Goal: Task Accomplishment & Management: Manage account settings

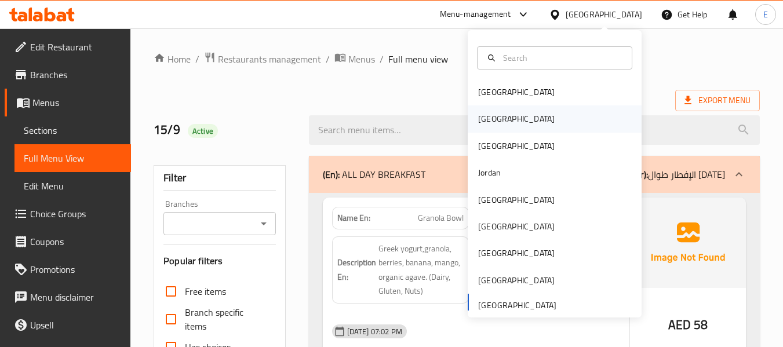
click at [489, 121] on div "[GEOGRAPHIC_DATA]" at bounding box center [516, 118] width 77 height 13
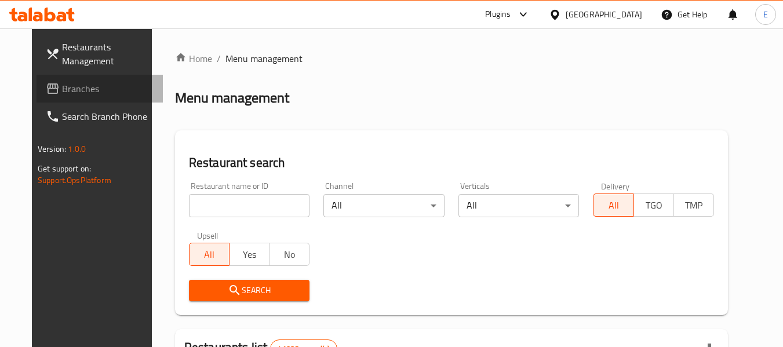
click at [46, 82] on icon at bounding box center [53, 89] width 14 height 14
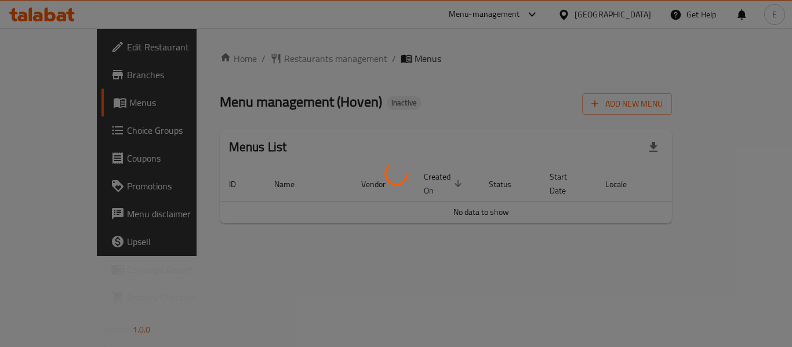
click at [551, 110] on div at bounding box center [396, 173] width 792 height 347
click at [550, 110] on div at bounding box center [396, 173] width 792 height 347
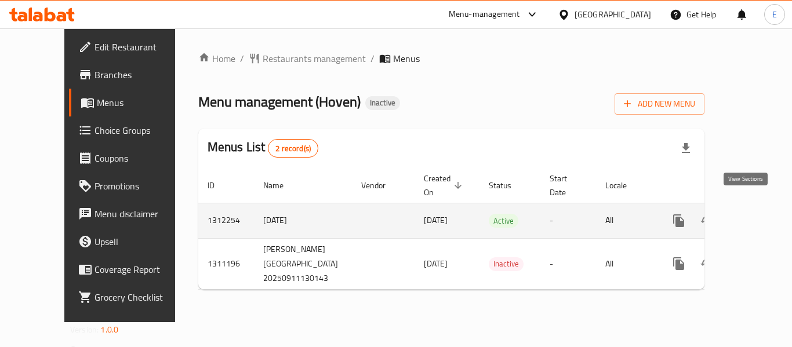
click at [757, 216] on icon "enhanced table" at bounding box center [762, 221] width 10 height 10
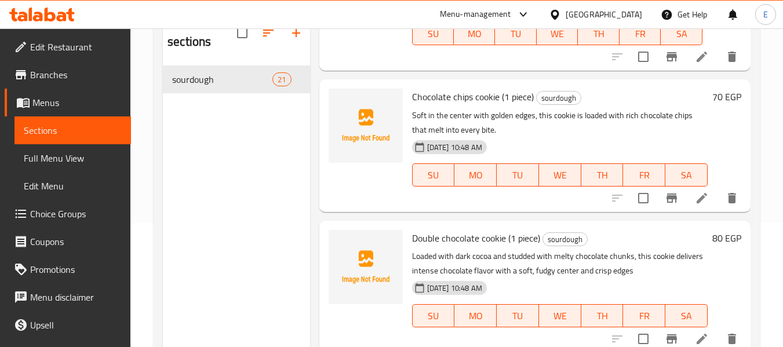
scroll to position [104, 0]
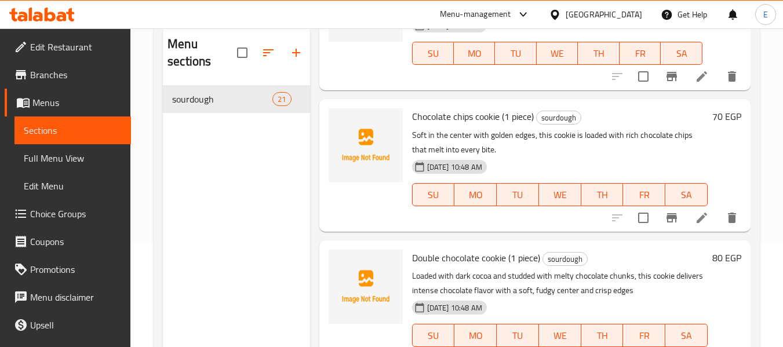
click at [67, 157] on span "Full Menu View" at bounding box center [73, 158] width 98 height 14
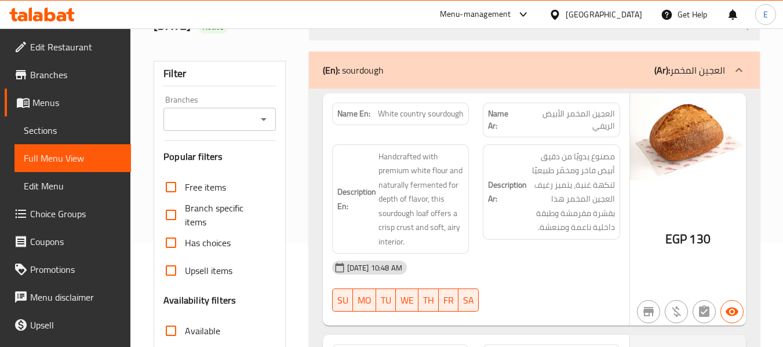
click at [425, 115] on span "White country sourdough" at bounding box center [421, 114] width 86 height 12
click at [575, 113] on span "العجين المخمر الأبيض الريفي" at bounding box center [568, 120] width 96 height 24
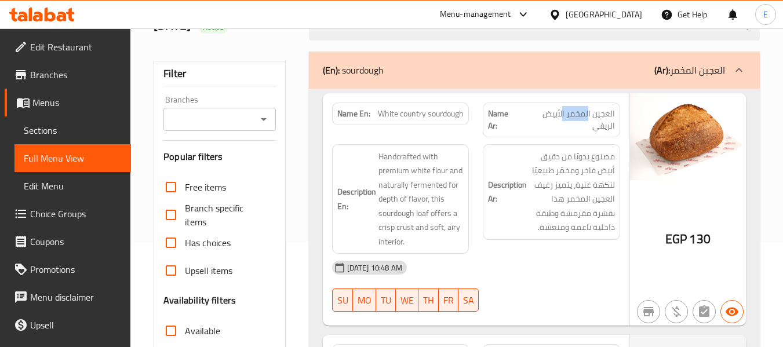
click at [575, 113] on span "العجين المخمر الأبيض الريفي" at bounding box center [568, 120] width 96 height 24
click at [549, 264] on div "16-09-2025 10:48 AM" at bounding box center [476, 268] width 302 height 28
click at [446, 118] on span "White country sourdough" at bounding box center [421, 114] width 86 height 12
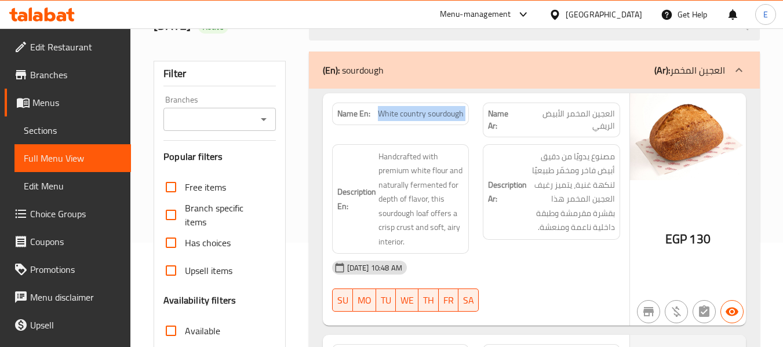
click at [446, 117] on span "White country sourdough" at bounding box center [421, 114] width 86 height 12
copy span "White country sourdough"
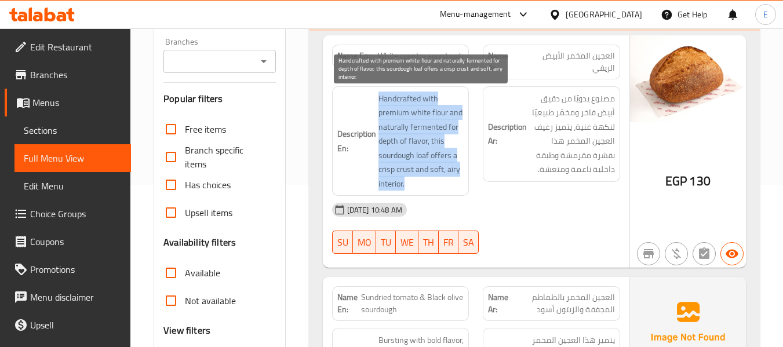
drag, startPoint x: 377, startPoint y: 93, endPoint x: 462, endPoint y: 182, distance: 123.0
click at [462, 182] on h6 "Description En: Handcrafted with premium white flour and naturally fermented fo…" at bounding box center [400, 142] width 127 height 100
click at [462, 182] on span "Handcrafted with premium white flour and naturally fermented for depth of flavo…" at bounding box center [422, 142] width 86 height 100
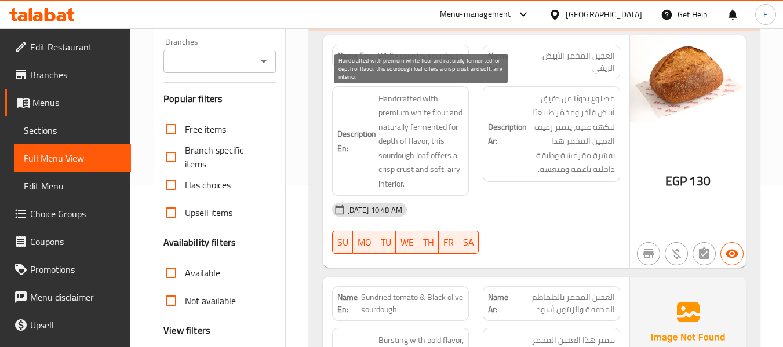
click at [462, 182] on span "Handcrafted with premium white flour and naturally fermented for depth of flavo…" at bounding box center [422, 142] width 86 height 100
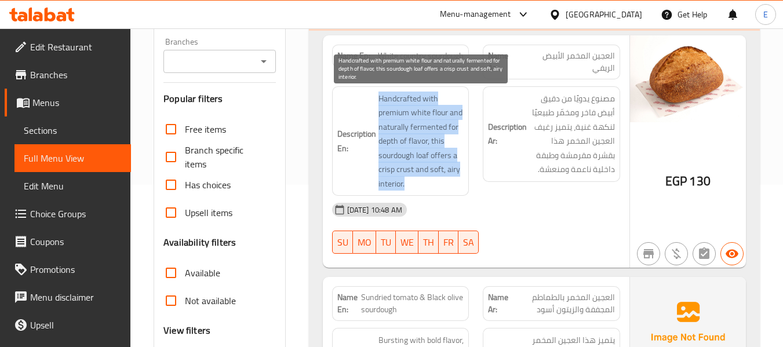
click at [462, 182] on span "Handcrafted with premium white flour and naturally fermented for depth of flavo…" at bounding box center [422, 142] width 86 height 100
click at [459, 182] on span "Handcrafted with premium white flour and naturally fermented for depth of flavo…" at bounding box center [422, 142] width 86 height 100
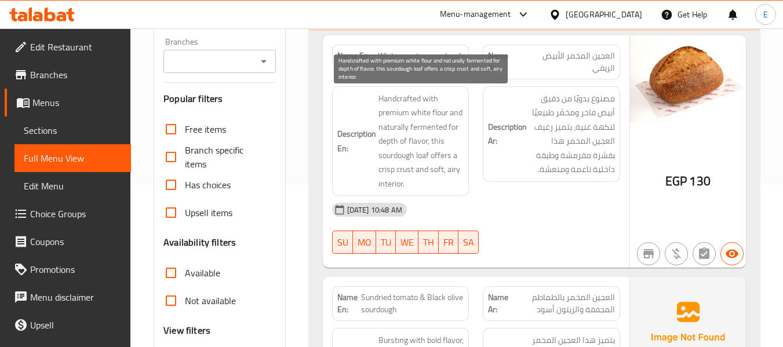
click at [416, 141] on span "Handcrafted with premium white flour and naturally fermented for depth of flavo…" at bounding box center [422, 142] width 86 height 100
click at [418, 140] on span "Handcrafted with premium white flour and naturally fermented for depth of flavo…" at bounding box center [422, 142] width 86 height 100
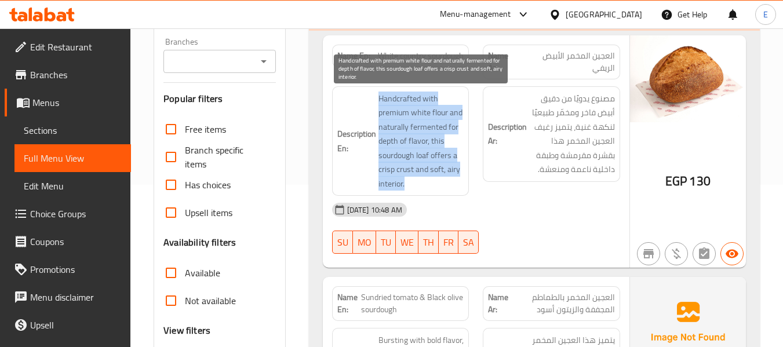
click at [418, 140] on span "Handcrafted with premium white flour and naturally fermented for depth of flavo…" at bounding box center [422, 142] width 86 height 100
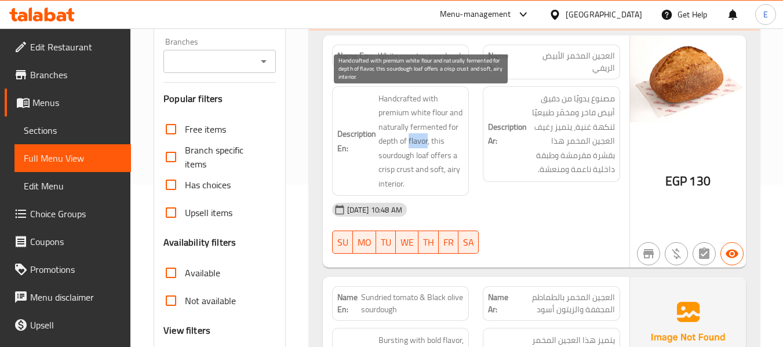
click at [418, 140] on span "Handcrafted with premium white flour and naturally fermented for depth of flavo…" at bounding box center [422, 142] width 86 height 100
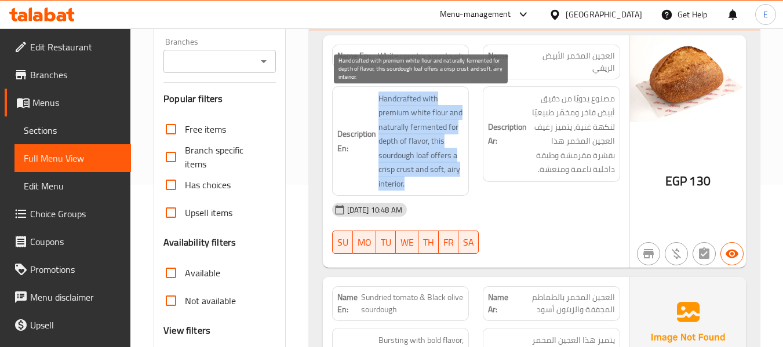
click at [418, 140] on span "Handcrafted with premium white flour and naturally fermented for depth of flavo…" at bounding box center [422, 142] width 86 height 100
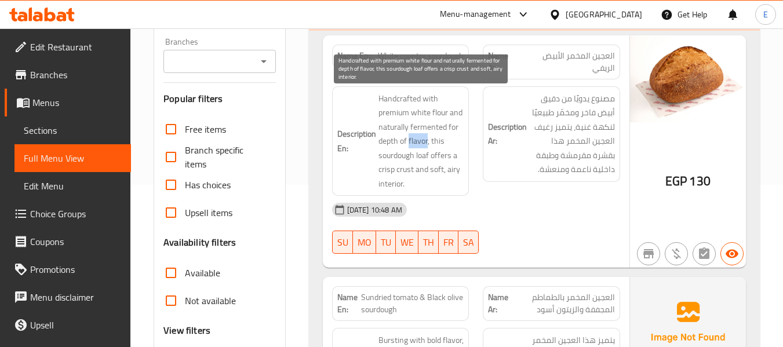
click at [418, 140] on span "Handcrafted with premium white flour and naturally fermented for depth of flavo…" at bounding box center [422, 142] width 86 height 100
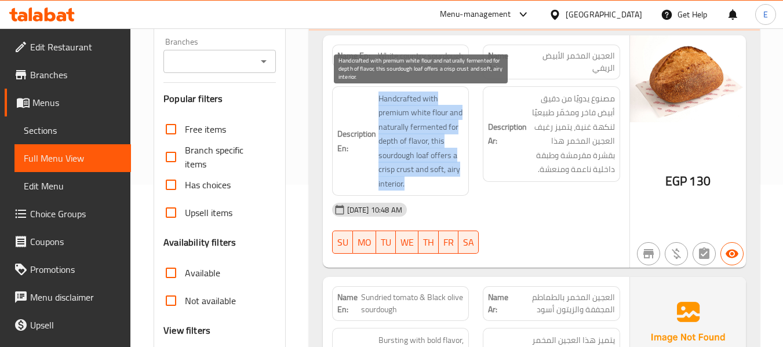
click at [418, 140] on span "Handcrafted with premium white flour and naturally fermented for depth of flavo…" at bounding box center [422, 142] width 86 height 100
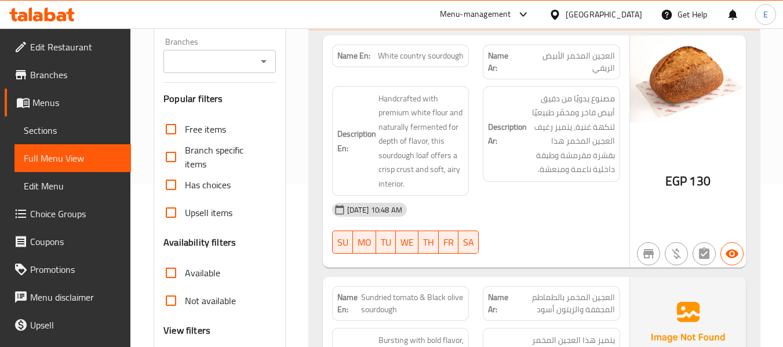
click at [405, 198] on div "16-09-2025 10:48 AM" at bounding box center [476, 210] width 302 height 28
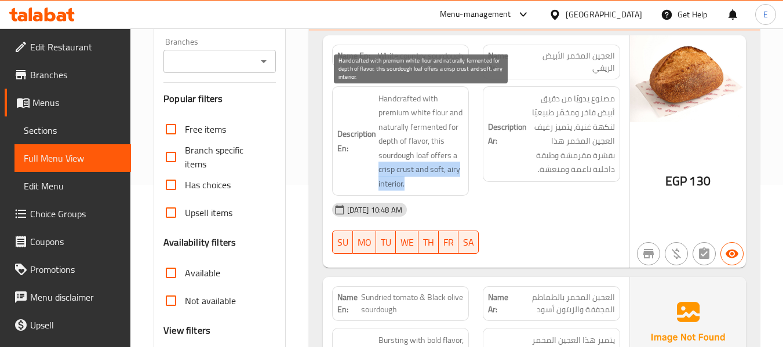
drag, startPoint x: 377, startPoint y: 169, endPoint x: 460, endPoint y: 186, distance: 84.5
click at [460, 186] on h6 "Description En: Handcrafted with premium white flour and naturally fermented fo…" at bounding box center [400, 142] width 127 height 100
click at [460, 186] on span "Handcrafted with premium white flour and naturally fermented for depth of flavo…" at bounding box center [422, 142] width 86 height 100
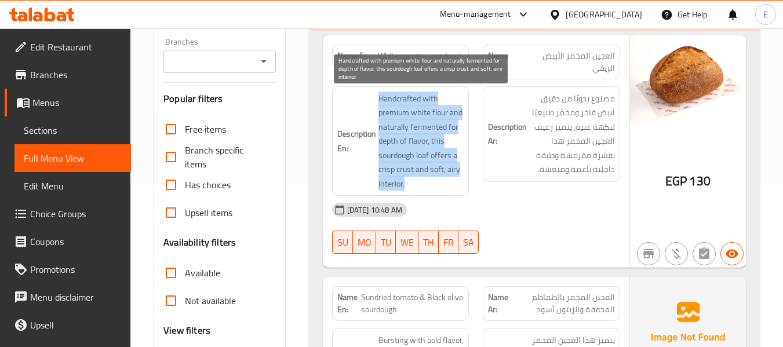
click at [460, 186] on span "Handcrafted with premium white flour and naturally fermented for depth of flavo…" at bounding box center [422, 142] width 86 height 100
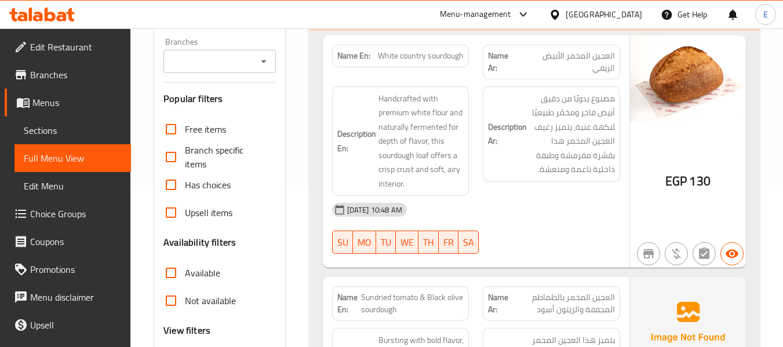
click at [547, 201] on div "16-09-2025 10:48 AM" at bounding box center [476, 210] width 302 height 28
click at [437, 45] on div "Name En: White country sourdough" at bounding box center [400, 56] width 137 height 23
copy span "White country sourdough"
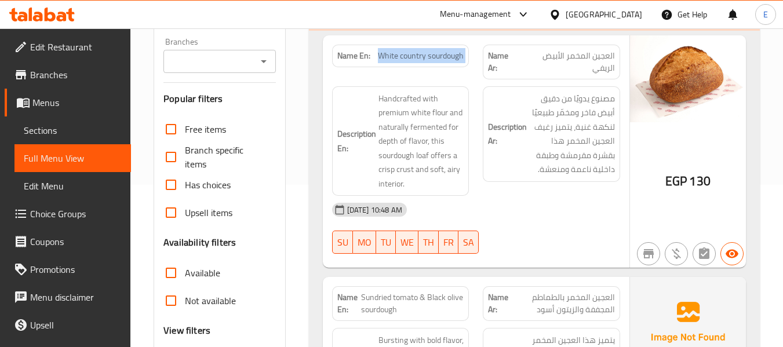
click at [438, 52] on span "White country sourdough" at bounding box center [421, 56] width 86 height 12
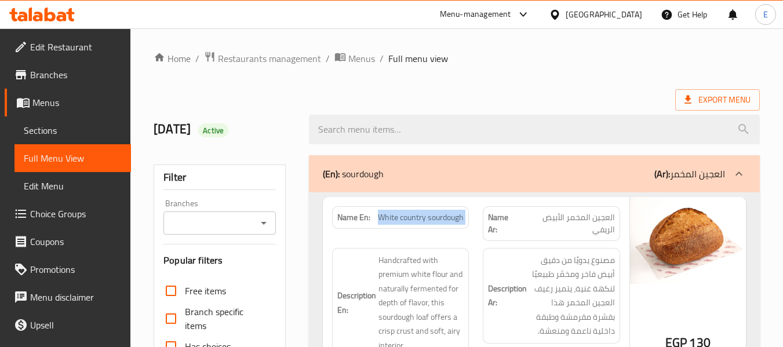
scroll to position [0, 0]
click at [35, 109] on span "Menus" at bounding box center [76, 103] width 89 height 14
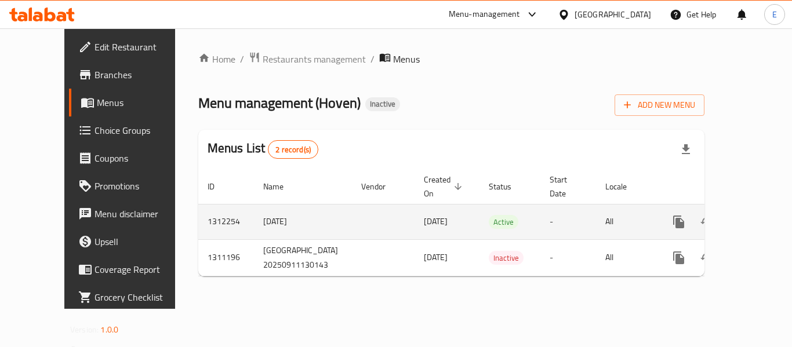
click at [757, 214] on link "enhanced table" at bounding box center [763, 222] width 28 height 28
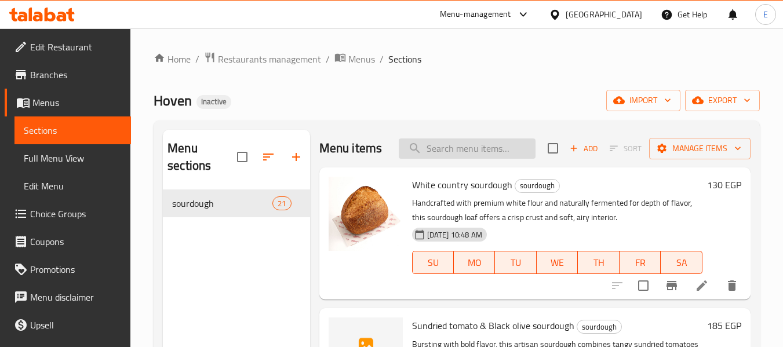
click at [493, 159] on input "search" at bounding box center [467, 149] width 137 height 20
paste input "White country sourdough"
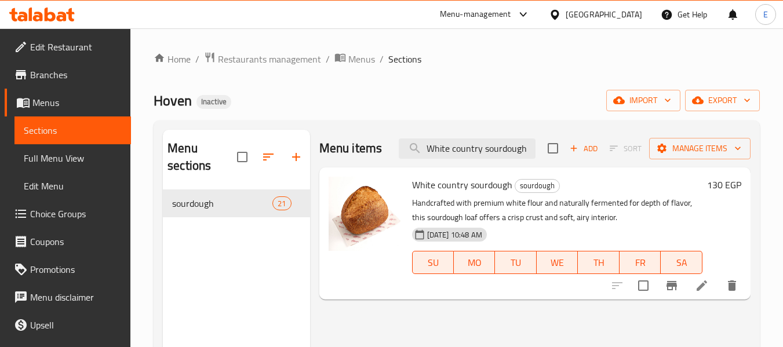
type input "White country sourdough"
click at [700, 289] on icon at bounding box center [702, 286] width 10 height 10
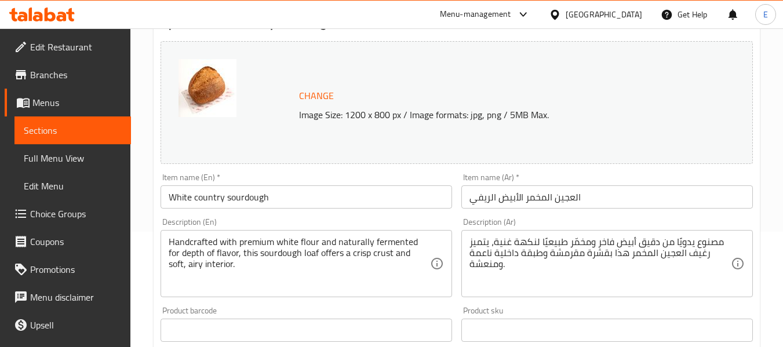
scroll to position [116, 0]
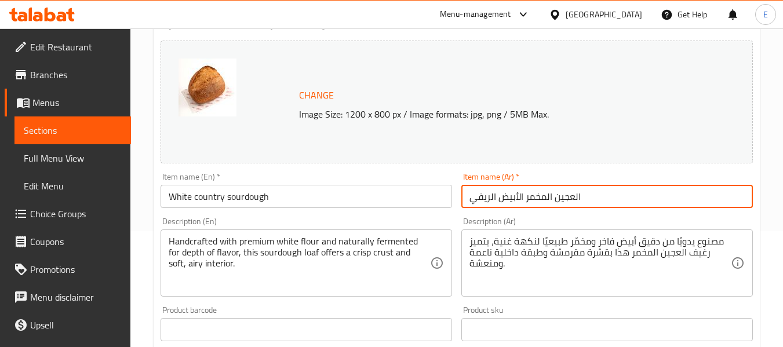
click at [489, 198] on input "العجين المخمر الأبيض الريفي" at bounding box center [608, 196] width 292 height 23
drag, startPoint x: 498, startPoint y: 198, endPoint x: 472, endPoint y: 198, distance: 26.1
click at [472, 198] on input "العجين المخمر الأبيض الريفي" at bounding box center [608, 196] width 292 height 23
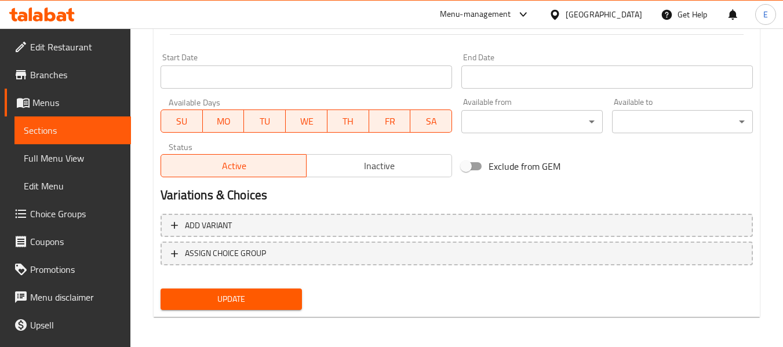
scroll to position [489, 0]
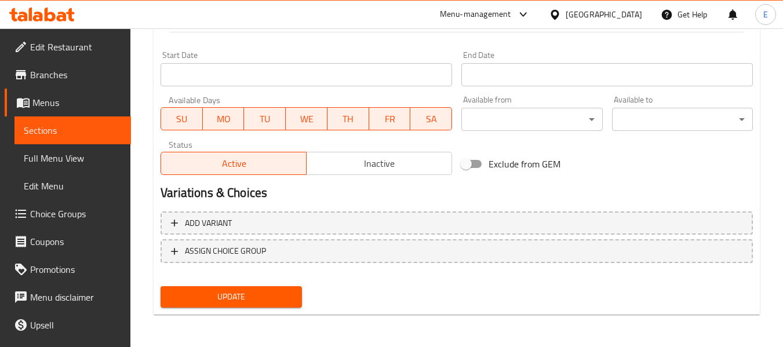
type input "العجين المخمر الأبيض كنتري"
click at [256, 302] on span "Update" at bounding box center [231, 297] width 122 height 14
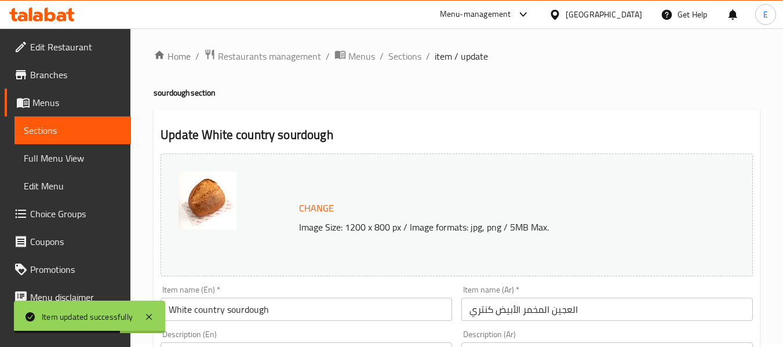
scroll to position [0, 0]
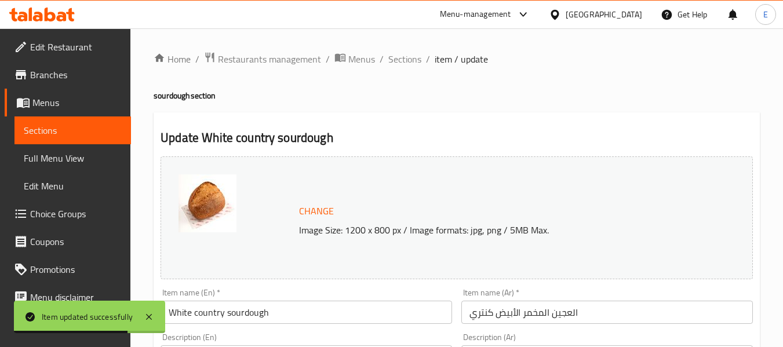
drag, startPoint x: 403, startPoint y: 53, endPoint x: 425, endPoint y: 76, distance: 32.0
click at [403, 53] on span "Sections" at bounding box center [404, 59] width 33 height 14
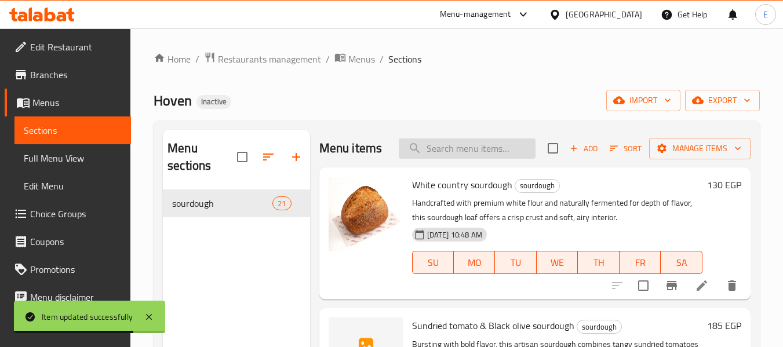
click at [462, 159] on input "search" at bounding box center [467, 149] width 137 height 20
paste input "White country sourdough"
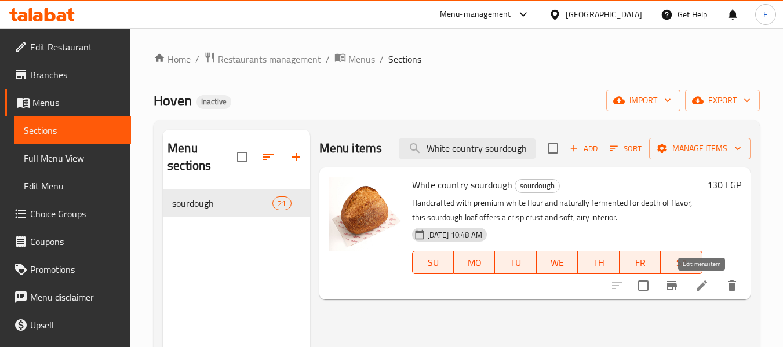
type input "White country sourdough"
click at [703, 290] on icon at bounding box center [702, 286] width 14 height 14
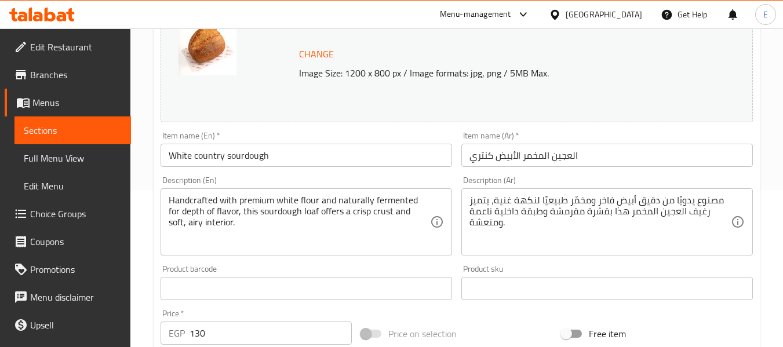
scroll to position [174, 0]
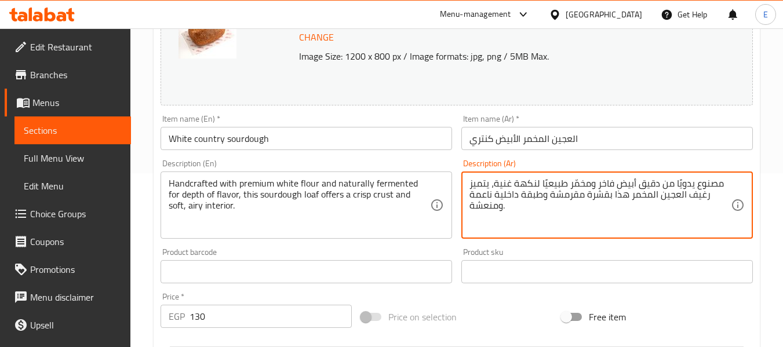
drag, startPoint x: 493, startPoint y: 184, endPoint x: 536, endPoint y: 180, distance: 43.7
drag, startPoint x: 487, startPoint y: 181, endPoint x: 471, endPoint y: 185, distance: 16.6
click at [471, 185] on textarea "مصنوع يدويًا من دقيق أبيض فاخر ومخمّر طبيعيًا لعمق النكهة، يتميز رغيف العجين ال…" at bounding box center [600, 205] width 261 height 55
click at [607, 198] on textarea "مصنوع يدويًا من دقيق أبيض فاخر ومخمّر طبيعيًا لعمق النكهة، يقدم رغيف العجين الم…" at bounding box center [600, 205] width 261 height 55
drag, startPoint x: 470, startPoint y: 206, endPoint x: 498, endPoint y: 206, distance: 27.8
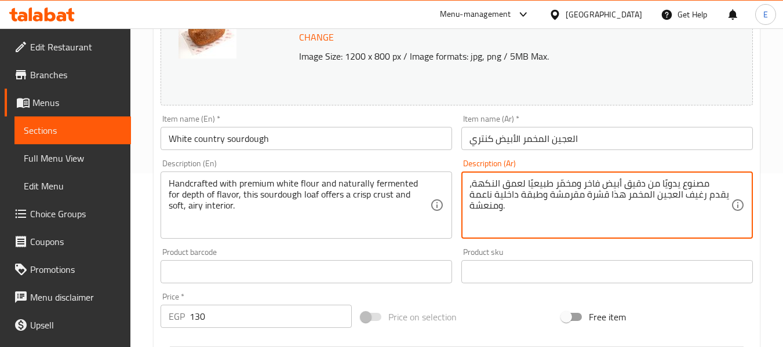
click at [498, 206] on textarea "مصنوع يدويًا من دقيق أبيض فاخر ومخمّر طبيعيًا لعمق النكهة، يقدم رغيف العجين الم…" at bounding box center [600, 205] width 261 height 55
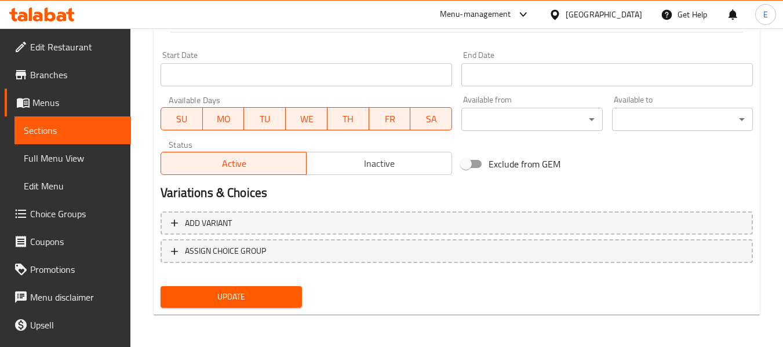
type textarea "مصنوع يدويًا من دقيق أبيض فاخر ومخمّر طبيعيًا لعمق النكهة، يقدم رغيف العجين الم…"
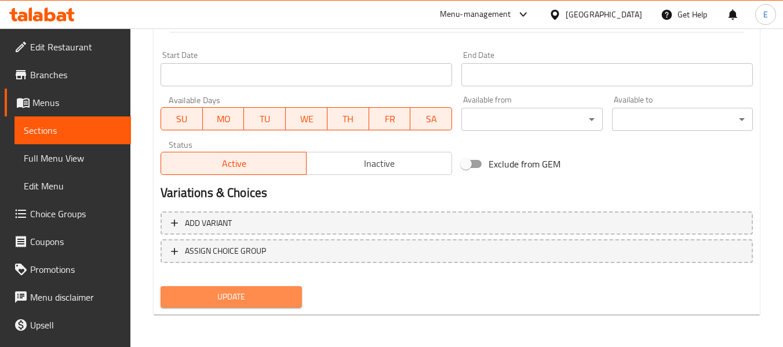
click at [282, 289] on button "Update" at bounding box center [231, 296] width 141 height 21
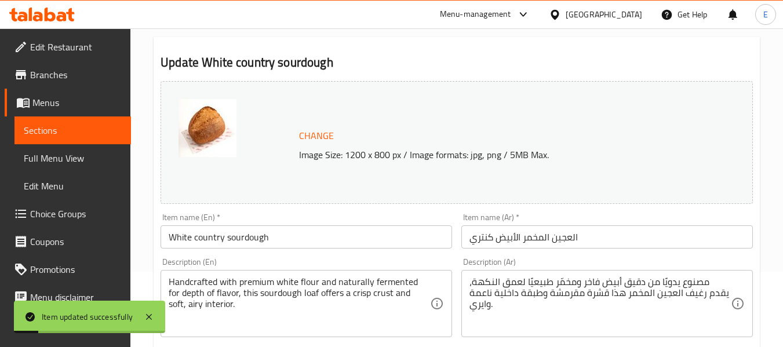
scroll to position [0, 0]
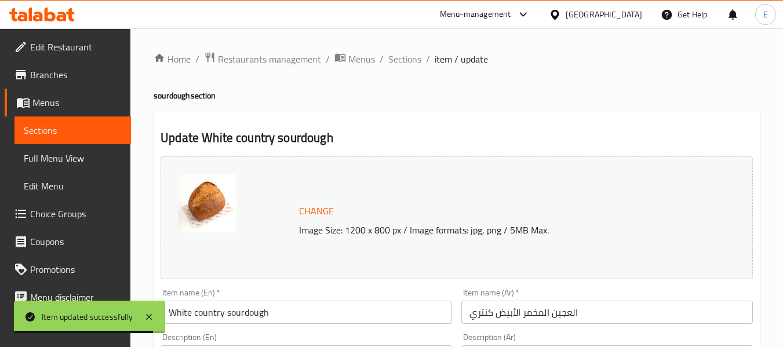
click at [407, 61] on span "Sections" at bounding box center [404, 59] width 33 height 14
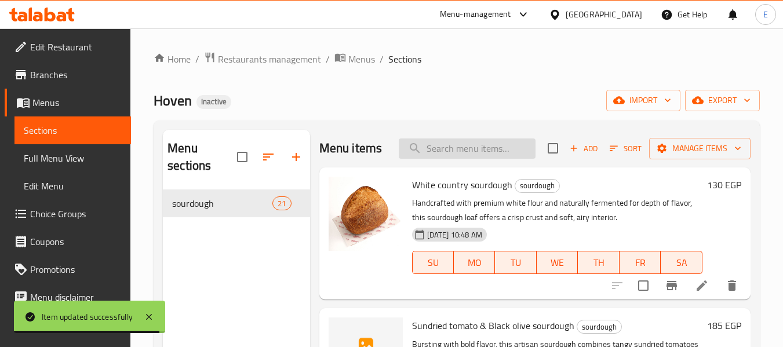
click at [445, 159] on input "search" at bounding box center [467, 149] width 137 height 20
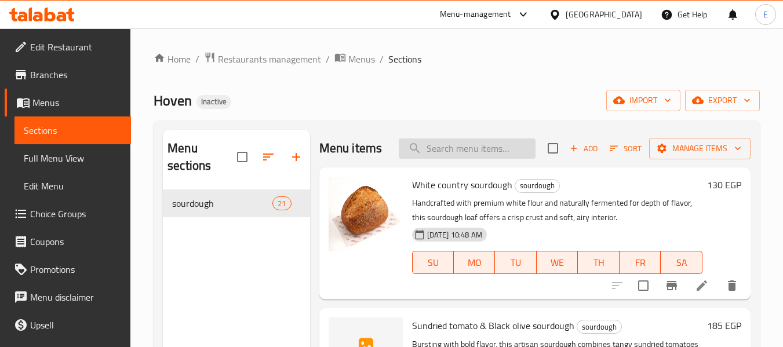
paste input "All seeds sourdough"
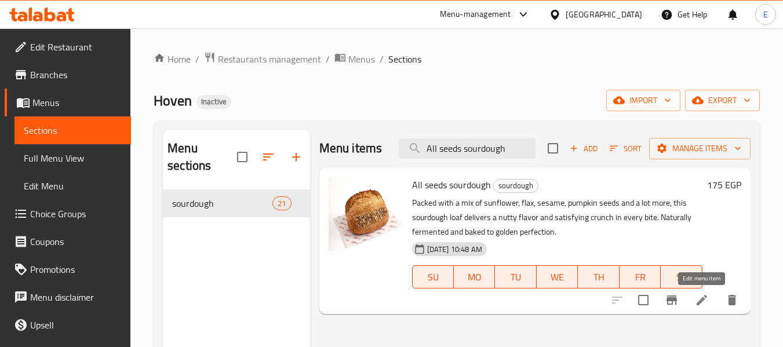
type input "All seeds sourdough"
click at [702, 303] on icon at bounding box center [702, 300] width 10 height 10
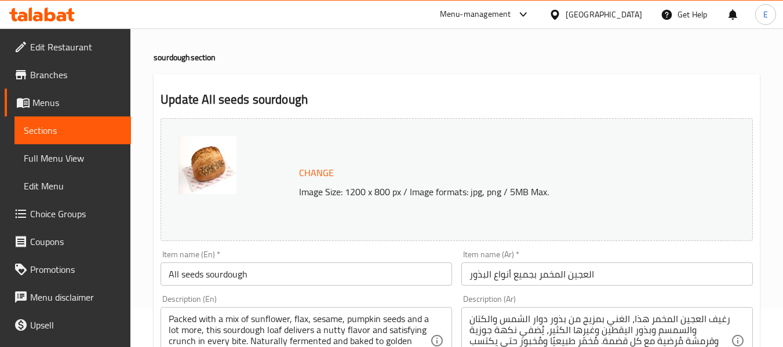
scroll to position [58, 0]
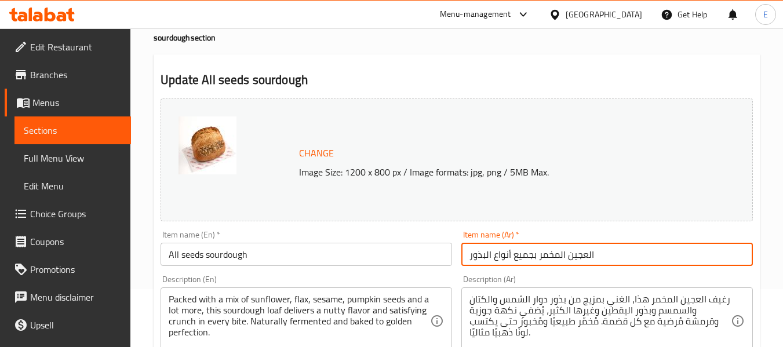
drag, startPoint x: 495, startPoint y: 258, endPoint x: 513, endPoint y: 257, distance: 18.0
click at [513, 257] on input "العجين المخمر بجميع أنواع البذور" at bounding box center [608, 254] width 292 height 23
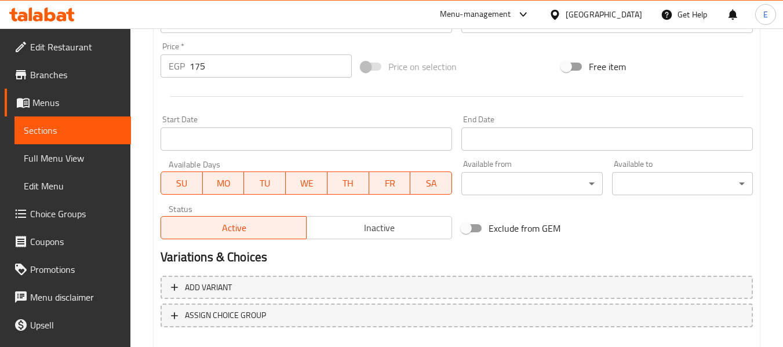
scroll to position [489, 0]
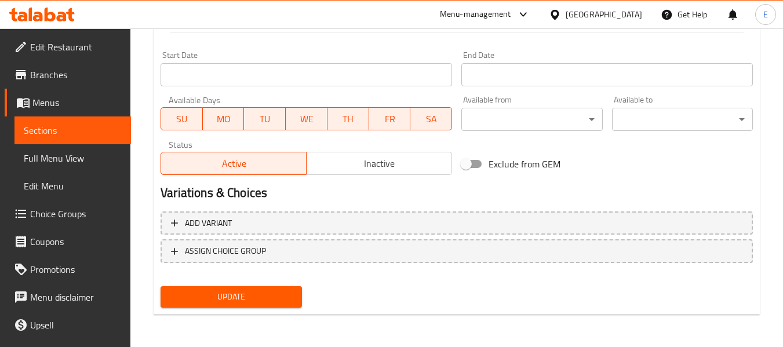
type input "العجين المخمر بجميع البذور"
click at [272, 298] on span "Update" at bounding box center [231, 297] width 122 height 14
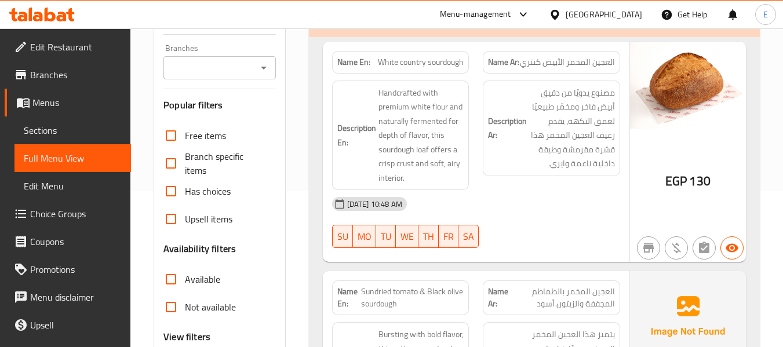
scroll to position [174, 0]
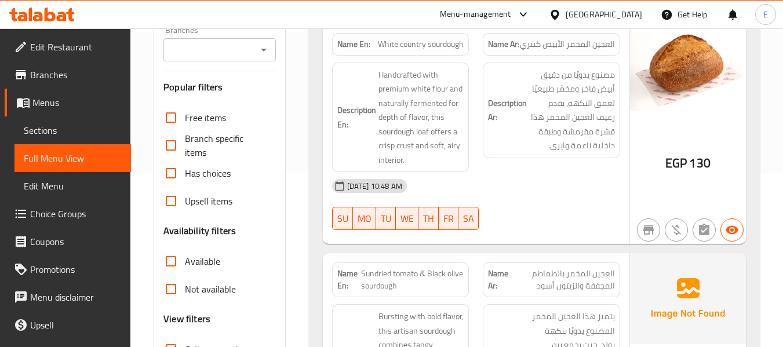
click at [565, 196] on div "16-09-2025 10:48 AM" at bounding box center [476, 186] width 302 height 28
click at [415, 45] on span "White country sourdough" at bounding box center [421, 44] width 86 height 12
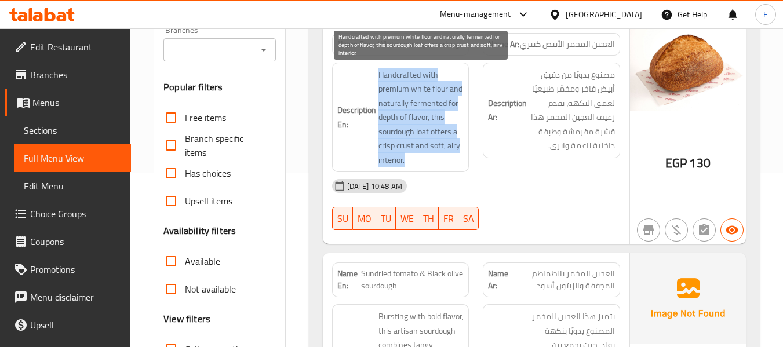
drag, startPoint x: 374, startPoint y: 71, endPoint x: 454, endPoint y: 154, distance: 115.2
click at [454, 154] on h6 "Description En: Handcrafted with premium white flour and naturally fermented fo…" at bounding box center [400, 118] width 127 height 100
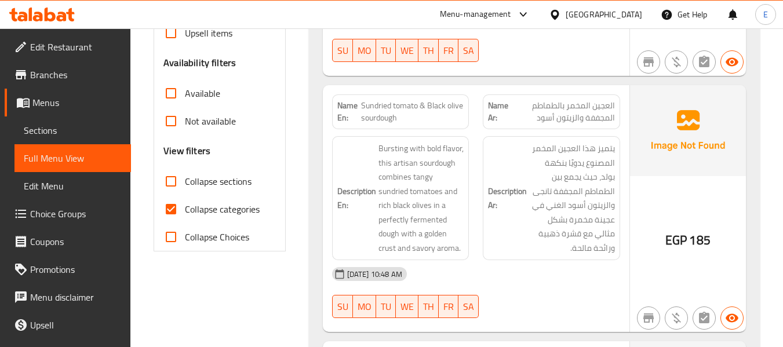
scroll to position [348, 0]
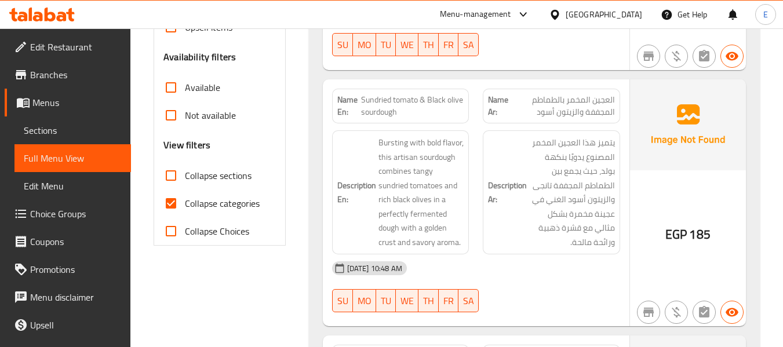
click at [680, 233] on span "EGP" at bounding box center [676, 234] width 21 height 23
click at [366, 107] on span "Sundried tomato & Black olive sourdough" at bounding box center [412, 106] width 103 height 24
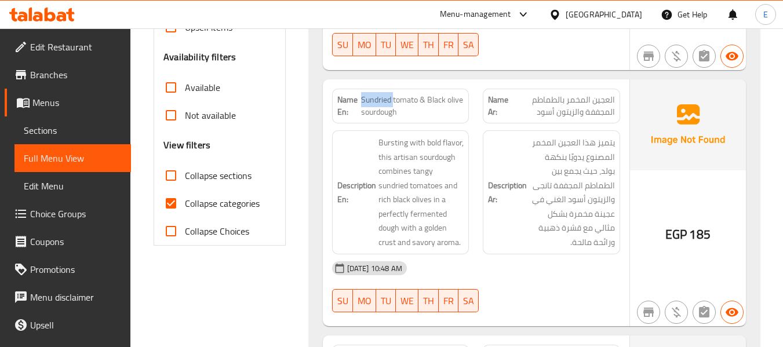
click at [366, 107] on span "Sundried tomato & Black olive sourdough" at bounding box center [412, 106] width 103 height 24
click at [445, 101] on span "Sundried tomato & Black olive sourdough" at bounding box center [412, 106] width 103 height 24
drag, startPoint x: 362, startPoint y: 100, endPoint x: 462, endPoint y: 115, distance: 100.3
click at [462, 115] on span "Sundried tomato & Black olive sourdough" at bounding box center [412, 106] width 103 height 24
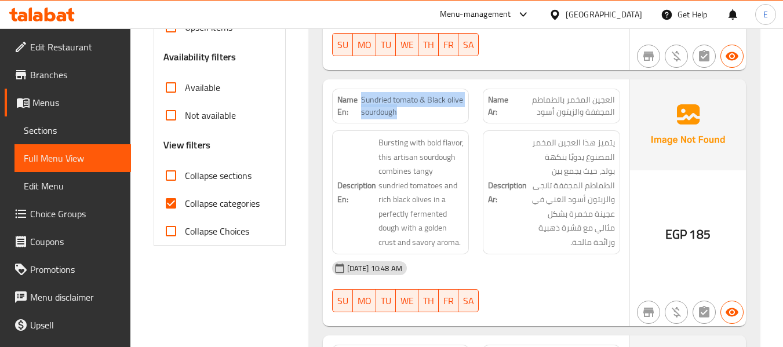
click at [462, 115] on span "Sundried tomato & Black olive sourdough" at bounding box center [412, 106] width 103 height 24
click at [512, 259] on div "[DATE] 10:48 AM" at bounding box center [476, 269] width 302 height 28
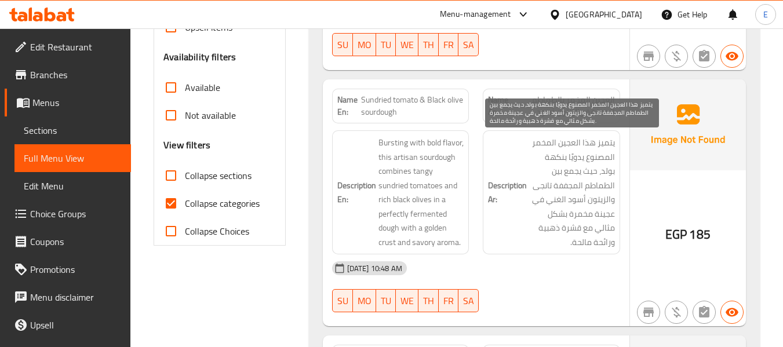
scroll to position [406, 0]
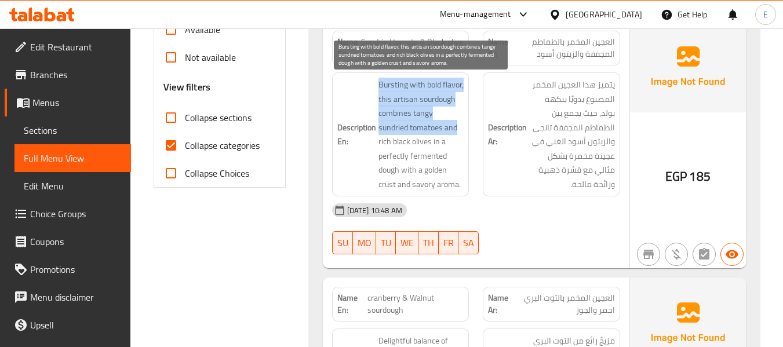
drag, startPoint x: 376, startPoint y: 80, endPoint x: 427, endPoint y: 124, distance: 67.9
click at [427, 124] on h6 "Description En: Bursting with bold flavor, this artisan sourdough combines tang…" at bounding box center [400, 135] width 127 height 114
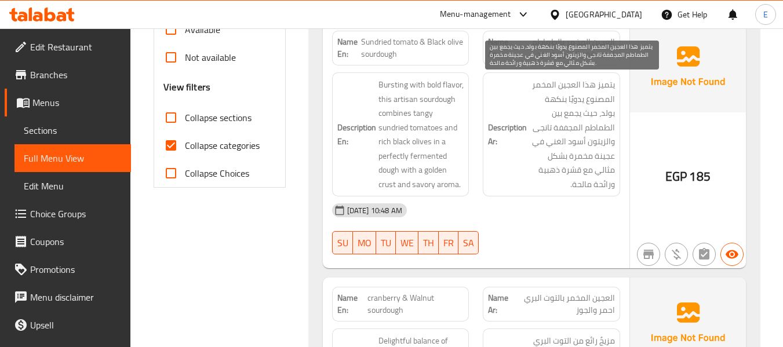
click at [548, 212] on div "[DATE] 10:48 AM" at bounding box center [476, 211] width 302 height 28
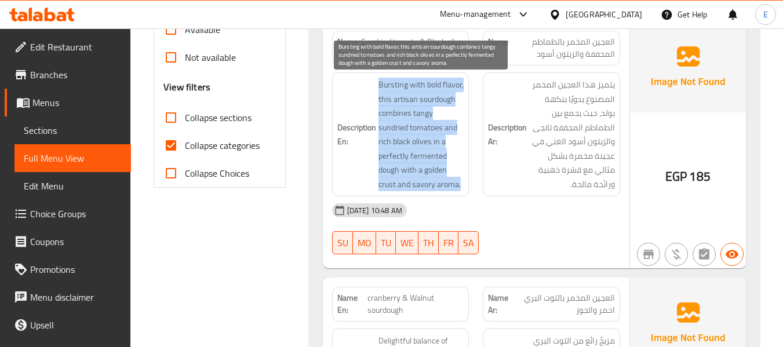
drag, startPoint x: 378, startPoint y: 83, endPoint x: 457, endPoint y: 184, distance: 128.9
click at [457, 184] on span "Bursting with bold flavor, this artisan sourdough combines tangy sundried tomat…" at bounding box center [422, 135] width 86 height 114
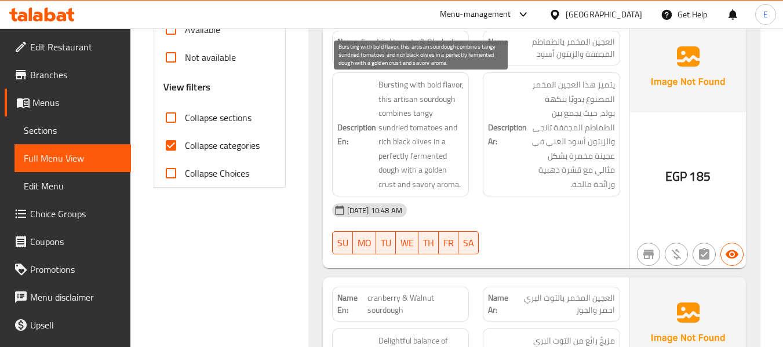
click at [457, 184] on span "Bursting with bold flavor, this artisan sourdough combines tangy sundried tomat…" at bounding box center [422, 135] width 86 height 114
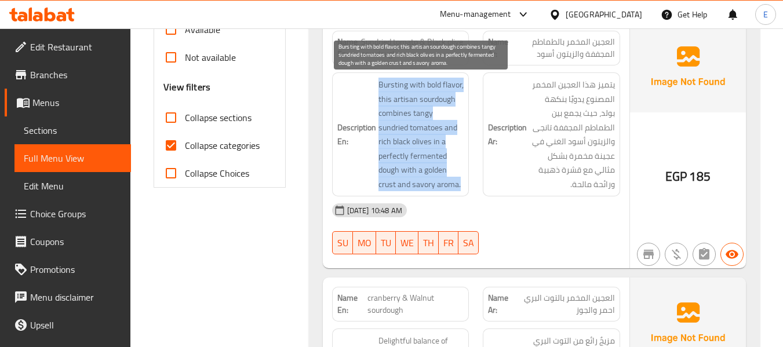
click at [457, 184] on span "Bursting with bold flavor, this artisan sourdough combines tangy sundried tomat…" at bounding box center [422, 135] width 86 height 114
click at [406, 102] on span "Bursting with bold flavor, this artisan sourdough combines tangy sundried tomat…" at bounding box center [422, 135] width 86 height 114
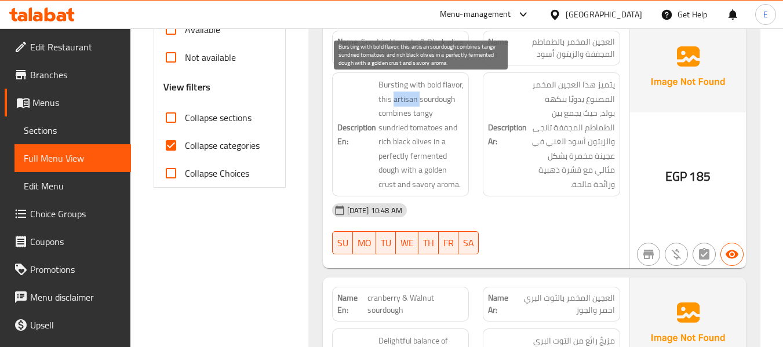
click at [406, 102] on span "Bursting with bold flavor, this artisan sourdough combines tangy sundried tomat…" at bounding box center [422, 135] width 86 height 114
click at [399, 100] on span "Bursting with bold flavor, this artisan sourdough combines tangy sundried tomat…" at bounding box center [422, 135] width 86 height 114
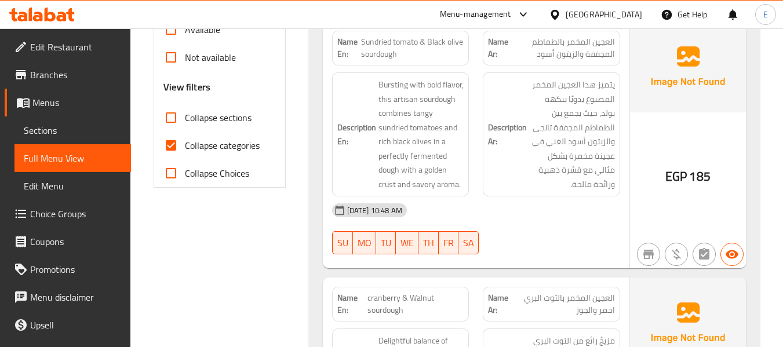
click at [591, 212] on div "16-09-2025 10:48 AM" at bounding box center [476, 211] width 302 height 28
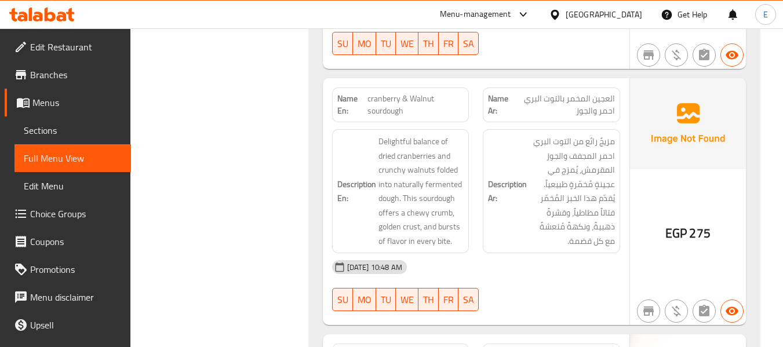
scroll to position [638, 0]
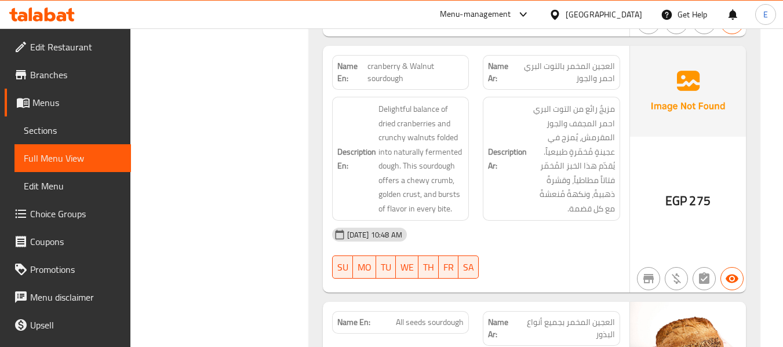
click at [380, 62] on span "cranberry & Walnut sourdough" at bounding box center [416, 72] width 96 height 24
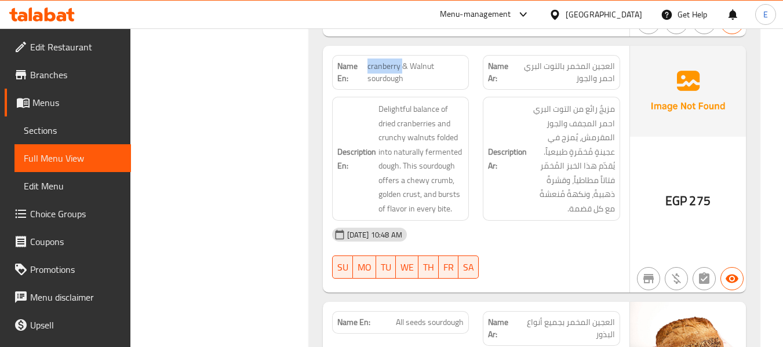
click at [380, 62] on span "cranberry & Walnut sourdough" at bounding box center [416, 72] width 96 height 24
click at [408, 63] on span "cranberry & Walnut sourdough" at bounding box center [416, 72] width 96 height 24
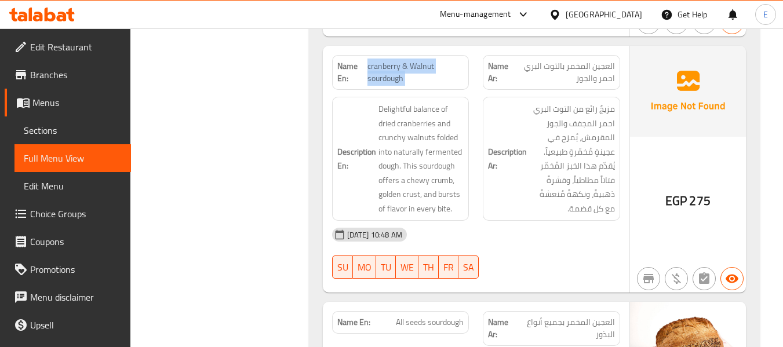
click at [408, 63] on span "cranberry & Walnut sourdough" at bounding box center [416, 72] width 96 height 24
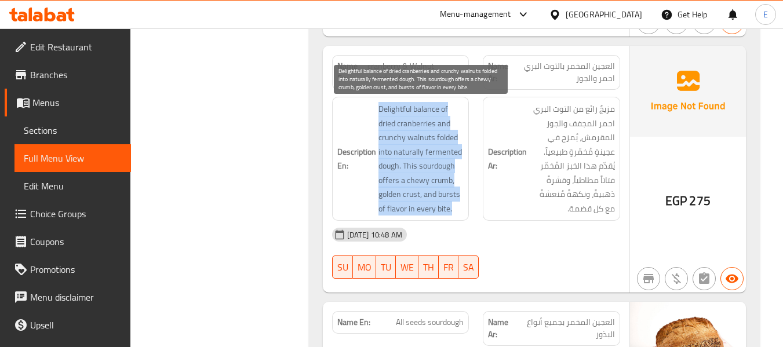
drag, startPoint x: 377, startPoint y: 105, endPoint x: 457, endPoint y: 210, distance: 132.0
click at [457, 210] on h6 "Description En: Delightful balance of dried cranberries and crunchy walnuts fol…" at bounding box center [400, 159] width 127 height 114
click at [457, 210] on span "Delightful balance of dried cranberries and crunchy walnuts folded into natural…" at bounding box center [422, 159] width 86 height 114
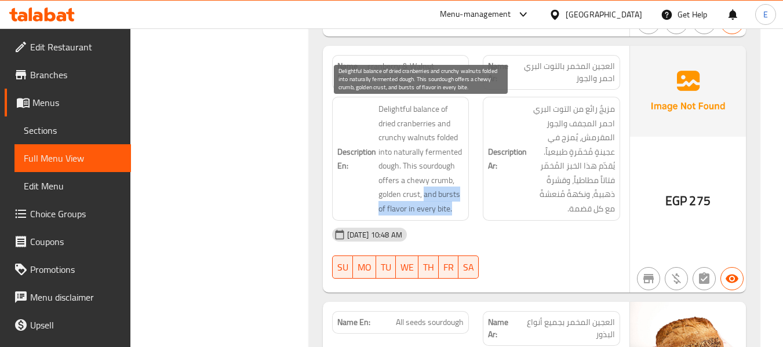
drag, startPoint x: 424, startPoint y: 196, endPoint x: 451, endPoint y: 208, distance: 28.6
click at [451, 208] on span "Delightful balance of dried cranberries and crunchy walnuts folded into natural…" at bounding box center [422, 159] width 86 height 114
copy span "and bursts of flavor in every bite."
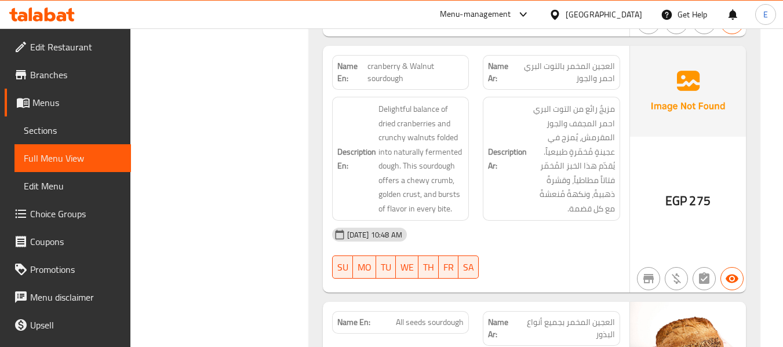
click at [531, 230] on div "16-09-2025 10:48 AM" at bounding box center [476, 235] width 302 height 28
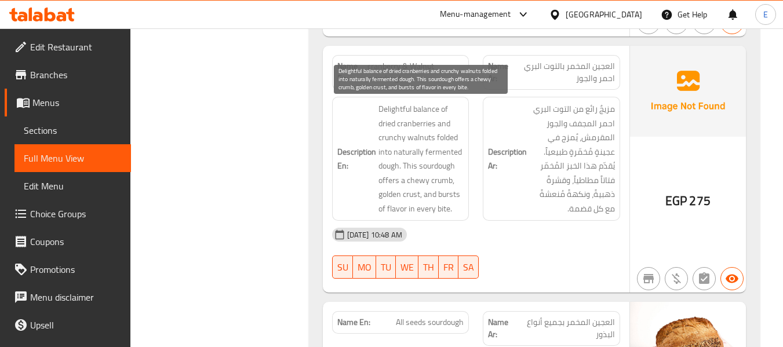
click at [444, 130] on span "Delightful balance of dried cranberries and crunchy walnuts folded into natural…" at bounding box center [422, 159] width 86 height 114
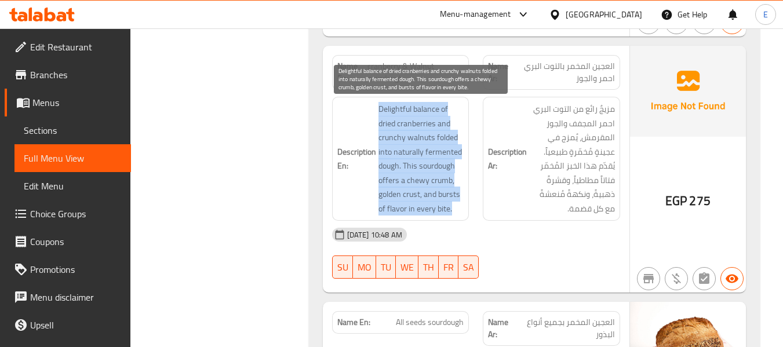
click at [444, 130] on span "Delightful balance of dried cranberries and crunchy walnuts folded into natural…" at bounding box center [422, 159] width 86 height 114
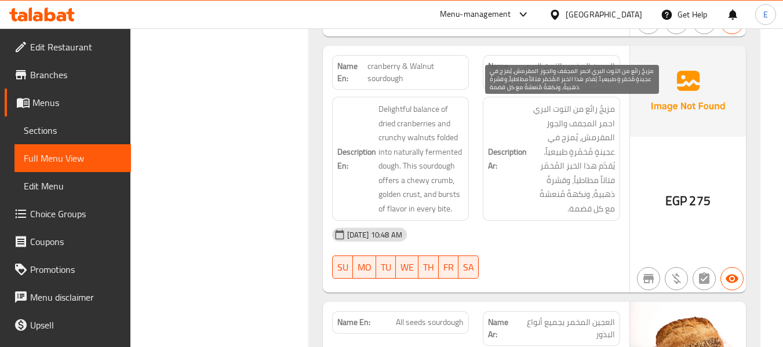
click at [571, 226] on div "16-09-2025 10:48 AM" at bounding box center [476, 235] width 302 height 28
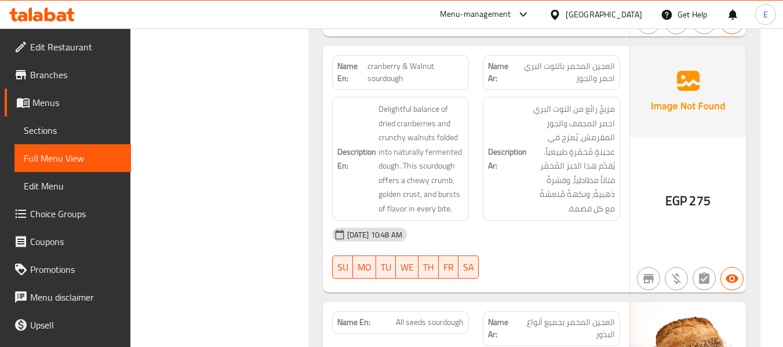
click at [568, 226] on div "16-09-2025 10:48 AM" at bounding box center [476, 235] width 302 height 28
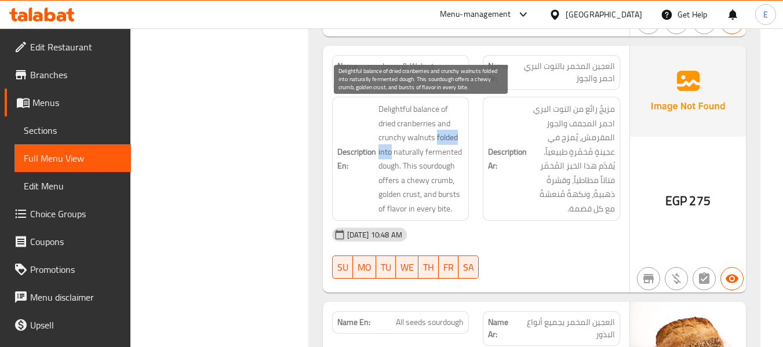
drag, startPoint x: 435, startPoint y: 136, endPoint x: 391, endPoint y: 156, distance: 49.0
click at [391, 156] on span "Delightful balance of dried cranberries and crunchy walnuts folded into natural…" at bounding box center [422, 159] width 86 height 114
copy span "folded into"
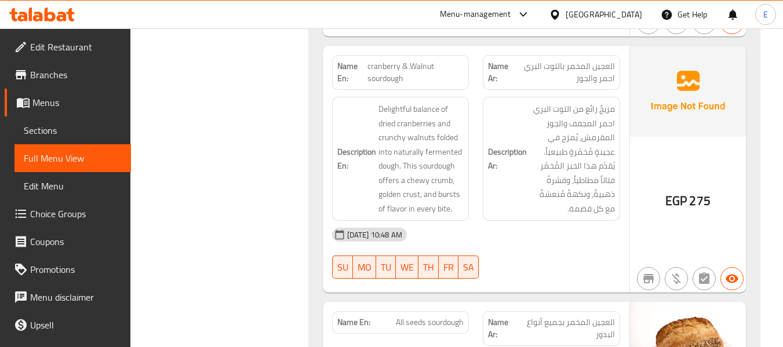
click at [464, 157] on span "Delightful balance of dried cranberries and crunchy walnuts folded into natural…" at bounding box center [422, 159] width 86 height 114
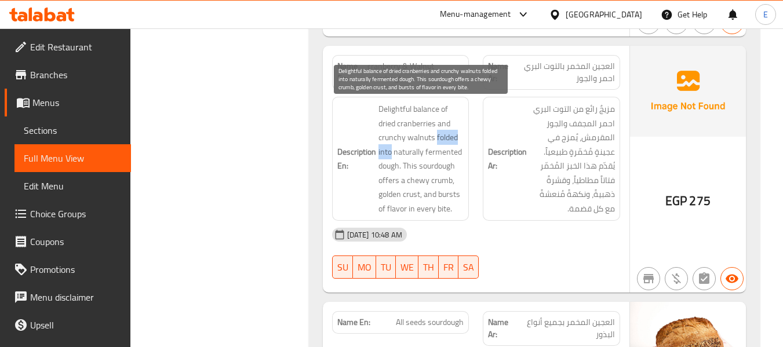
drag, startPoint x: 435, startPoint y: 136, endPoint x: 390, endPoint y: 154, distance: 48.7
click at [390, 154] on span "Delightful balance of dried cranberries and crunchy walnuts folded into natural…" at bounding box center [422, 159] width 86 height 114
copy span "folded into"
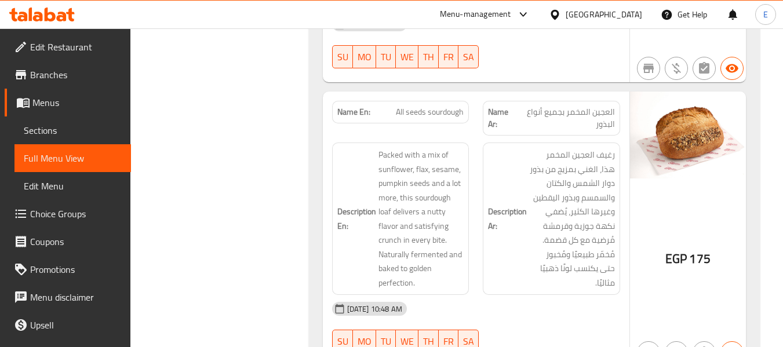
scroll to position [870, 0]
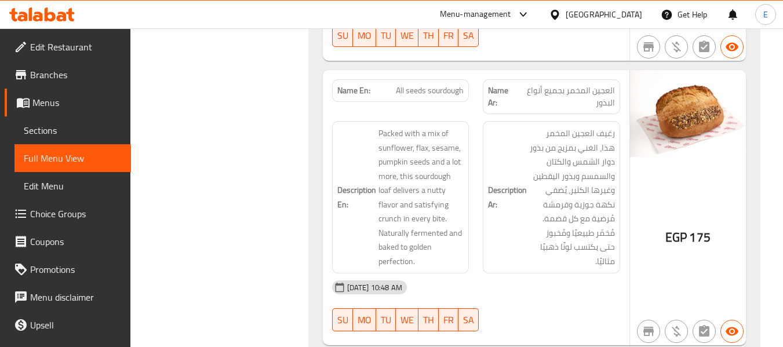
click at [430, 90] on span "All seeds sourdough" at bounding box center [430, 91] width 68 height 12
click at [573, 85] on span "العجين المخمر بجميع أنواع البذور" at bounding box center [566, 97] width 99 height 24
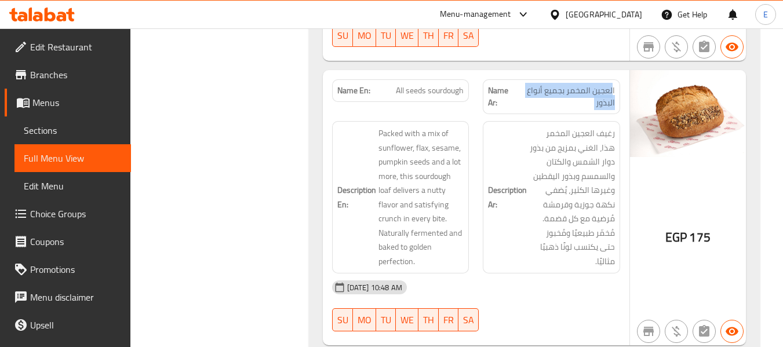
click at [573, 85] on span "العجين المخمر بجميع أنواع البذور" at bounding box center [566, 97] width 99 height 24
click at [424, 100] on div "Name En: All seeds sourdough" at bounding box center [400, 90] width 137 height 23
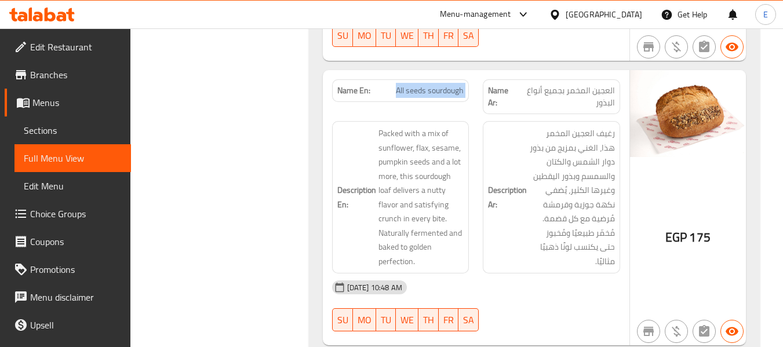
click at [424, 100] on div "Name En: All seeds sourdough" at bounding box center [400, 90] width 137 height 23
copy span "All seeds sourdough"
click at [506, 263] on h6 "Description Ar: رغيف العجين المخمر هذا، الغني بمزيج من بذور دوار الشمس والكتان …" at bounding box center [551, 197] width 127 height 142
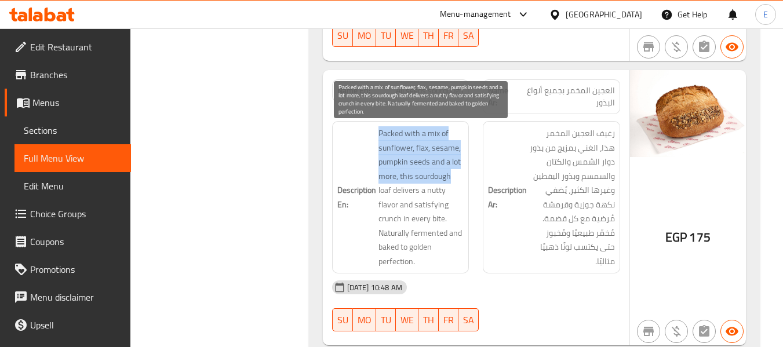
drag, startPoint x: 370, startPoint y: 135, endPoint x: 457, endPoint y: 174, distance: 95.5
click at [457, 174] on h6 "Description En: Packed with a mix of sunflower, flax, sesame, pumpkin seeds and…" at bounding box center [400, 197] width 127 height 142
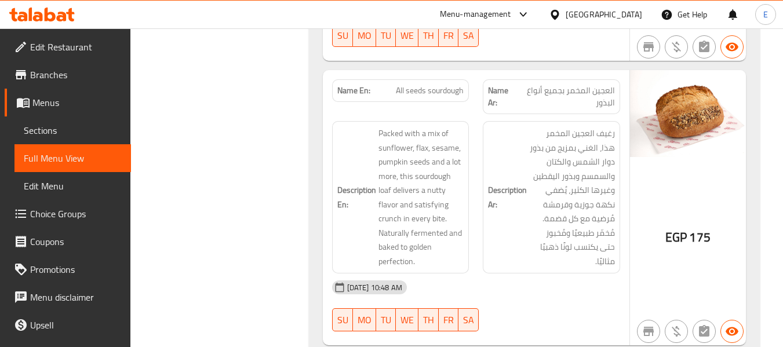
click at [528, 276] on div "16-09-2025 10:48 AM" at bounding box center [476, 288] width 302 height 28
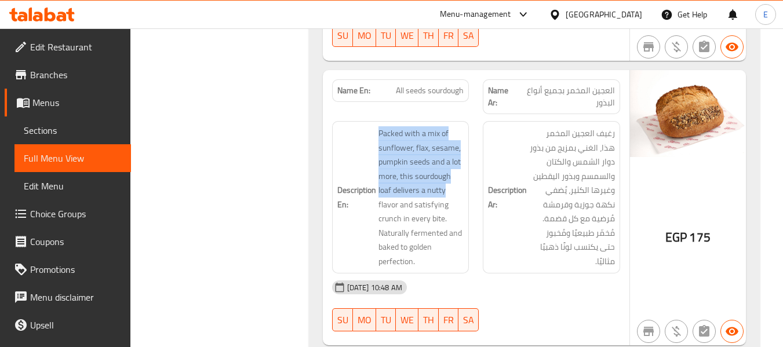
drag, startPoint x: 375, startPoint y: 131, endPoint x: 470, endPoint y: 190, distance: 111.7
click at [470, 190] on div "Description En: Packed with a mix of sunflower, flax, sesame, pumpkin seeds and…" at bounding box center [400, 197] width 151 height 166
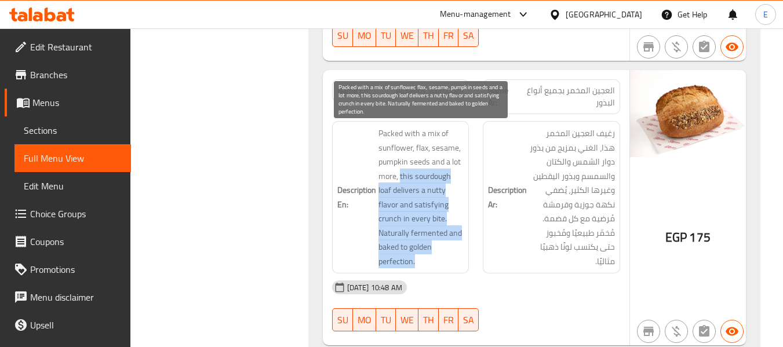
drag, startPoint x: 400, startPoint y: 175, endPoint x: 457, endPoint y: 257, distance: 100.4
click at [457, 257] on span "Packed with a mix of sunflower, flax, sesame, pumpkin seeds and a lot more, thi…" at bounding box center [422, 197] width 86 height 142
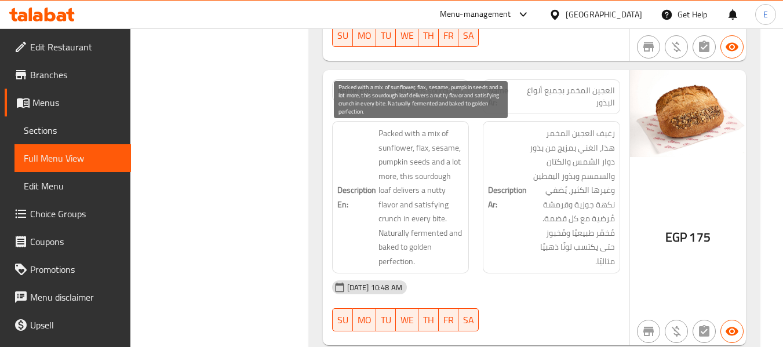
click at [457, 257] on span "Packed with a mix of sunflower, flax, sesame, pumpkin seeds and a lot more, thi…" at bounding box center [422, 197] width 86 height 142
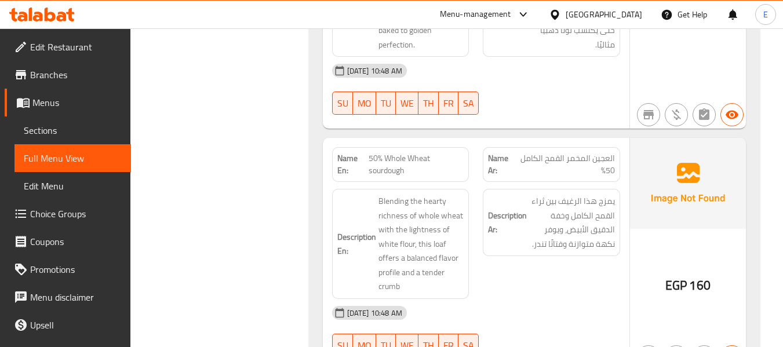
scroll to position [1102, 0]
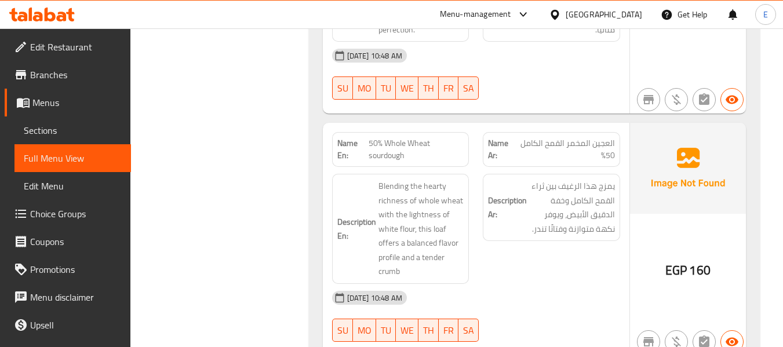
click at [427, 129] on div "Name En: 50% Whole Wheat sourdough" at bounding box center [400, 149] width 151 height 49
click at [567, 284] on div "16-09-2025 10:48 AM" at bounding box center [476, 298] width 302 height 28
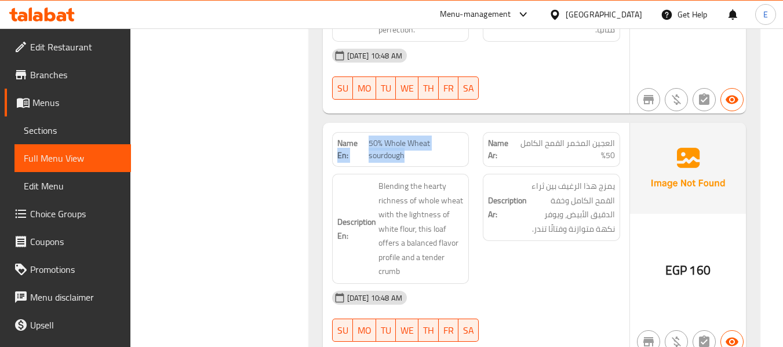
drag, startPoint x: 366, startPoint y: 139, endPoint x: 435, endPoint y: 153, distance: 70.4
click at [435, 153] on p "Name En: 50% Whole Wheat sourdough" at bounding box center [400, 149] width 127 height 24
click at [435, 153] on span "50% Whole Wheat sourdough" at bounding box center [416, 149] width 95 height 24
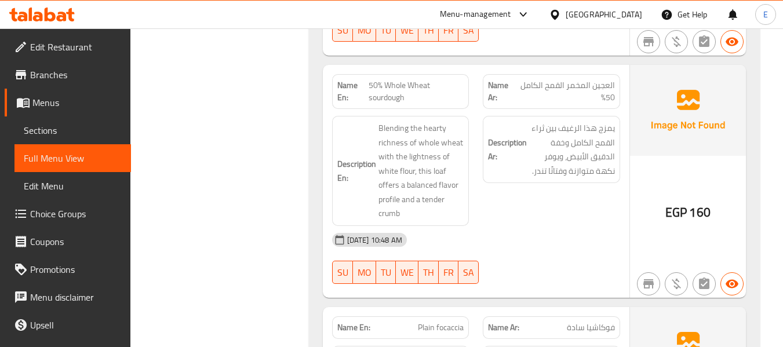
scroll to position [1218, 0]
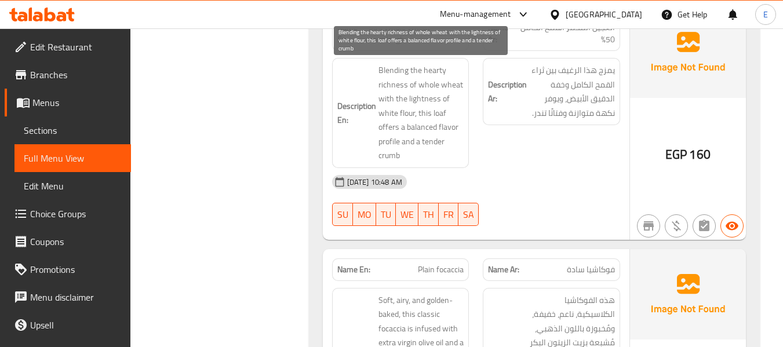
click at [426, 152] on span "Blending the hearty richness of whole wheat with the lightness of white flour, …" at bounding box center [422, 113] width 86 height 100
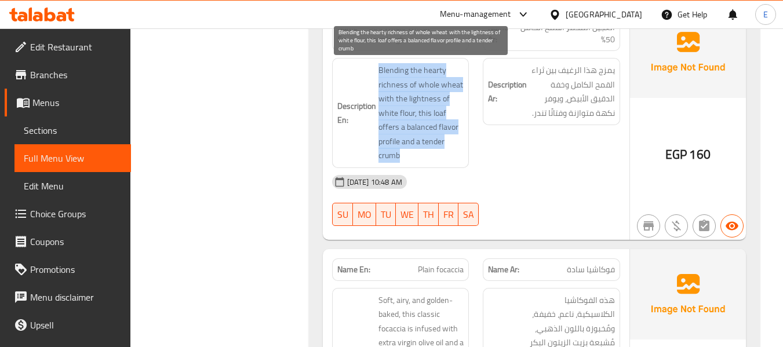
click at [426, 152] on span "Blending the hearty richness of whole wheat with the lightness of white flour, …" at bounding box center [422, 113] width 86 height 100
click at [431, 154] on span "Blending the hearty richness of whole wheat with the lightness of white flour, …" at bounding box center [422, 113] width 86 height 100
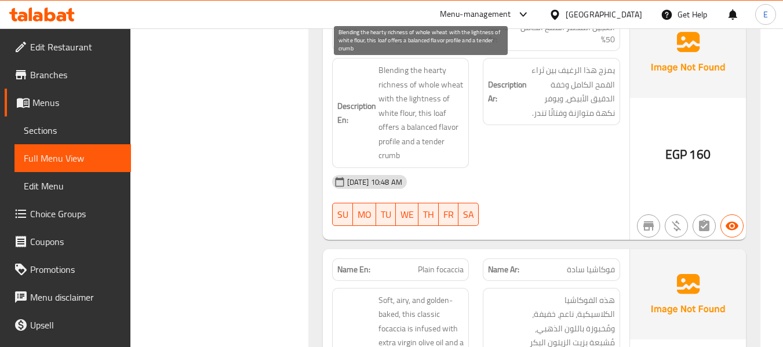
click at [431, 154] on span "Blending the hearty richness of whole wheat with the lightness of white flour, …" at bounding box center [422, 113] width 86 height 100
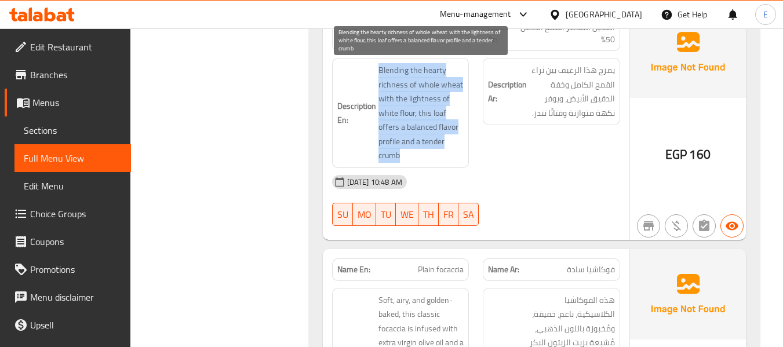
click at [431, 154] on span "Blending the hearty richness of whole wheat with the lightness of white flour, …" at bounding box center [422, 113] width 86 height 100
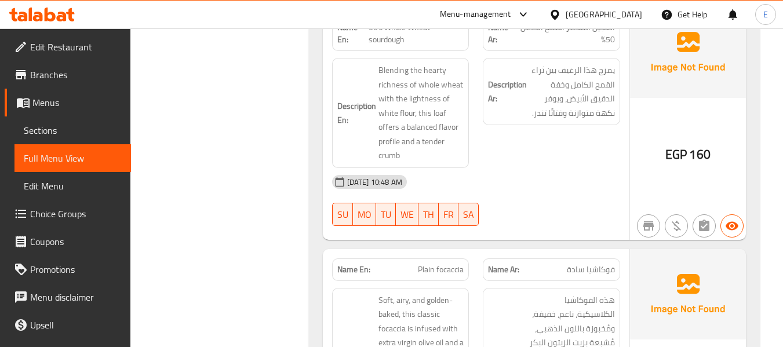
click at [551, 179] on div "16-09-2025 10:48 AM" at bounding box center [476, 182] width 302 height 28
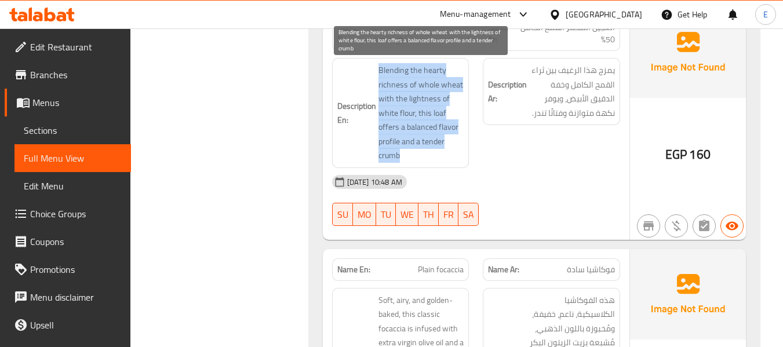
drag, startPoint x: 372, startPoint y: 70, endPoint x: 453, endPoint y: 155, distance: 118.1
click at [453, 155] on h6 "Description En: Blending the hearty richness of whole wheat with the lightness …" at bounding box center [400, 113] width 127 height 100
click at [453, 155] on span "Blending the hearty richness of whole wheat with the lightness of white flour, …" at bounding box center [422, 113] width 86 height 100
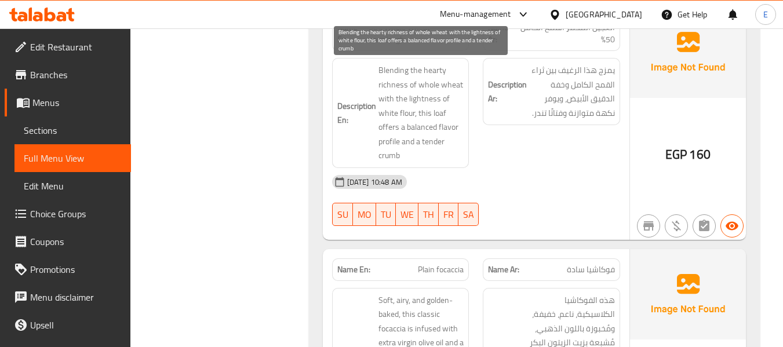
click at [453, 155] on span "Blending the hearty richness of whole wheat with the lightness of white flour, …" at bounding box center [422, 113] width 86 height 100
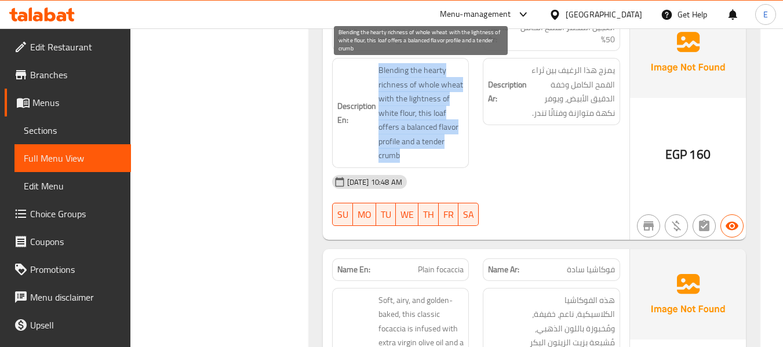
click at [453, 155] on span "Blending the hearty richness of whole wheat with the lightness of white flour, …" at bounding box center [422, 113] width 86 height 100
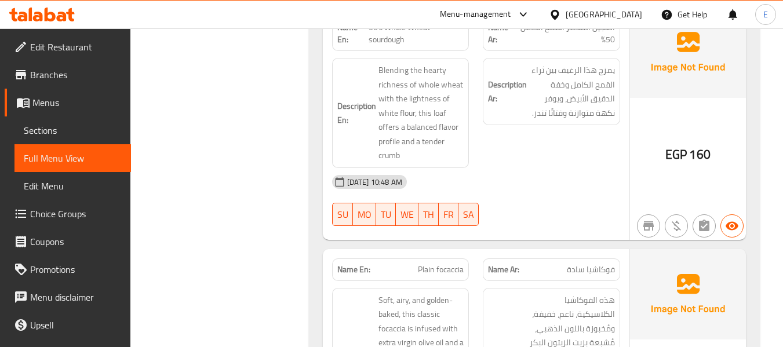
click at [505, 162] on div "Description Ar: يمزج هذا الرغيف بين ثراء القمح الكامل وخفة الدقيق الأبيض، ويوفر…" at bounding box center [551, 113] width 151 height 124
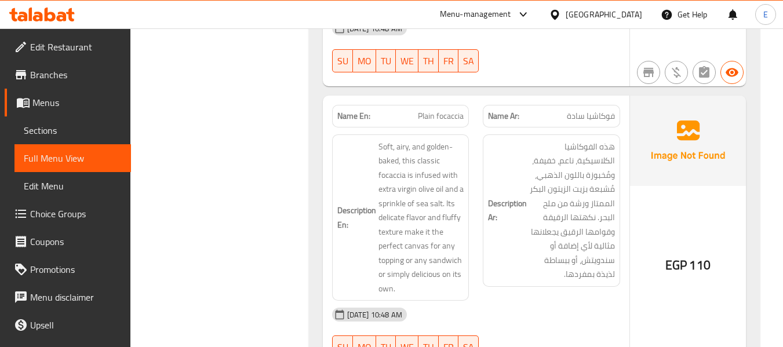
scroll to position [1392, 0]
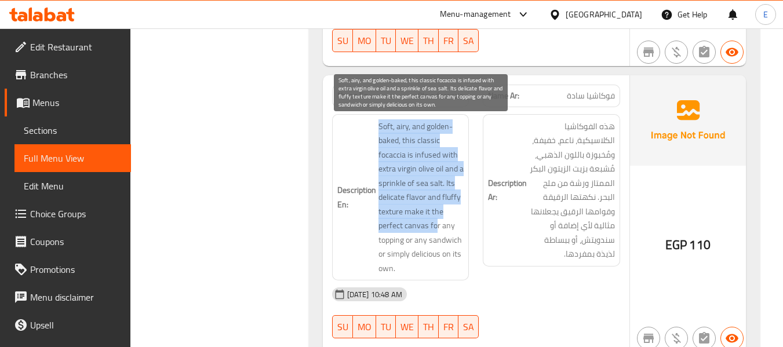
drag, startPoint x: 376, startPoint y: 125, endPoint x: 436, endPoint y: 224, distance: 115.7
click at [436, 224] on h6 "Description En: Soft, airy, and golden-baked, this classic focaccia is infused …" at bounding box center [400, 197] width 127 height 157
click at [422, 224] on span "Soft, airy, and golden-baked, this classic focaccia is infused with extra virgi…" at bounding box center [422, 197] width 86 height 157
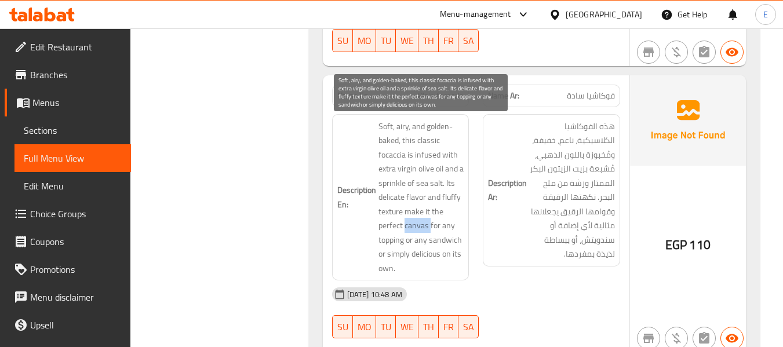
click at [422, 224] on span "Soft, airy, and golden-baked, this classic focaccia is infused with extra virgi…" at bounding box center [422, 197] width 86 height 157
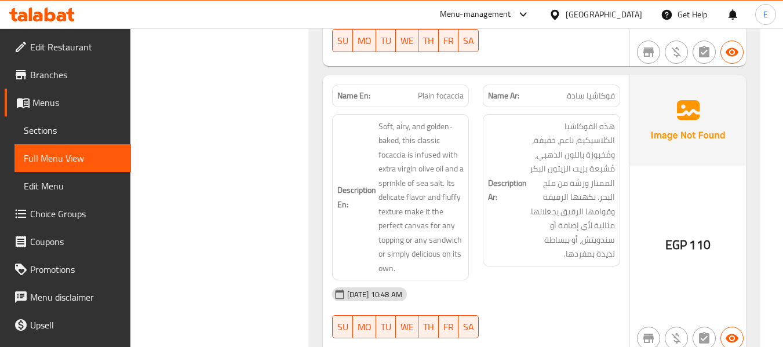
click at [504, 257] on h6 "Description Ar: هذه الفوكاشيا الكلاسيكية، ناعم، خفيفة، ومُخبوزة باللون الذهبي، …" at bounding box center [551, 190] width 127 height 142
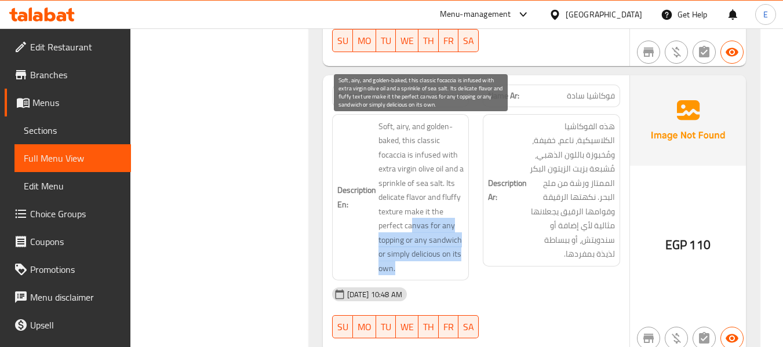
drag, startPoint x: 412, startPoint y: 226, endPoint x: 448, endPoint y: 264, distance: 52.9
click at [448, 264] on span "Soft, airy, and golden-baked, this classic focaccia is infused with extra virgi…" at bounding box center [422, 197] width 86 height 157
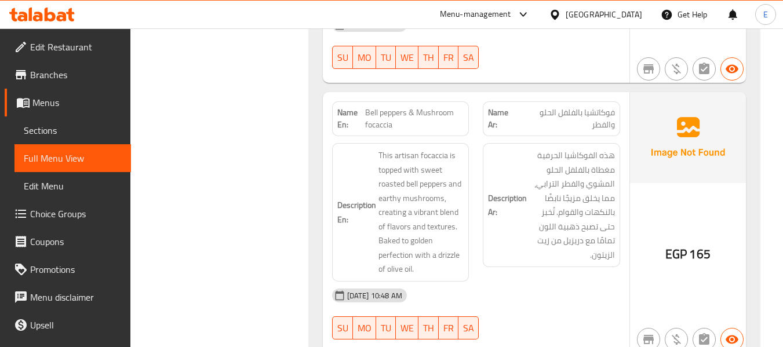
scroll to position [1681, 0]
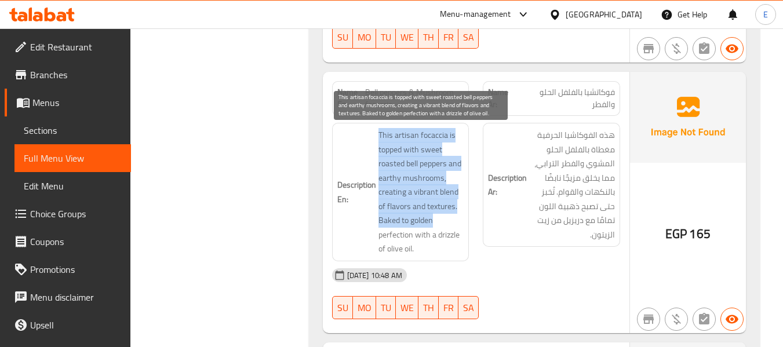
drag, startPoint x: 372, startPoint y: 133, endPoint x: 438, endPoint y: 222, distance: 111.4
click at [438, 222] on h6 "Description En: This artisan focaccia is topped with sweet roasted bell peppers…" at bounding box center [400, 192] width 127 height 128
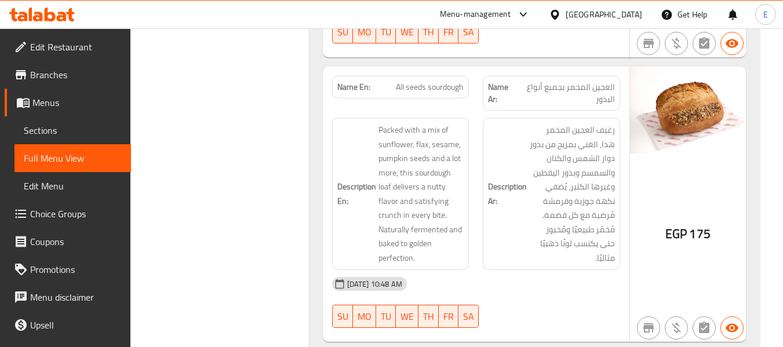
scroll to position [870, 0]
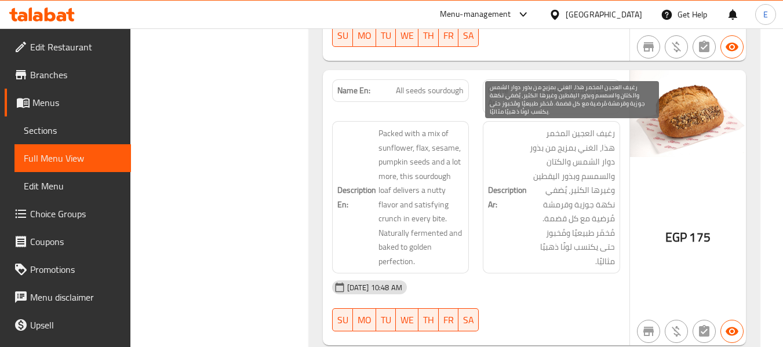
click at [585, 167] on span "رغيف العجين المخمر هذا، الغني بمزيج من بذور دوار الشمس والكتان والسمسم وبذور ال…" at bounding box center [572, 197] width 86 height 142
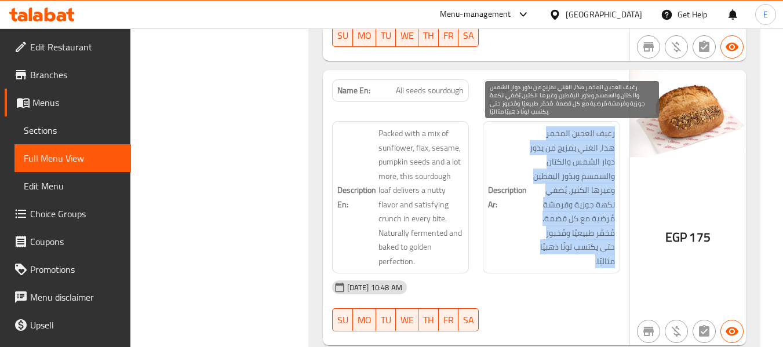
click at [585, 167] on span "رغيف العجين المخمر هذا، الغني بمزيج من بذور دوار الشمس والكتان والسمسم وبذور ال…" at bounding box center [572, 197] width 86 height 142
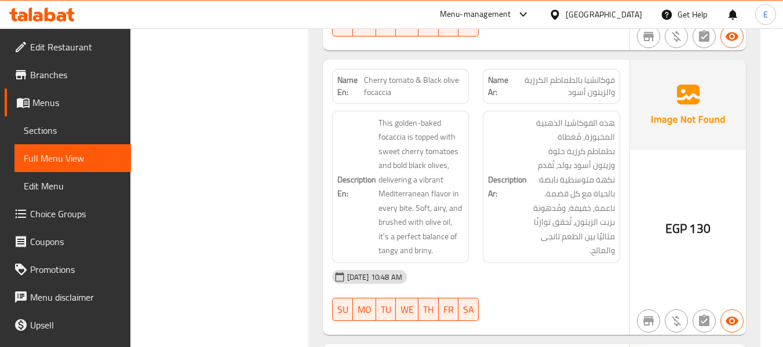
scroll to position [2783, 0]
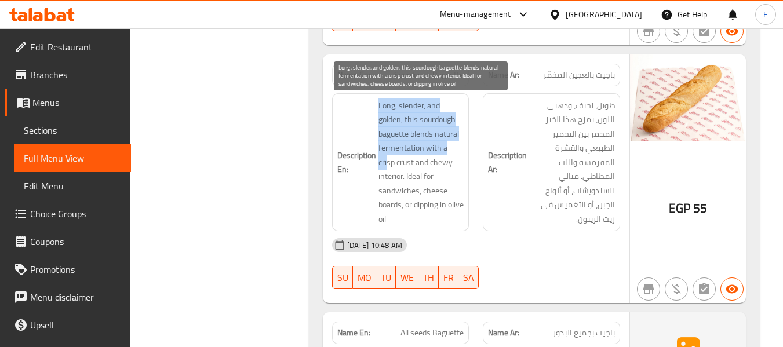
drag, startPoint x: 376, startPoint y: 103, endPoint x: 456, endPoint y: 155, distance: 96.0
click at [456, 155] on h6 "Description En: Long, slender, and golden, this sourdough baguette blends natur…" at bounding box center [400, 163] width 127 height 128
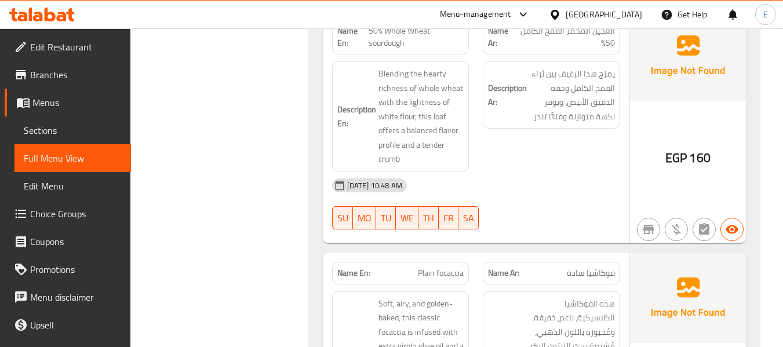
scroll to position [1160, 0]
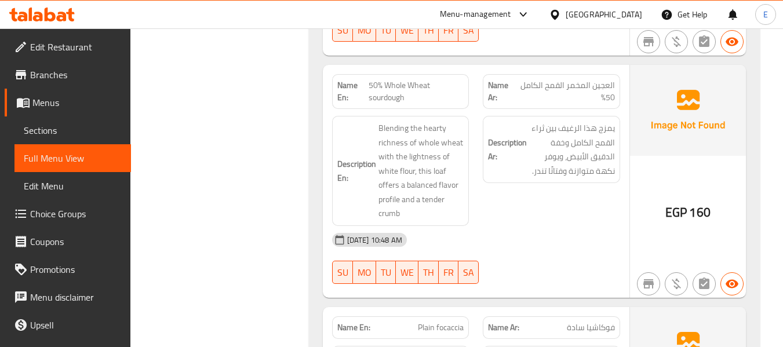
click at [557, 77] on div "Name Ar: العجين المخمر القمح الكامل 50%" at bounding box center [551, 91] width 137 height 35
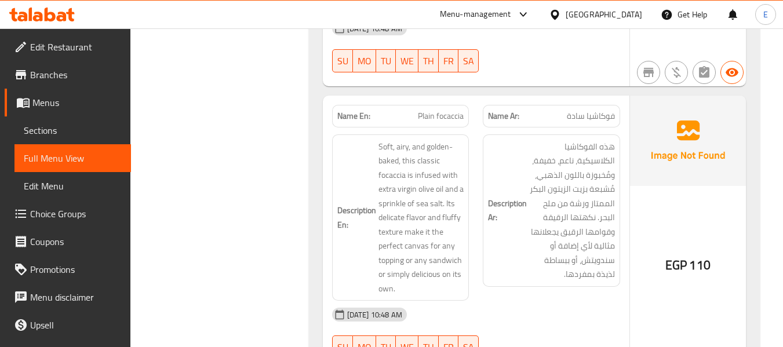
scroll to position [1392, 0]
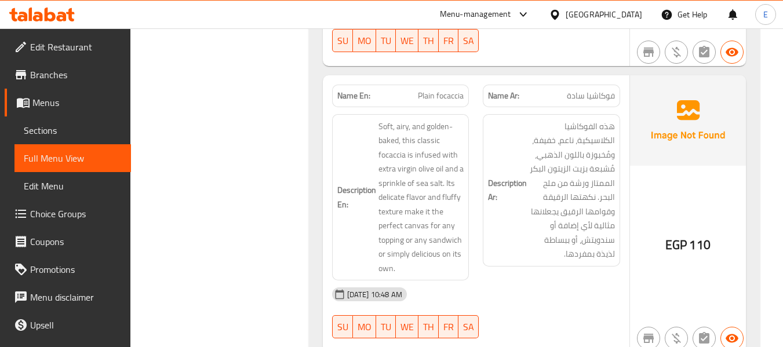
click at [431, 93] on span "Plain focaccia" at bounding box center [441, 96] width 46 height 12
click at [602, 99] on span "فوكاشيا سادة" at bounding box center [591, 96] width 48 height 12
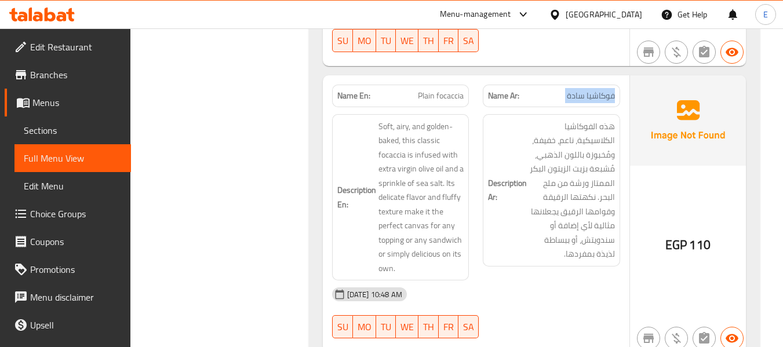
click at [602, 99] on span "فوكاشيا سادة" at bounding box center [591, 96] width 48 height 12
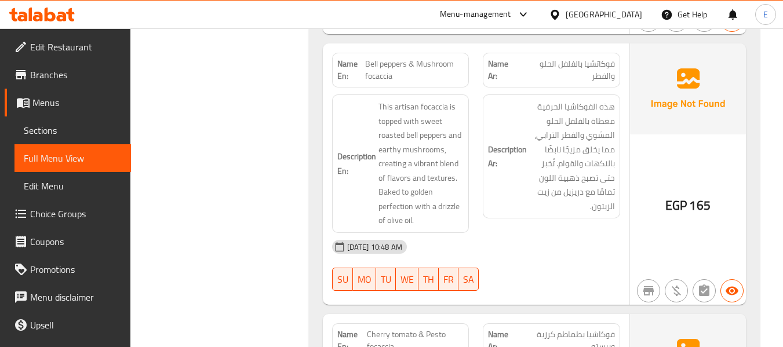
scroll to position [1681, 0]
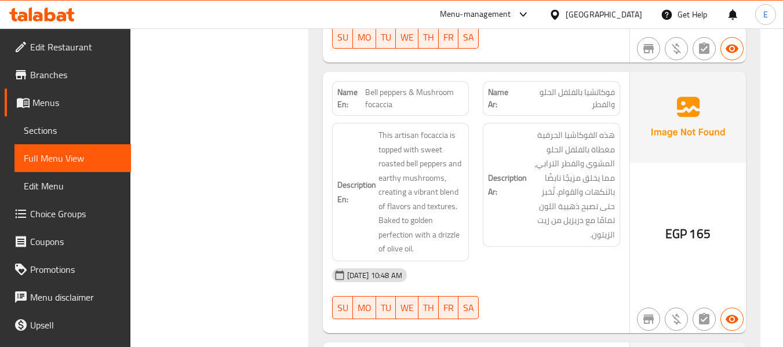
click at [406, 93] on span "Bell peppers & Mushroom focaccia" at bounding box center [414, 98] width 99 height 24
click at [614, 98] on span "فوكاتشيا بالفلفل الحلو والفطر" at bounding box center [566, 98] width 97 height 24
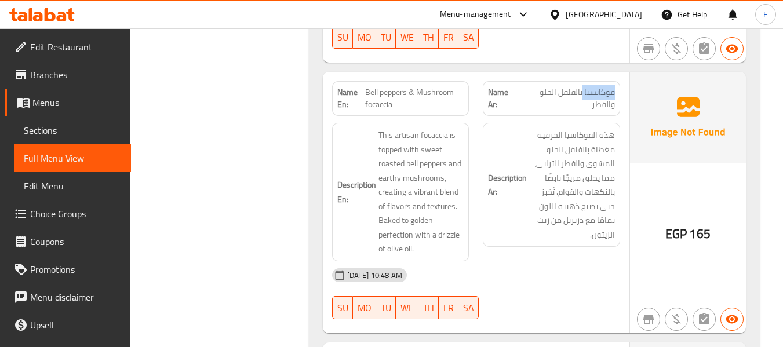
click at [614, 98] on span "فوكاتشيا بالفلفل الحلو والفطر" at bounding box center [566, 98] width 97 height 24
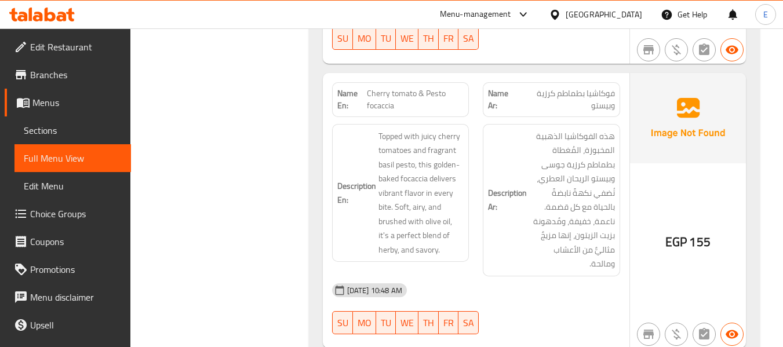
scroll to position [1971, 0]
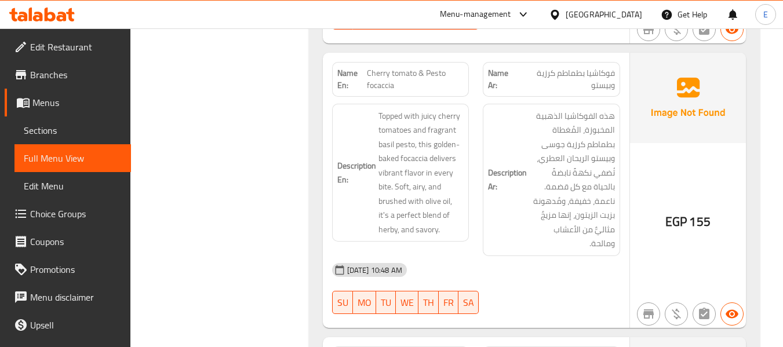
click at [411, 72] on span "Cherry tomato & Pesto focaccia" at bounding box center [415, 79] width 97 height 24
click at [575, 74] on span "فوكاشيا بطماطم كرزية وبيستو" at bounding box center [566, 79] width 97 height 24
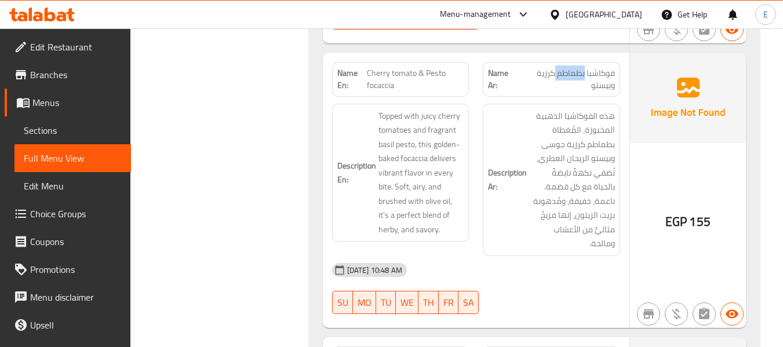
click at [575, 74] on span "فوكاشيا بطماطم كرزية وبيستو" at bounding box center [566, 79] width 97 height 24
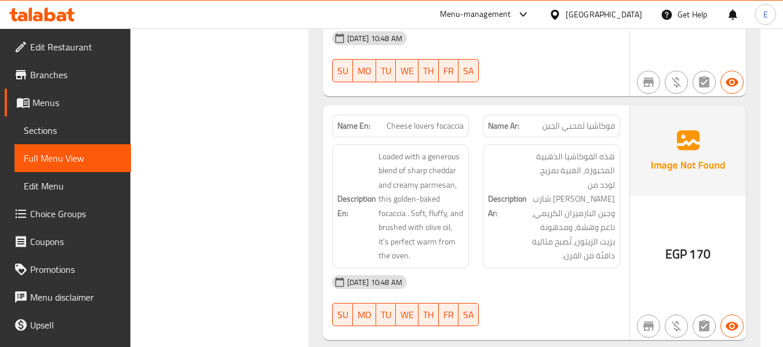
scroll to position [2261, 0]
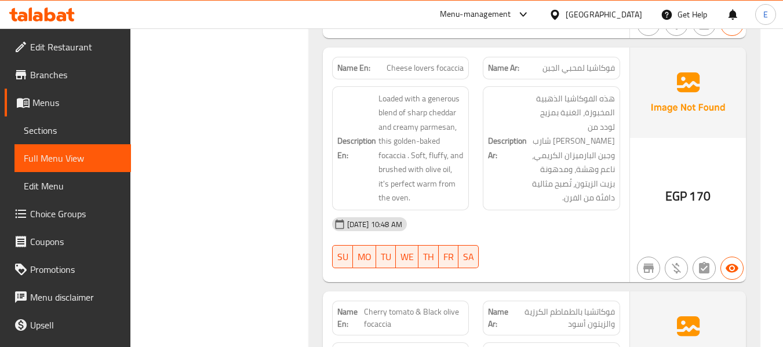
click at [419, 69] on span "Cheese lovers focaccia" at bounding box center [425, 68] width 77 height 12
click at [606, 67] on span "فوكاشيا لمحبي الجبن" at bounding box center [579, 68] width 72 height 12
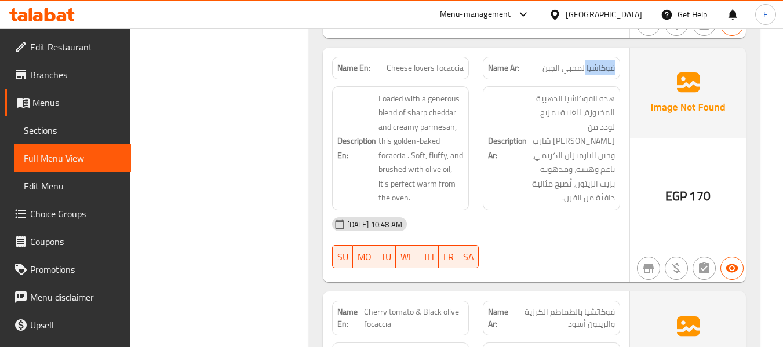
click at [606, 67] on span "فوكاشيا لمحبي الجبن" at bounding box center [579, 68] width 72 height 12
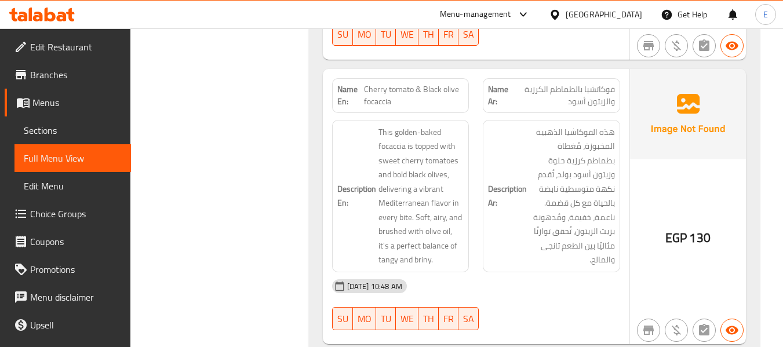
scroll to position [2493, 0]
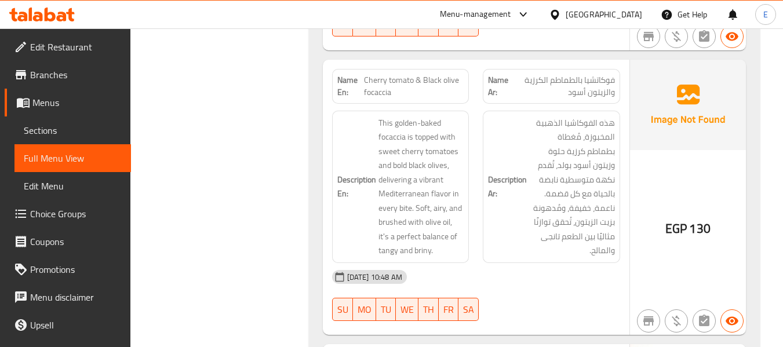
click at [593, 83] on span "فوكاتشيا بالطماطم الكرزية والزيتون أسود" at bounding box center [563, 86] width 104 height 24
drag, startPoint x: 377, startPoint y: 79, endPoint x: 454, endPoint y: 101, distance: 79.6
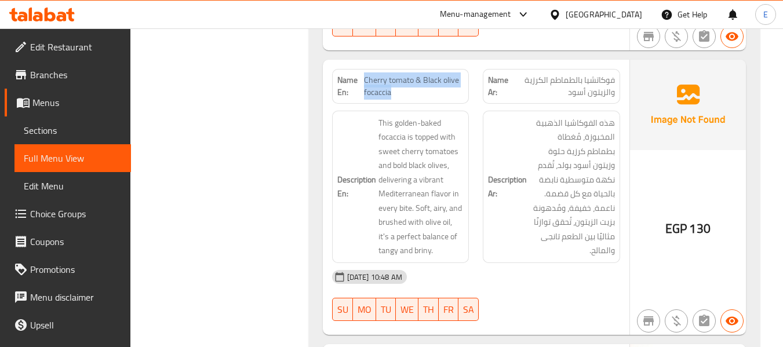
click at [454, 101] on div "Name En: Cherry tomato & Black olive focaccia" at bounding box center [400, 86] width 137 height 35
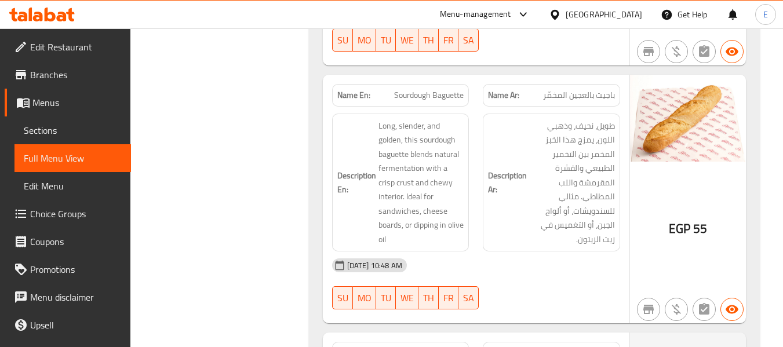
scroll to position [2783, 0]
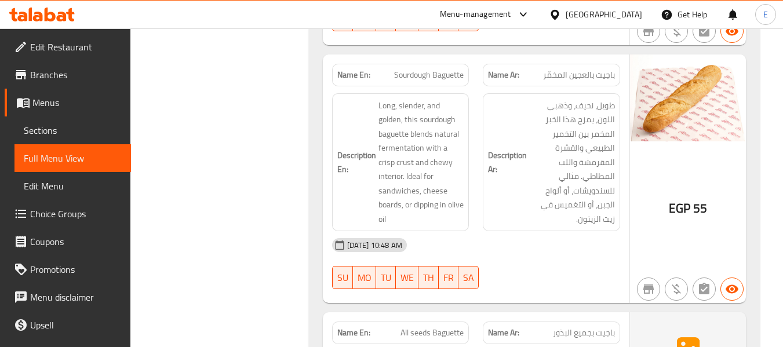
click at [590, 75] on span "باجيت بالعجين المخمّر" at bounding box center [579, 75] width 72 height 12
click at [426, 71] on span "Sourdough Baguette" at bounding box center [429, 75] width 70 height 12
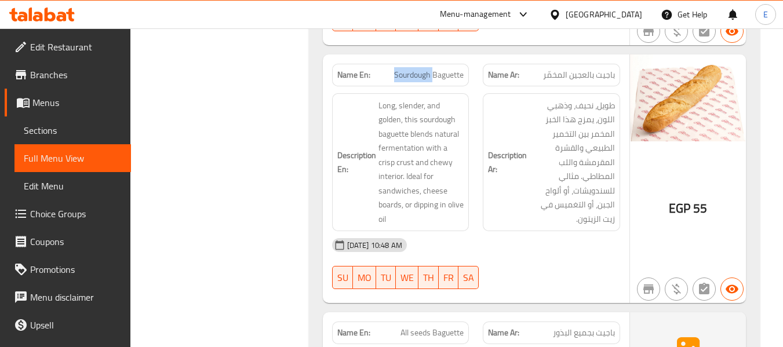
click at [426, 71] on span "Sourdough Baguette" at bounding box center [429, 75] width 70 height 12
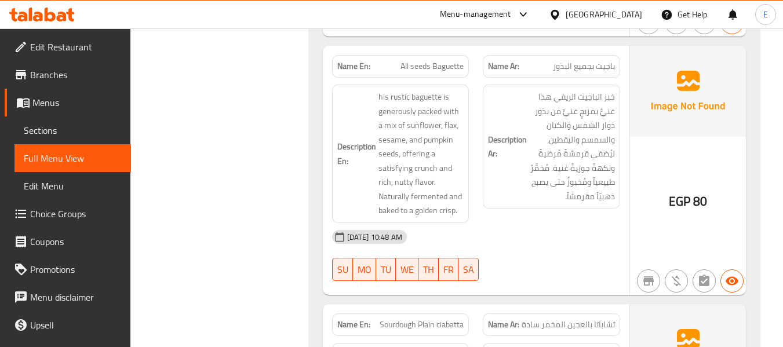
scroll to position [3073, 0]
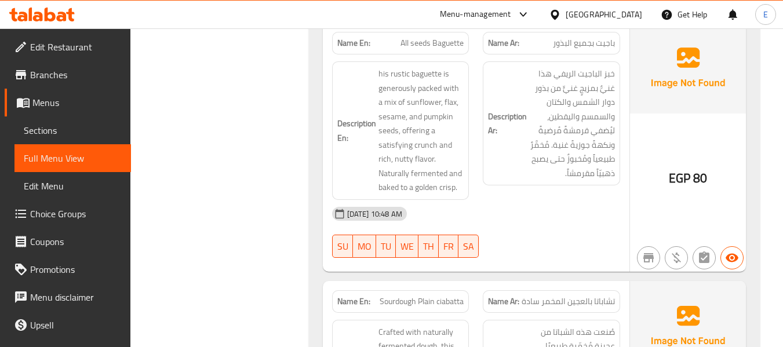
click at [419, 43] on span "All seeds Baguette" at bounding box center [432, 43] width 63 height 12
click at [582, 43] on span "باجيت بجميع البذور" at bounding box center [584, 43] width 62 height 12
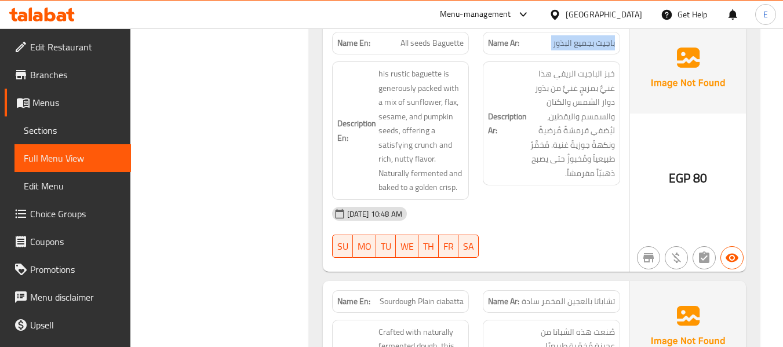
click at [582, 43] on span "باجيت بجميع البذور" at bounding box center [584, 43] width 62 height 12
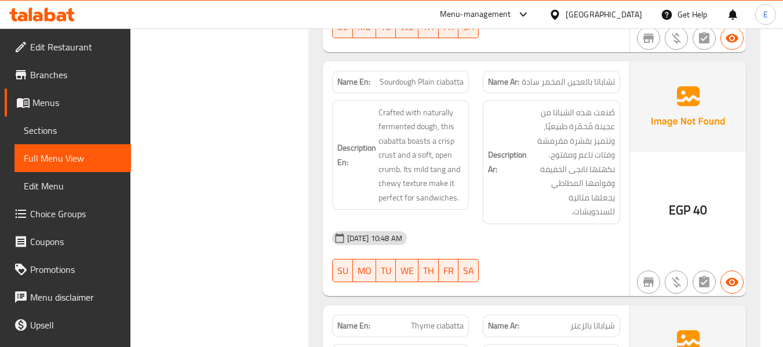
scroll to position [3305, 0]
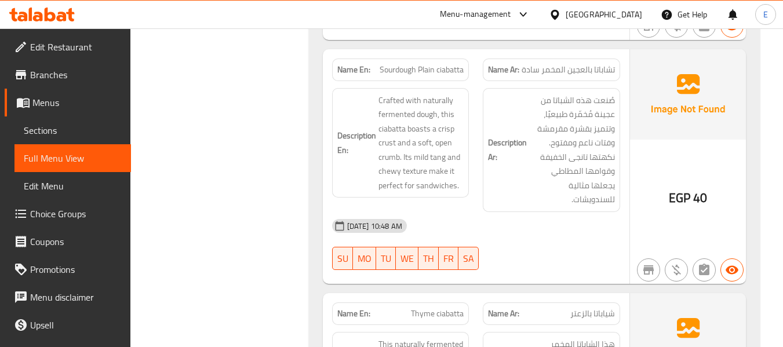
click at [576, 75] on span "تشاباتا بالعجين المخمر سادة" at bounding box center [568, 70] width 93 height 12
click at [398, 71] on span "Sourdough Plain ciabatta" at bounding box center [422, 70] width 84 height 12
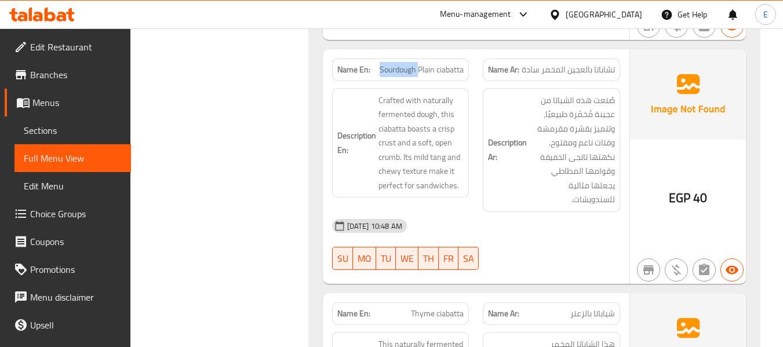
click at [398, 71] on span "Sourdough Plain ciabatta" at bounding box center [422, 70] width 84 height 12
click at [581, 75] on span "تشاباتا بالعجين المخمر سادة" at bounding box center [568, 70] width 93 height 12
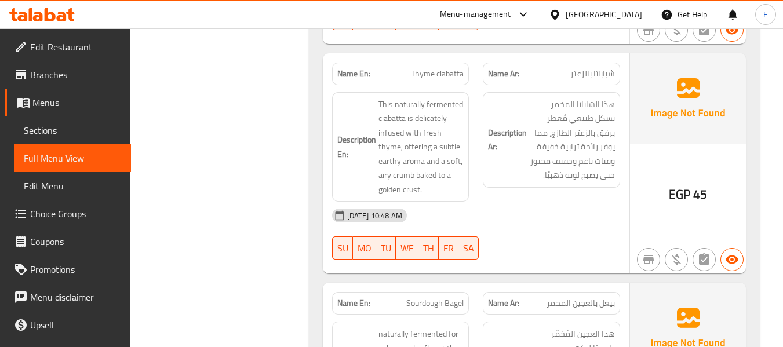
scroll to position [3479, 0]
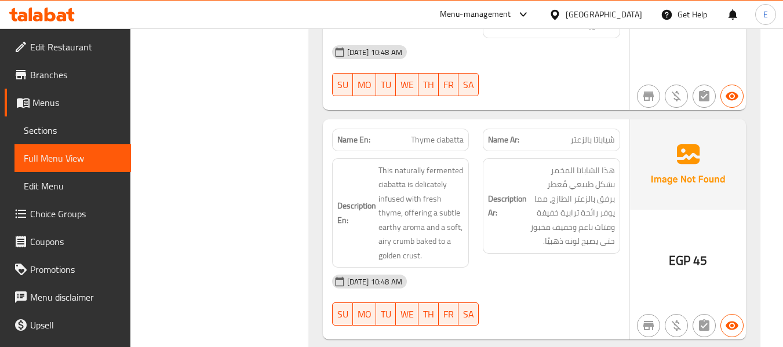
click at [434, 134] on span "Thyme ciabatta" at bounding box center [437, 140] width 53 height 12
click at [606, 144] on span "شياباتا بالزعتر" at bounding box center [593, 140] width 45 height 12
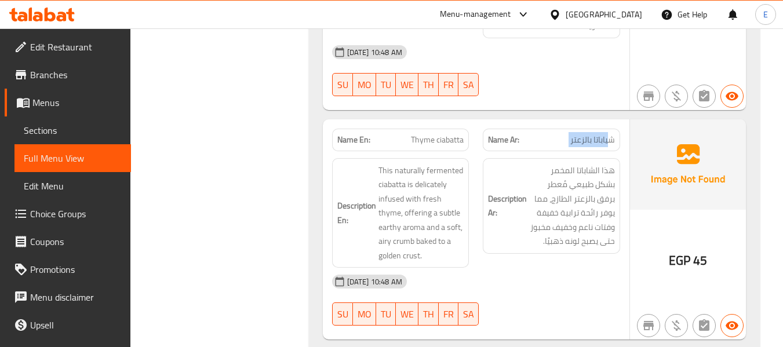
click at [606, 144] on span "شياباتا بالزعتر" at bounding box center [593, 140] width 45 height 12
click at [452, 142] on span "Thyme ciabatta" at bounding box center [437, 140] width 53 height 12
copy span "ciabatta"
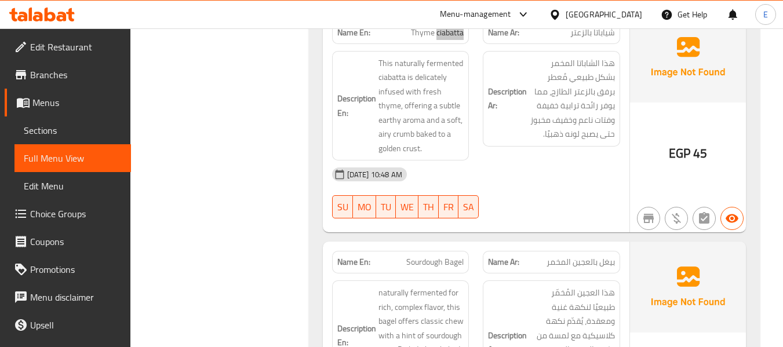
scroll to position [3711, 0]
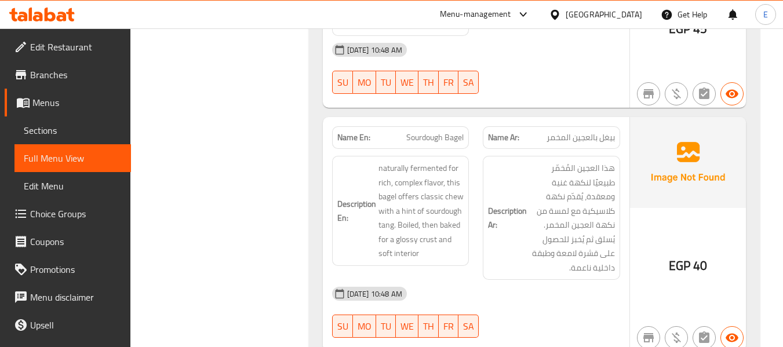
click at [448, 143] on span "Sourdough Bagel" at bounding box center [434, 138] width 57 height 12
click at [600, 141] on span "بيغل بالعجين المخمر" at bounding box center [581, 138] width 68 height 12
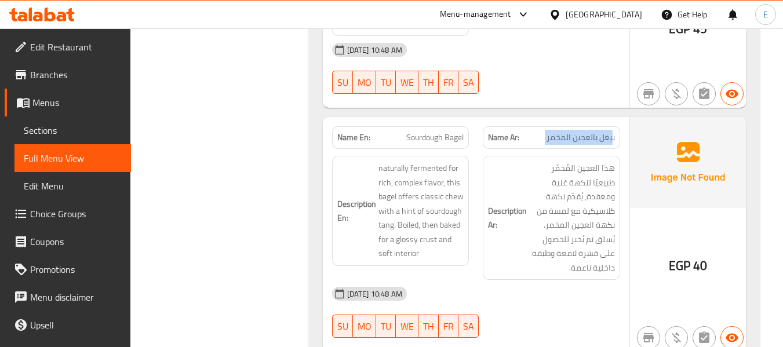
click at [600, 141] on span "بيغل بالعجين المخمر" at bounding box center [581, 138] width 68 height 12
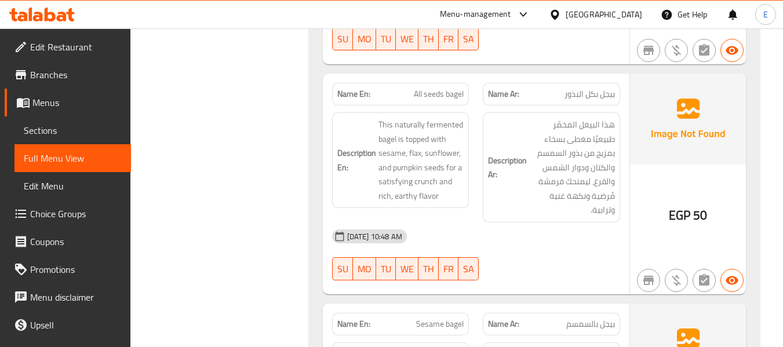
scroll to position [4001, 0]
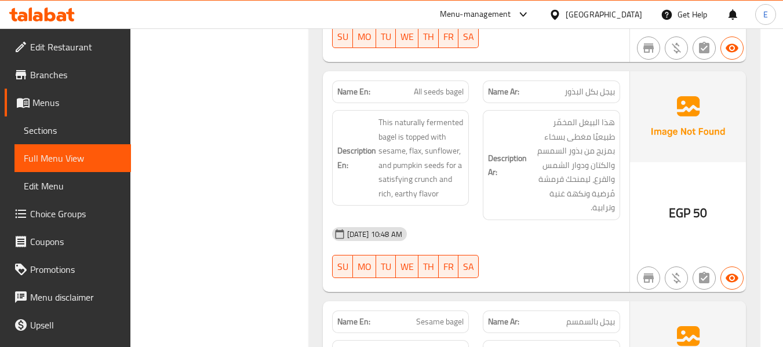
click at [443, 99] on div "Name En: All seeds bagel" at bounding box center [400, 92] width 137 height 23
click at [603, 90] on span "بيجل بكل البذور" at bounding box center [590, 92] width 50 height 12
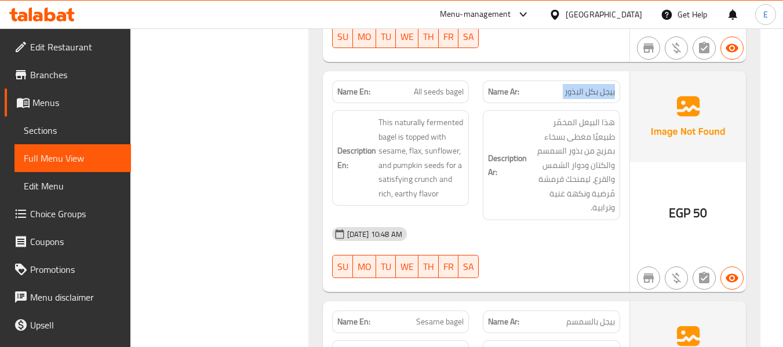
click at [603, 90] on span "بيجل بكل البذور" at bounding box center [590, 92] width 50 height 12
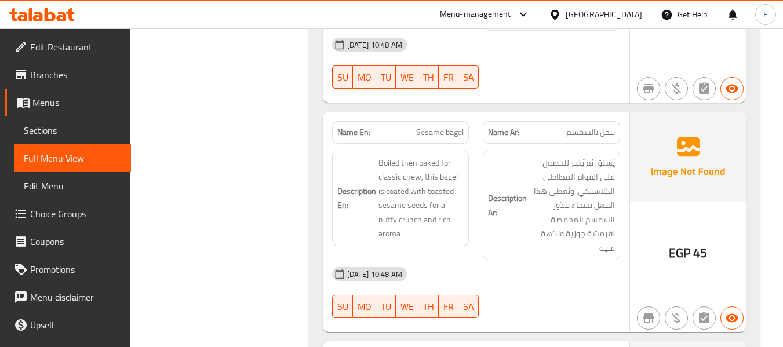
scroll to position [4233, 0]
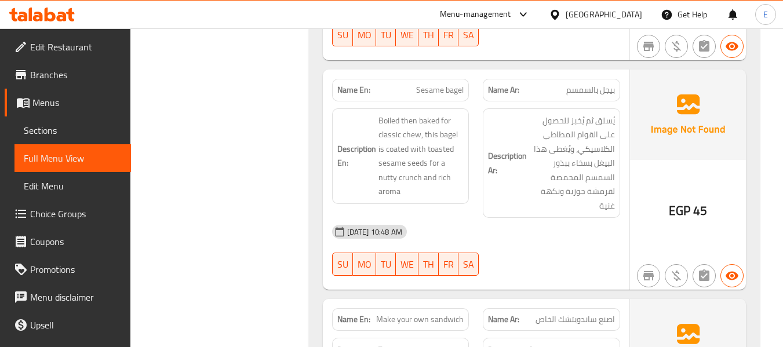
click at [613, 84] on span "بيجل بالسمسم" at bounding box center [590, 90] width 49 height 12
click at [468, 79] on div "Name En: Sesame bagel" at bounding box center [400, 90] width 137 height 23
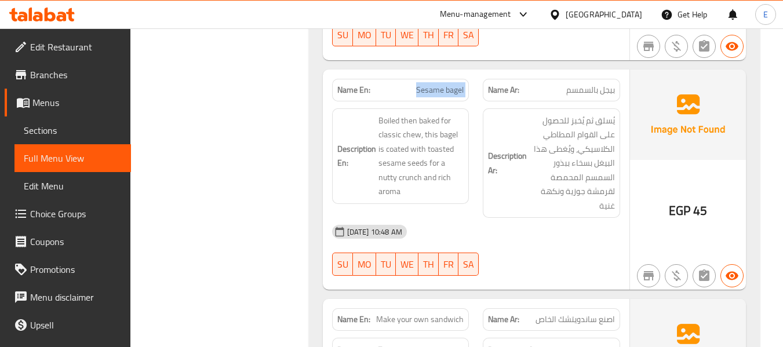
click at [468, 79] on div "Name En: Sesame bagel" at bounding box center [400, 90] width 137 height 23
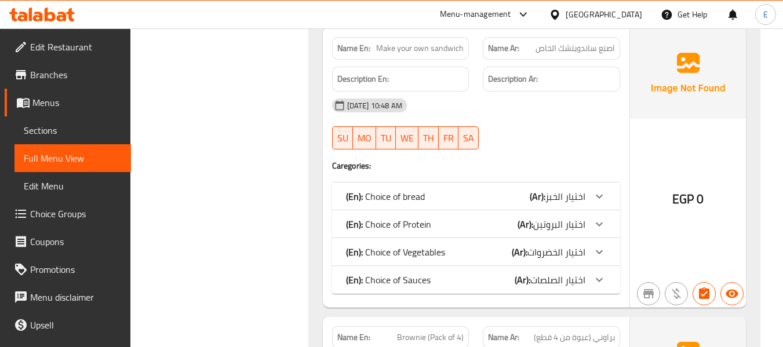
scroll to position [4523, 0]
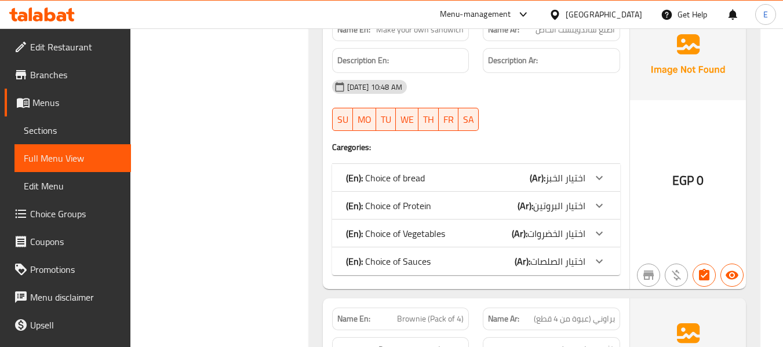
click at [496, 255] on div "(En): Choice of Sauces (Ar): اختيار الصلصات" at bounding box center [465, 262] width 239 height 14
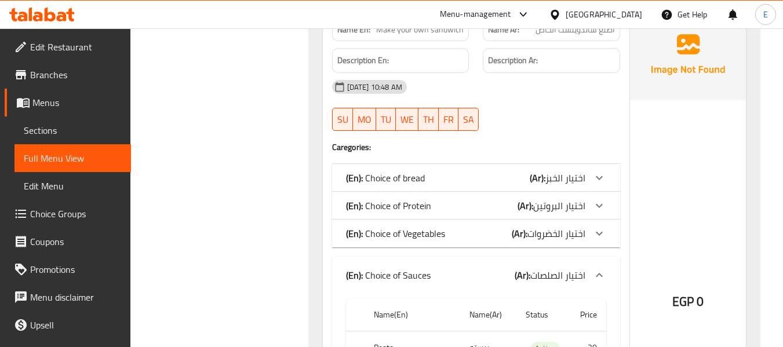
click at [493, 227] on div "(En): Choice of Vegetables (Ar): اختيار الخضروات" at bounding box center [465, 234] width 239 height 14
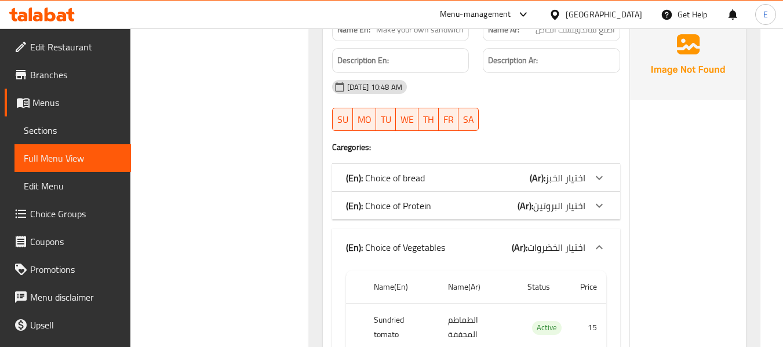
click at [493, 199] on div "(En): Choice of Protein (Ar): اختيار البروتين" at bounding box center [465, 206] width 239 height 14
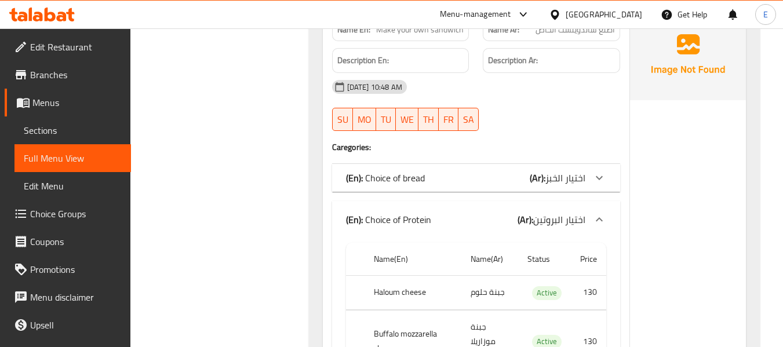
click at [491, 171] on div "(En): Choice of bread (Ar): اختيار الخبز" at bounding box center [465, 178] width 239 height 14
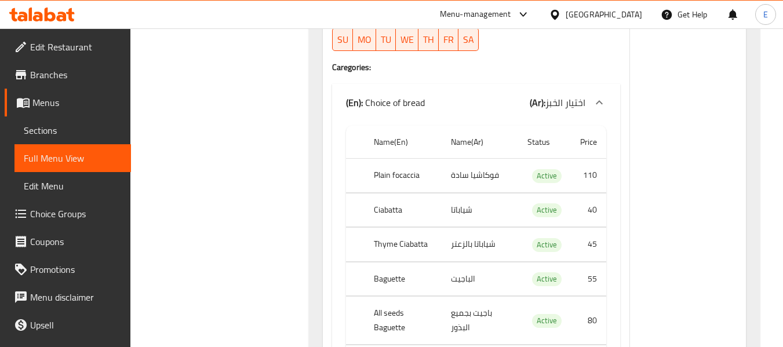
scroll to position [4638, 0]
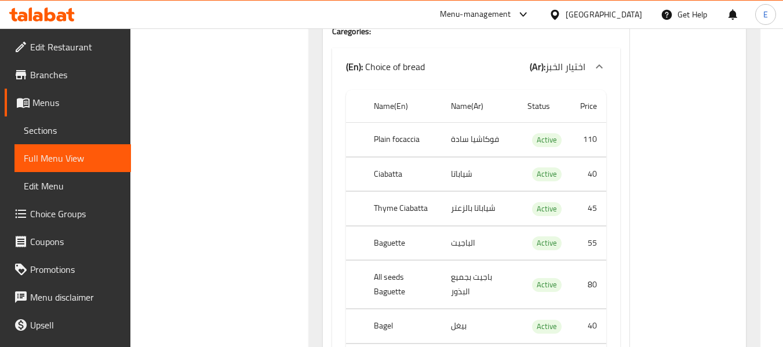
click at [410, 126] on th "Plain focaccia" at bounding box center [404, 140] width 78 height 34
click at [466, 126] on td "فوكاشيا سادة" at bounding box center [480, 140] width 77 height 34
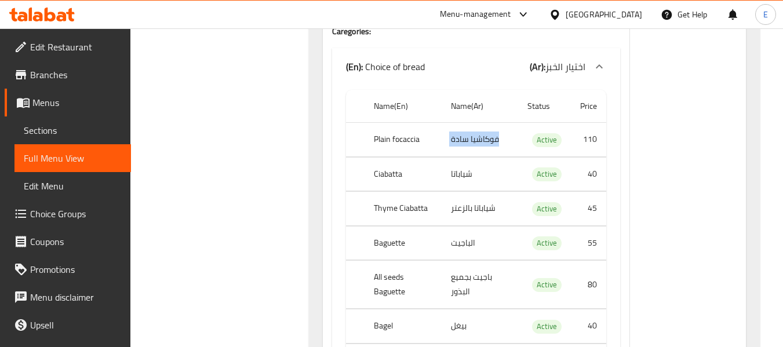
click at [466, 126] on td "فوكاشيا سادة" at bounding box center [480, 140] width 77 height 34
click at [464, 166] on td "شياباتا" at bounding box center [480, 174] width 77 height 34
click at [465, 166] on td "شياباتا" at bounding box center [480, 174] width 77 height 34
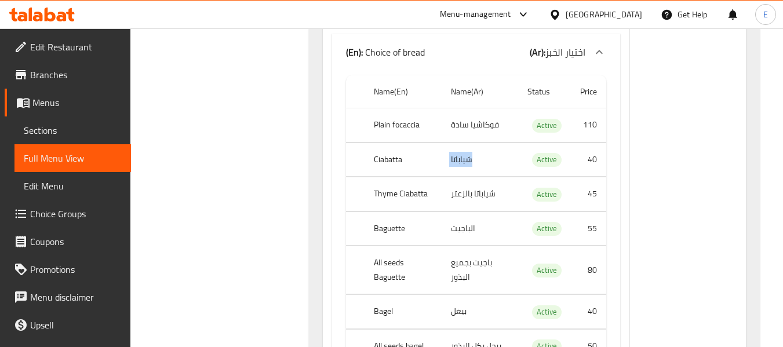
scroll to position [4696, 0]
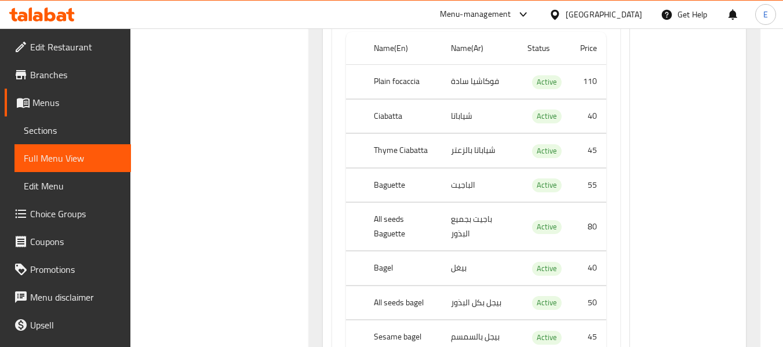
click at [398, 103] on th "Ciabatta" at bounding box center [404, 116] width 78 height 34
copy th "Ciabatta"
click at [384, 103] on th "Ciabatta" at bounding box center [404, 116] width 78 height 34
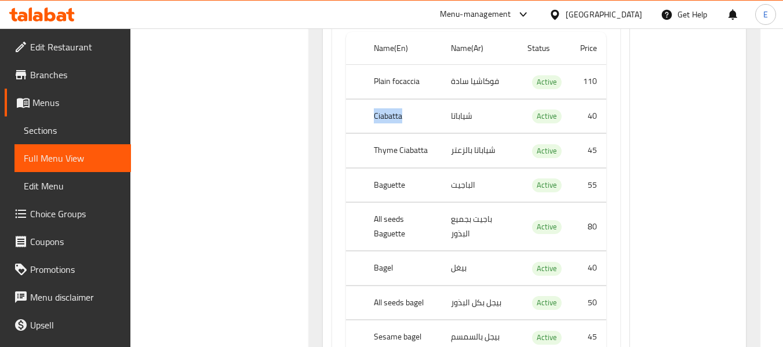
click at [384, 103] on th "Ciabatta" at bounding box center [404, 116] width 78 height 34
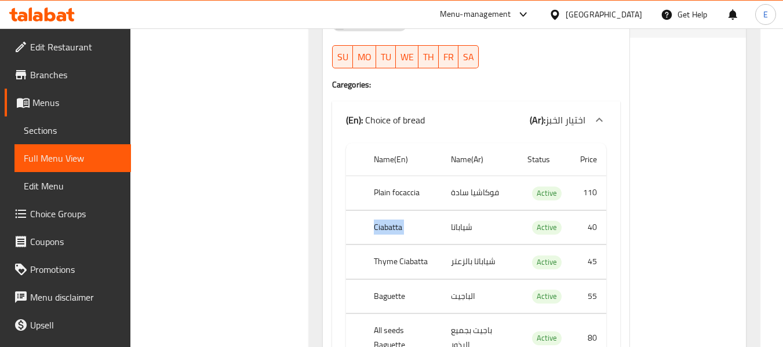
scroll to position [4638, 0]
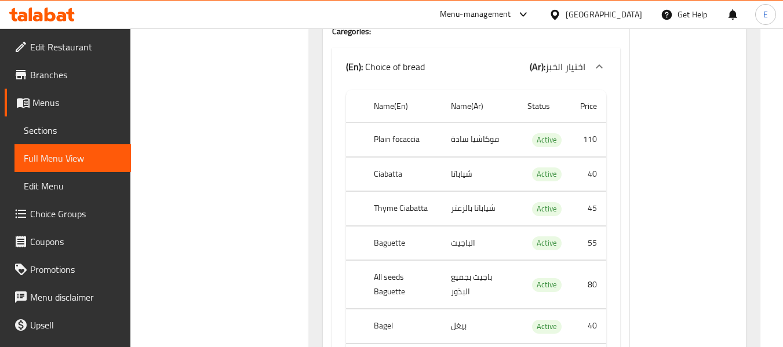
click at [459, 165] on td "شياباتا" at bounding box center [480, 174] width 77 height 34
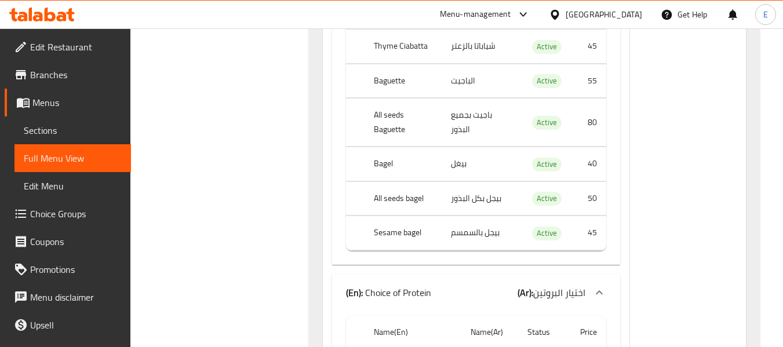
scroll to position [4812, 0]
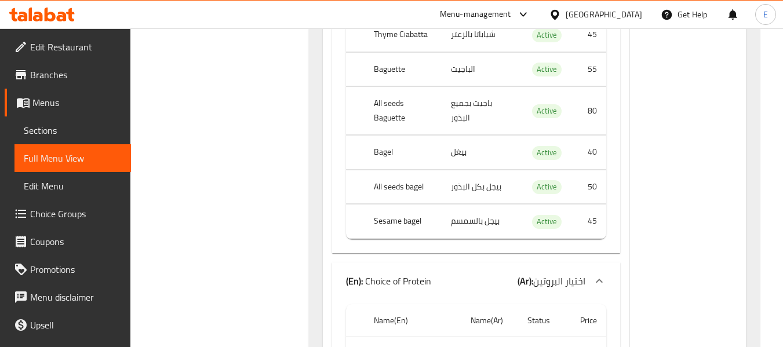
click at [401, 53] on th "Baguette" at bounding box center [404, 69] width 78 height 34
copy th "Baguette"
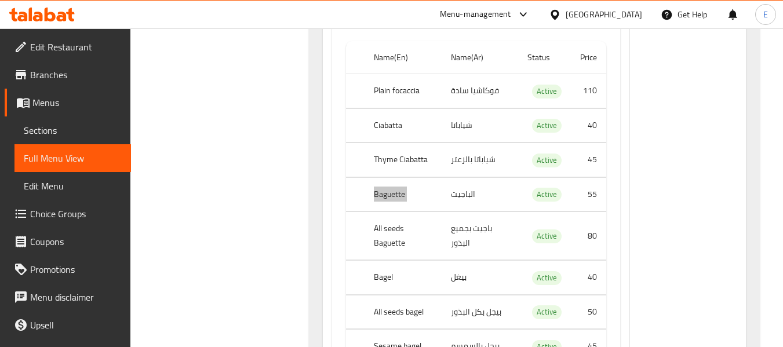
scroll to position [4690, 0]
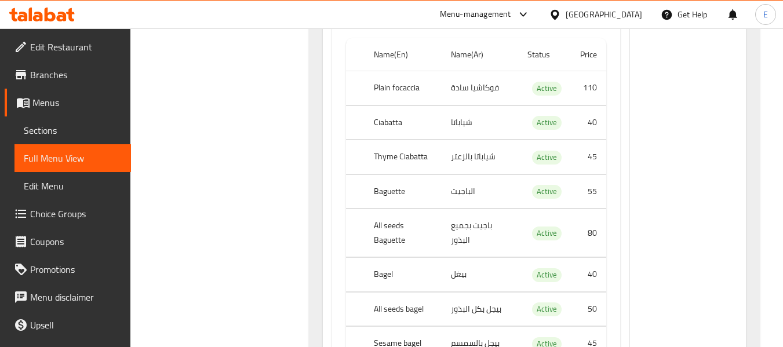
click at [473, 80] on td "فوكاشيا سادة" at bounding box center [480, 88] width 77 height 34
click at [405, 71] on th "Plain focaccia" at bounding box center [404, 88] width 78 height 34
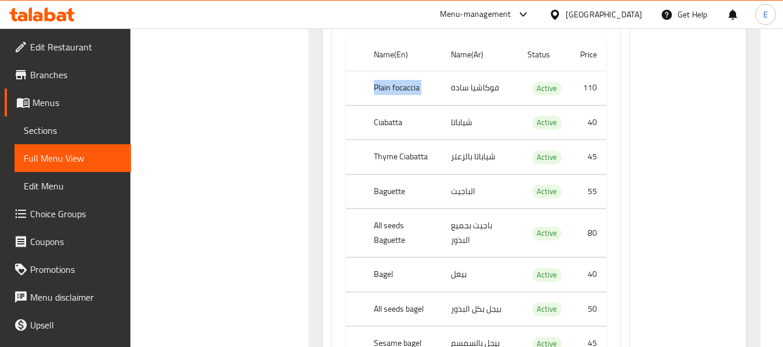
click at [405, 71] on th "Plain focaccia" at bounding box center [404, 88] width 78 height 34
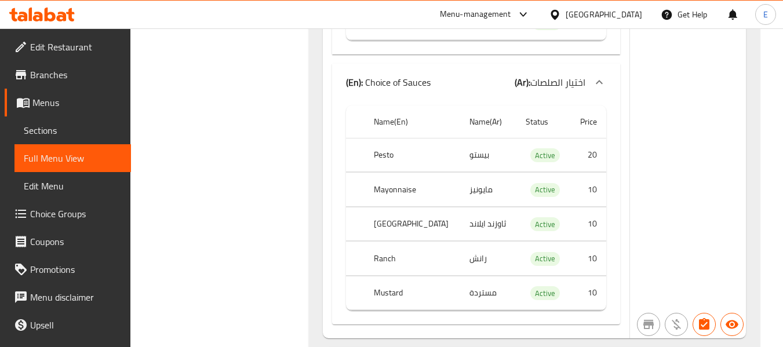
scroll to position [5850, 0]
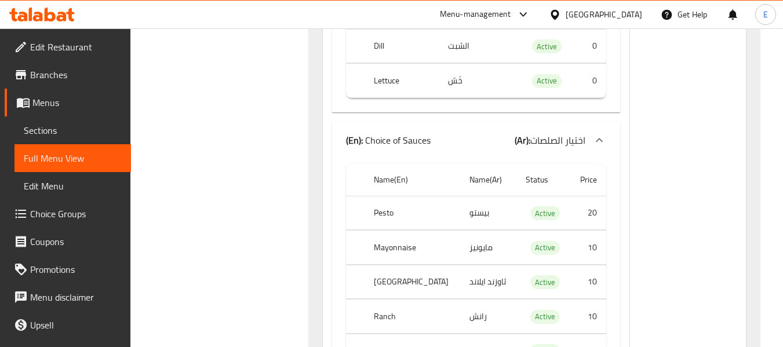
click at [386, 196] on th "Pesto" at bounding box center [412, 213] width 95 height 34
click at [460, 196] on td "بيستو" at bounding box center [488, 213] width 56 height 34
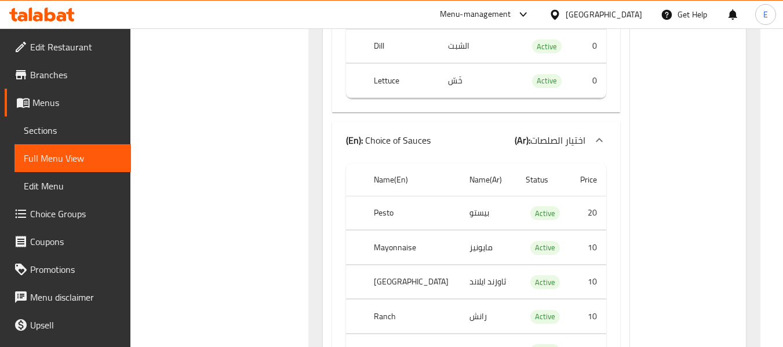
click at [460, 196] on td "بيستو" at bounding box center [488, 213] width 56 height 34
click at [473, 231] on td "مايونيز" at bounding box center [488, 248] width 56 height 34
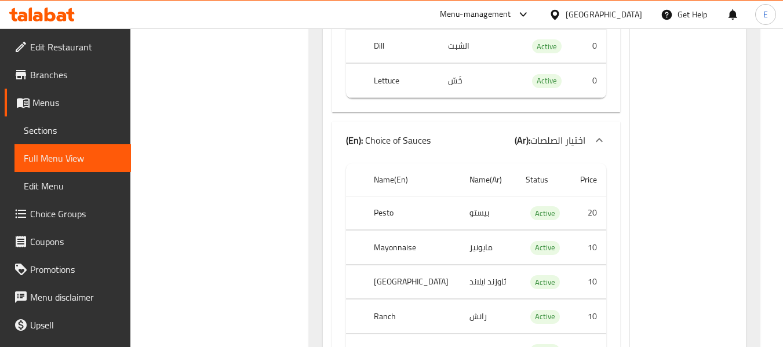
click at [414, 231] on th "Mayonnaise" at bounding box center [412, 248] width 95 height 34
click at [400, 265] on th "Thousand island" at bounding box center [412, 282] width 95 height 34
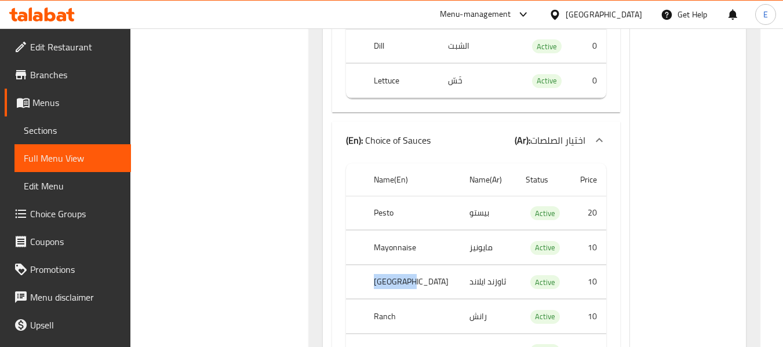
click at [400, 265] on th "Thousand island" at bounding box center [412, 282] width 95 height 34
click at [480, 265] on td "ثاوزند ايلاند" at bounding box center [488, 282] width 56 height 34
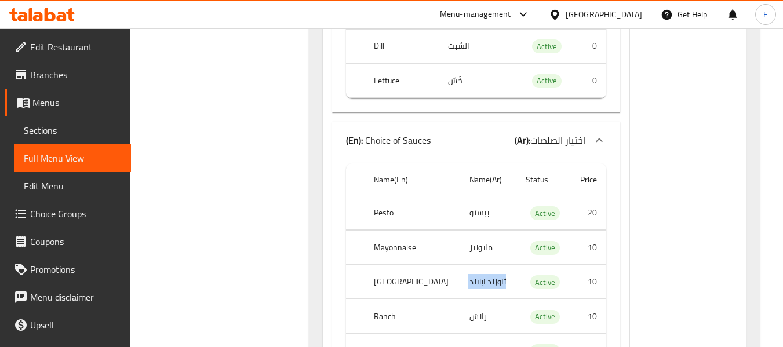
click at [480, 265] on td "ثاوزند ايلاند" at bounding box center [488, 282] width 56 height 34
click at [470, 300] on td "رانش" at bounding box center [488, 317] width 56 height 34
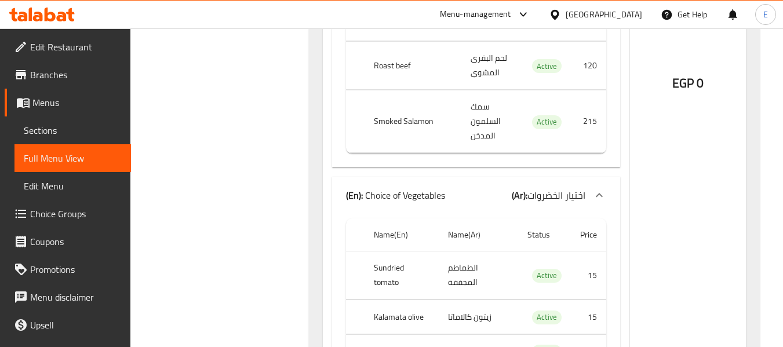
scroll to position [5328, 0]
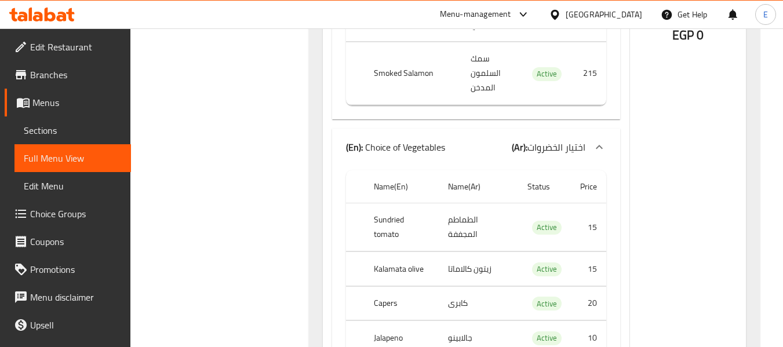
scroll to position [5403, 0]
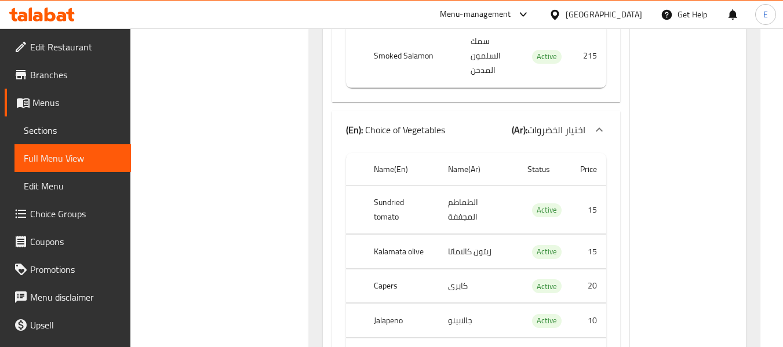
click at [463, 186] on td "الطماطم المجففة" at bounding box center [478, 210] width 79 height 48
click at [386, 186] on th "Sundried tomato" at bounding box center [402, 210] width 75 height 48
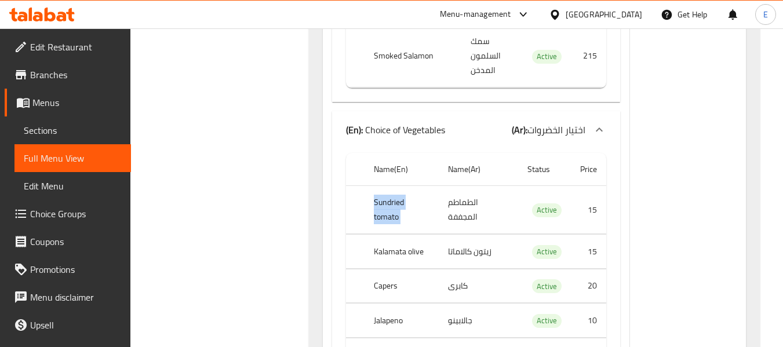
click at [386, 186] on th "Sundried tomato" at bounding box center [402, 210] width 75 height 48
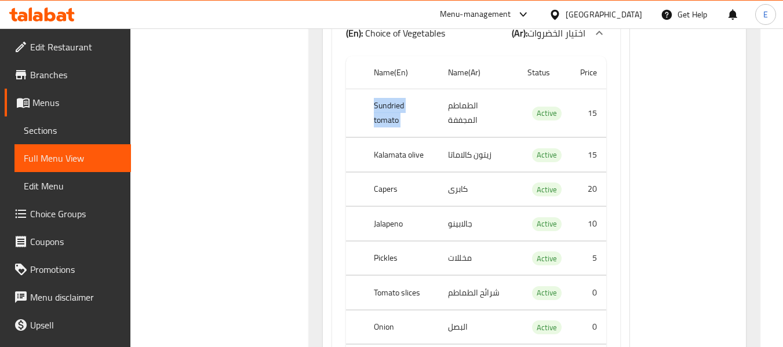
scroll to position [5519, 0]
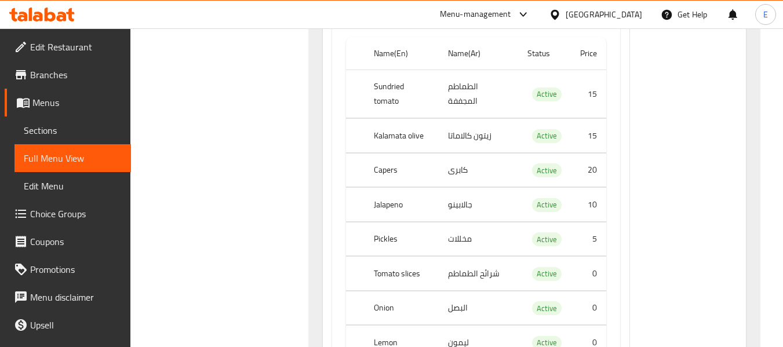
click at [484, 119] on td "زيتون كالاماتا" at bounding box center [478, 136] width 79 height 34
click at [416, 119] on th "Kalamata olive" at bounding box center [402, 136] width 75 height 34
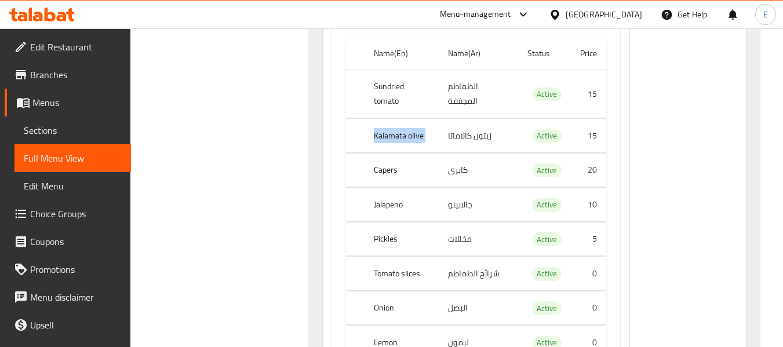
click at [416, 119] on th "Kalamata olive" at bounding box center [402, 136] width 75 height 34
click at [453, 153] on td "كابرى" at bounding box center [478, 170] width 79 height 34
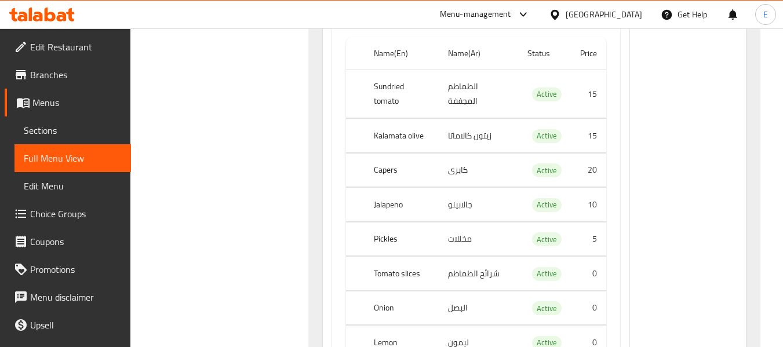
click at [394, 153] on th "Capers" at bounding box center [402, 170] width 75 height 34
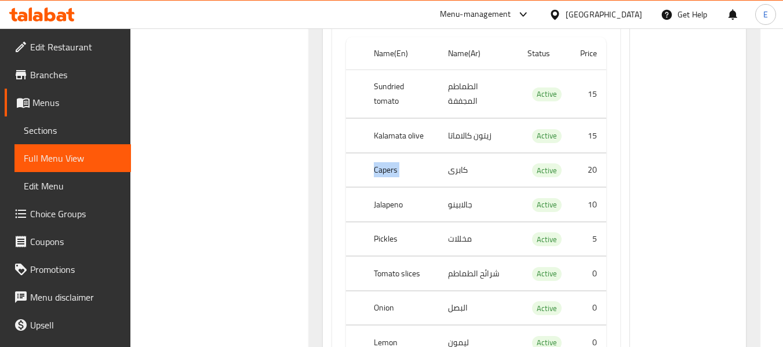
click at [394, 153] on th "Capers" at bounding box center [402, 170] width 75 height 34
click at [502, 153] on td "كابرى" at bounding box center [478, 170] width 79 height 34
click at [457, 188] on td "جالابينو" at bounding box center [478, 205] width 79 height 34
click at [380, 188] on th "Jalapeno" at bounding box center [402, 205] width 75 height 34
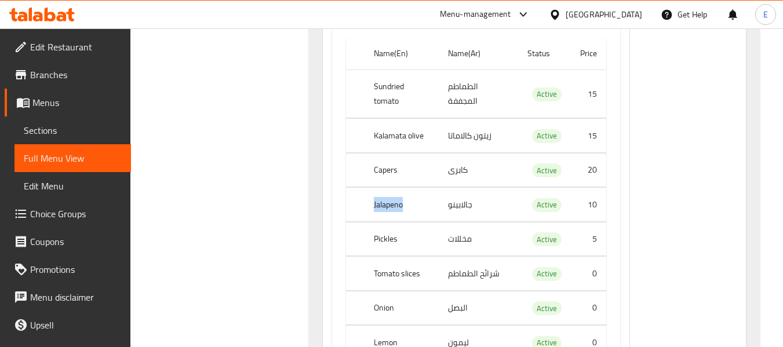
click at [380, 188] on th "Jalapeno" at bounding box center [402, 205] width 75 height 34
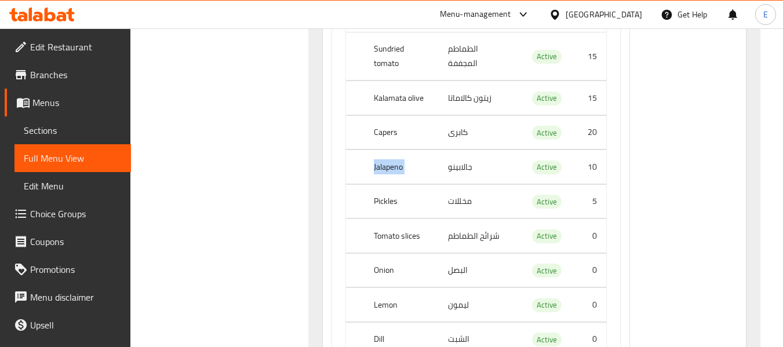
scroll to position [5577, 0]
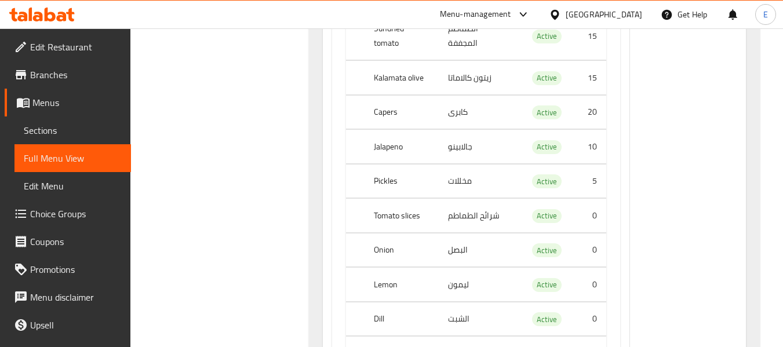
click at [470, 164] on td "مخللات" at bounding box center [478, 181] width 79 height 34
click at [380, 164] on th "Pickles" at bounding box center [402, 181] width 75 height 34
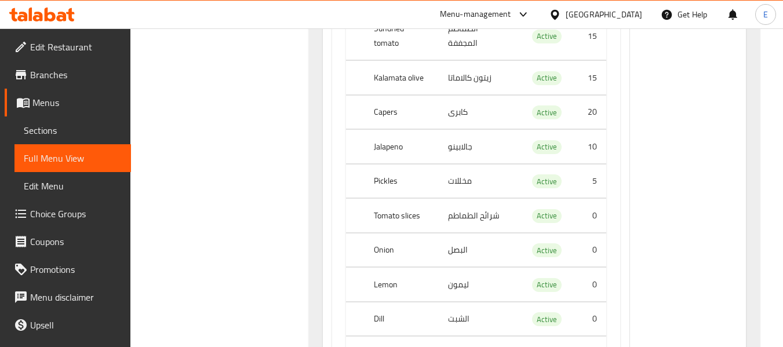
click at [468, 199] on td "شرائح الطماطم" at bounding box center [478, 216] width 79 height 34
click at [411, 199] on th "Tomato slices" at bounding box center [402, 216] width 75 height 34
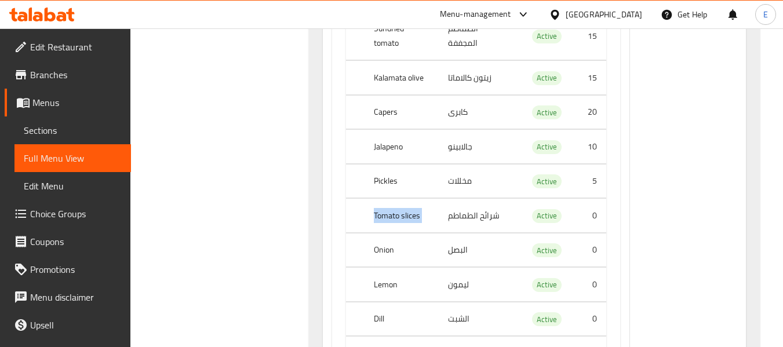
click at [411, 199] on th "Tomato slices" at bounding box center [402, 216] width 75 height 34
click at [461, 233] on td "البصل" at bounding box center [478, 250] width 79 height 34
drag, startPoint x: 461, startPoint y: 190, endPoint x: 318, endPoint y: 198, distance: 143.4
click at [460, 233] on td "البصل" at bounding box center [478, 250] width 79 height 34
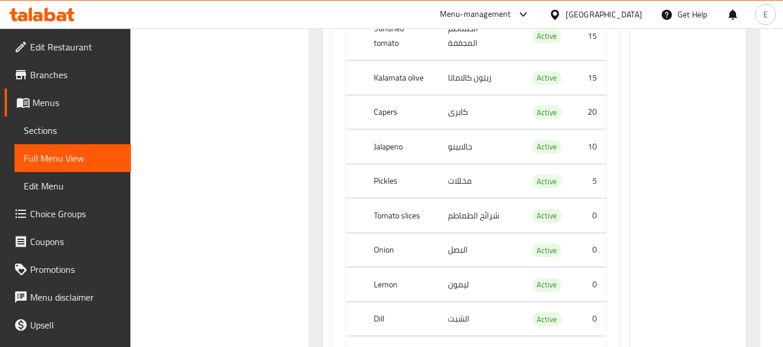
click at [402, 233] on th "Onion" at bounding box center [402, 250] width 75 height 34
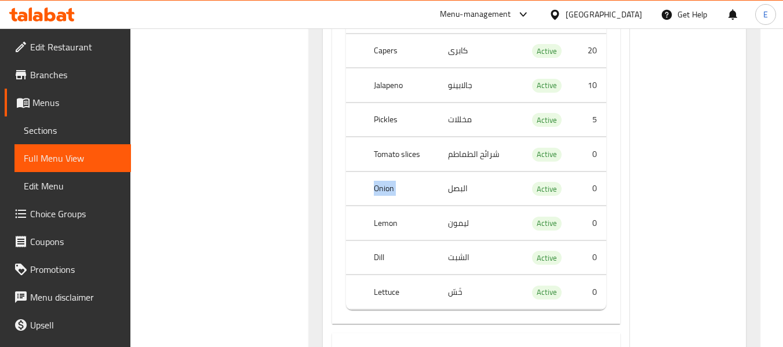
scroll to position [5693, 0]
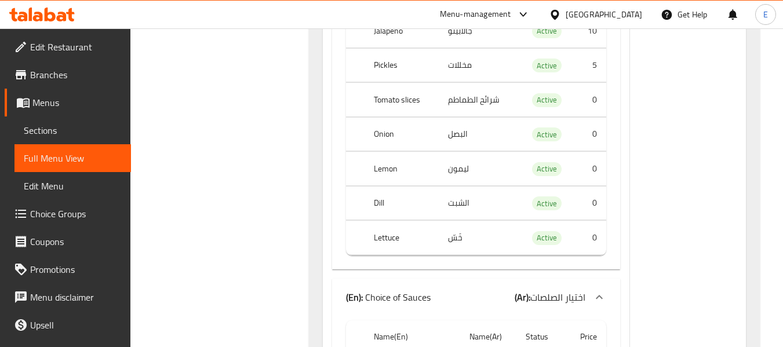
click at [462, 152] on td "ليمون" at bounding box center [478, 169] width 79 height 34
click at [360, 152] on td "choices table" at bounding box center [355, 169] width 19 height 34
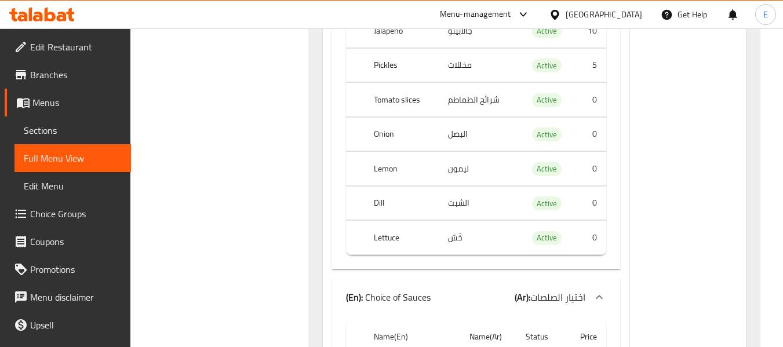
click at [452, 221] on td "خَسّ" at bounding box center [478, 238] width 79 height 34
click at [457, 221] on td "خَسّ" at bounding box center [478, 238] width 79 height 34
click at [404, 221] on th "Lettuce" at bounding box center [402, 238] width 75 height 34
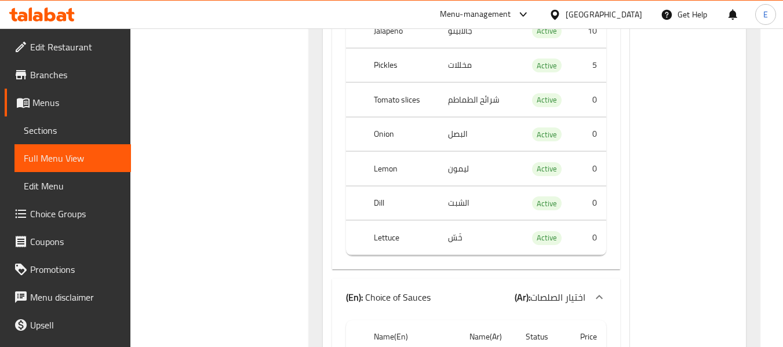
click at [404, 221] on th "Lettuce" at bounding box center [402, 238] width 75 height 34
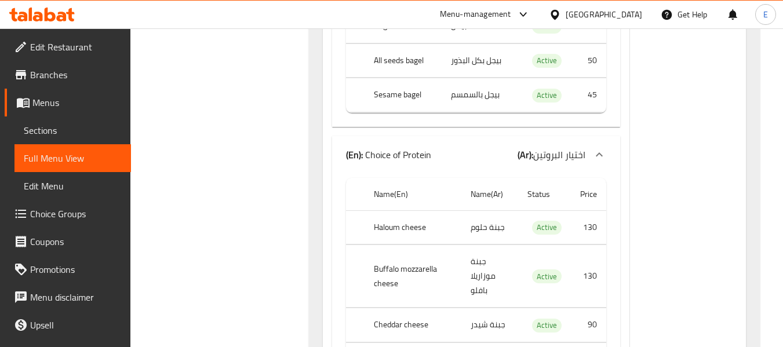
scroll to position [4997, 0]
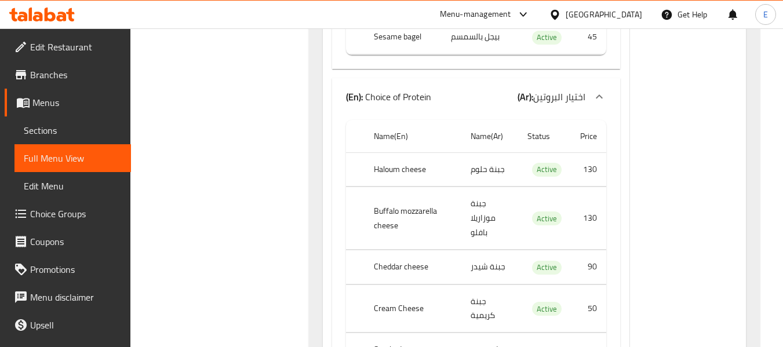
click at [478, 160] on td "جبنة حلوم" at bounding box center [490, 169] width 57 height 34
click at [401, 158] on th "Haloum cheese" at bounding box center [413, 169] width 97 height 34
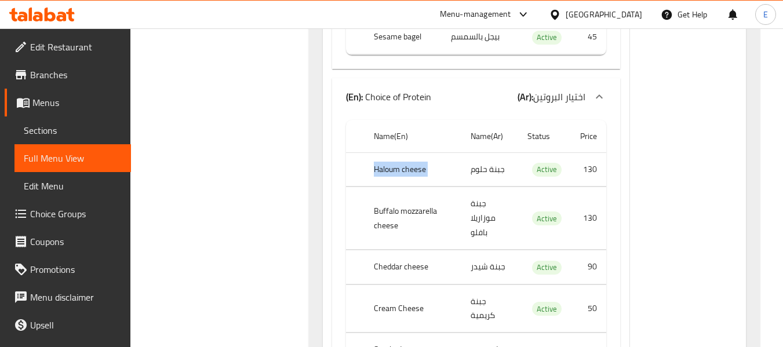
click at [401, 158] on th "Haloum cheese" at bounding box center [413, 169] width 97 height 34
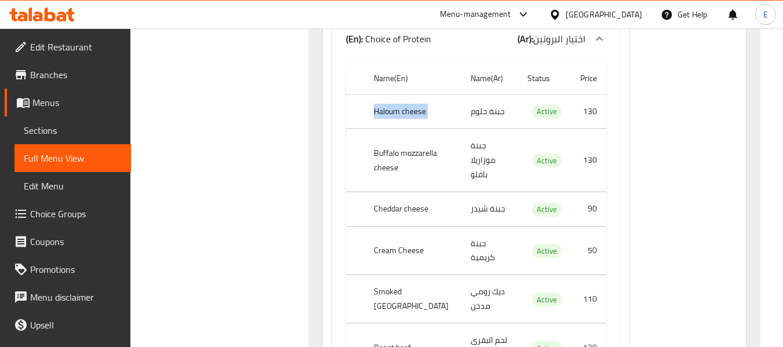
scroll to position [5113, 0]
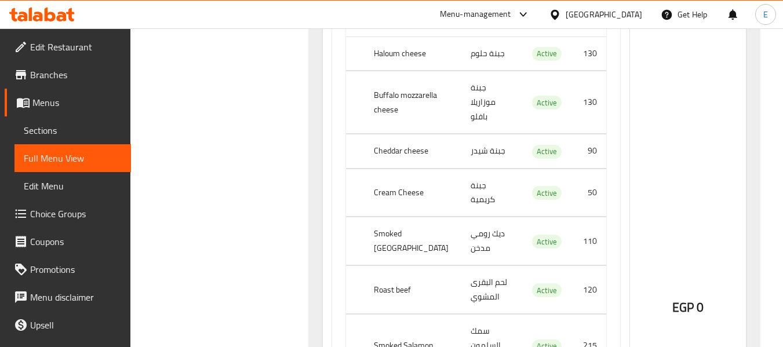
click at [399, 88] on th "Buffalo mozzarella cheese" at bounding box center [413, 102] width 97 height 63
click at [488, 79] on td "جبنة موزاريلا بافلو" at bounding box center [490, 102] width 57 height 63
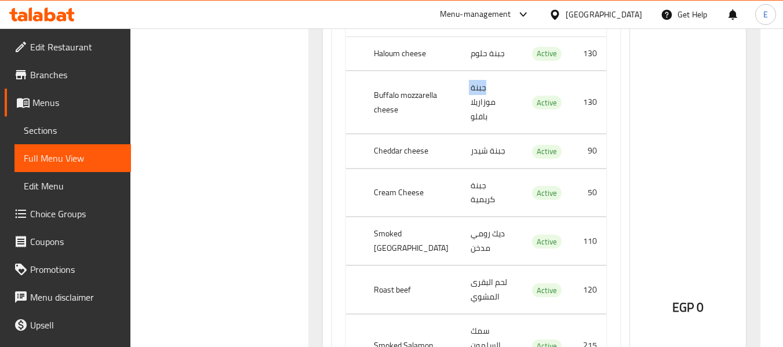
click at [488, 79] on td "جبنة موزاريلا بافلو" at bounding box center [490, 102] width 57 height 63
click at [398, 135] on th "Cheddar cheese" at bounding box center [413, 152] width 97 height 34
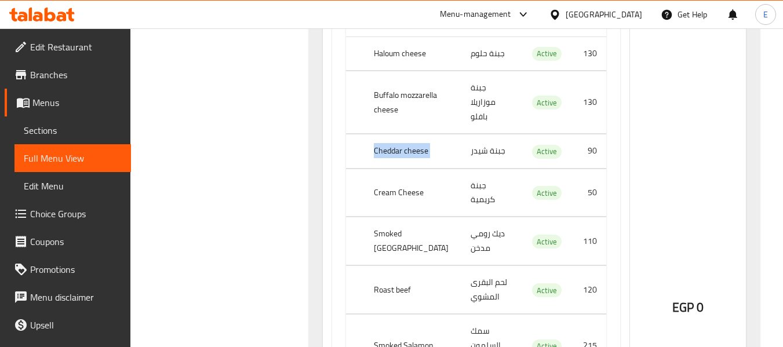
click at [398, 135] on th "Cheddar cheese" at bounding box center [413, 152] width 97 height 34
click at [481, 135] on td "جبنة شيدر" at bounding box center [490, 152] width 57 height 34
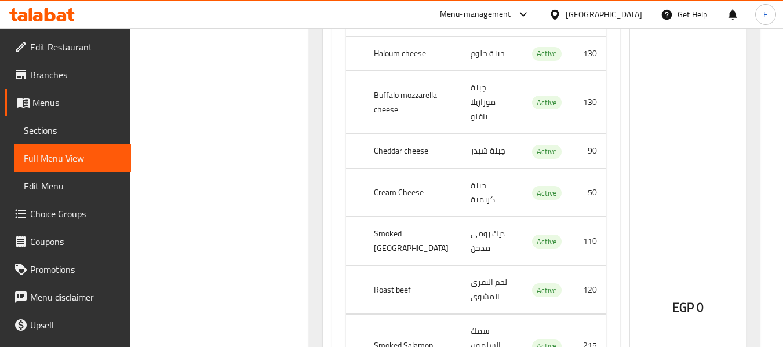
click at [477, 169] on td "جبنة كريمية" at bounding box center [490, 193] width 57 height 48
click at [424, 169] on th "Cream Cheese" at bounding box center [413, 193] width 97 height 48
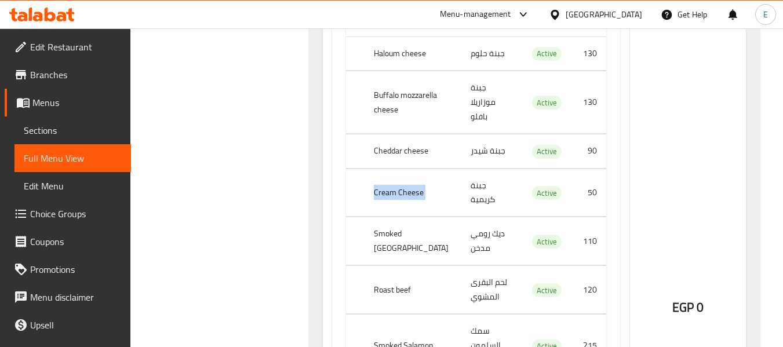
click at [424, 169] on th "Cream Cheese" at bounding box center [413, 193] width 97 height 48
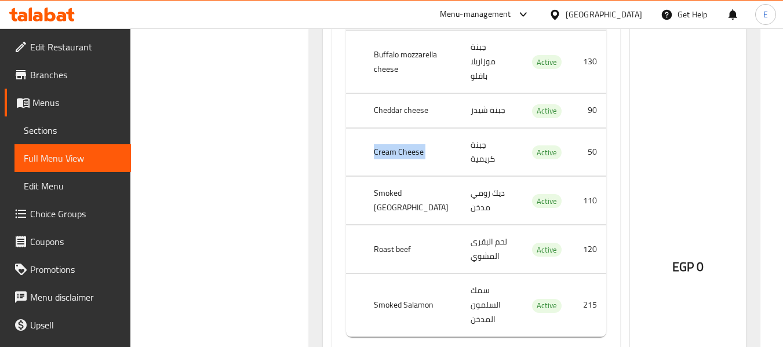
scroll to position [5171, 0]
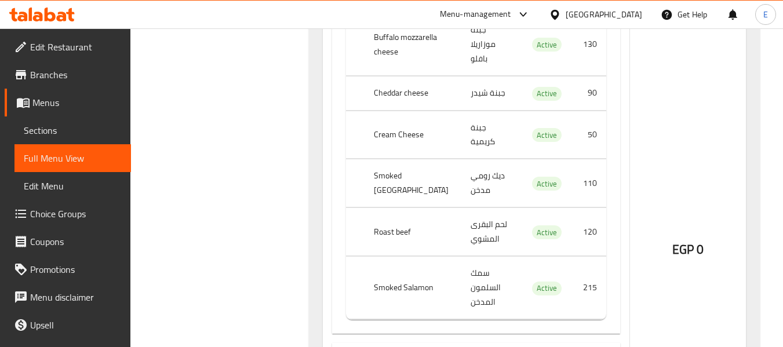
click at [466, 159] on td "ديك رومي مدخن" at bounding box center [490, 183] width 57 height 48
click at [398, 159] on th "Smoked Turkey" at bounding box center [413, 183] width 97 height 48
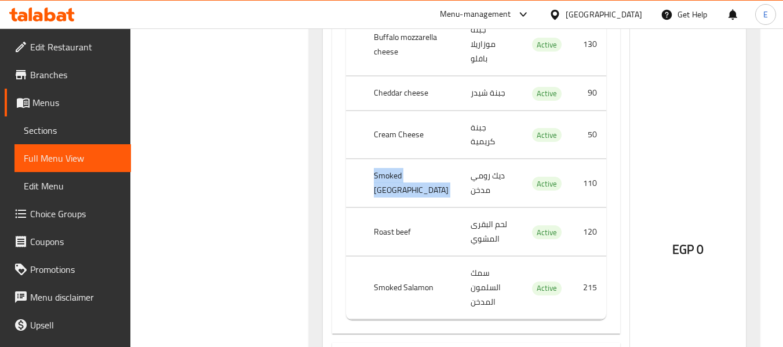
click at [398, 159] on th "Smoked Turkey" at bounding box center [413, 183] width 97 height 48
click at [399, 208] on th "Roast beef" at bounding box center [413, 232] width 97 height 48
click at [470, 208] on td "لحم البقرى المشوي" at bounding box center [490, 232] width 57 height 48
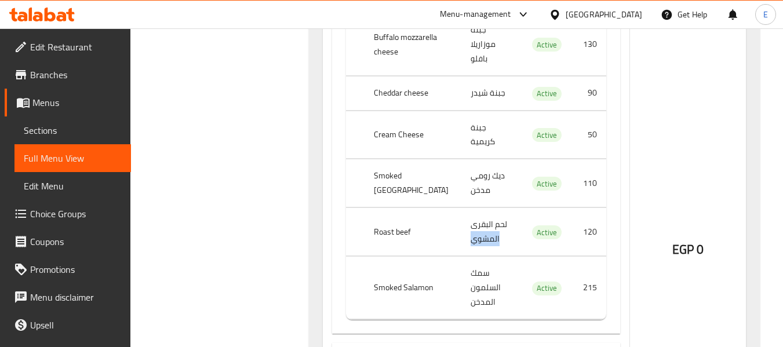
click at [470, 208] on td "لحم البقرى المشوي" at bounding box center [490, 232] width 57 height 48
click at [481, 257] on td "سمك السلمون المدخن" at bounding box center [490, 288] width 57 height 63
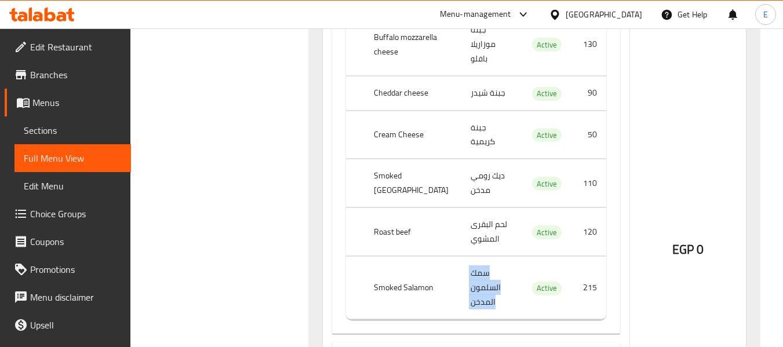
click at [481, 257] on td "سمك السلمون المدخن" at bounding box center [490, 288] width 57 height 63
click at [430, 257] on th "Smoked Salamon" at bounding box center [413, 288] width 97 height 63
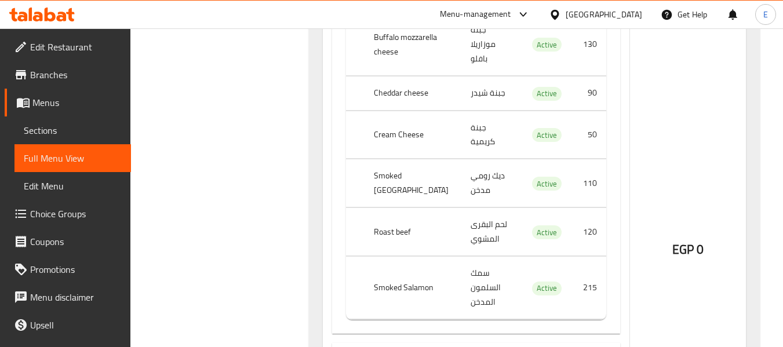
click at [399, 208] on th "Roast beef" at bounding box center [413, 232] width 97 height 48
copy th "Roast beef"
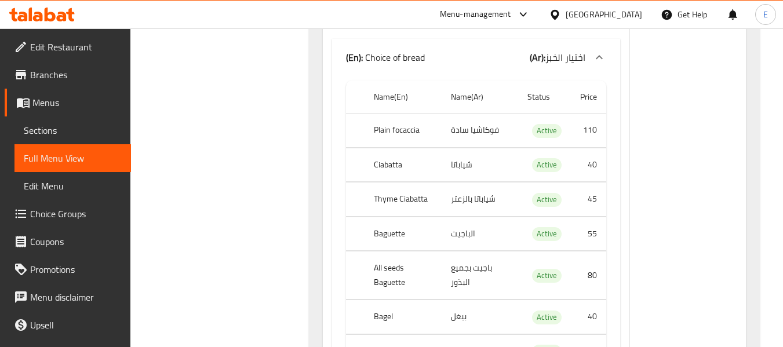
scroll to position [4649, 0]
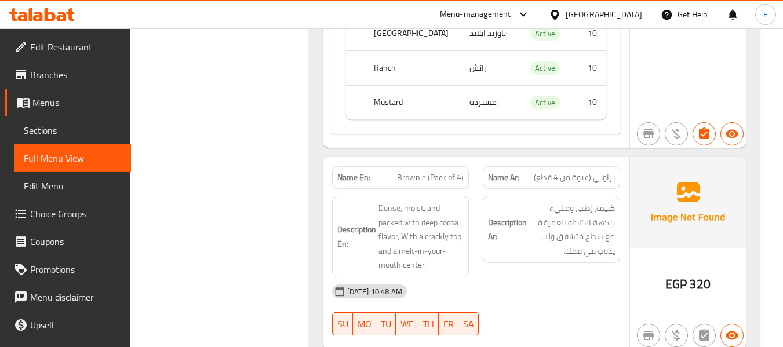
scroll to position [6156, 0]
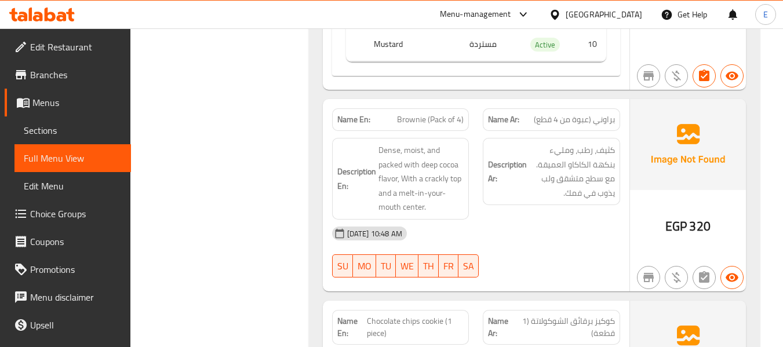
click at [709, 215] on span "320" at bounding box center [699, 226] width 21 height 23
click at [461, 114] on span "Brownie (Pack of 4)" at bounding box center [430, 120] width 67 height 12
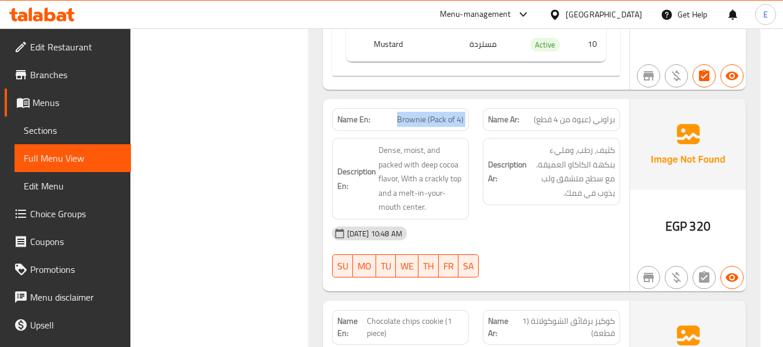
click at [461, 114] on span "Brownie (Pack of 4)" at bounding box center [430, 120] width 67 height 12
click at [597, 114] on span "براوني (عبوة من 4 قطع)" at bounding box center [574, 120] width 81 height 12
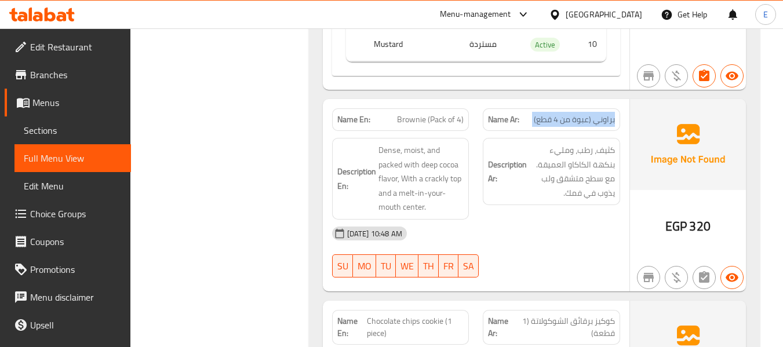
click at [597, 114] on span "براوني (عبوة من 4 قطع)" at bounding box center [574, 120] width 81 height 12
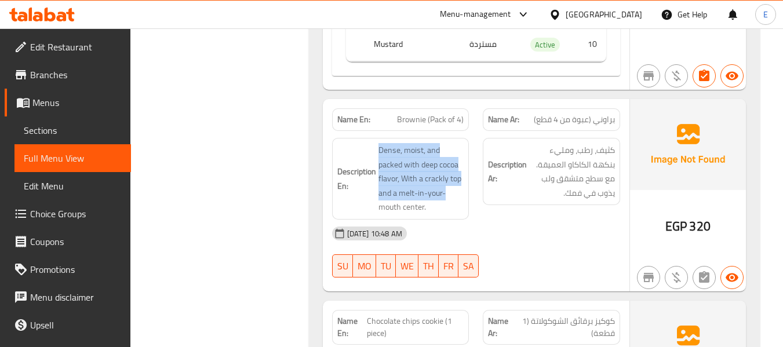
drag, startPoint x: 376, startPoint y: 92, endPoint x: 464, endPoint y: 141, distance: 101.0
click at [464, 143] on h6 "Description En: Dense, moist, and packed with deep cocoa flavor, With a crackly…" at bounding box center [400, 178] width 127 height 71
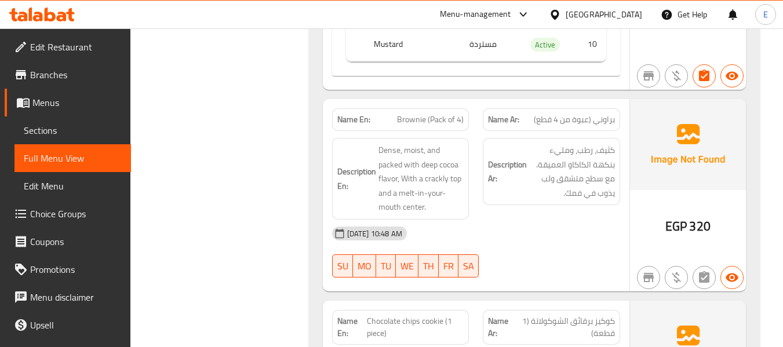
click at [590, 220] on div "16-09-2025 10:48 AM" at bounding box center [476, 234] width 302 height 28
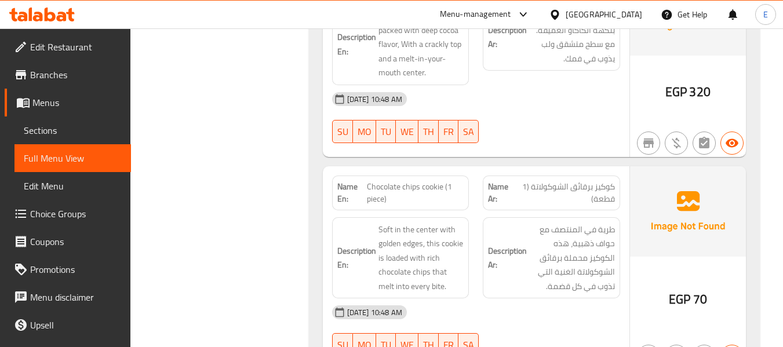
scroll to position [6330, 0]
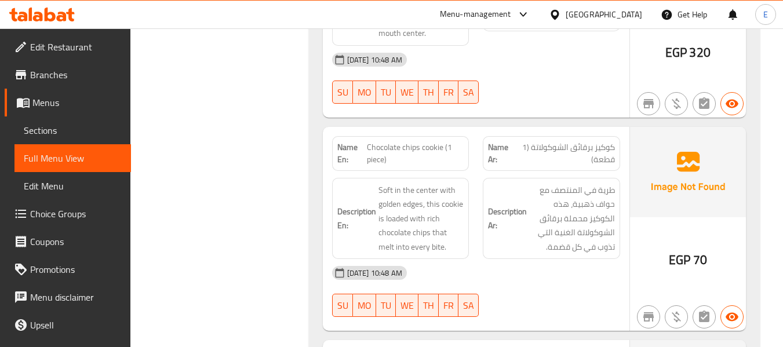
click at [600, 141] on span "كوكيز برقائق الشوكولاتة (1 قطعة)" at bounding box center [565, 153] width 100 height 24
drag, startPoint x: 367, startPoint y: 85, endPoint x: 459, endPoint y: 95, distance: 92.7
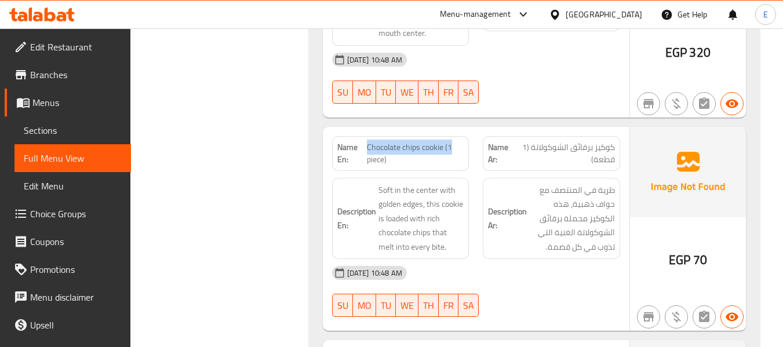
click at [459, 141] on span "Chocolate chips cookie (1 piece)" at bounding box center [415, 153] width 97 height 24
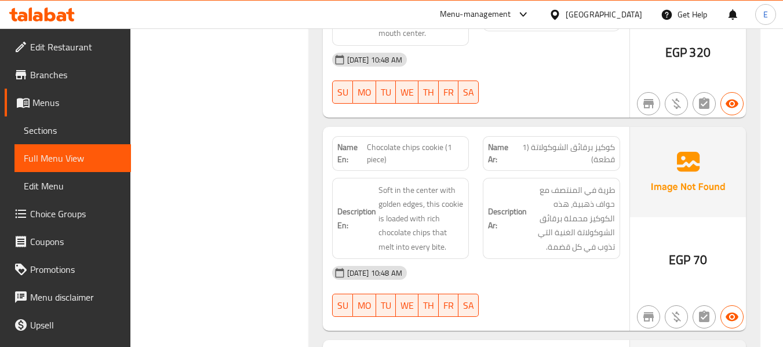
click at [554, 141] on span "كوكيز برقائق الشوكولاتة (1 قطعة)" at bounding box center [565, 153] width 100 height 24
click at [584, 259] on div "16-09-2025 10:48 AM" at bounding box center [476, 273] width 302 height 28
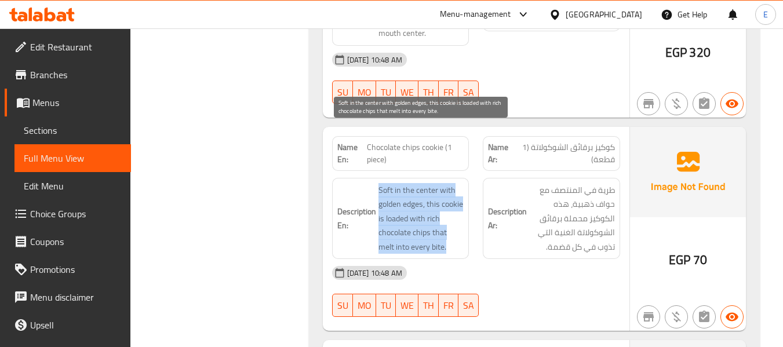
drag, startPoint x: 375, startPoint y: 133, endPoint x: 460, endPoint y: 191, distance: 102.6
click at [460, 191] on h6 "Description En: Soft in the center with golden edges, this cookie is loaded wit…" at bounding box center [400, 218] width 127 height 71
click at [460, 191] on span "Soft in the center with golden edges, this cookie is loaded with rich chocolate…" at bounding box center [422, 218] width 86 height 71
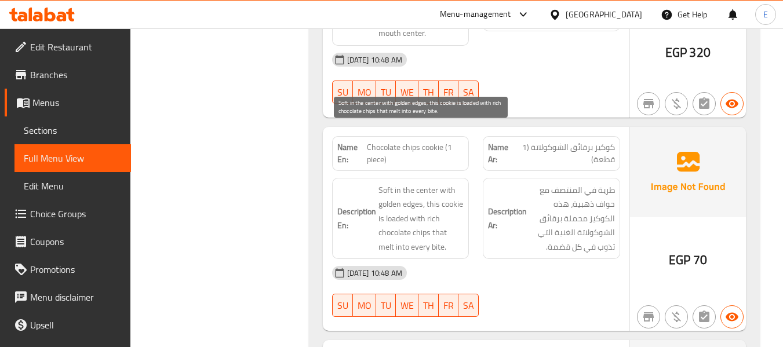
click at [460, 191] on span "Soft in the center with golden edges, this cookie is loaded with rich chocolate…" at bounding box center [422, 218] width 86 height 71
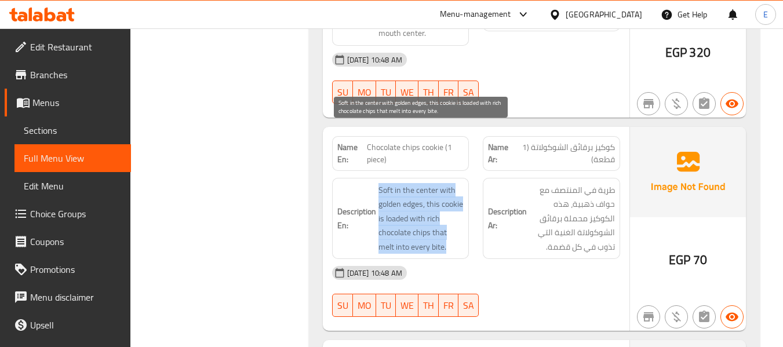
click at [460, 191] on span "Soft in the center with golden edges, this cookie is loaded with rich chocolate…" at bounding box center [422, 218] width 86 height 71
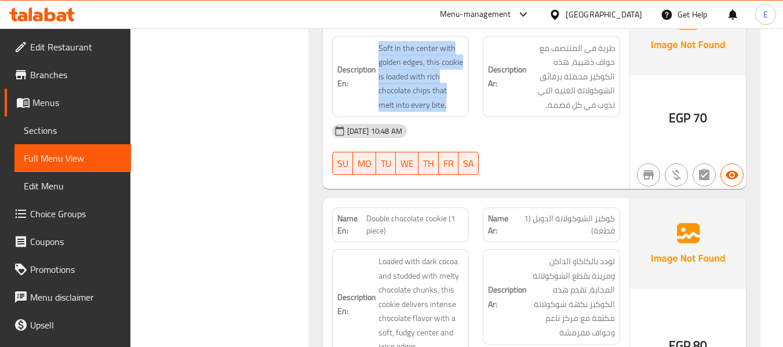
scroll to position [6545, 0]
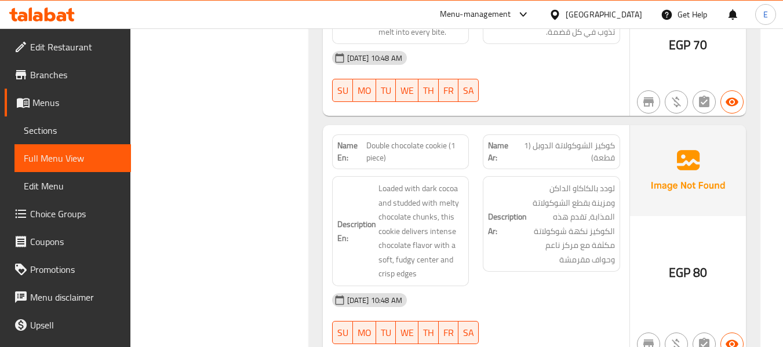
click at [594, 140] on span "كوكيز الشوكولاتة الدوبل (1 قطعة)" at bounding box center [565, 152] width 100 height 24
click at [415, 140] on span "Double chocolate cookie (1 piece)" at bounding box center [414, 152] width 97 height 24
drag, startPoint x: 368, startPoint y: 87, endPoint x: 461, endPoint y: 103, distance: 94.8
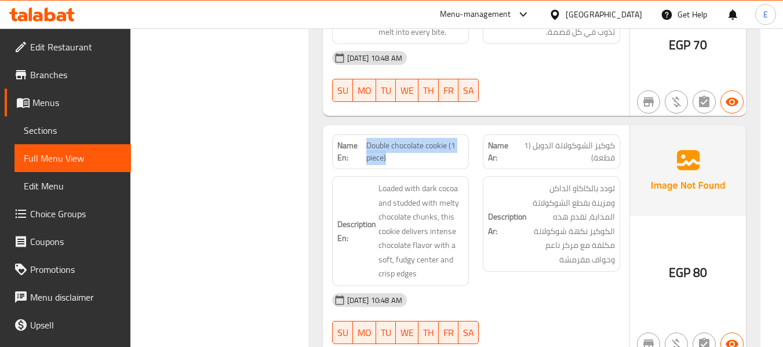
click at [461, 140] on span "Double chocolate cookie (1 piece)" at bounding box center [414, 152] width 97 height 24
click at [514, 190] on h6 "Description Ar: لودد بالكاكاو الداكن ومزينة بقطع الشوكولاتة المذابة، تقدم هذه ا…" at bounding box center [551, 223] width 127 height 85
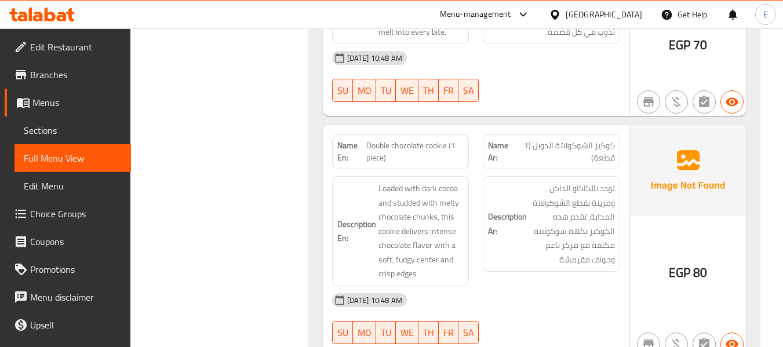
click at [532, 286] on div "16-09-2025 10:48 AM" at bounding box center [476, 300] width 302 height 28
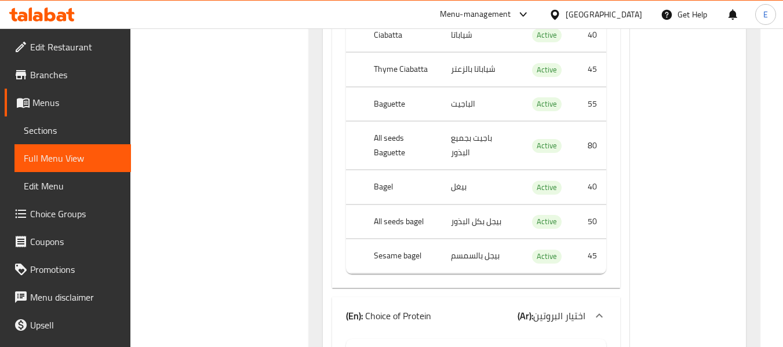
scroll to position [4806, 0]
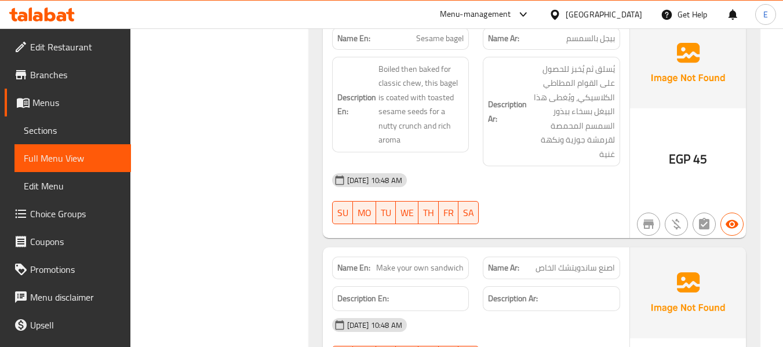
scroll to position [4516, 0]
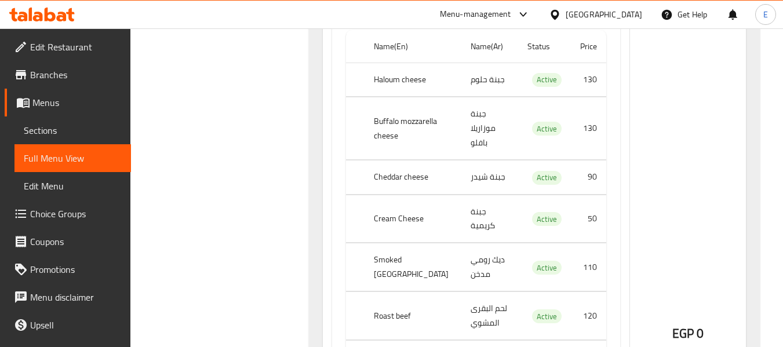
scroll to position [5234, 0]
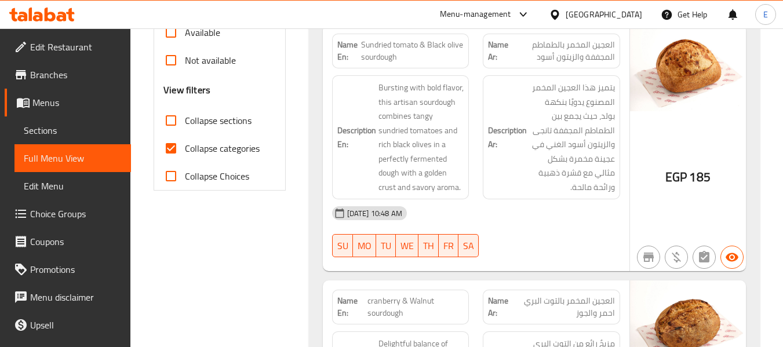
scroll to position [406, 0]
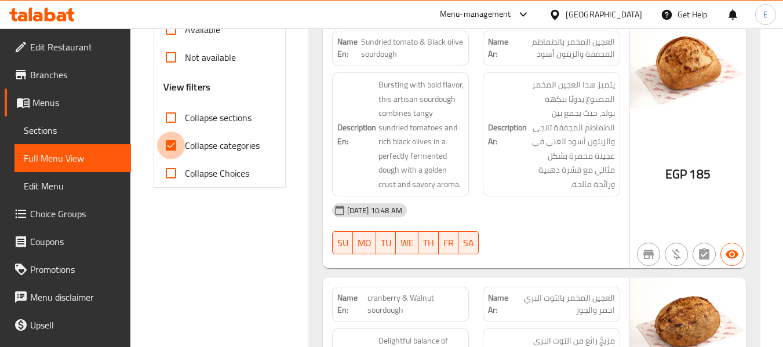
click at [168, 145] on input "Collapse categories" at bounding box center [171, 146] width 28 height 28
checkbox input "false"
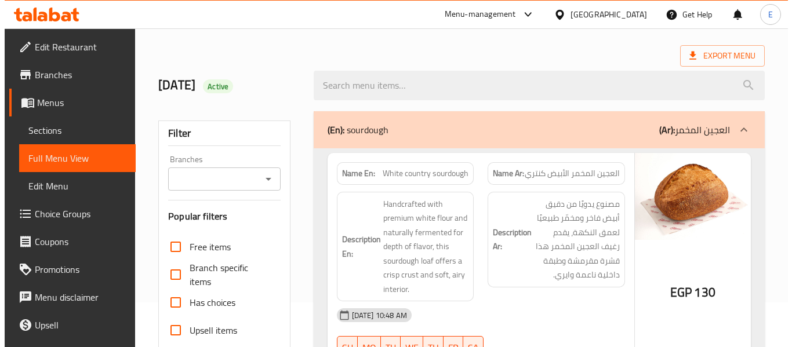
scroll to position [0, 0]
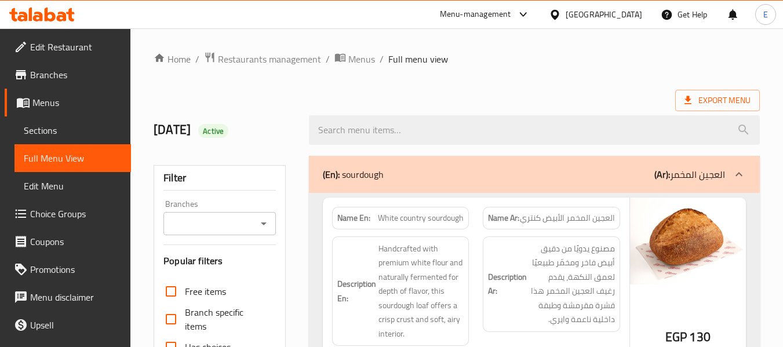
click at [606, 54] on ol "Home / Restaurants management / Menus / Full menu view" at bounding box center [457, 59] width 606 height 15
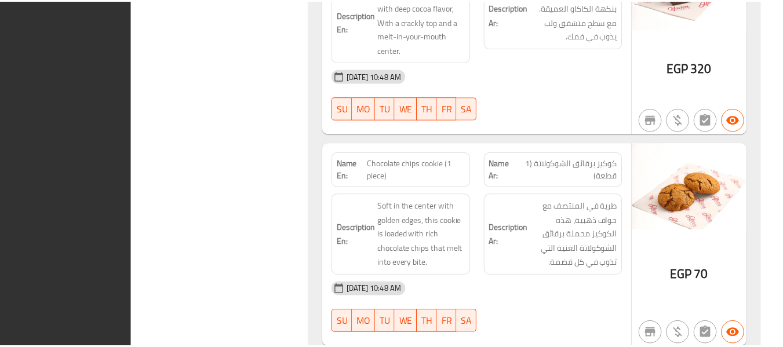
scroll to position [6448, 0]
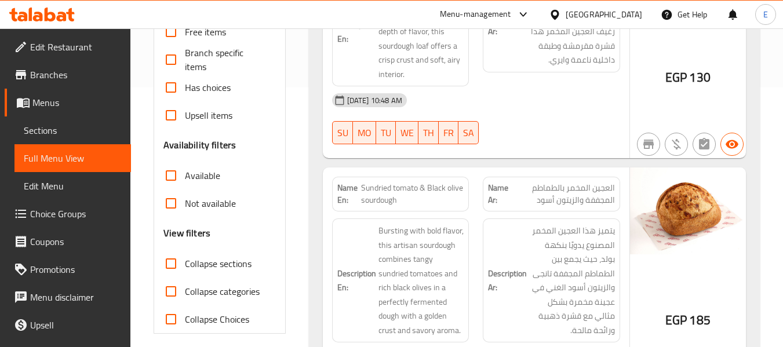
scroll to position [0, 0]
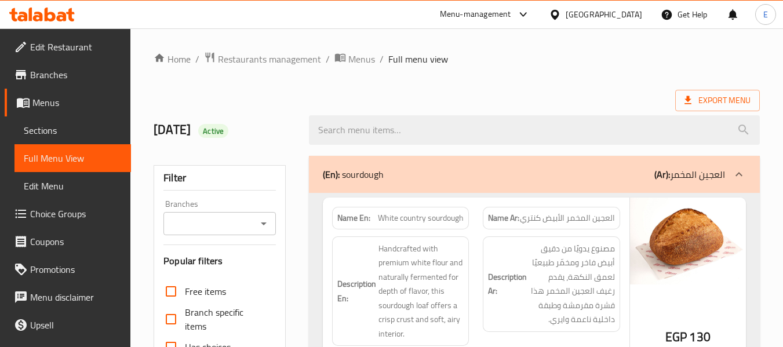
click at [455, 100] on div "Export Menu" at bounding box center [457, 100] width 606 height 21
click at [559, 16] on icon at bounding box center [555, 14] width 8 height 10
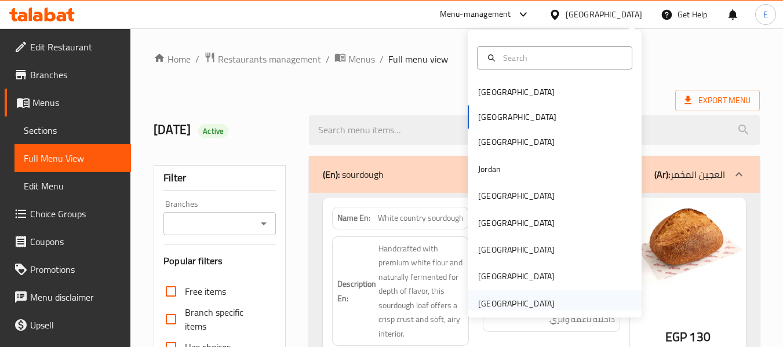
click at [515, 303] on div "[GEOGRAPHIC_DATA]" at bounding box center [516, 303] width 77 height 13
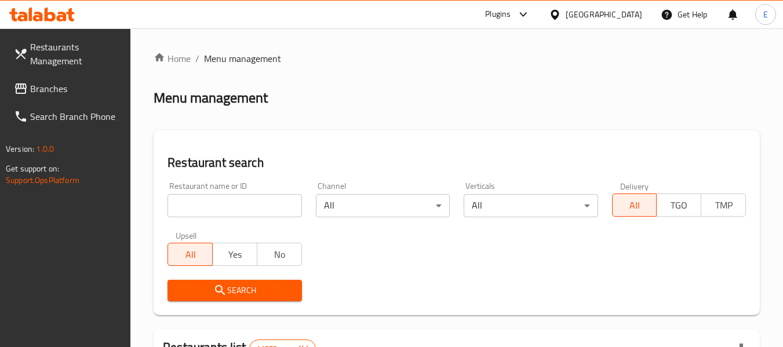
click at [32, 86] on span "Branches" at bounding box center [76, 89] width 92 height 14
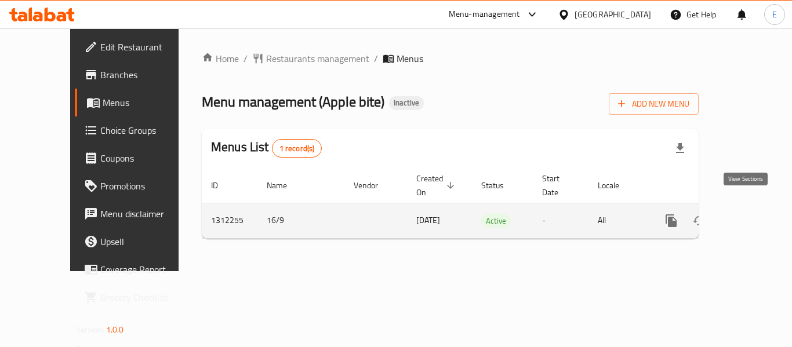
click at [748, 214] on icon "enhanced table" at bounding box center [755, 221] width 14 height 14
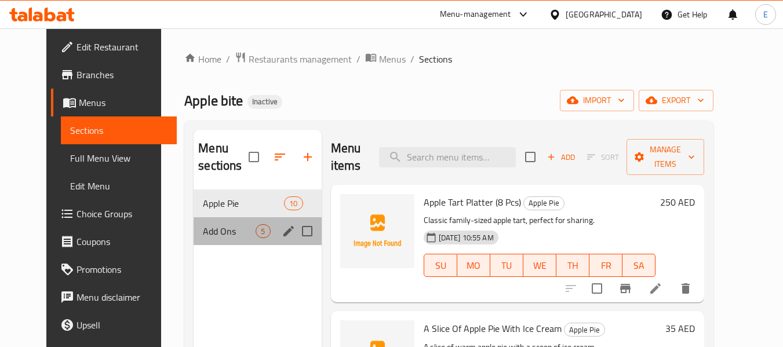
click at [250, 223] on div "Add Ons 5" at bounding box center [258, 231] width 128 height 28
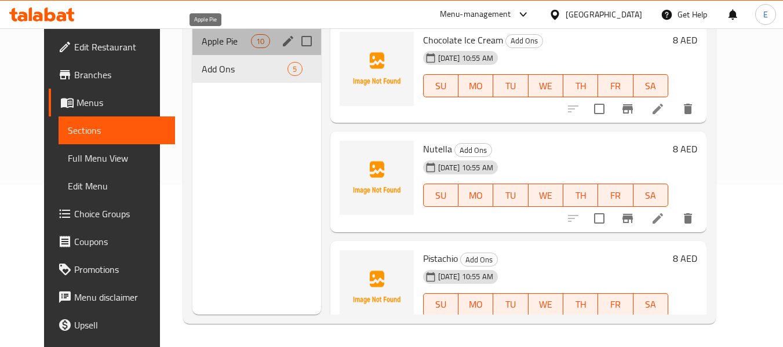
click at [202, 39] on span "Apple Pie" at bounding box center [226, 41] width 49 height 14
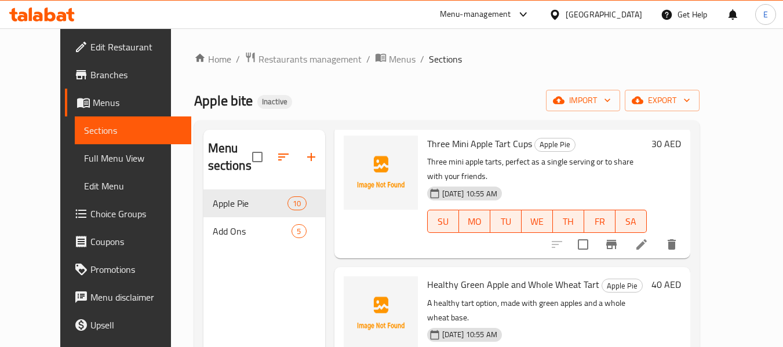
scroll to position [966, 0]
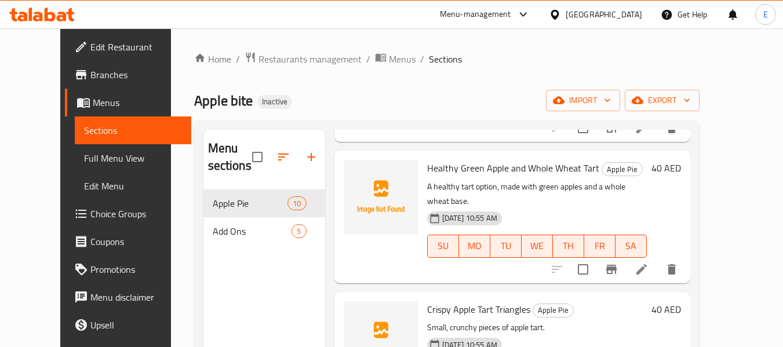
click at [241, 246] on nav "Apple Pie 10 Add Ons 5" at bounding box center [265, 217] width 122 height 65
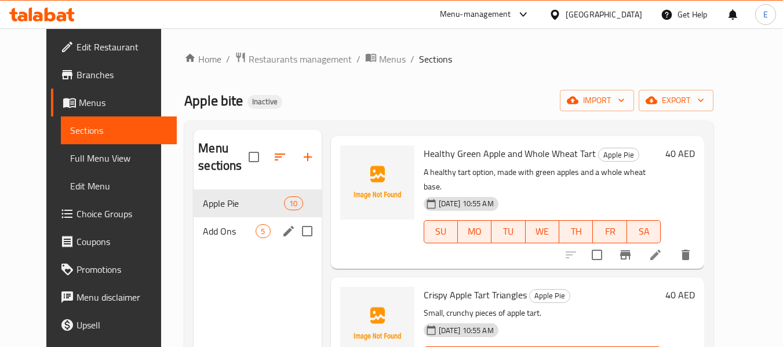
click at [241, 236] on span "Add Ons" at bounding box center [229, 231] width 53 height 14
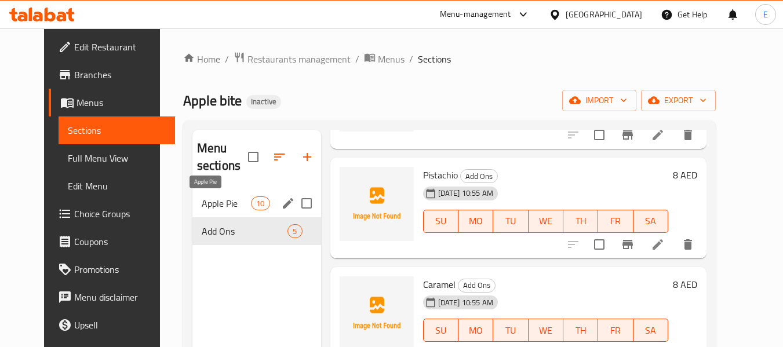
click at [223, 206] on span "Apple Pie" at bounding box center [226, 204] width 49 height 14
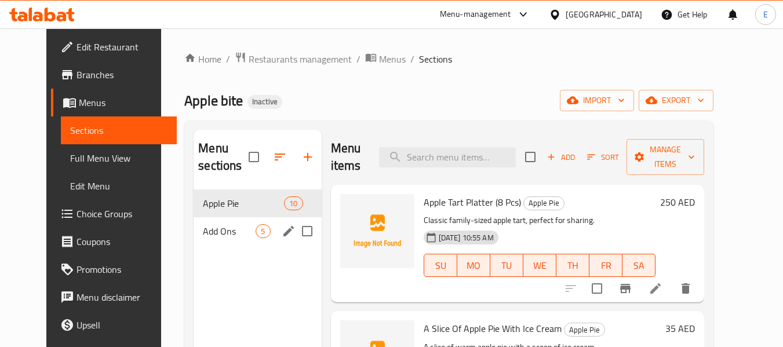
click at [238, 218] on div "Add Ons 5" at bounding box center [258, 231] width 128 height 28
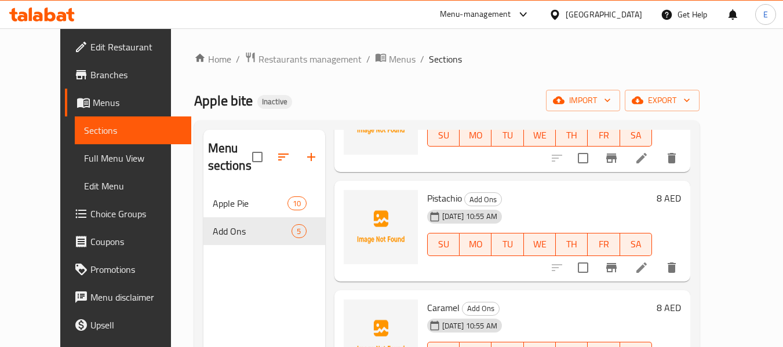
scroll to position [246, 0]
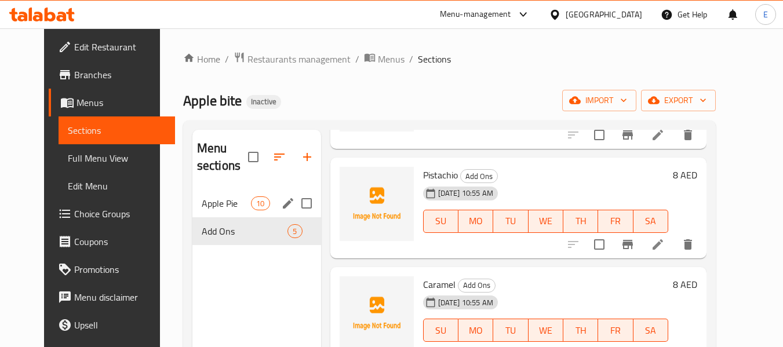
click at [211, 190] on div "Apple Pie 10" at bounding box center [256, 204] width 129 height 28
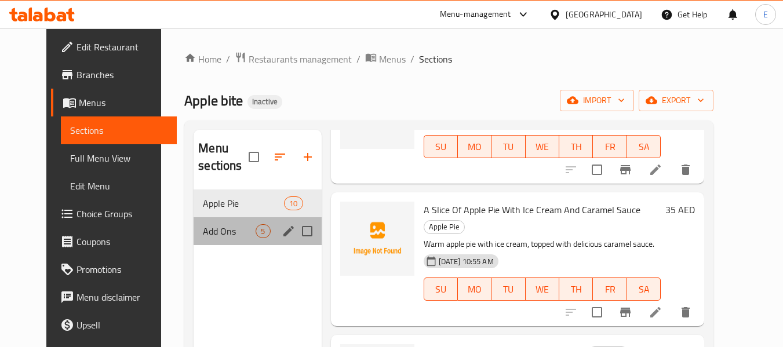
click at [226, 222] on div "Add Ons 5" at bounding box center [258, 231] width 128 height 28
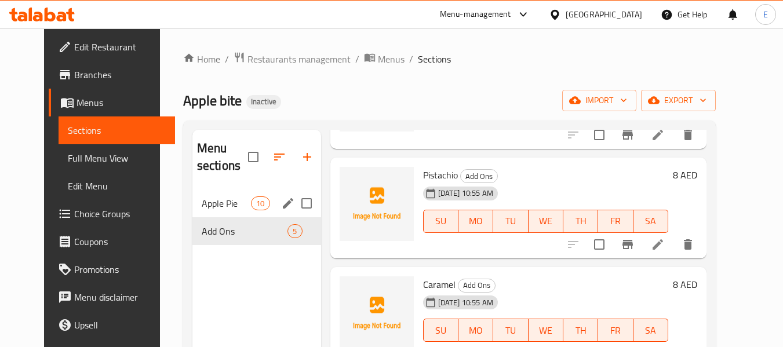
click at [233, 200] on span "Apple Pie" at bounding box center [226, 204] width 49 height 14
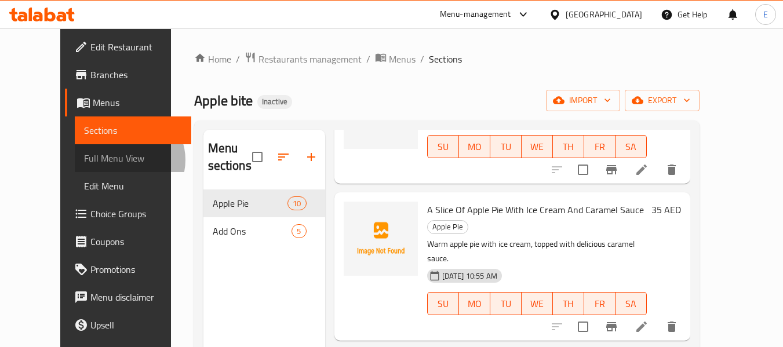
click at [84, 160] on span "Full Menu View" at bounding box center [133, 158] width 98 height 14
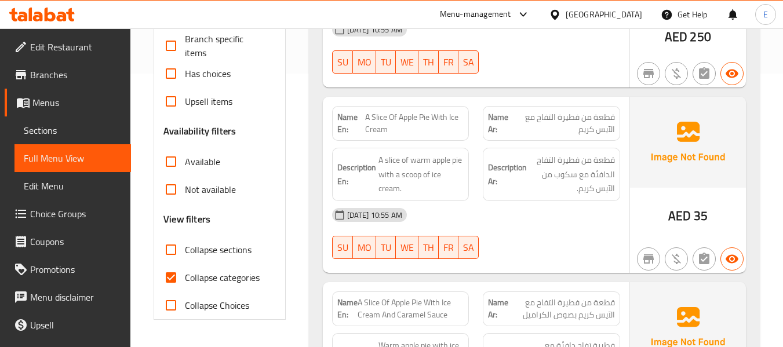
scroll to position [290, 0]
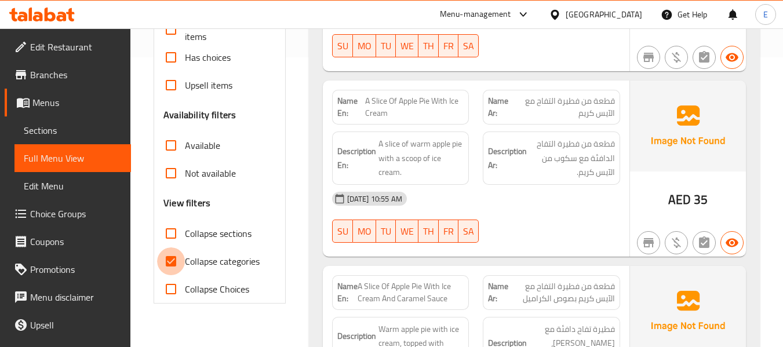
click at [164, 263] on input "Collapse categories" at bounding box center [171, 262] width 28 height 28
checkbox input "false"
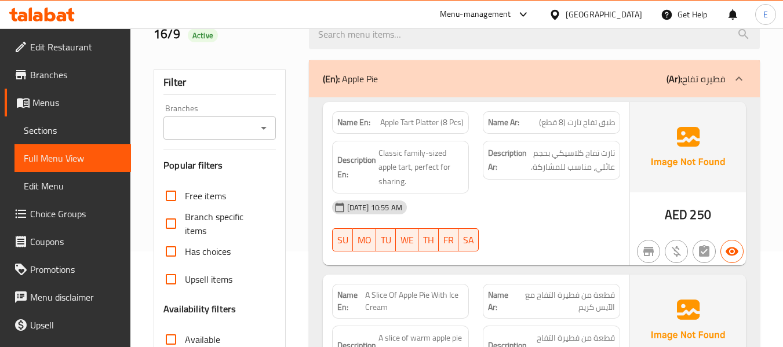
scroll to position [116, 0]
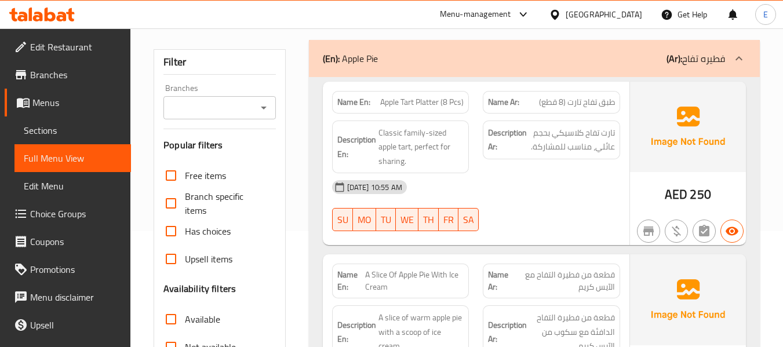
click at [594, 100] on span "طبق تفاح تارت (8 قطع)" at bounding box center [577, 102] width 76 height 12
click at [582, 173] on div "[DATE] 10:55 AM" at bounding box center [476, 187] width 302 height 28
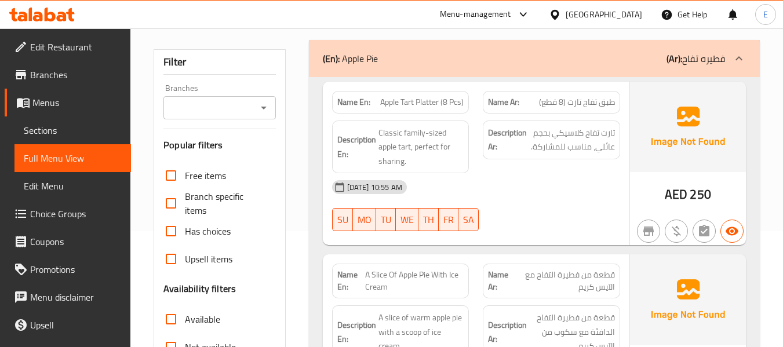
click at [602, 106] on span "طبق تفاح تارت (8 قطع)" at bounding box center [577, 102] width 76 height 12
click at [449, 106] on span "Apple Tart Platter (8 Pcs)" at bounding box center [421, 102] width 83 height 12
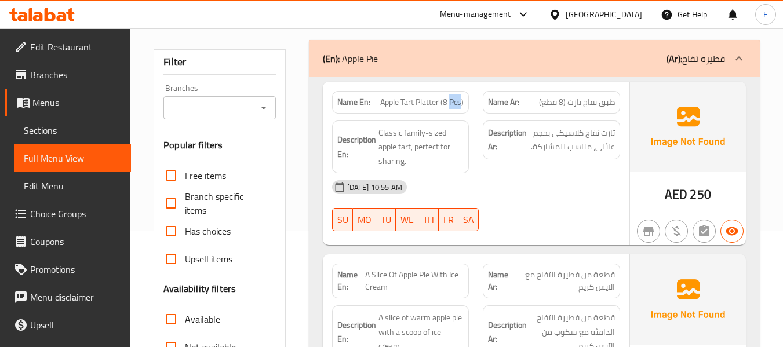
click at [449, 106] on span "Apple Tart Platter (8 Pcs)" at bounding box center [421, 102] width 83 height 12
copy span "Apple Tart Platter (8 Pcs)"
click at [323, 129] on div "Name En: Apple Tart Platter (8 Pcs) Name Ar: طبق تفاح تارت (8 قطع) Description …" at bounding box center [476, 164] width 307 height 164
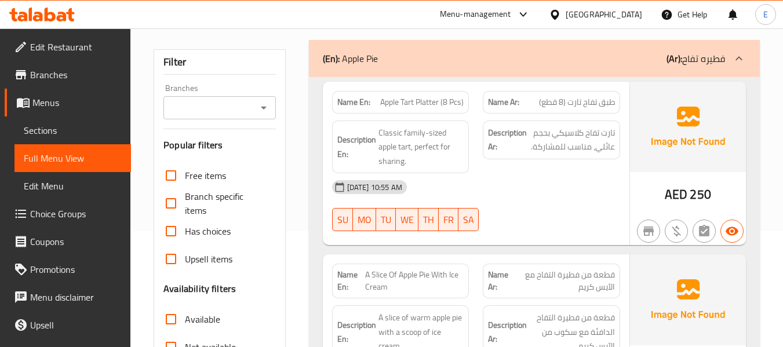
click at [428, 99] on span "Apple Tart Platter (8 Pcs)" at bounding box center [421, 102] width 83 height 12
click at [569, 104] on span "طبق تفاح تارت (8 قطع)" at bounding box center [577, 102] width 76 height 12
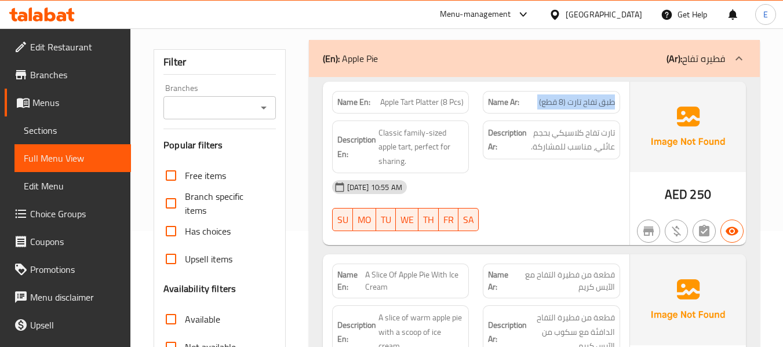
click at [569, 104] on span "طبق تفاح تارت (8 قطع)" at bounding box center [577, 102] width 76 height 12
click at [584, 180] on div "[DATE] 10:55 AM" at bounding box center [476, 187] width 302 height 28
click at [445, 108] on span "Apple Tart Platter (8 Pcs)" at bounding box center [421, 102] width 83 height 12
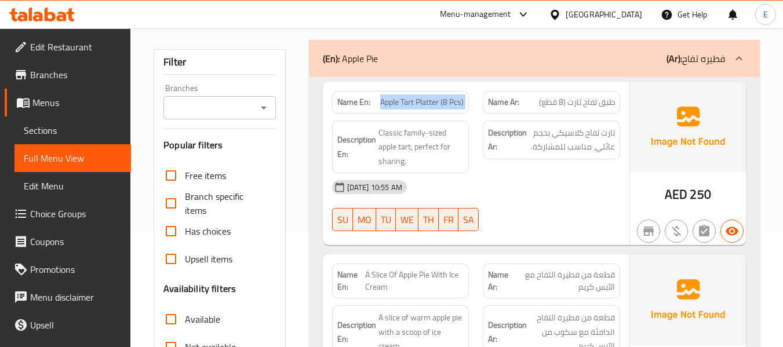
click at [445, 108] on span "Apple Tart Platter (8 Pcs)" at bounding box center [421, 102] width 83 height 12
copy span "Apple Tart Platter (8 Pcs)"
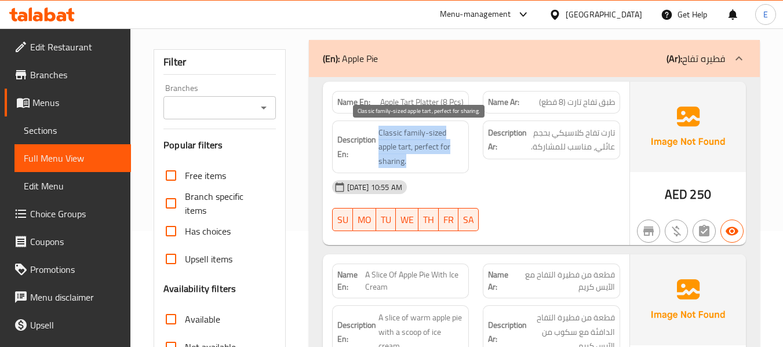
drag, startPoint x: 378, startPoint y: 131, endPoint x: 463, endPoint y: 162, distance: 90.1
click at [463, 162] on span "Classic family-sized apple tart, perfect for sharing." at bounding box center [422, 147] width 86 height 43
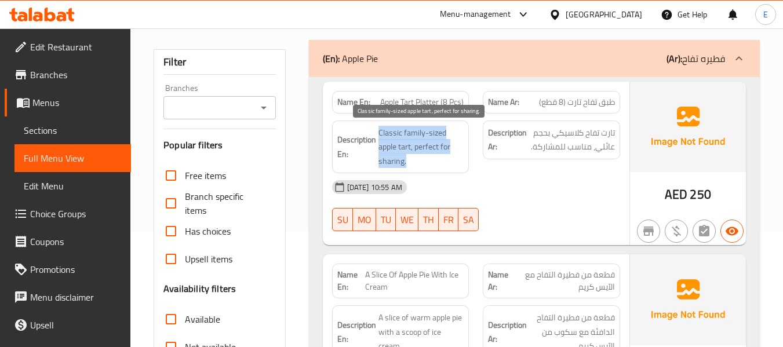
click at [463, 162] on span "Classic family-sized apple tart, perfect for sharing." at bounding box center [422, 147] width 86 height 43
click at [570, 180] on div "[DATE] 10:55 AM" at bounding box center [476, 187] width 302 height 28
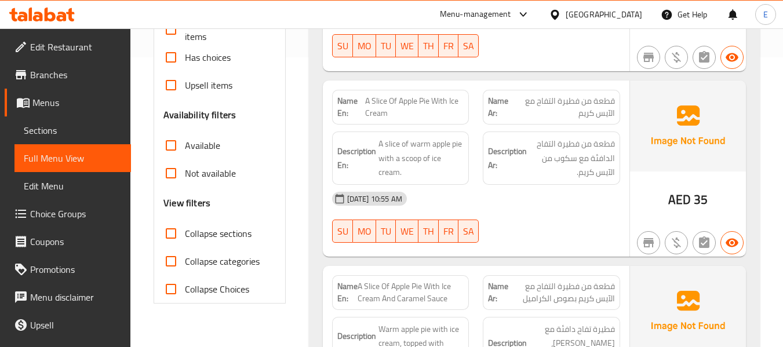
scroll to position [348, 0]
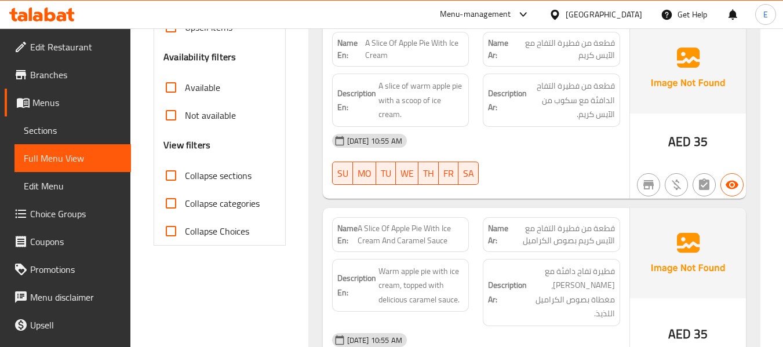
click at [596, 56] on span "قطعة من فطيرة التفاح مع الآيس كريم" at bounding box center [564, 49] width 102 height 24
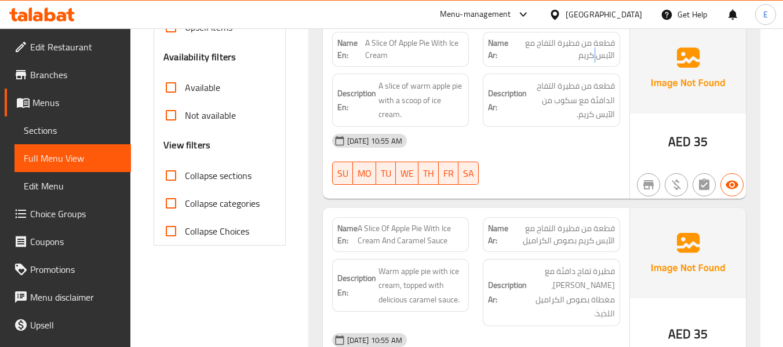
click at [596, 56] on span "قطعة من فطيرة التفاح مع الآيس كريم" at bounding box center [564, 49] width 102 height 24
drag, startPoint x: 362, startPoint y: 40, endPoint x: 462, endPoint y: 50, distance: 99.6
click at [462, 50] on p "Name En: A Slice Of Apple Pie With Ice Cream" at bounding box center [400, 49] width 127 height 24
click at [462, 50] on span "A Slice Of Apple Pie With Ice Cream" at bounding box center [414, 49] width 99 height 24
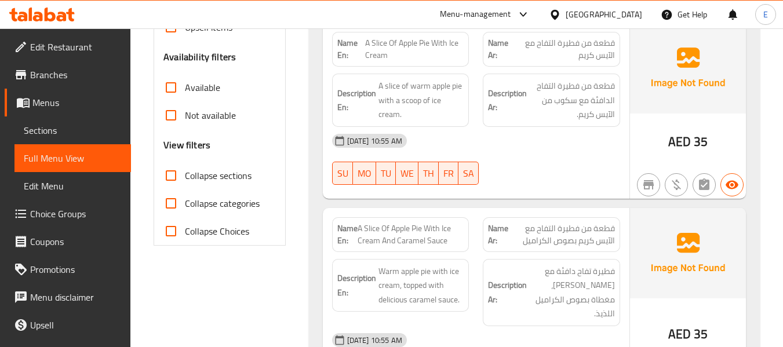
click at [462, 50] on span "A Slice Of Apple Pie With Ice Cream" at bounding box center [414, 49] width 99 height 24
click at [584, 39] on span "قطعة من فطيرة التفاح مع الآيس كريم" at bounding box center [564, 49] width 102 height 24
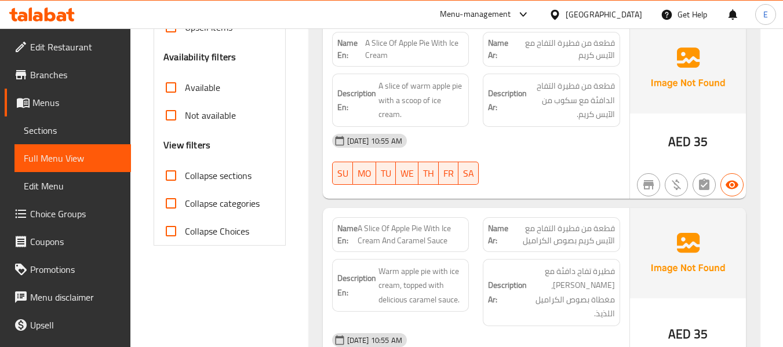
click at [585, 136] on div "[DATE] 10:55 AM" at bounding box center [476, 141] width 302 height 28
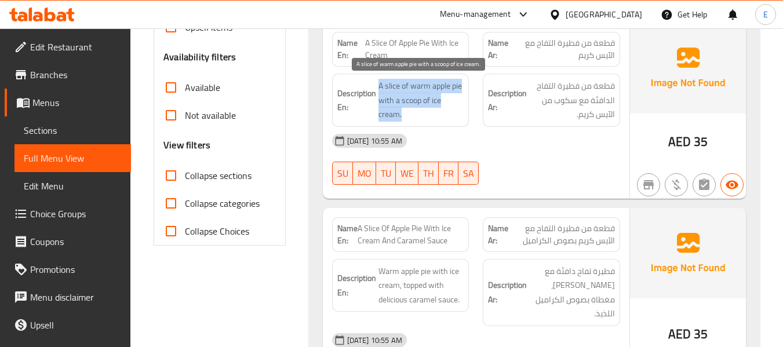
drag, startPoint x: 387, startPoint y: 83, endPoint x: 457, endPoint y: 112, distance: 76.1
click at [457, 112] on h6 "Description En: A slice of warm apple pie with a scoop of ice cream." at bounding box center [400, 100] width 127 height 43
click at [457, 112] on span "A slice of warm apple pie with a scoop of ice cream." at bounding box center [422, 100] width 86 height 43
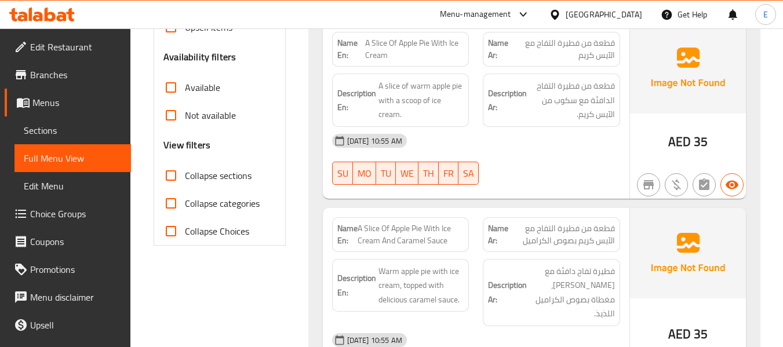
click at [544, 147] on div "16-09-2025 10:55 AM" at bounding box center [476, 141] width 302 height 28
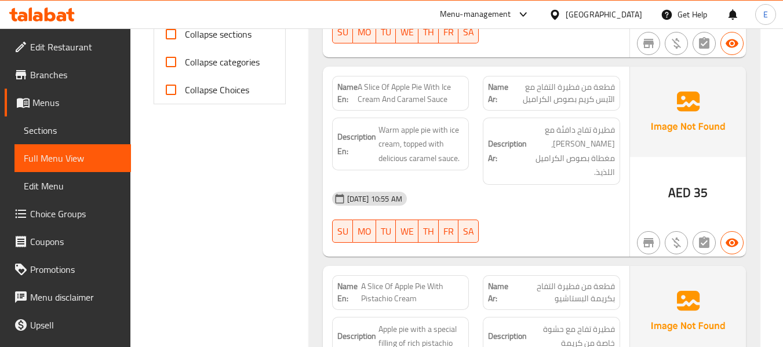
scroll to position [522, 0]
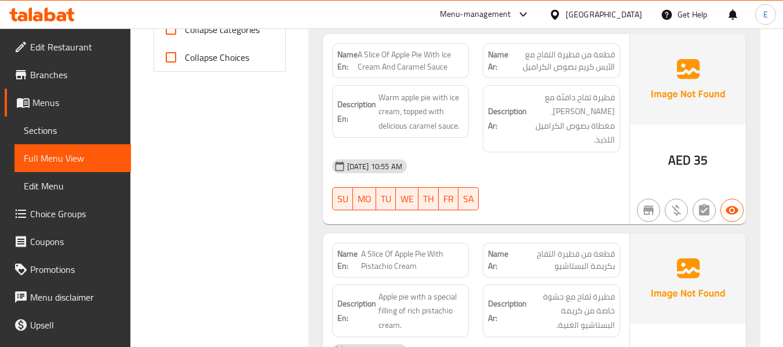
click at [583, 56] on span "قطعة من فطيرة التفاح مع الآيس كريم بصوص الكراميل" at bounding box center [561, 61] width 107 height 24
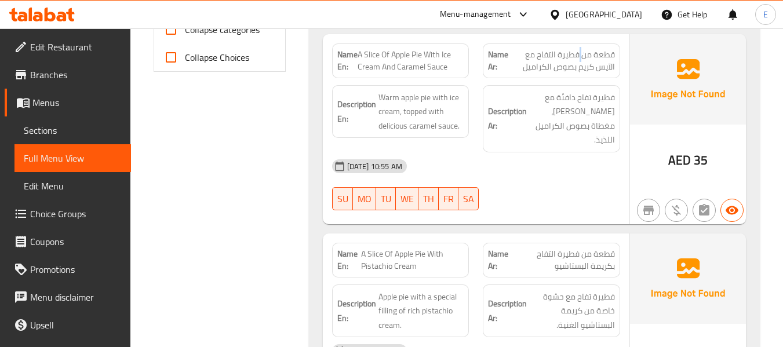
click at [583, 56] on span "قطعة من فطيرة التفاح مع الآيس كريم بصوص الكراميل" at bounding box center [561, 61] width 107 height 24
click at [580, 135] on div "Description Ar: فطيرة تفاح دافئة مع آيس كريم، مغطاة بصوص الكراميل اللذيذ." at bounding box center [551, 118] width 137 height 67
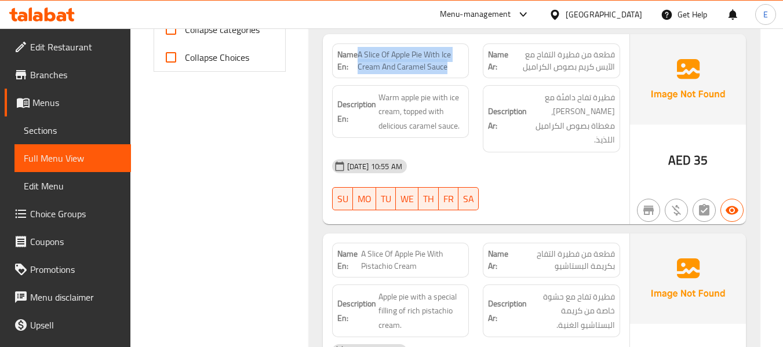
drag, startPoint x: 357, startPoint y: 53, endPoint x: 469, endPoint y: 61, distance: 112.2
click at [469, 61] on div "Name En: A Slice Of Apple Pie With Ice Cream And Caramel Sauce" at bounding box center [400, 60] width 137 height 35
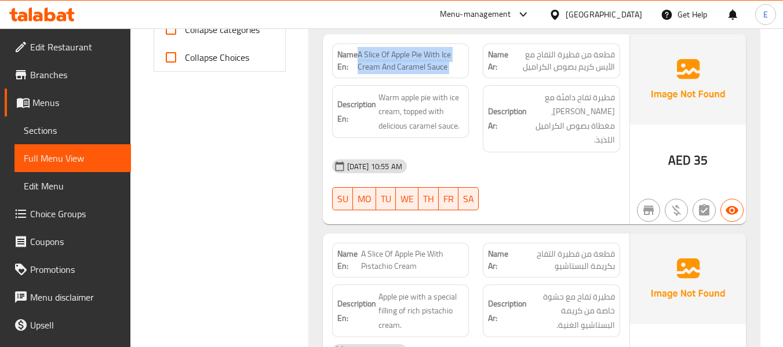
click at [469, 61] on div "Name En: A Slice Of Apple Pie With Ice Cream And Caramel Sauce" at bounding box center [400, 60] width 137 height 35
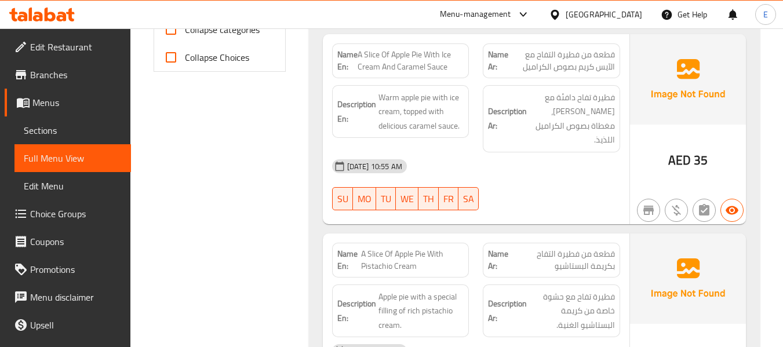
click at [550, 66] on span "قطعة من فطيرة التفاح مع الآيس كريم بصوص الكراميل" at bounding box center [561, 61] width 107 height 24
click at [529, 204] on div "Name En: A Slice Of Apple Pie With Ice Cream And Caramel Sauce Name Ar: قطعة من…" at bounding box center [476, 129] width 307 height 190
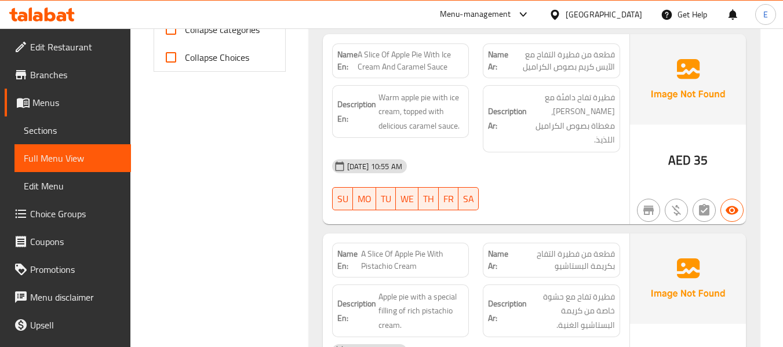
click at [529, 204] on div "Name En: A Slice Of Apple Pie With Ice Cream And Caramel Sauce Name Ar: قطعة من…" at bounding box center [476, 129] width 307 height 190
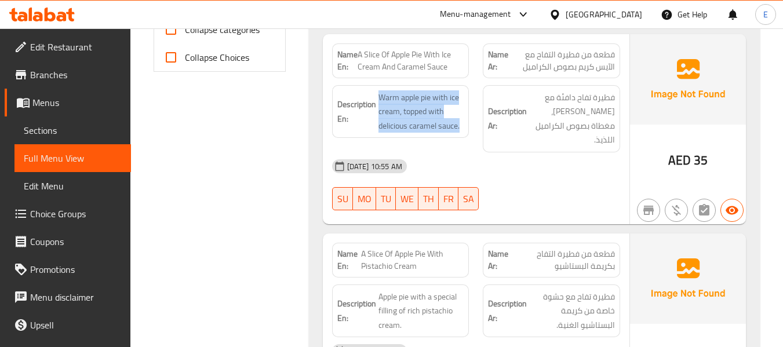
drag, startPoint x: 379, startPoint y: 96, endPoint x: 466, endPoint y: 121, distance: 89.9
click at [466, 121] on div "Description En: Warm apple pie with ice cream, topped with delicious caramel sa…" at bounding box center [400, 111] width 137 height 53
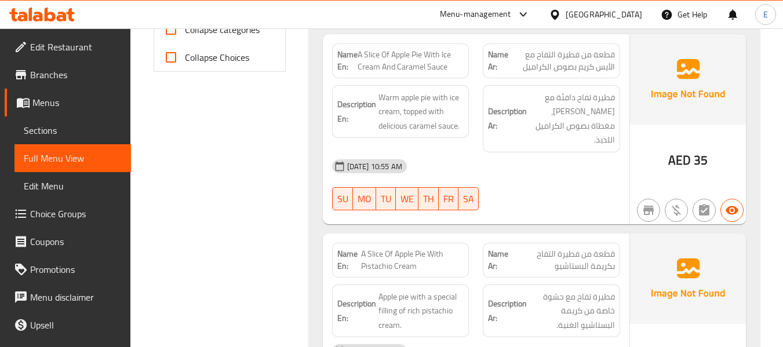
click at [466, 121] on div "Description En: Warm apple pie with ice cream, topped with delicious caramel sa…" at bounding box center [400, 111] width 137 height 53
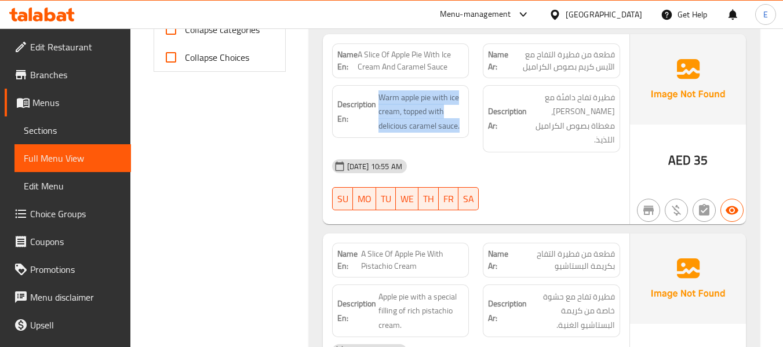
click at [466, 121] on div "Description En: Warm apple pie with ice cream, topped with delicious caramel sa…" at bounding box center [400, 111] width 137 height 53
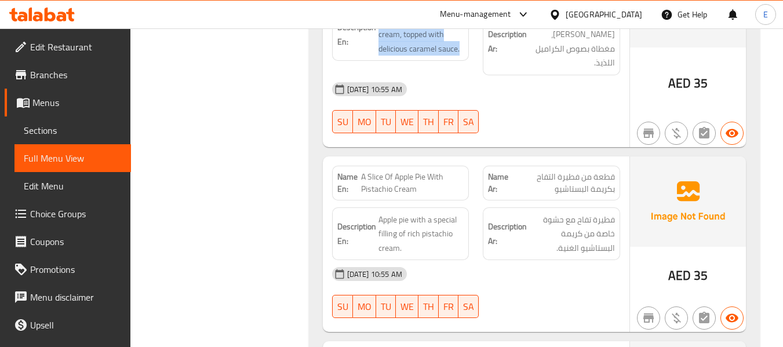
scroll to position [696, 0]
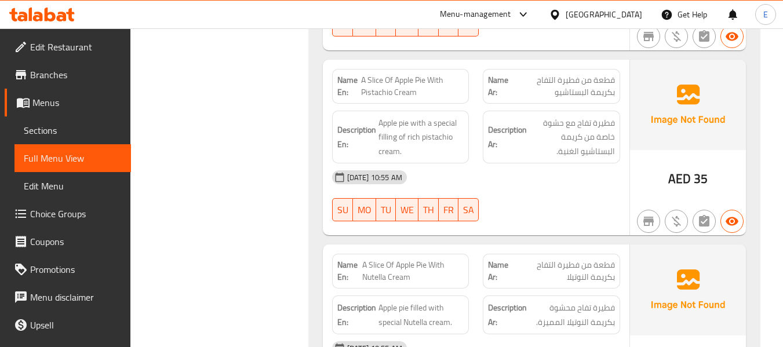
click at [620, 69] on div "Name Ar: قطعة من فطيرة التفاح بكريمة البستاشيو" at bounding box center [551, 86] width 137 height 35
drag, startPoint x: 361, startPoint y: 68, endPoint x: 448, endPoint y: 72, distance: 87.1
click at [448, 74] on span "A Slice Of Apple Pie With Pistachio Cream" at bounding box center [412, 86] width 103 height 24
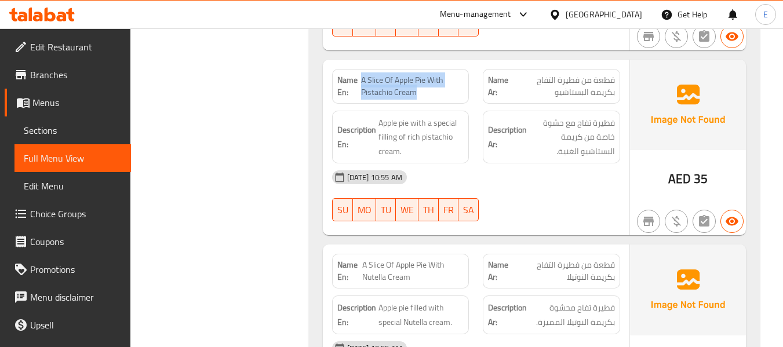
click at [449, 74] on span "A Slice Of Apple Pie With Pistachio Cream" at bounding box center [412, 86] width 103 height 24
click at [542, 164] on div "16-09-2025 10:55 AM" at bounding box center [476, 178] width 302 height 28
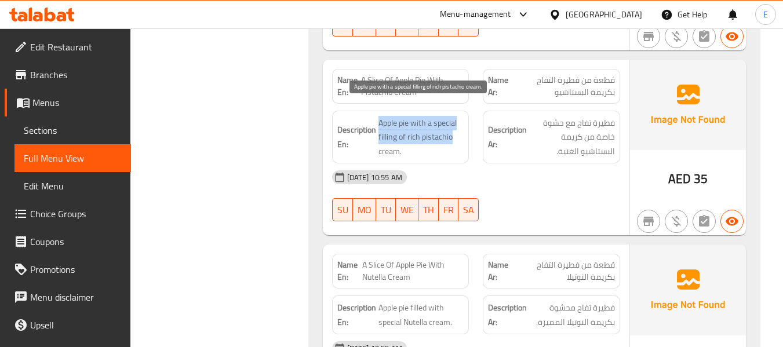
drag, startPoint x: 373, startPoint y: 103, endPoint x: 464, endPoint y: 126, distance: 93.5
click at [464, 126] on h6 "Description En: Apple pie with a special filling of rich pistachio cream." at bounding box center [400, 137] width 127 height 43
click at [464, 126] on span "Apple pie with a special filling of rich pistachio cream." at bounding box center [422, 137] width 86 height 43
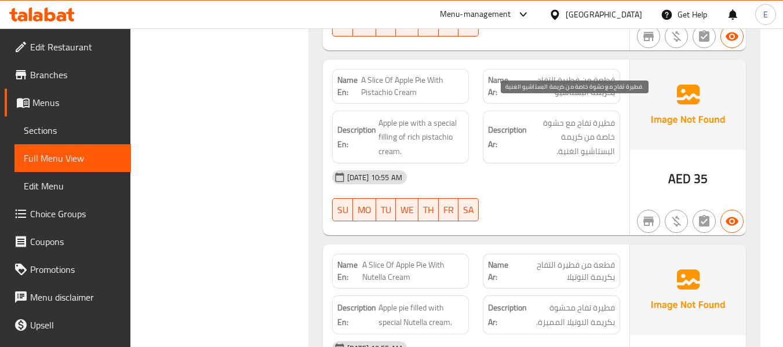
click at [577, 125] on span "فطيرة تفاح مع حشوة خاصة من كريمة البستاشيو الغنية." at bounding box center [572, 137] width 86 height 43
click at [584, 182] on div "16-09-2025 10:55 AM SU MO TU WE TH FR SA" at bounding box center [476, 196] width 302 height 65
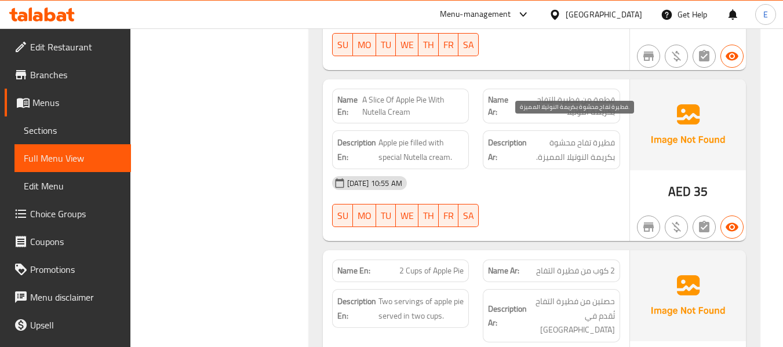
scroll to position [870, 0]
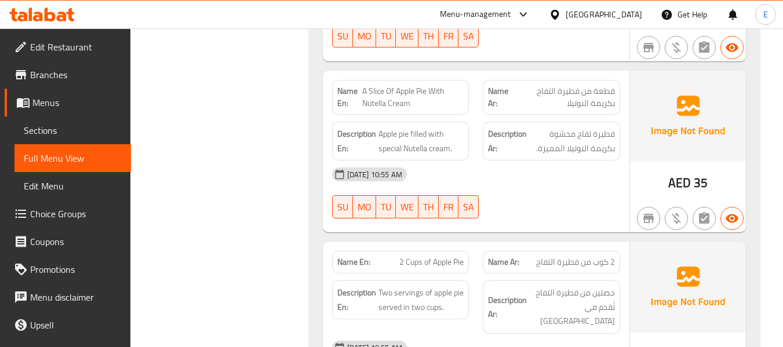
click at [548, 85] on span "قطعة من فطيرة التفاح بكريمة النوتيلا" at bounding box center [564, 97] width 102 height 24
drag, startPoint x: 370, startPoint y: 75, endPoint x: 451, endPoint y: 83, distance: 81.1
click at [451, 85] on span "A Slice Of Apple Pie With Nutella Cream" at bounding box center [412, 97] width 101 height 24
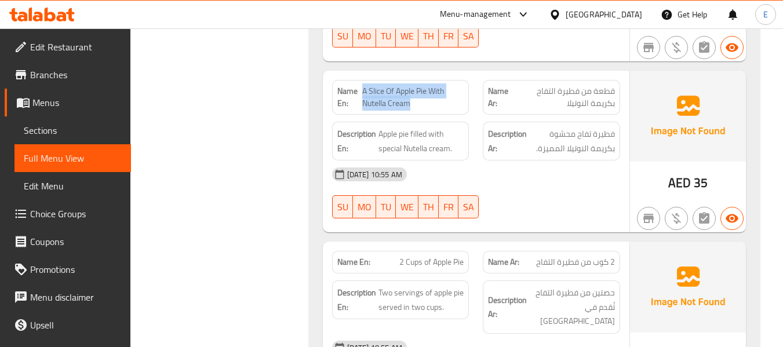
click at [451, 85] on span "A Slice Of Apple Pie With Nutella Cream" at bounding box center [412, 97] width 101 height 24
click at [598, 88] on span "قطعة من فطيرة التفاح بكريمة النوتيلا" at bounding box center [564, 97] width 102 height 24
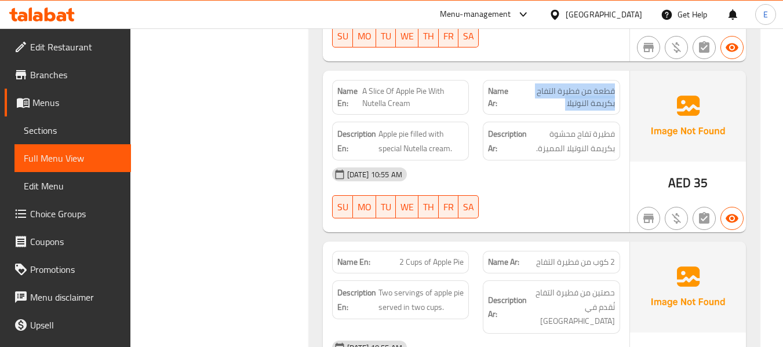
click at [598, 88] on span "قطعة من فطيرة التفاح بكريمة النوتيلا" at bounding box center [564, 97] width 102 height 24
click at [588, 127] on span "فطيرة تفاح محشوة بكريمة النوتيلا المميزة." at bounding box center [572, 141] width 86 height 28
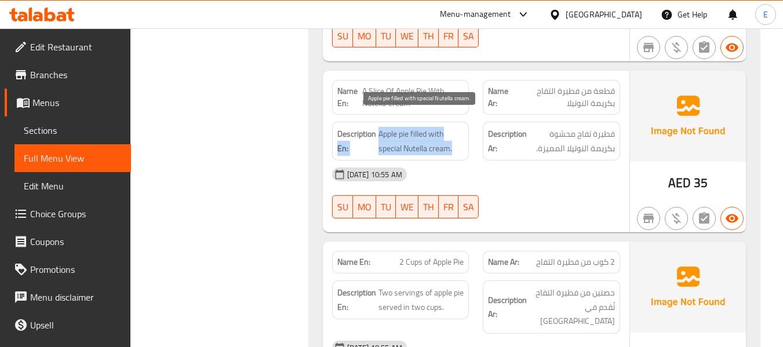
drag, startPoint x: 376, startPoint y: 117, endPoint x: 459, endPoint y: 132, distance: 84.2
click at [459, 132] on h6 "Description En: Apple pie filled with special Nutella cream." at bounding box center [400, 141] width 127 height 28
click at [459, 132] on span "Apple pie filled with special Nutella cream." at bounding box center [422, 141] width 86 height 28
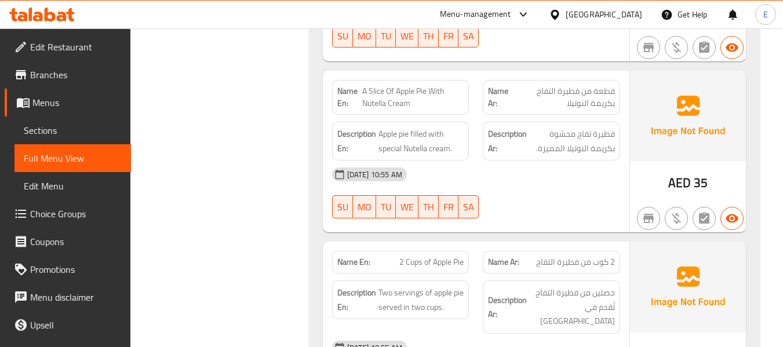
click at [533, 161] on div "16-09-2025 10:55 AM" at bounding box center [476, 175] width 302 height 28
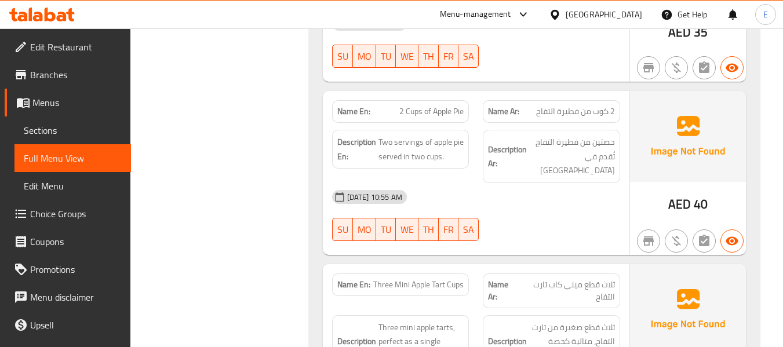
scroll to position [1044, 0]
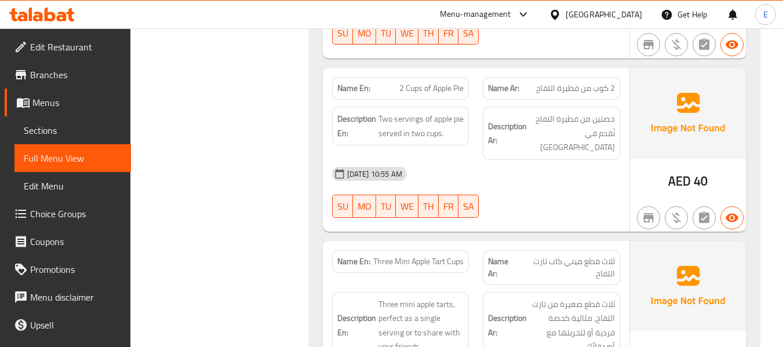
click at [596, 82] on div "Name Ar: 2 كوب من فطيرة التفاح" at bounding box center [551, 88] width 137 height 23
click at [401, 82] on span "2 Cups of Apple Pie" at bounding box center [431, 88] width 64 height 12
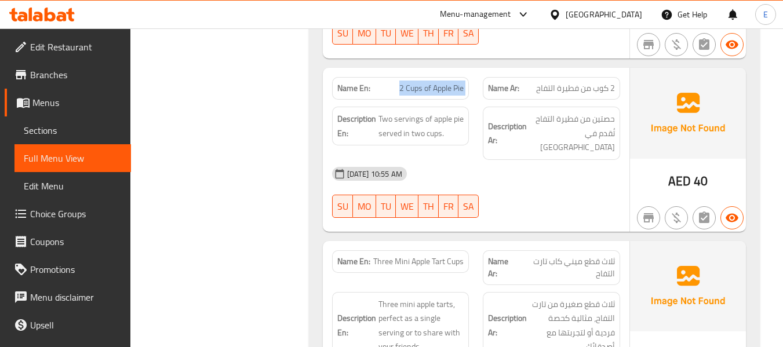
click at [401, 82] on span "2 Cups of Apple Pie" at bounding box center [431, 88] width 64 height 12
click at [550, 160] on div "16-09-2025 10:55 AM" at bounding box center [476, 174] width 302 height 28
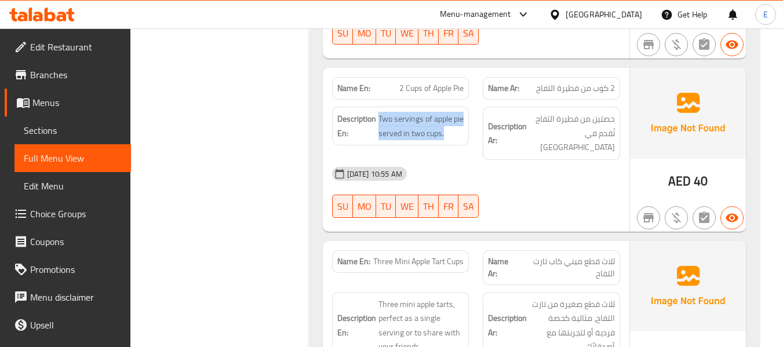
drag, startPoint x: 380, startPoint y: 103, endPoint x: 467, endPoint y: 117, distance: 88.7
click at [467, 117] on div "Description En: Two servings of apple pie served in two cups." at bounding box center [400, 126] width 137 height 39
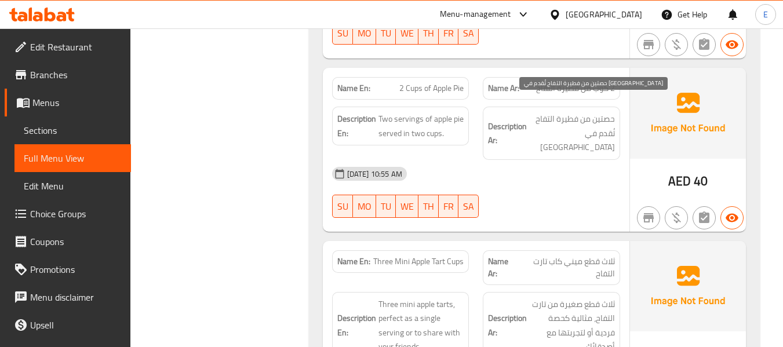
click at [551, 112] on span "حصتين من فطيرة التفاح تُقدم في كوبين" at bounding box center [572, 133] width 86 height 43
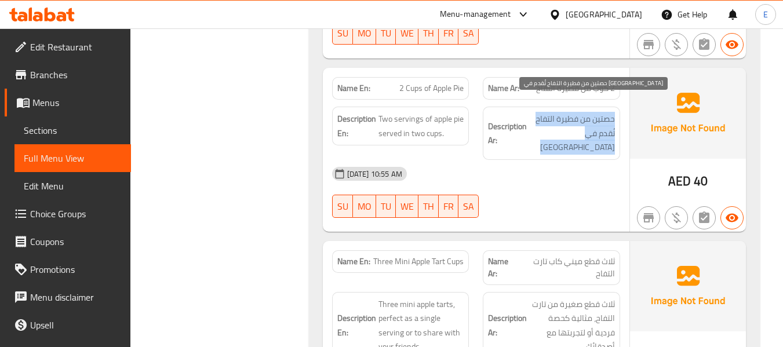
click at [551, 112] on span "حصتين من فطيرة التفاح تُقدم في كوبين" at bounding box center [572, 133] width 86 height 43
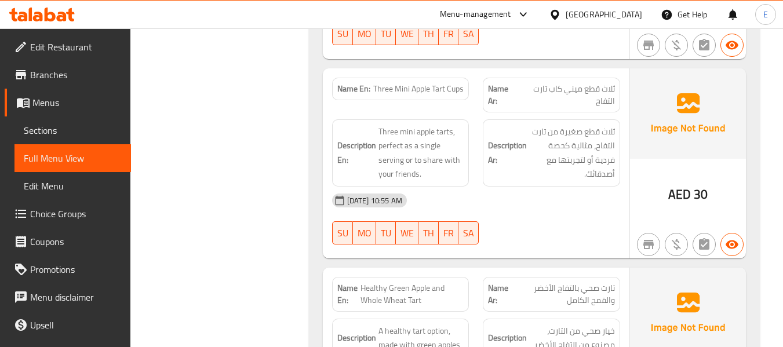
scroll to position [1218, 0]
click at [597, 82] on span "ثلاث قطع ميني كاب تارت التفاح" at bounding box center [566, 94] width 97 height 24
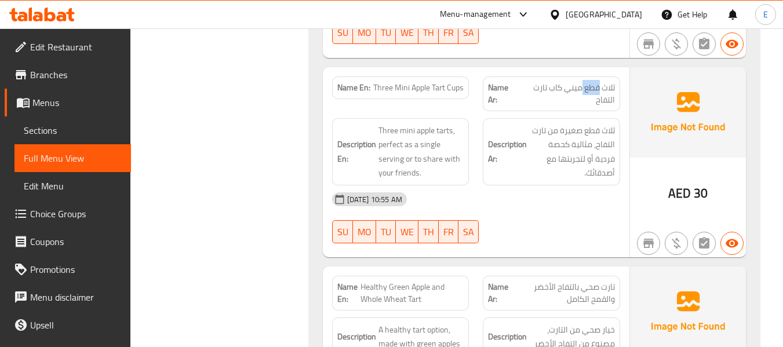
click at [597, 82] on span "ثلاث قطع ميني كاب تارت التفاح" at bounding box center [566, 94] width 97 height 24
drag, startPoint x: 376, startPoint y: 55, endPoint x: 408, endPoint y: 60, distance: 32.8
click at [408, 82] on span "Three Mini Apple Tart Cups" at bounding box center [418, 88] width 90 height 12
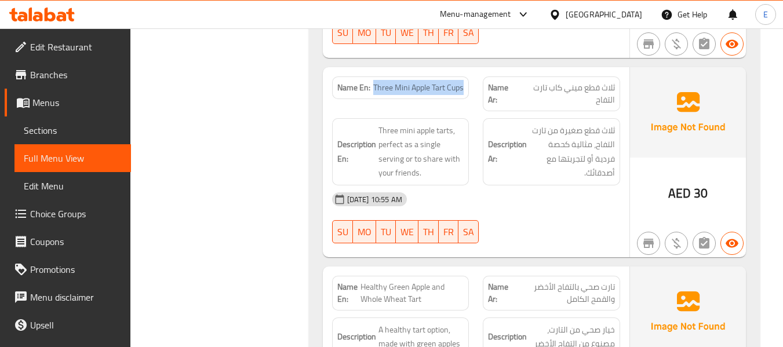
drag, startPoint x: 376, startPoint y: 60, endPoint x: 464, endPoint y: 60, distance: 88.7
click at [464, 77] on div "Name En: Three Mini Apple Tart Cups" at bounding box center [400, 88] width 137 height 23
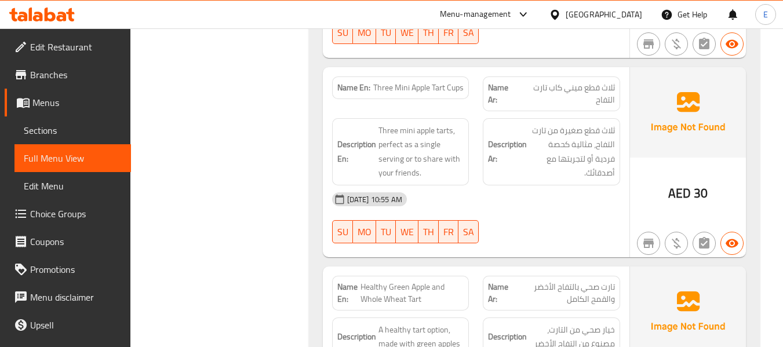
click at [562, 186] on div "16-09-2025 10:55 AM" at bounding box center [476, 200] width 302 height 28
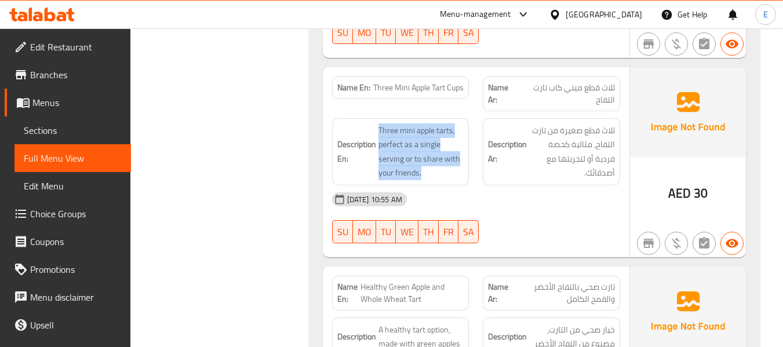
drag, startPoint x: 377, startPoint y: 96, endPoint x: 465, endPoint y: 140, distance: 98.0
click at [465, 140] on div "Description En: Three mini apple tarts, perfect as a single serving or to share…" at bounding box center [400, 151] width 137 height 67
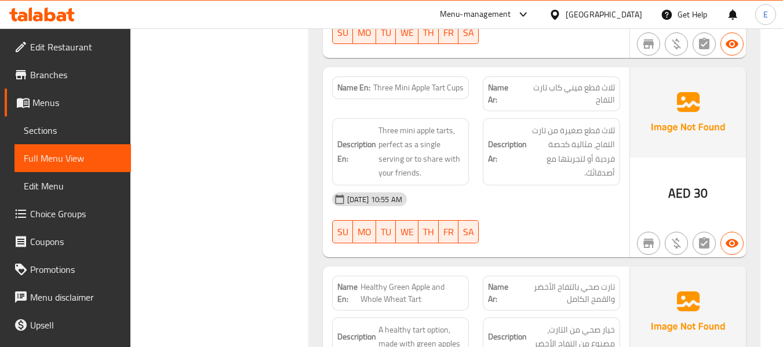
click at [465, 140] on div "Description En: Three mini apple tarts, perfect as a single serving or to share…" at bounding box center [400, 151] width 137 height 67
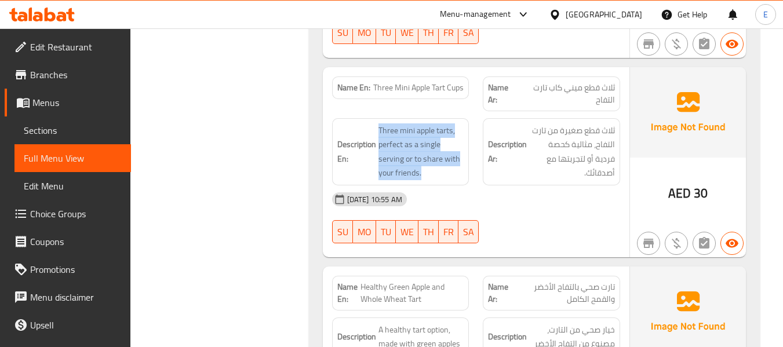
click at [465, 140] on div "Description En: Three mini apple tarts, perfect as a single serving or to share…" at bounding box center [400, 151] width 137 height 67
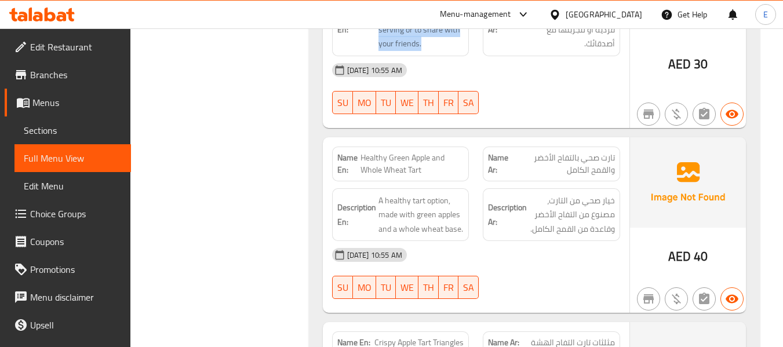
scroll to position [1392, 0]
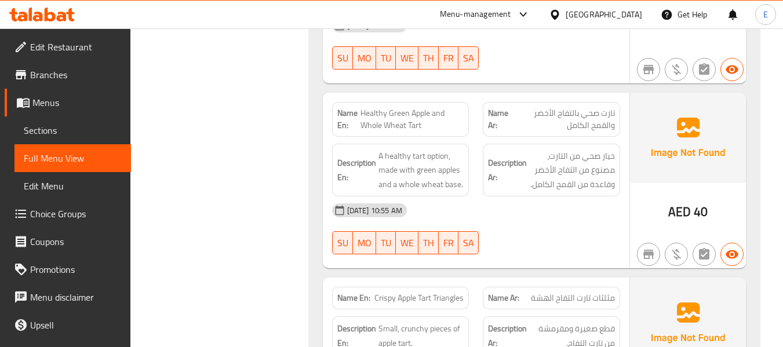
click at [602, 107] on span "تارت صحي بالتفاح الأخضر والقمح الكامل" at bounding box center [564, 119] width 103 height 24
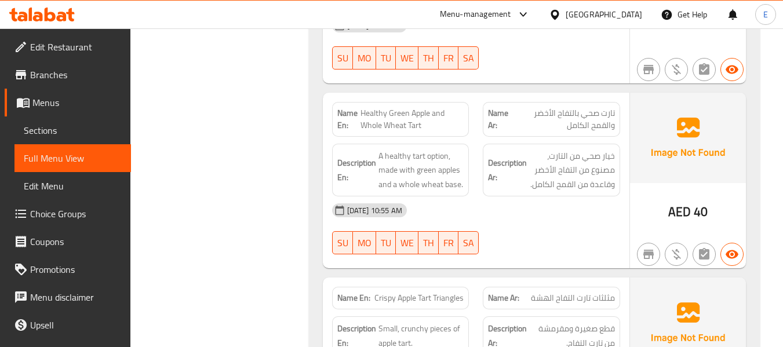
click at [596, 197] on div "16-09-2025 10:55 AM" at bounding box center [476, 211] width 302 height 28
drag, startPoint x: 359, startPoint y: 87, endPoint x: 455, endPoint y: 92, distance: 95.8
click at [455, 107] on p "Name En: Healthy Green Apple and Whole Wheat Tart" at bounding box center [400, 119] width 127 height 24
click at [455, 107] on span "Healthy Green Apple and Whole Wheat Tart" at bounding box center [412, 119] width 103 height 24
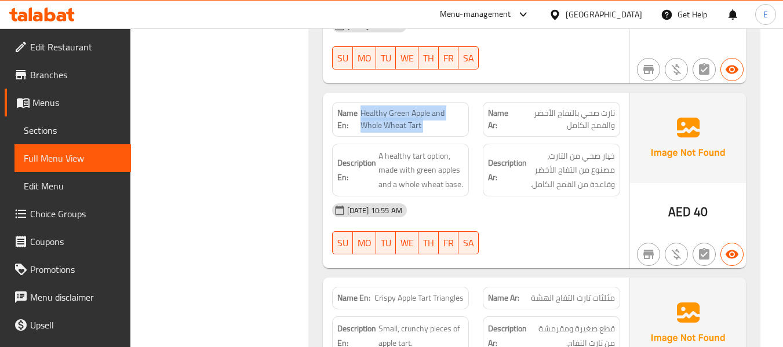
click at [455, 107] on span "Healthy Green Apple and Whole Wheat Tart" at bounding box center [412, 119] width 103 height 24
click at [562, 197] on div "16-09-2025 10:55 AM" at bounding box center [476, 211] width 302 height 28
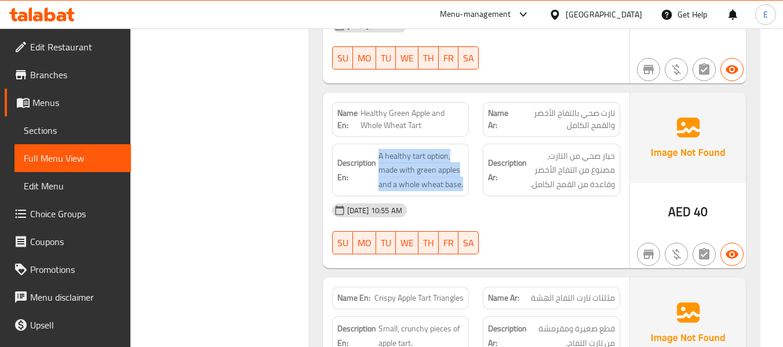
drag, startPoint x: 375, startPoint y: 116, endPoint x: 474, endPoint y: 150, distance: 104.9
click at [474, 150] on div "Description En: A healthy tart option, made with green apples and a whole wheat…" at bounding box center [400, 170] width 151 height 67
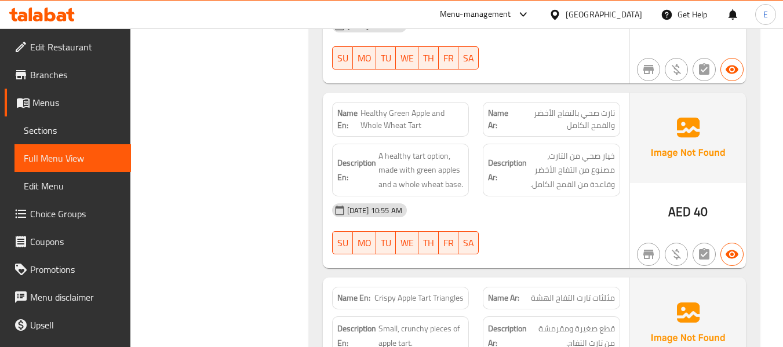
click at [474, 150] on div "Description En: A healthy tart option, made with green apples and a whole wheat…" at bounding box center [400, 170] width 151 height 67
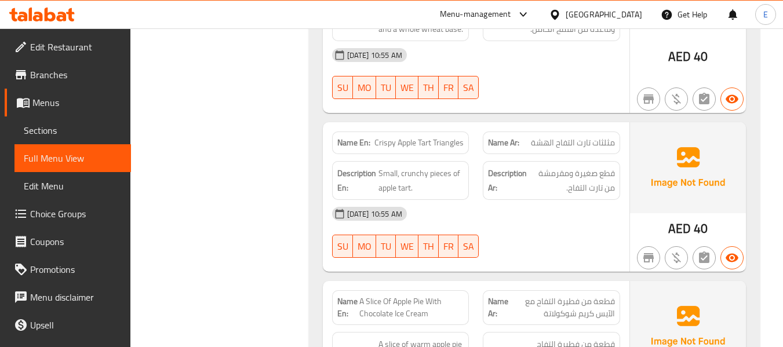
scroll to position [1565, 0]
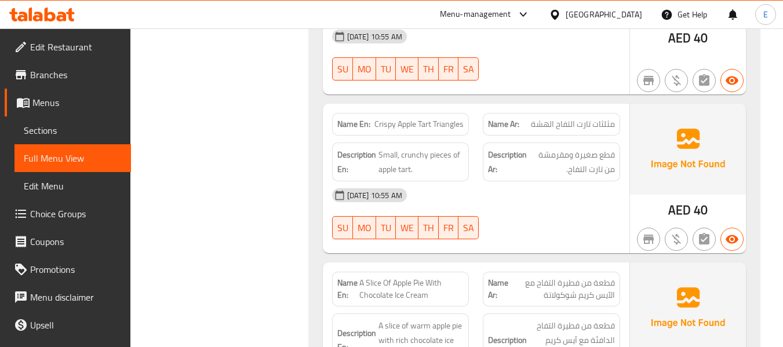
click at [686, 199] on span "AED" at bounding box center [680, 210] width 23 height 23
click at [616, 113] on div "Name Ar: مثلثات تارت التفاح الهشة" at bounding box center [551, 124] width 137 height 23
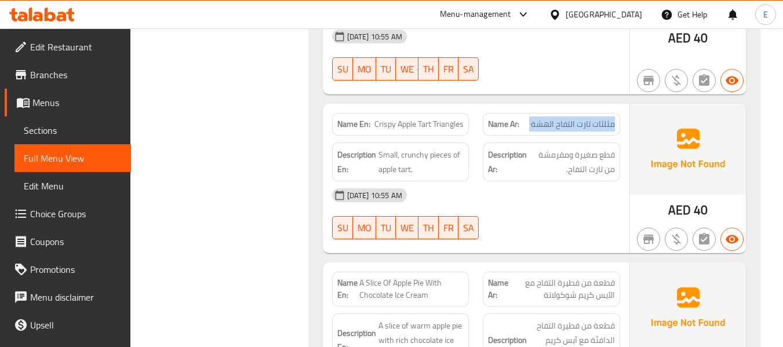
click at [616, 113] on div "Name Ar: مثلثات تارت التفاح الهشة" at bounding box center [551, 124] width 137 height 23
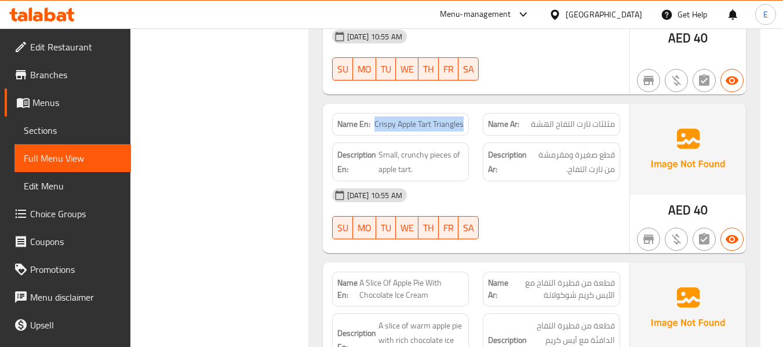
drag, startPoint x: 377, startPoint y: 96, endPoint x: 466, endPoint y: 96, distance: 89.3
click at [466, 113] on div "Name En: Crispy Apple Tart Triangles" at bounding box center [400, 124] width 137 height 23
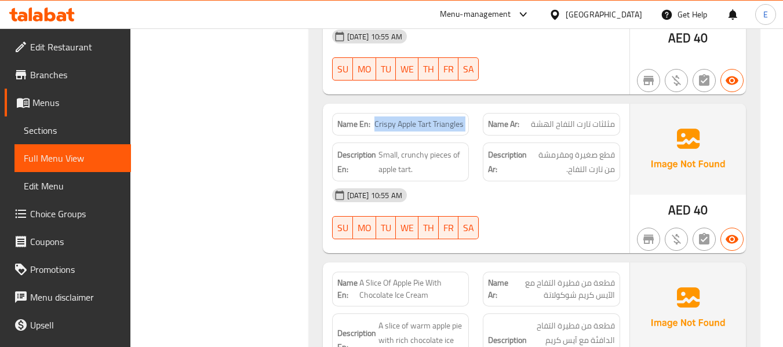
click at [466, 113] on div "Name En: Crispy Apple Tart Triangles" at bounding box center [400, 124] width 137 height 23
click at [419, 118] on span "Crispy Apple Tart Triangles" at bounding box center [419, 124] width 89 height 12
click at [601, 181] on div "16-09-2025 10:55 AM" at bounding box center [476, 195] width 302 height 28
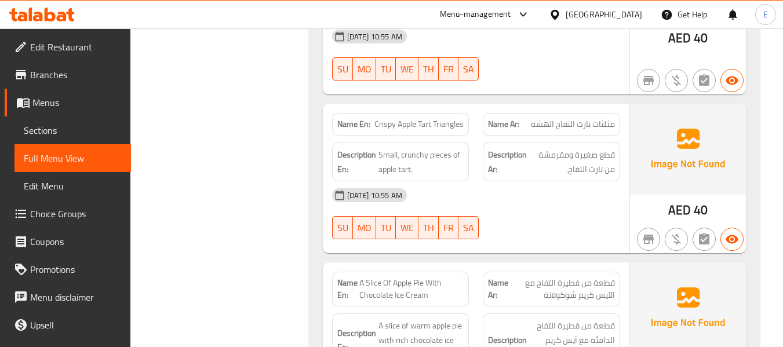
click at [601, 181] on div "16-09-2025 10:55 AM" at bounding box center [476, 195] width 302 height 28
drag, startPoint x: 380, startPoint y: 125, endPoint x: 462, endPoint y: 121, distance: 81.8
click at [462, 148] on span "Small, crunchy pieces of apple tart." at bounding box center [422, 162] width 86 height 28
click at [436, 148] on span "Small, crunchy pieces of apple tart." at bounding box center [422, 162] width 86 height 28
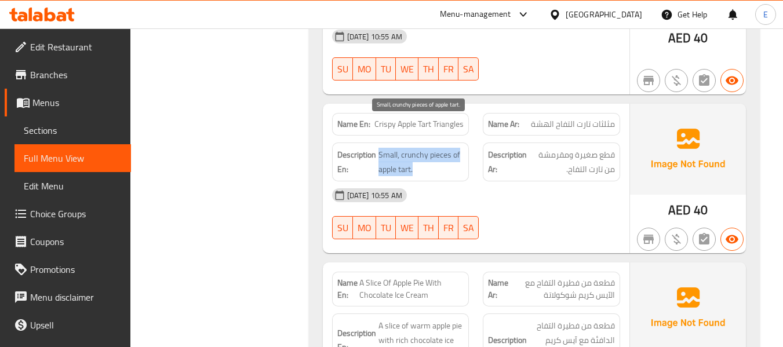
drag, startPoint x: 382, startPoint y: 122, endPoint x: 461, endPoint y: 140, distance: 80.7
click at [461, 148] on h6 "Description En: Small, crunchy pieces of apple tart." at bounding box center [400, 162] width 127 height 28
click at [461, 148] on span "Small, crunchy pieces of apple tart." at bounding box center [422, 162] width 86 height 28
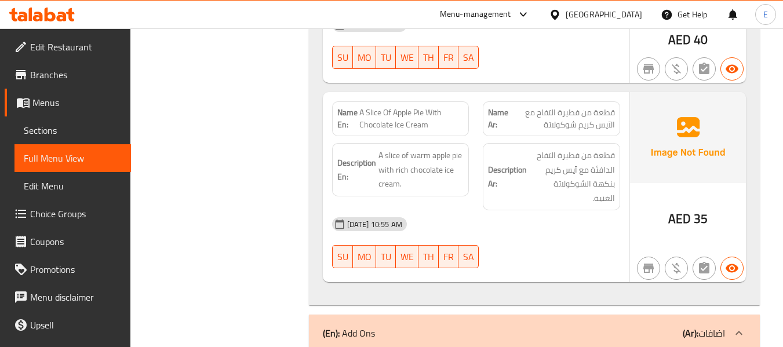
scroll to position [1739, 0]
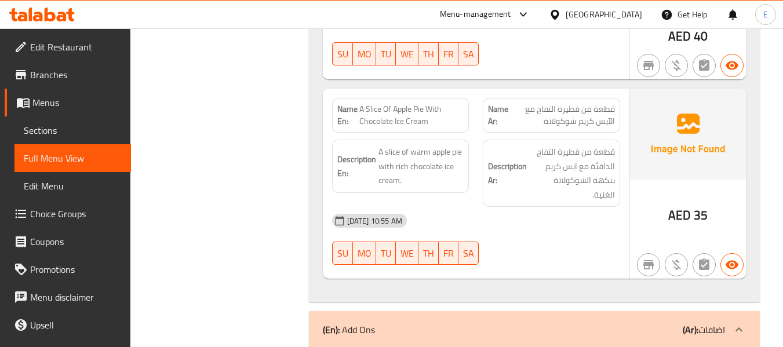
click at [608, 103] on span "قطعة من فطيرة التفاح مع الآيس كريم شوكولاتة" at bounding box center [562, 115] width 106 height 24
click at [606, 207] on div "16-09-2025 10:55 AM" at bounding box center [476, 221] width 302 height 28
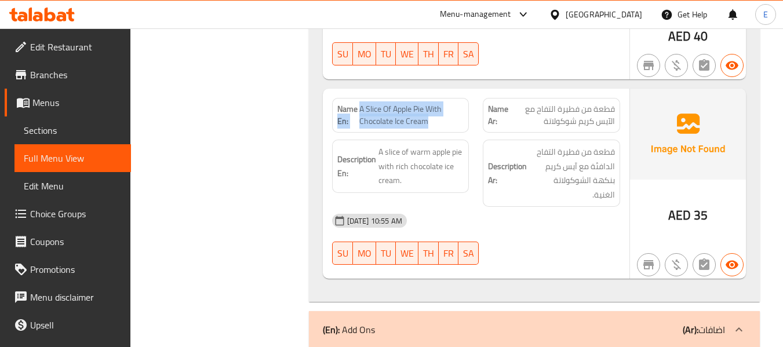
drag, startPoint x: 359, startPoint y: 81, endPoint x: 445, endPoint y: 92, distance: 86.4
click at [445, 103] on p "Name En: A Slice Of Apple Pie With Chocolate Ice Cream" at bounding box center [400, 115] width 127 height 24
click at [445, 103] on span "A Slice Of Apple Pie With Chocolate Ice Cream" at bounding box center [411, 115] width 104 height 24
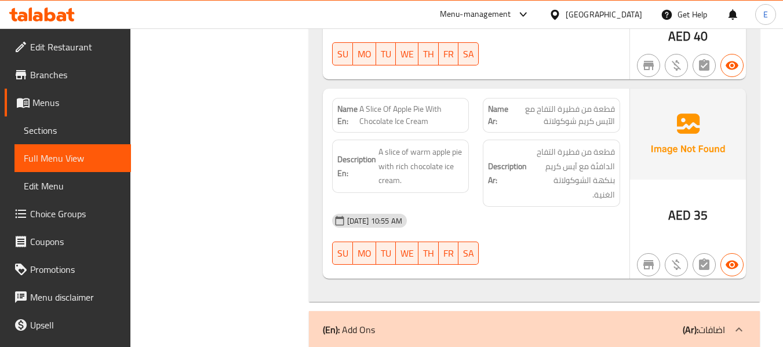
click at [571, 103] on span "قطعة من فطيرة التفاح مع الآيس كريم شوكولاتة" at bounding box center [562, 115] width 106 height 24
click at [630, 187] on div "AED 35" at bounding box center [688, 184] width 116 height 190
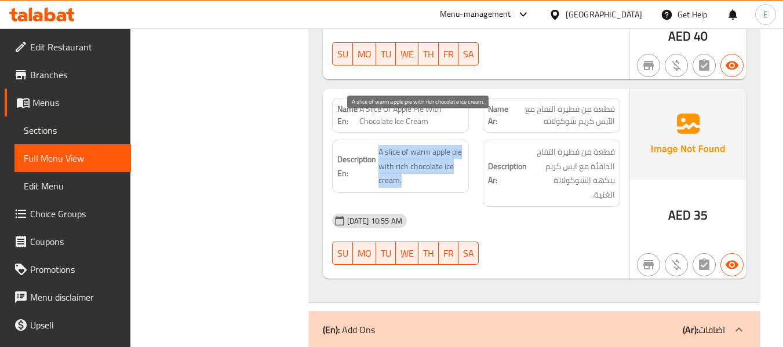
drag, startPoint x: 377, startPoint y: 118, endPoint x: 460, endPoint y: 150, distance: 88.6
click at [460, 150] on h6 "Description En: A slice of warm apple pie with rich chocolate ice cream." at bounding box center [400, 166] width 127 height 43
click at [460, 150] on span "A slice of warm apple pie with rich chocolate ice cream." at bounding box center [422, 166] width 86 height 43
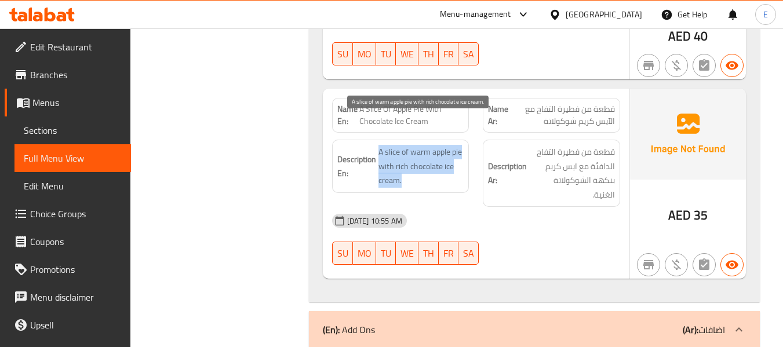
click at [460, 150] on span "A slice of warm apple pie with rich chocolate ice cream." at bounding box center [422, 166] width 86 height 43
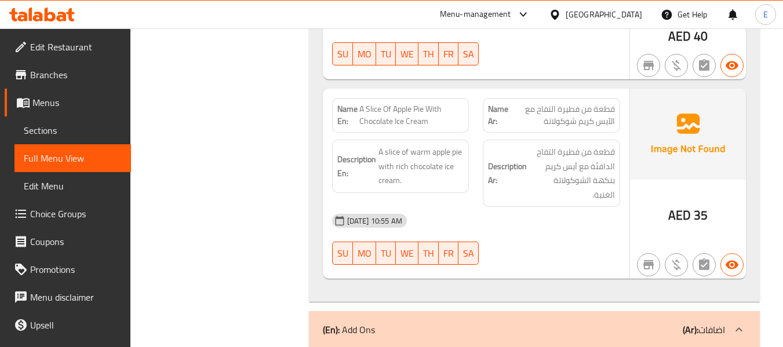
click at [437, 103] on span "A Slice Of Apple Pie With Chocolate Ice Cream" at bounding box center [411, 115] width 104 height 24
copy span "A Slice Of Apple Pie With Chocolate Ice Cream"
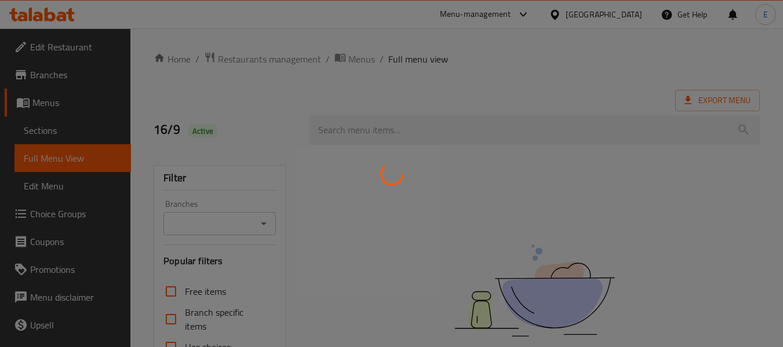
click at [55, 135] on div at bounding box center [391, 173] width 783 height 347
click at [50, 135] on div at bounding box center [391, 173] width 783 height 347
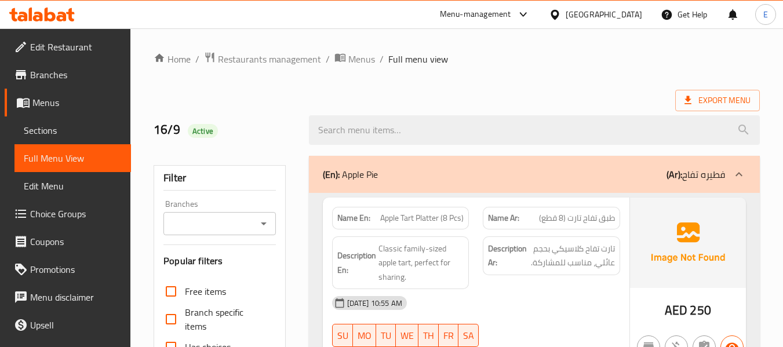
click at [50, 135] on span "Sections" at bounding box center [73, 130] width 98 height 14
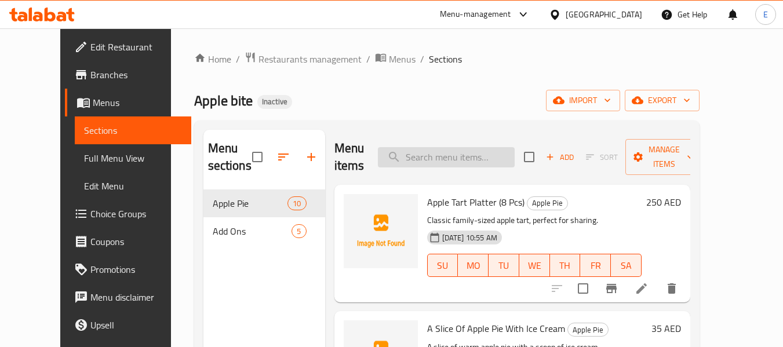
click at [475, 161] on input "search" at bounding box center [446, 157] width 137 height 20
paste input "Apple Tart Platter (8 Pcs)"
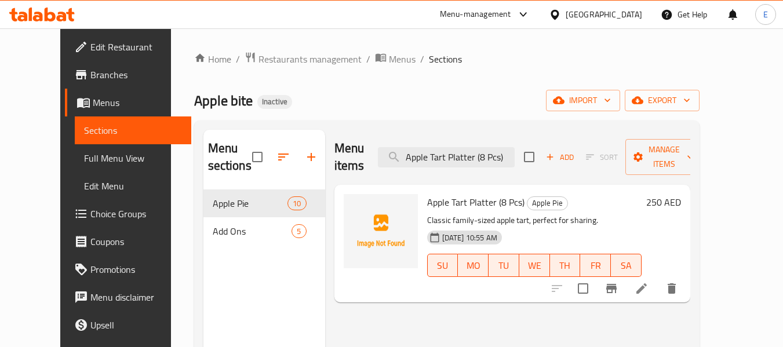
type input "Apple Tart Platter (8 Pcs)"
click at [658, 282] on li at bounding box center [642, 288] width 32 height 21
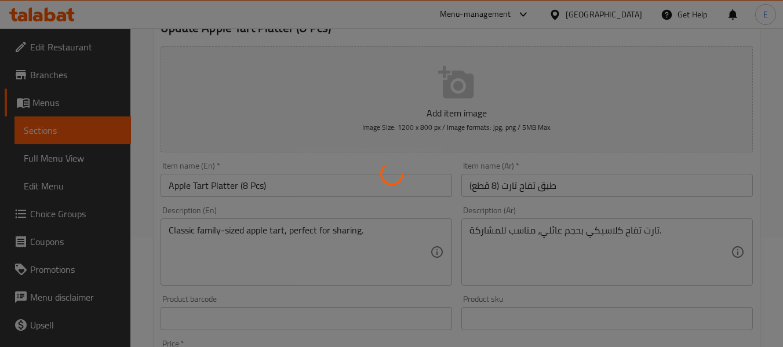
scroll to position [116, 0]
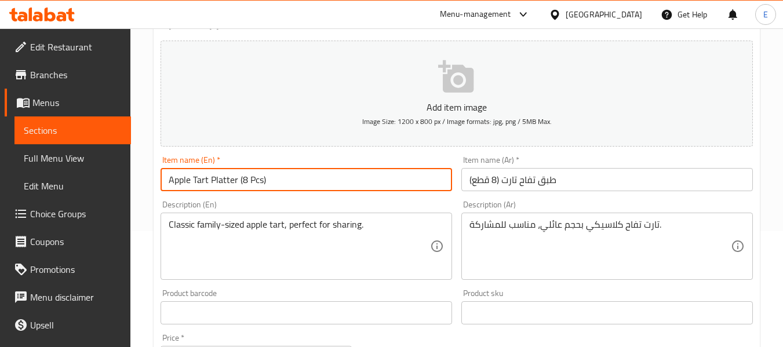
click at [309, 183] on input "Apple Tart Platter (8 Pcs)" at bounding box center [307, 179] width 292 height 23
type input "Apple Tart Platter (8 Pcs) Family"
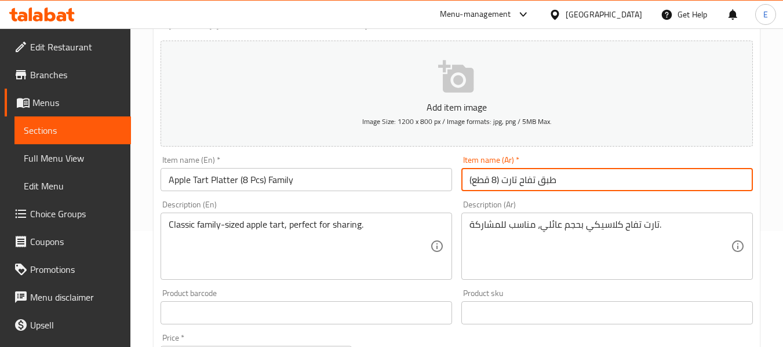
click at [624, 180] on input "طبق تفاح تارت (8 قطع)" at bounding box center [608, 179] width 292 height 23
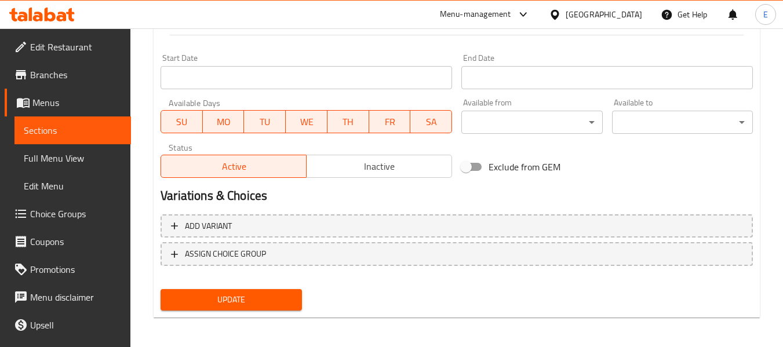
scroll to position [472, 0]
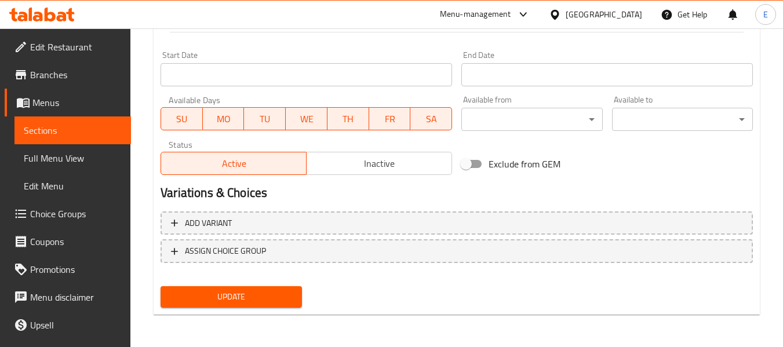
type input "طبق تفاح تارت (8 قطع) عائلي"
click at [270, 295] on span "Update" at bounding box center [231, 297] width 122 height 14
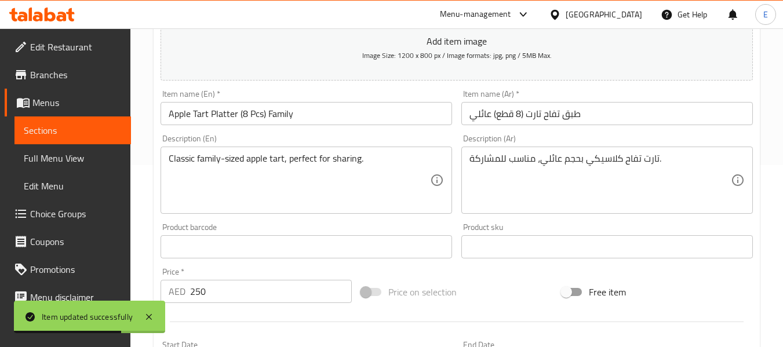
scroll to position [0, 0]
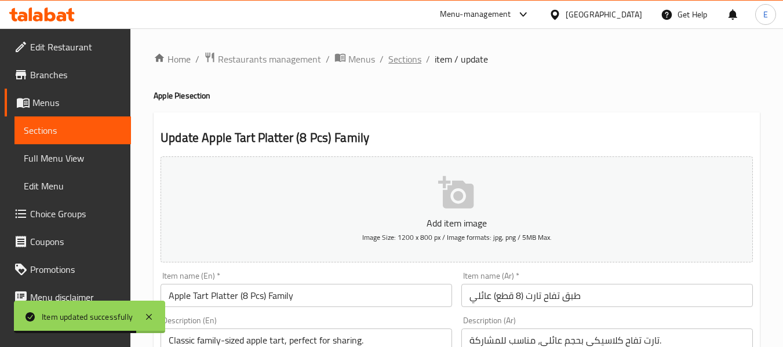
click at [412, 59] on span "Sections" at bounding box center [404, 59] width 33 height 14
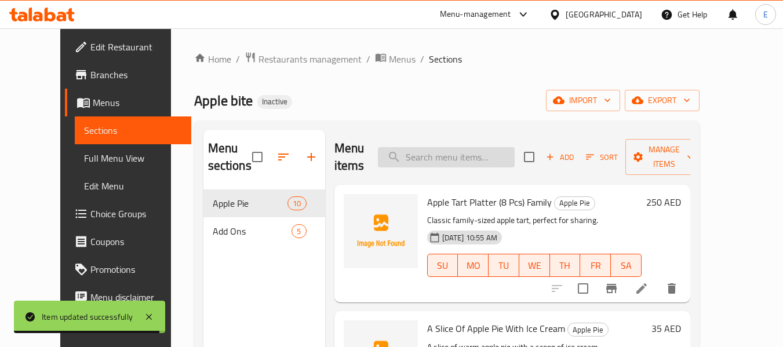
click at [463, 158] on input "search" at bounding box center [446, 157] width 137 height 20
paste input "Three Mini Apple Tart Cups"
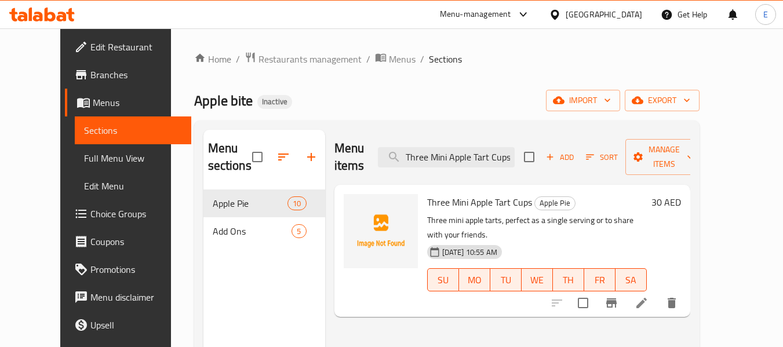
type input "Three Mini Apple Tart Cups"
click at [658, 293] on li at bounding box center [642, 303] width 32 height 21
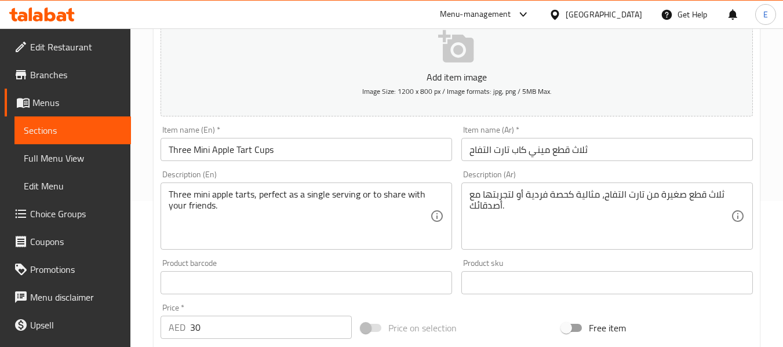
scroll to position [174, 0]
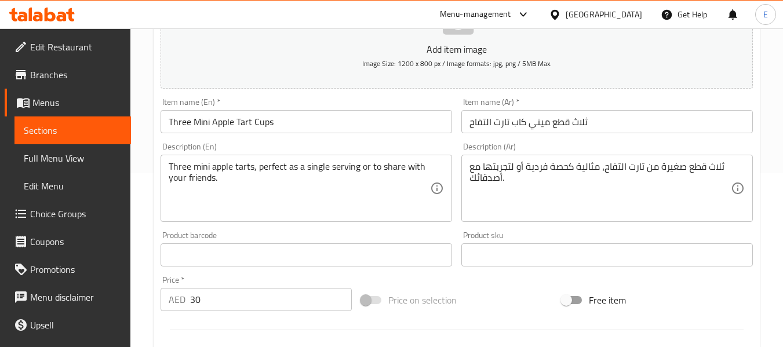
click at [560, 125] on input "ثلاث قطع ميني كاب تارت التفاح" at bounding box center [608, 121] width 292 height 23
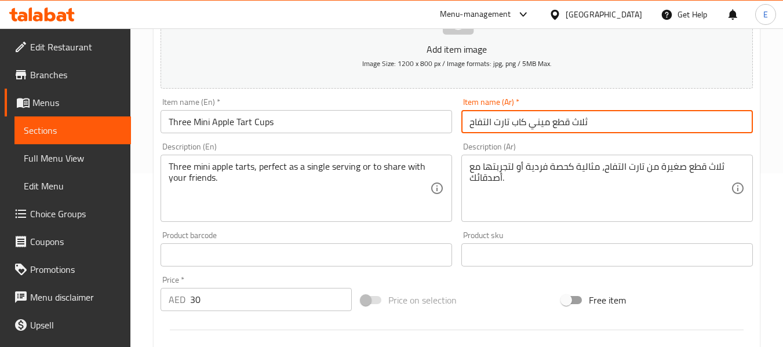
click at [560, 125] on input "ثلاث قطع ميني كاب تارت التفاح" at bounding box center [608, 121] width 292 height 23
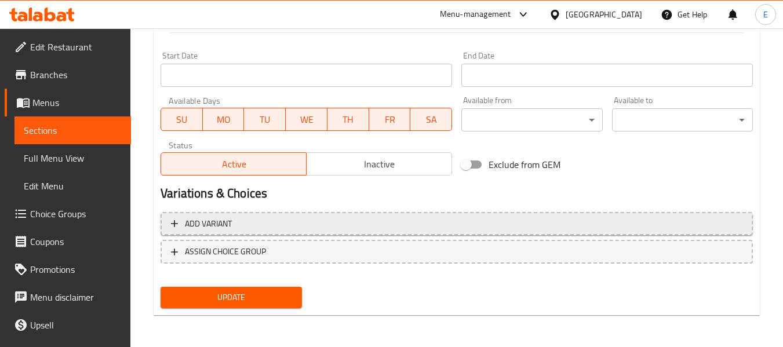
scroll to position [472, 0]
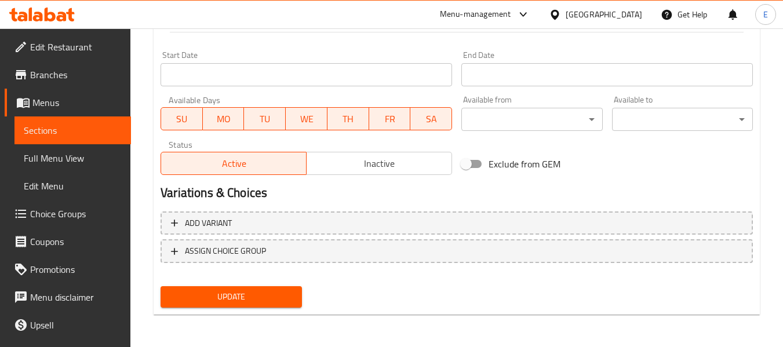
type input "ثلاث ميني كاب تارت التفاح"
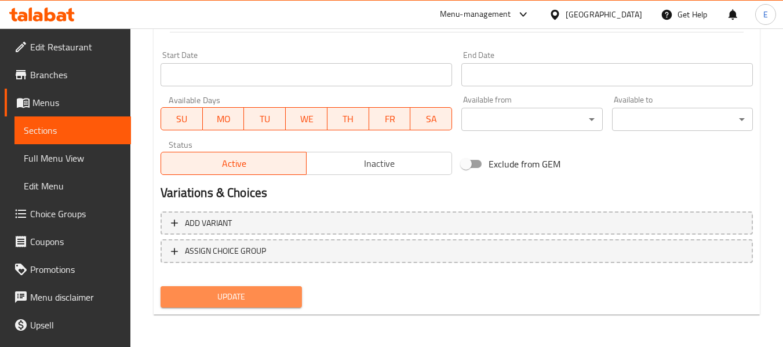
click at [249, 294] on span "Update" at bounding box center [231, 297] width 122 height 14
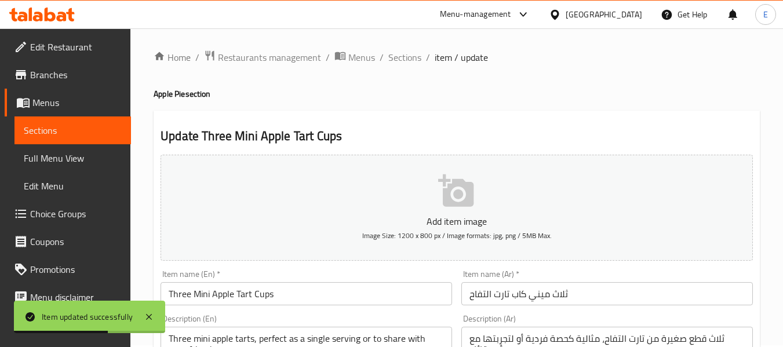
scroll to position [0, 0]
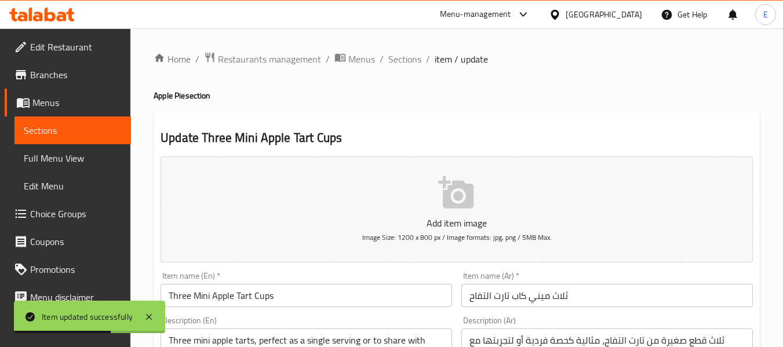
drag, startPoint x: 410, startPoint y: 65, endPoint x: 414, endPoint y: 73, distance: 9.1
click at [410, 65] on span "Sections" at bounding box center [404, 59] width 33 height 14
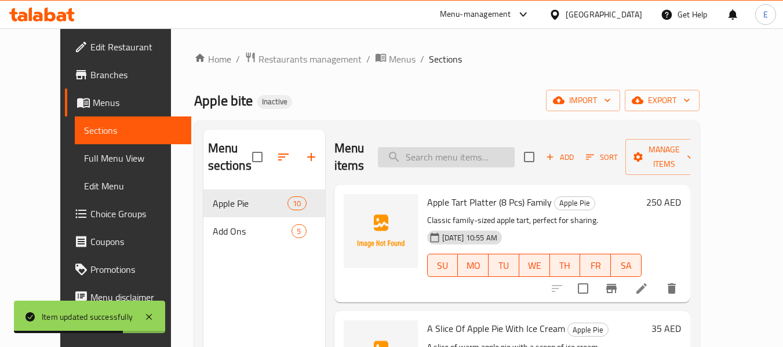
click at [460, 161] on input "search" at bounding box center [446, 157] width 137 height 20
paste input "Crispy Apple Tart Triangles"
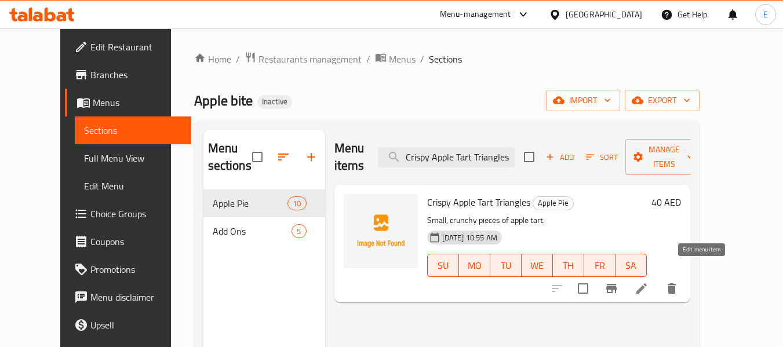
type input "Crispy Apple Tart Triangles"
click at [649, 282] on icon at bounding box center [642, 289] width 14 height 14
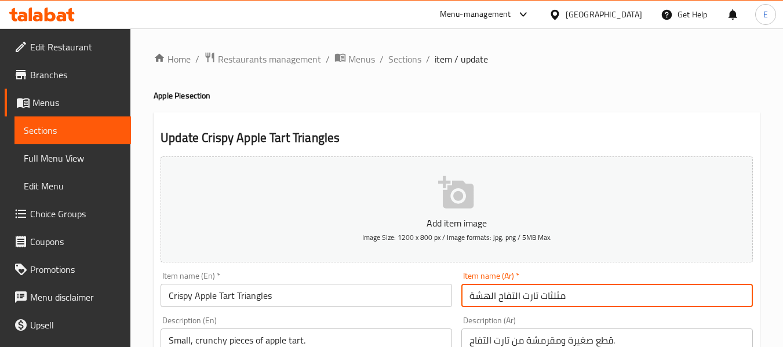
drag, startPoint x: 496, startPoint y: 296, endPoint x: 468, endPoint y: 297, distance: 27.3
click at [468, 297] on input "مثلثات تارت التفاح الهشة" at bounding box center [608, 295] width 292 height 23
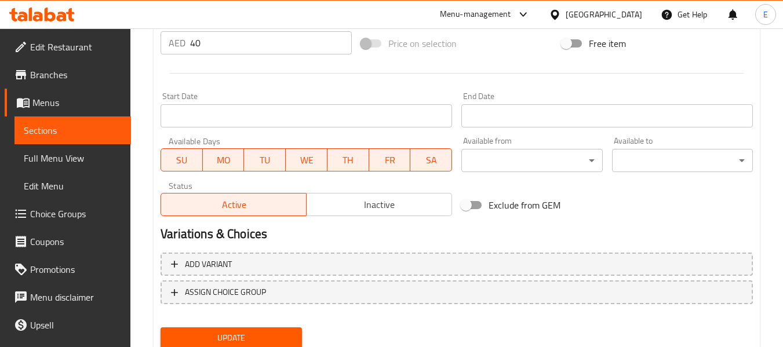
scroll to position [472, 0]
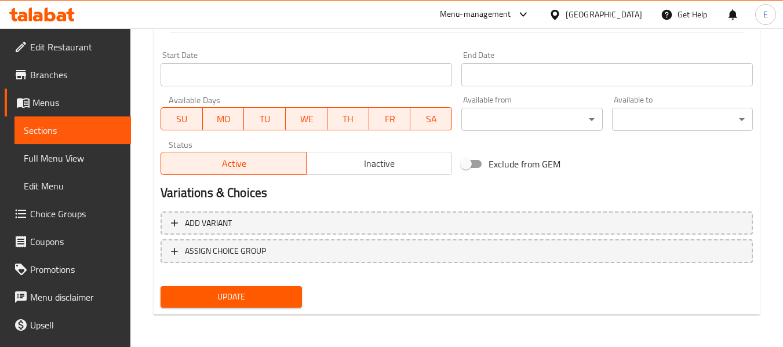
type input "مثلثات تارت التفاح الكرسبي"
click at [285, 297] on span "Update" at bounding box center [231, 297] width 122 height 14
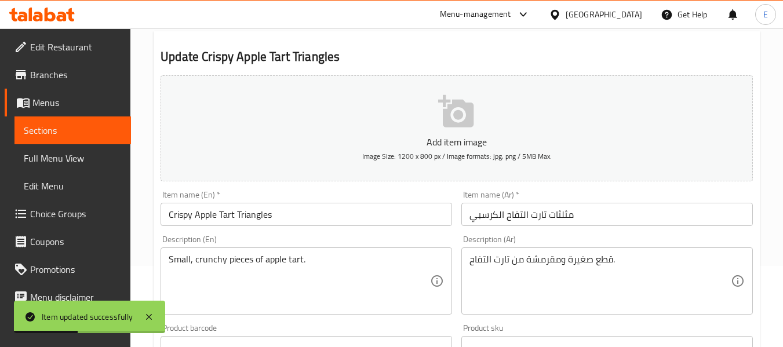
scroll to position [0, 0]
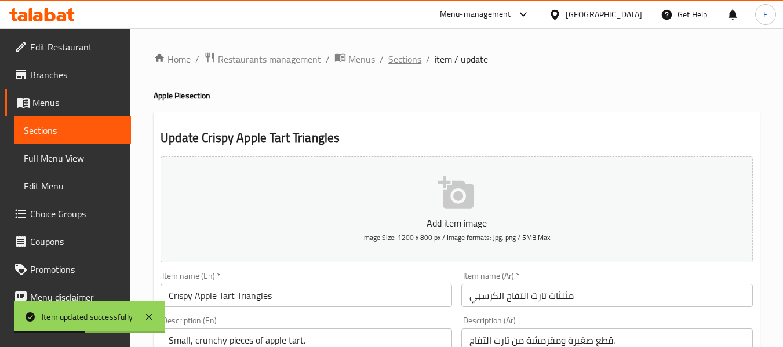
click at [416, 62] on span "Sections" at bounding box center [404, 59] width 33 height 14
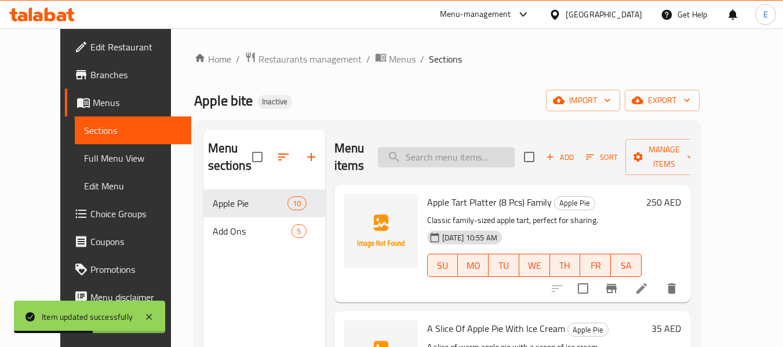
click at [462, 155] on input "search" at bounding box center [446, 157] width 137 height 20
paste input "A Slice Of Apple Pie With Chocolate Ice Cream"
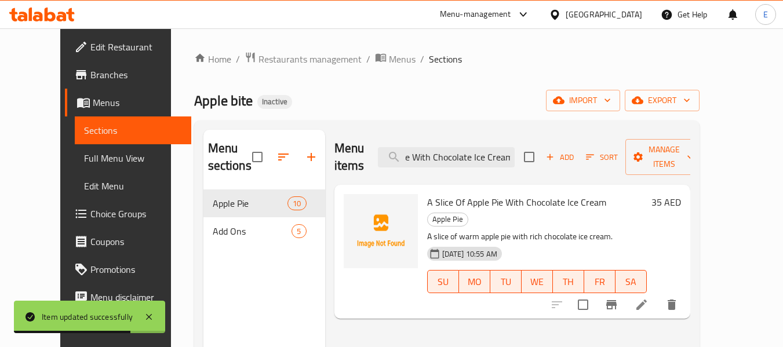
type input "A Slice Of Apple Pie With Chocolate Ice Cream"
click at [649, 298] on icon at bounding box center [642, 305] width 14 height 14
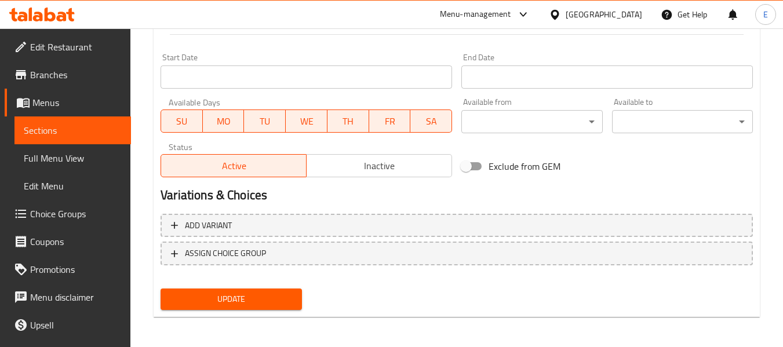
scroll to position [472, 0]
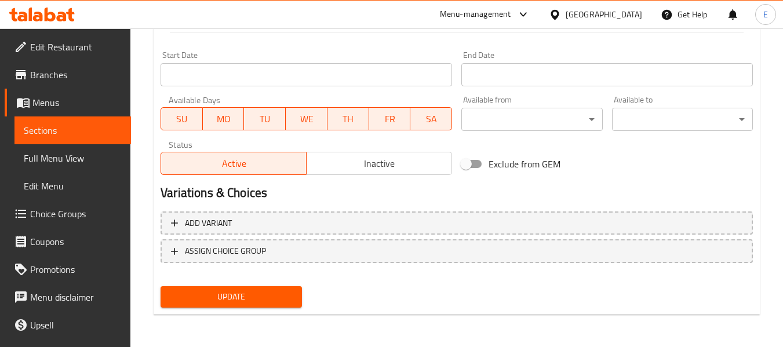
type textarea "A slice of warm apple pie with rich chocolate ice cream flavor"
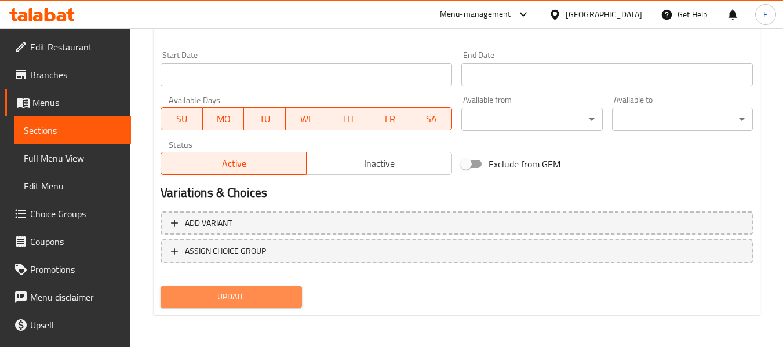
click at [282, 289] on button "Update" at bounding box center [231, 296] width 141 height 21
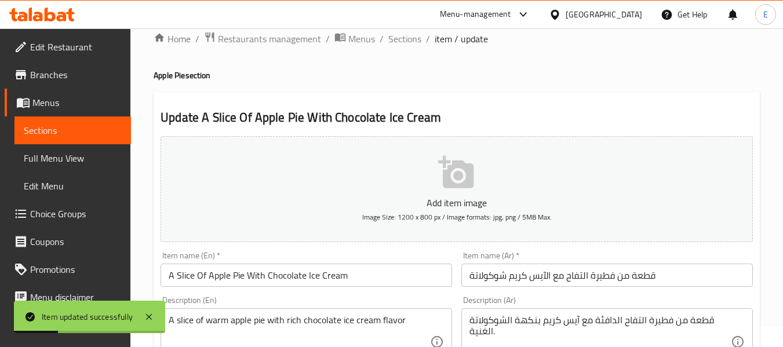
scroll to position [0, 0]
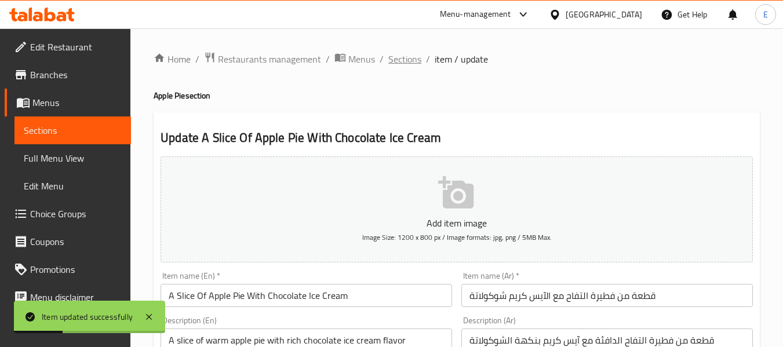
click at [404, 59] on span "Sections" at bounding box center [404, 59] width 33 height 14
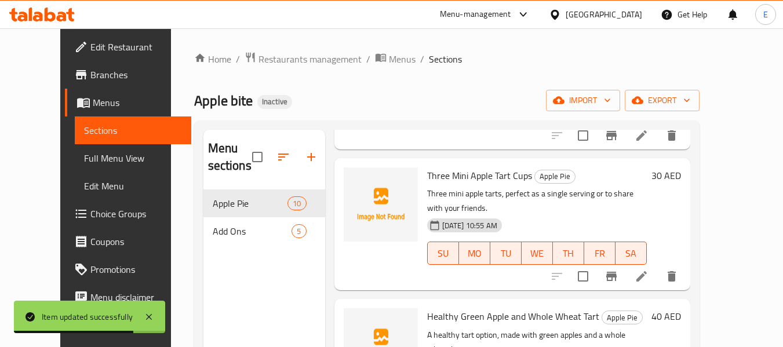
scroll to position [792, 0]
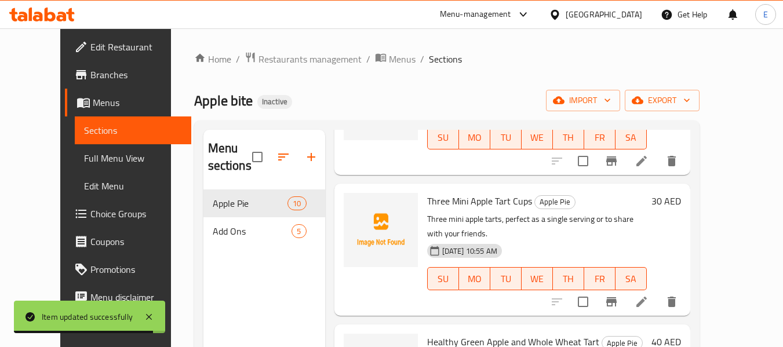
click at [649, 295] on icon at bounding box center [642, 302] width 14 height 14
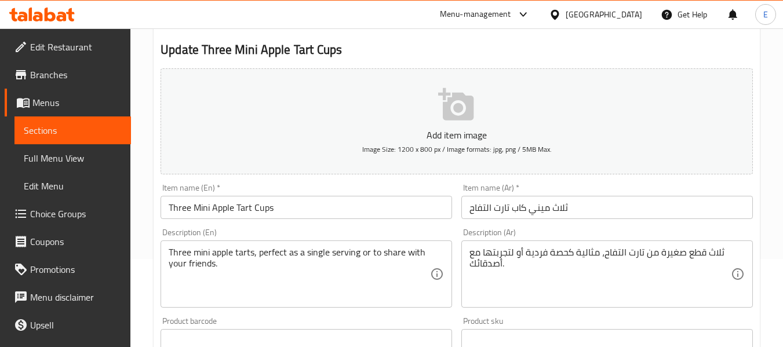
scroll to position [116, 0]
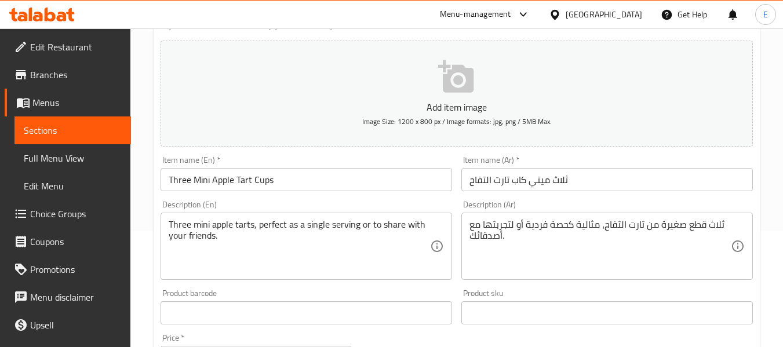
click at [194, 181] on input "Three Mini Apple Tart Cups" at bounding box center [307, 179] width 292 height 23
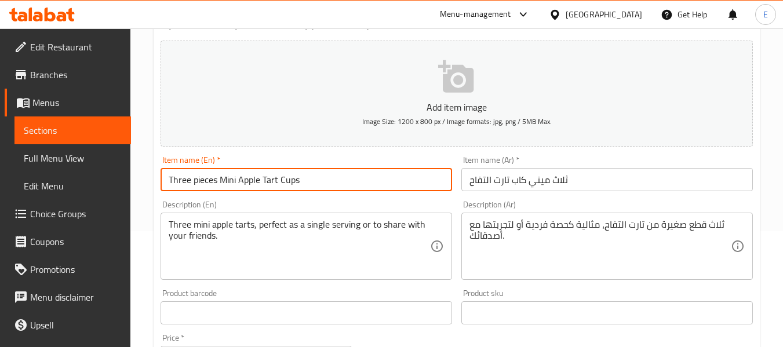
type input "Three pieces Mini Apple Tart Cups"
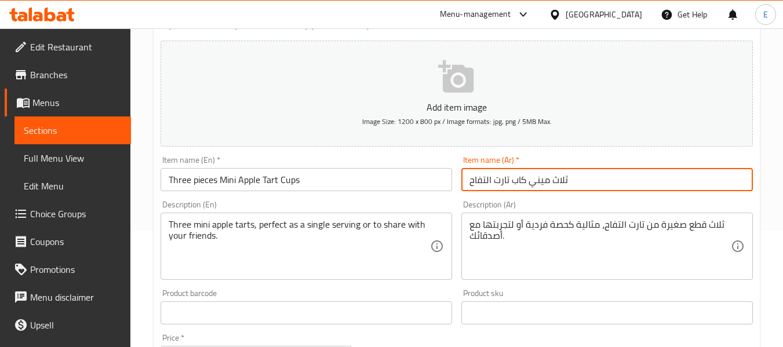
click at [550, 182] on input "ثلاث ميني كاب تارت التفاح" at bounding box center [608, 179] width 292 height 23
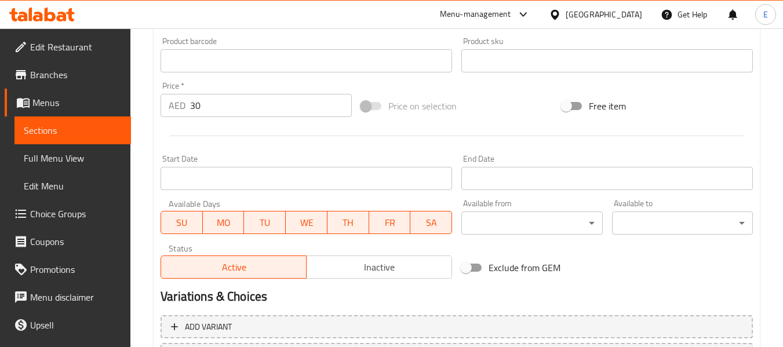
scroll to position [472, 0]
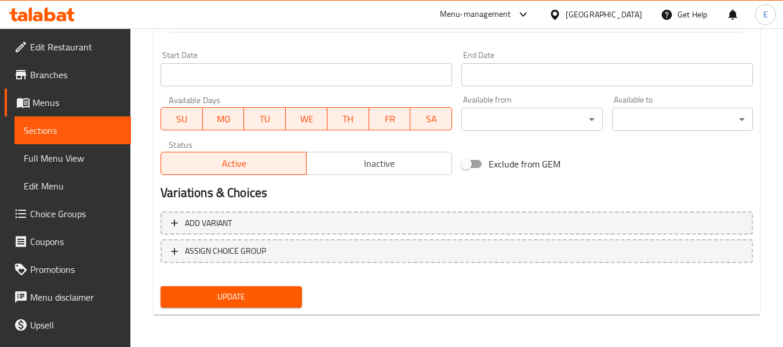
type input "ثلاث قطع ميني كاب تارت التفاح"
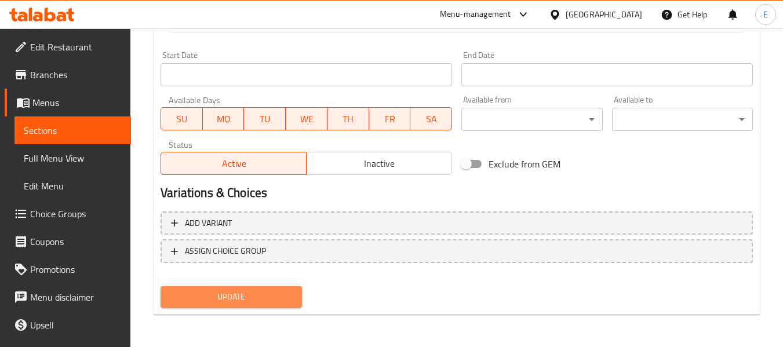
click at [284, 301] on span "Update" at bounding box center [231, 297] width 122 height 14
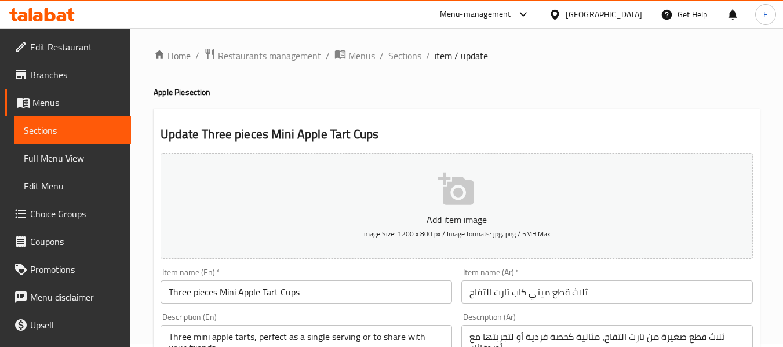
scroll to position [0, 0]
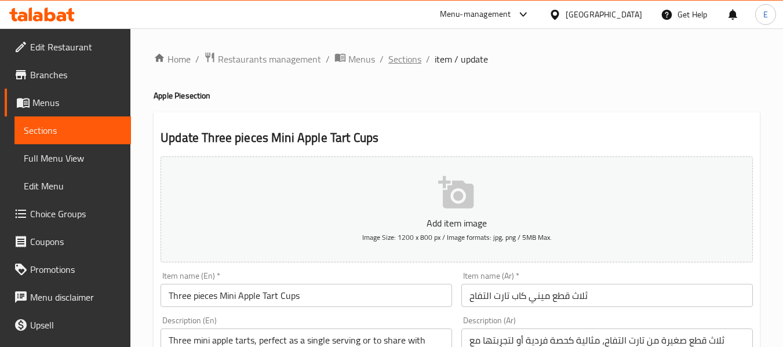
click at [404, 53] on span "Sections" at bounding box center [404, 59] width 33 height 14
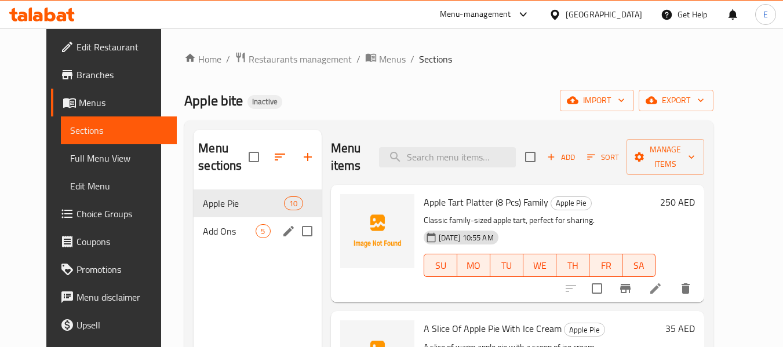
click at [227, 225] on span "Add Ons" at bounding box center [229, 231] width 53 height 14
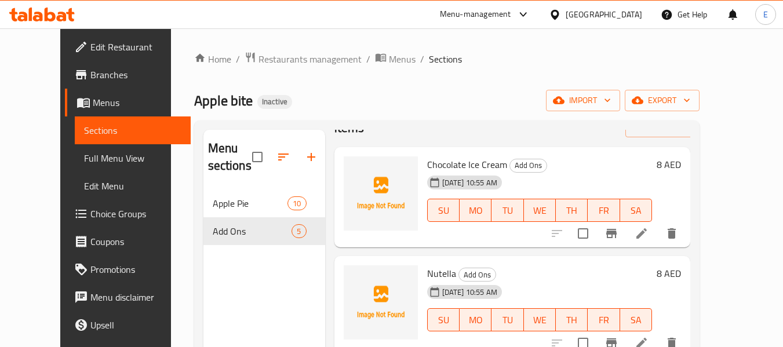
scroll to position [58, 0]
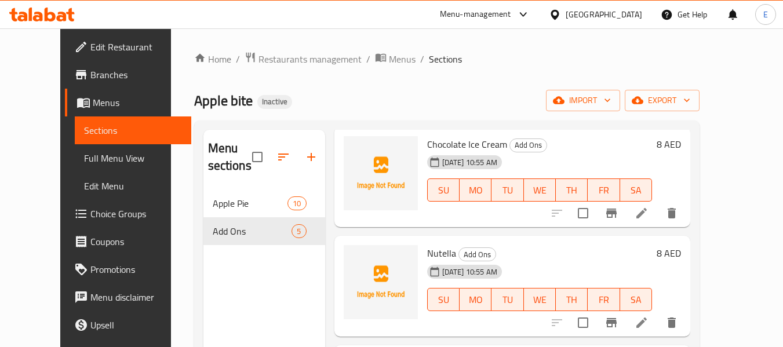
click at [427, 252] on span "Nutella" at bounding box center [441, 253] width 29 height 17
copy h6 "Nutella"
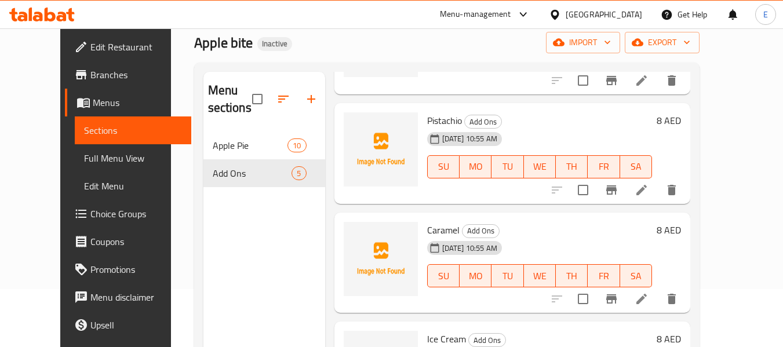
scroll to position [246, 0]
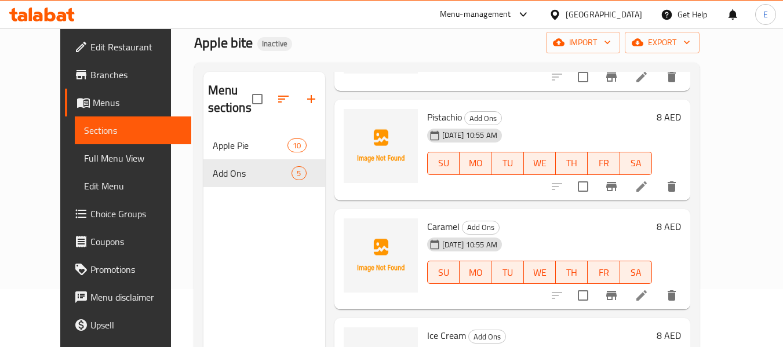
click at [435, 230] on span "Caramel" at bounding box center [443, 226] width 32 height 17
copy h6 "Caramel"
click at [647, 300] on icon at bounding box center [642, 295] width 10 height 10
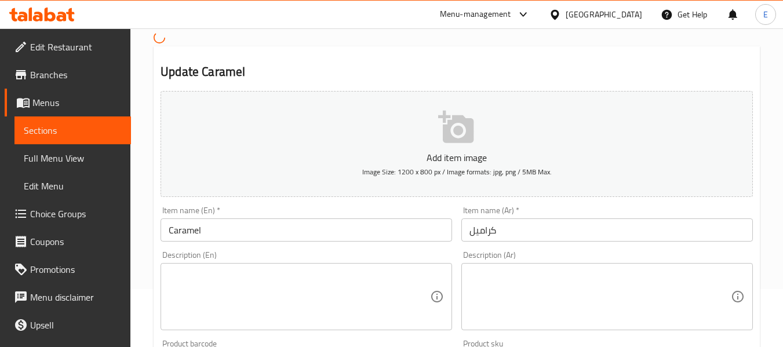
scroll to position [116, 0]
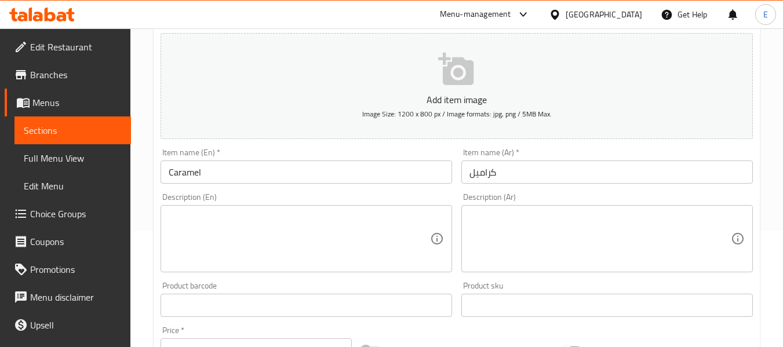
click at [324, 223] on textarea at bounding box center [299, 238] width 261 height 55
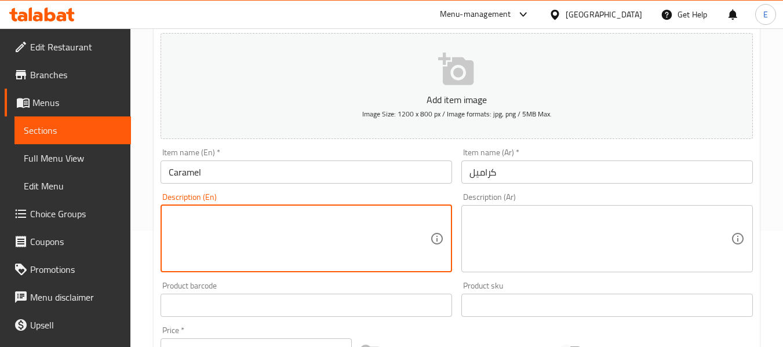
paste textarea "dipping sauce"
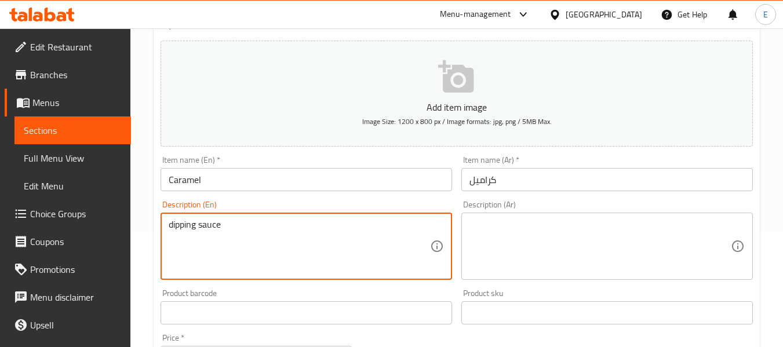
type textarea "dipping sauce"
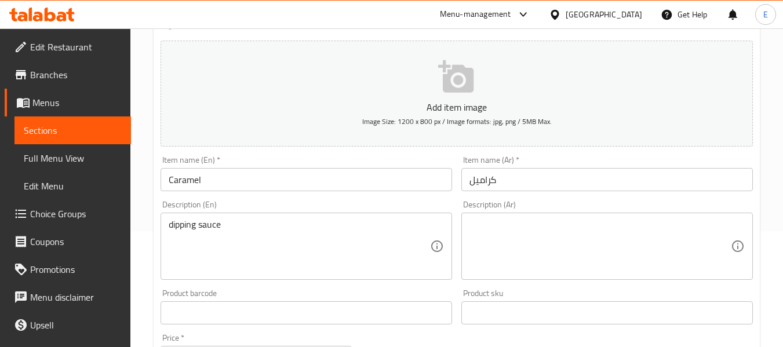
click at [548, 222] on textarea at bounding box center [600, 246] width 261 height 55
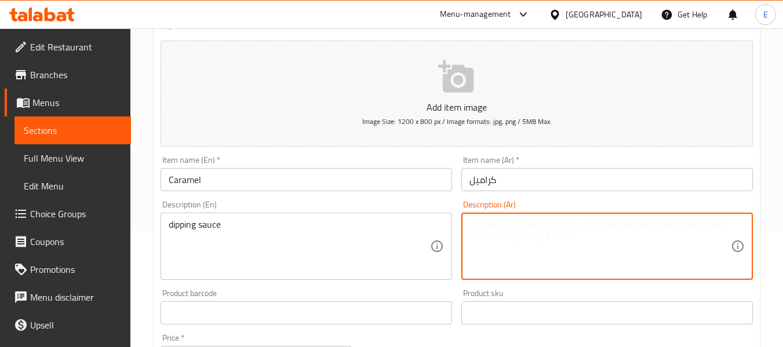
paste textarea "صوص تغميس"
type textarea "صوص تغميس"
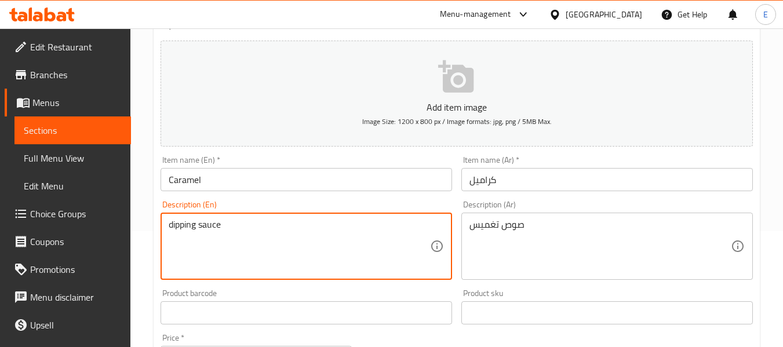
click at [210, 228] on textarea "dipping sauce" at bounding box center [299, 246] width 261 height 55
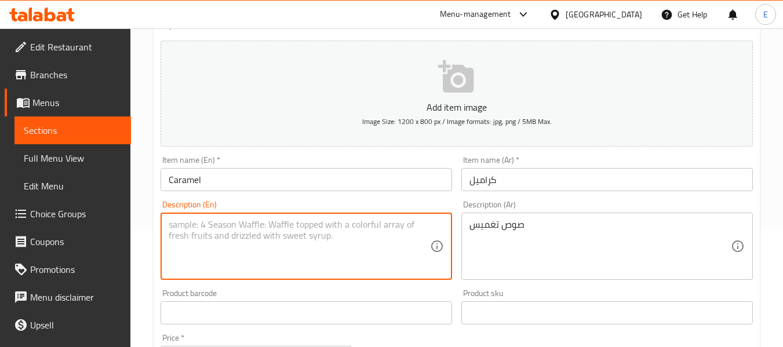
paste textarea "A sweet and rich caramel sauce."
type textarea "A sweet and rich caramel sauce."
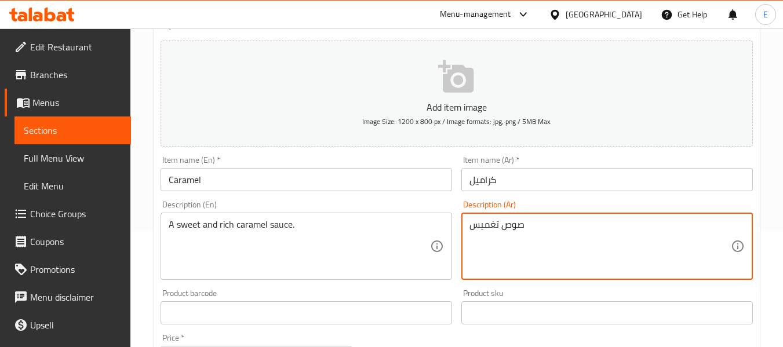
click at [525, 219] on textarea "صوص تغميس" at bounding box center [600, 246] width 261 height 55
paste textarea "صلصة الكراميل الحلوة والغنية."
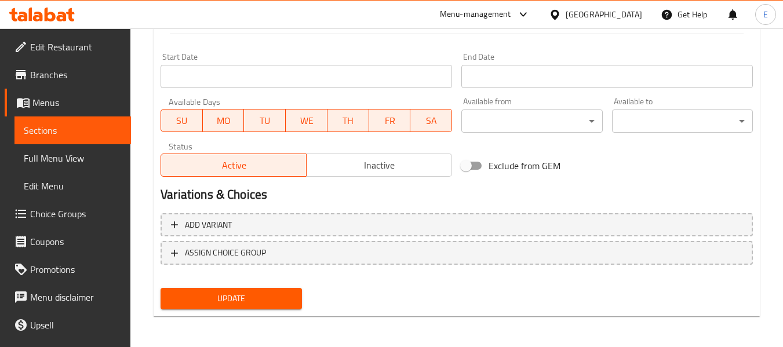
scroll to position [472, 0]
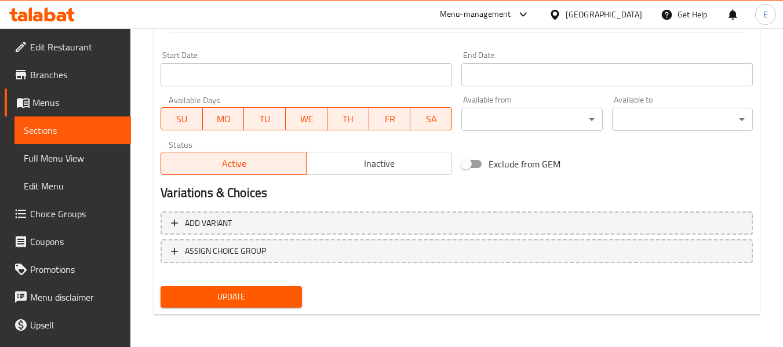
type textarea "صلصة الكراميل الحلوة والغنية."
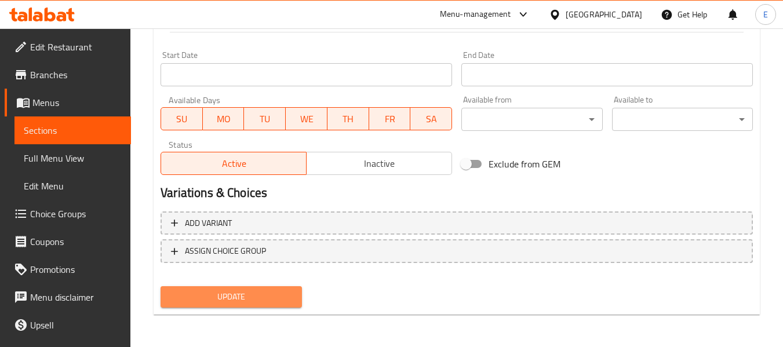
click at [289, 295] on span "Update" at bounding box center [231, 297] width 122 height 14
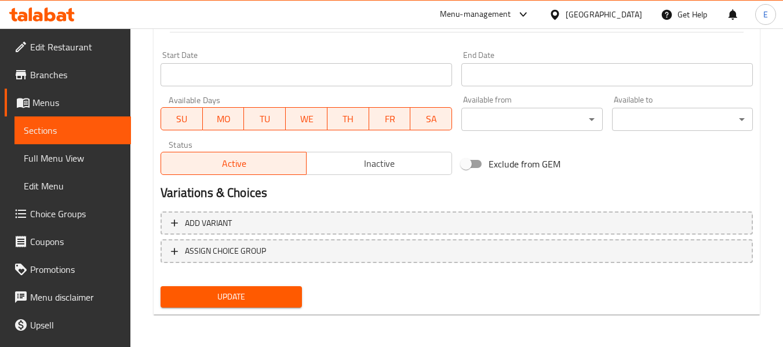
drag, startPoint x: 273, startPoint y: 291, endPoint x: 301, endPoint y: 292, distance: 28.4
click at [273, 291] on span "Update" at bounding box center [231, 297] width 122 height 14
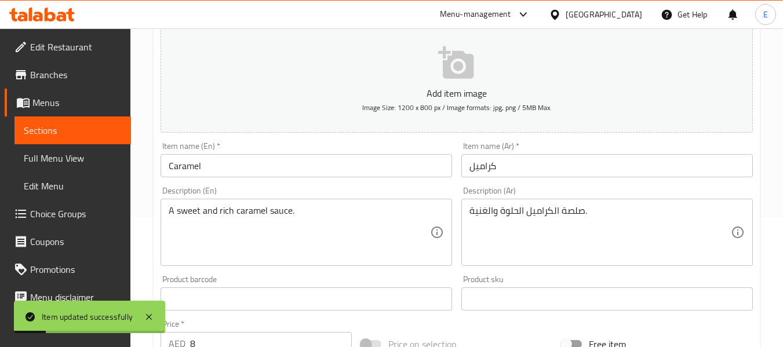
scroll to position [8, 0]
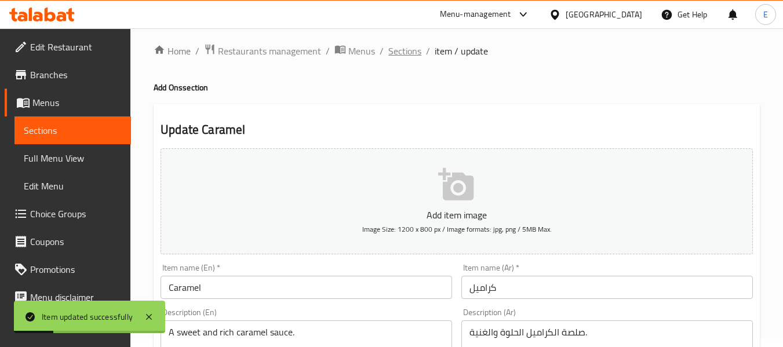
click at [415, 54] on span "Sections" at bounding box center [404, 51] width 33 height 14
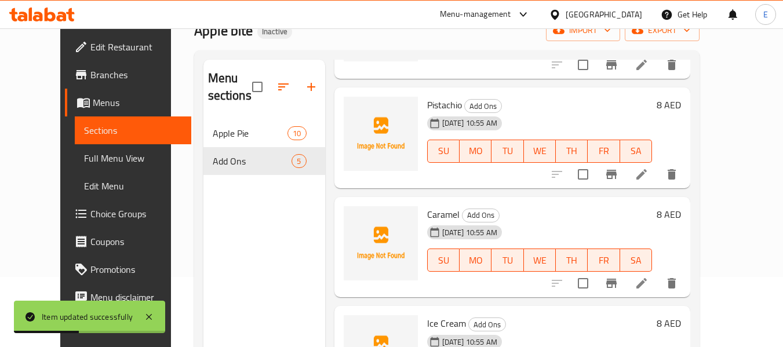
scroll to position [162, 0]
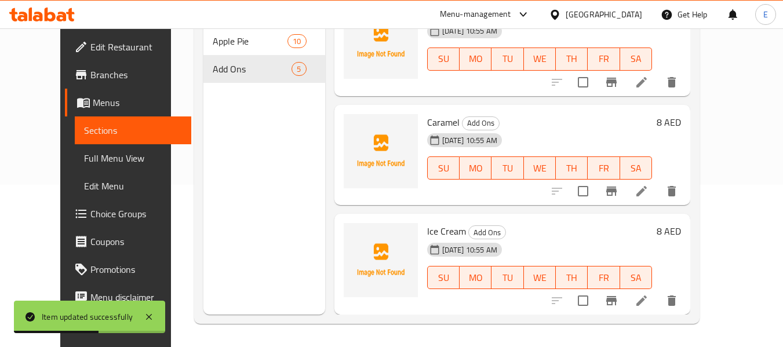
click at [445, 226] on span "Ice Cream" at bounding box center [446, 231] width 39 height 17
copy h6 "Ice Cream"
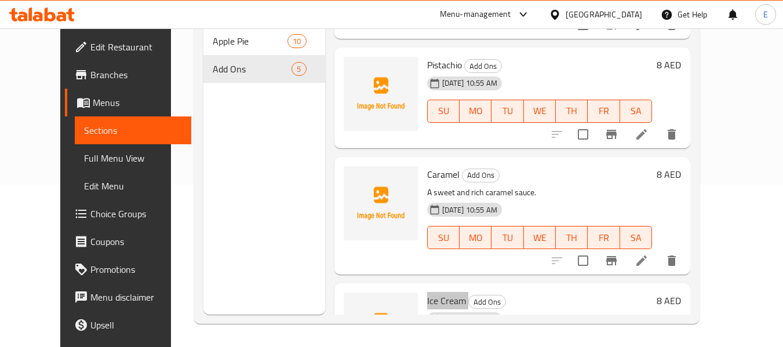
scroll to position [14, 0]
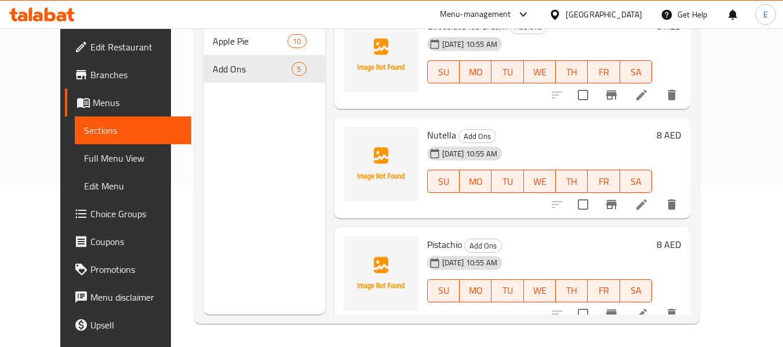
click at [647, 205] on icon at bounding box center [642, 204] width 10 height 10
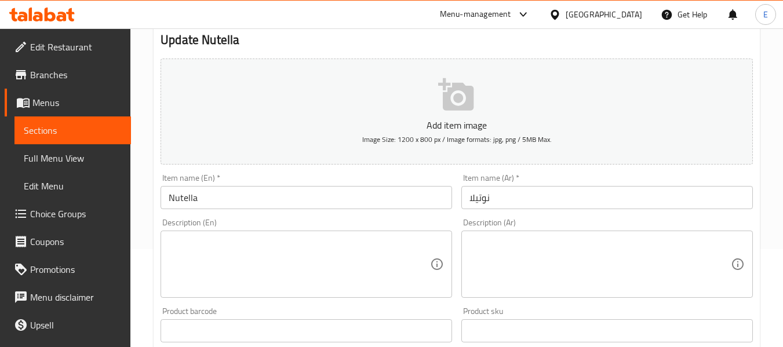
scroll to position [116, 0]
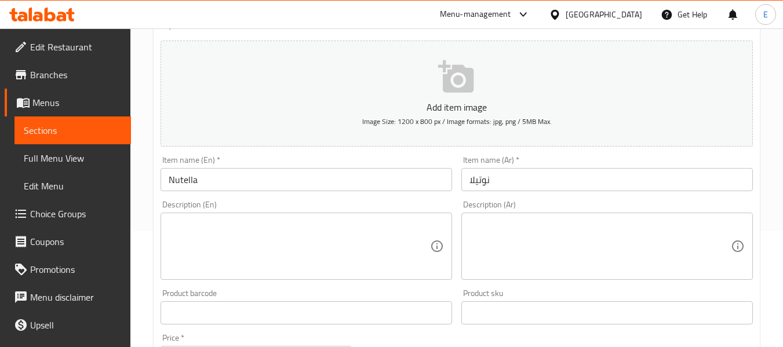
click at [240, 191] on input "Nutella" at bounding box center [307, 179] width 292 height 23
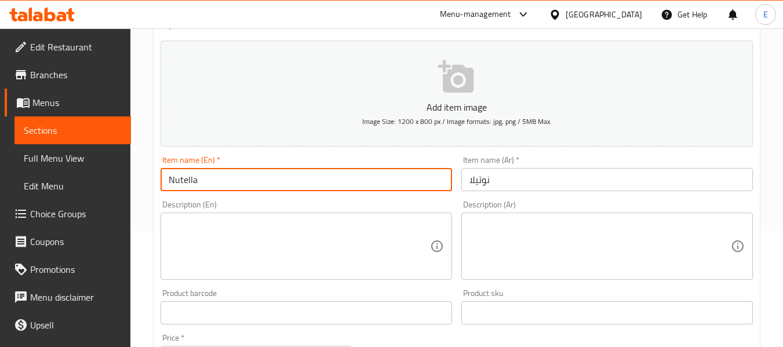
click at [240, 191] on input "Nutella" at bounding box center [307, 179] width 292 height 23
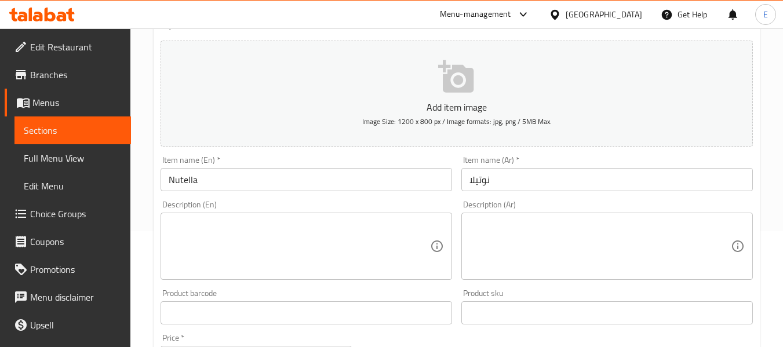
click at [243, 233] on textarea at bounding box center [299, 246] width 261 height 55
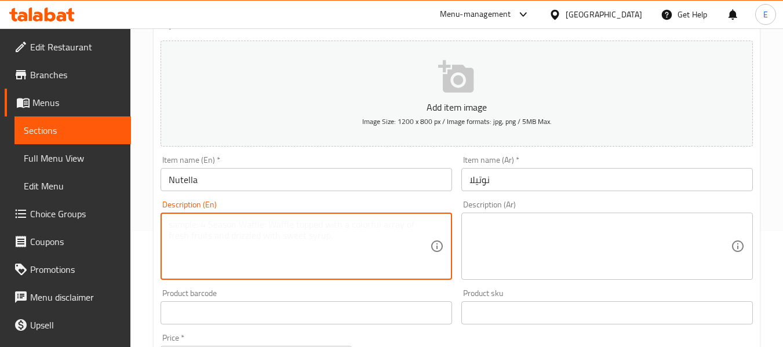
paste textarea "Extra melted Nutella chocolate."
type textarea "Extra melted Nutella chocolate."
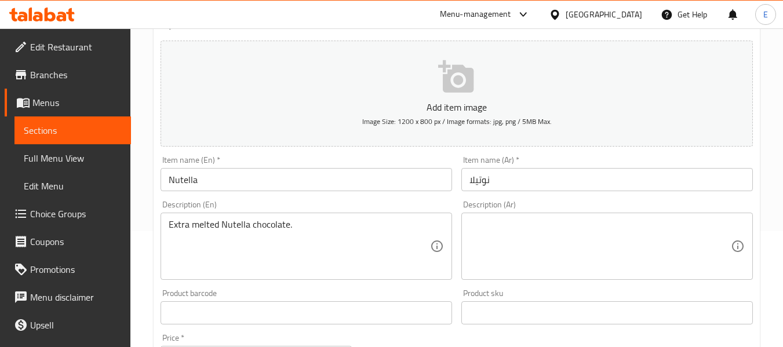
click at [648, 231] on textarea at bounding box center [600, 246] width 261 height 55
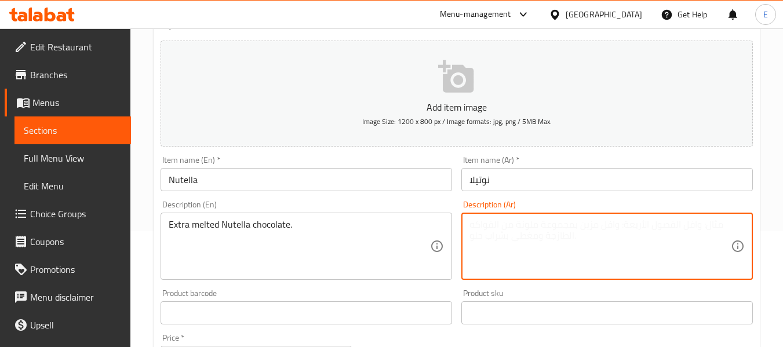
paste textarea "شوكولاتة نوتيلا ذائبة إضافية."
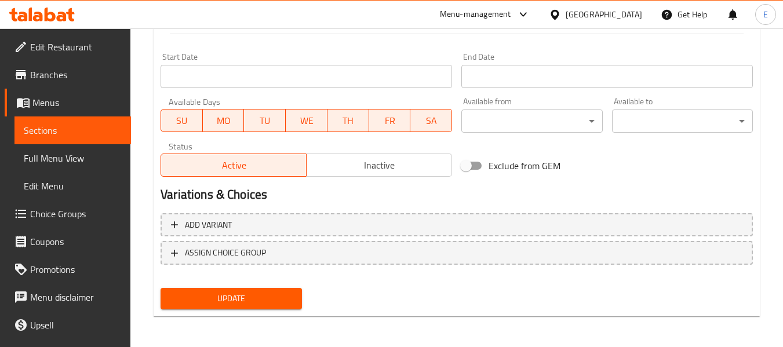
scroll to position [472, 0]
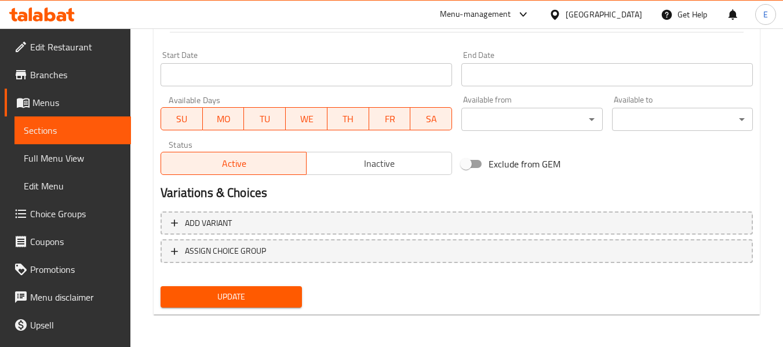
type textarea "شوكولاتة نوتيلا ذائبة إضافية."
click at [276, 294] on span "Update" at bounding box center [231, 297] width 122 height 14
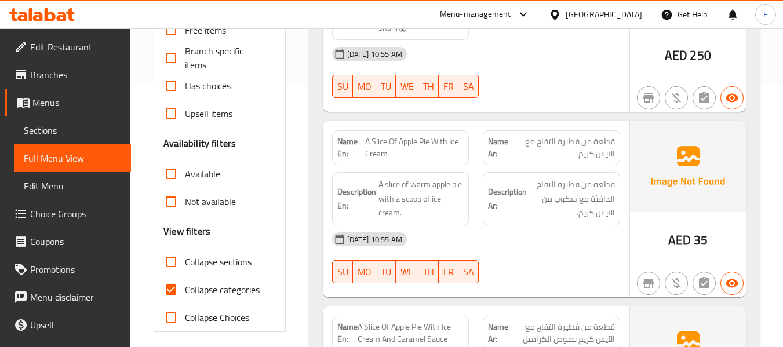
scroll to position [290, 0]
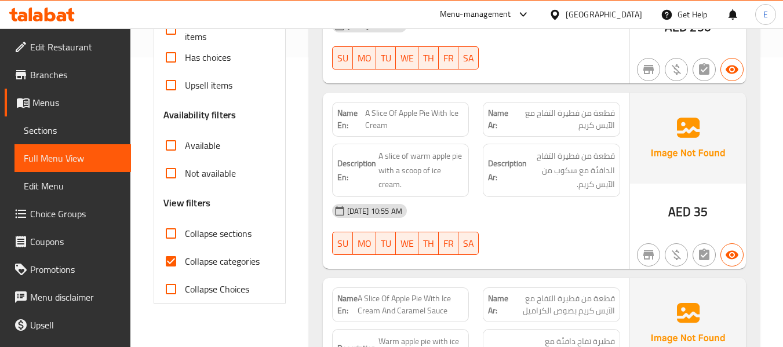
click at [174, 256] on input "Collapse categories" at bounding box center [171, 262] width 28 height 28
checkbox input "false"
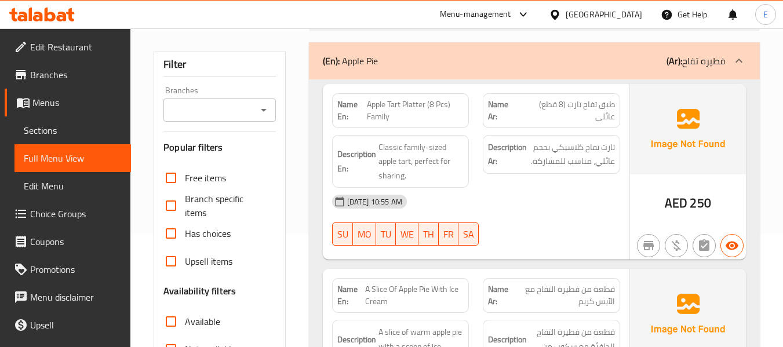
scroll to position [0, 0]
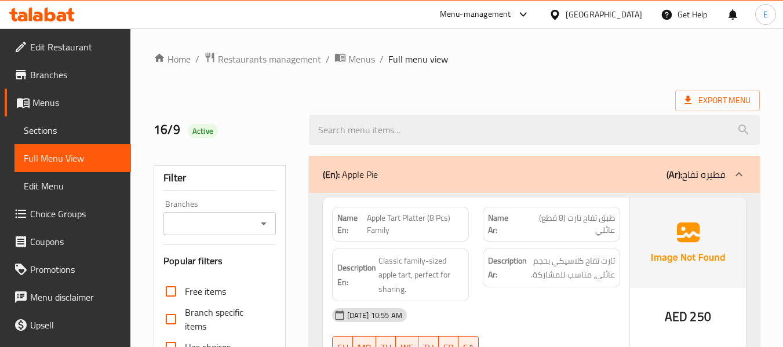
click at [572, 95] on div "Export Menu" at bounding box center [457, 100] width 606 height 21
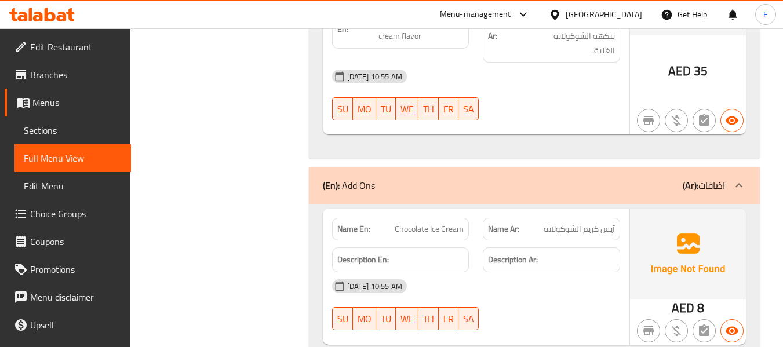
scroll to position [1913, 0]
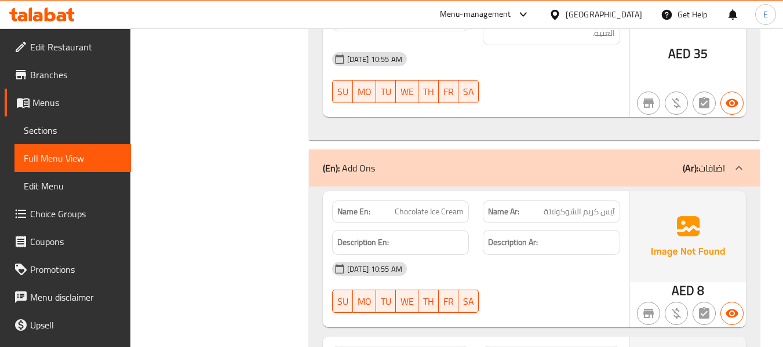
click at [534, 255] on div "[DATE] 10:55 AM" at bounding box center [476, 269] width 302 height 28
click at [683, 279] on span "AED" at bounding box center [683, 290] width 23 height 23
click at [607, 206] on span "آيس كريم الشوكولاتة" at bounding box center [579, 212] width 71 height 12
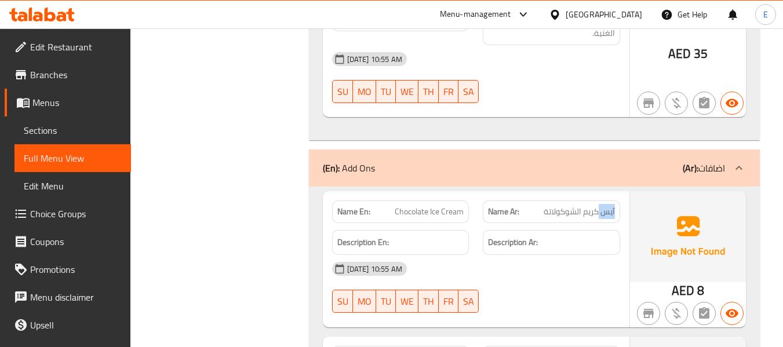
click at [607, 206] on span "آيس كريم الشوكولاتة" at bounding box center [579, 212] width 71 height 12
click at [442, 206] on span "Chocolate Ice Cream" at bounding box center [429, 212] width 69 height 12
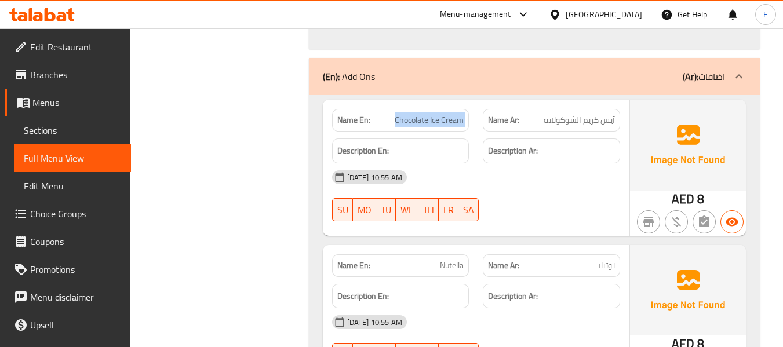
scroll to position [2087, 0]
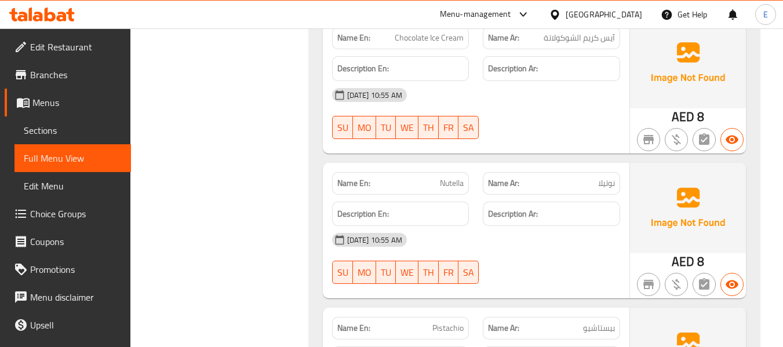
click at [595, 177] on p "Name Ar: نوتيلا" at bounding box center [551, 183] width 127 height 12
click at [463, 177] on span "Nutella" at bounding box center [452, 183] width 24 height 12
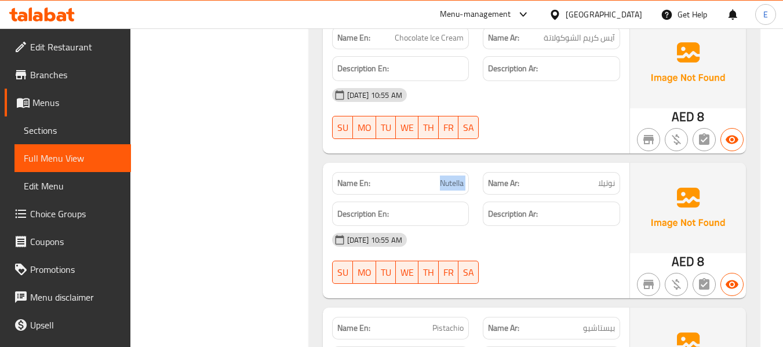
click at [463, 177] on span "Nutella" at bounding box center [452, 183] width 24 height 12
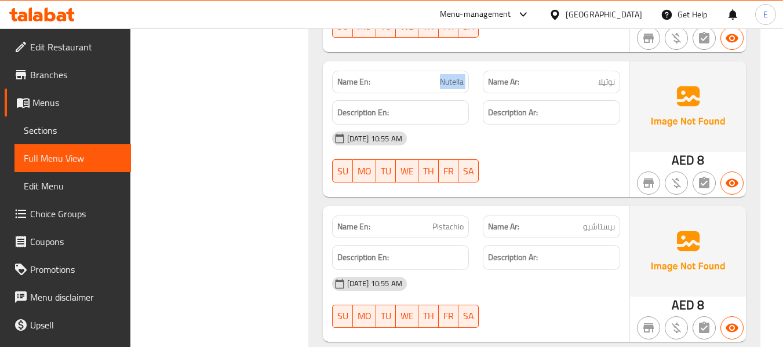
scroll to position [2203, 0]
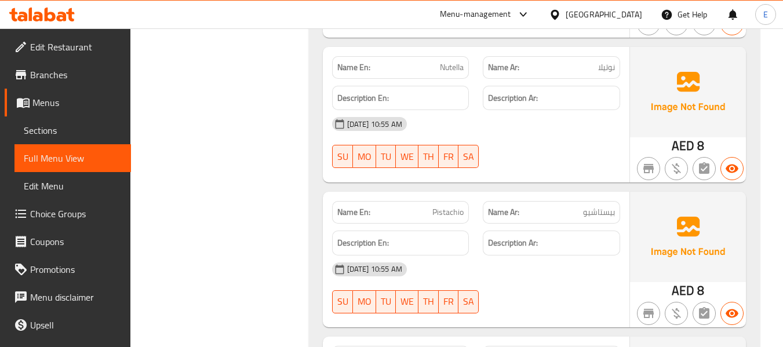
click at [608, 206] on span "بيستاشيو" at bounding box center [599, 212] width 32 height 12
click at [446, 206] on span "Pistachio" at bounding box center [448, 212] width 31 height 12
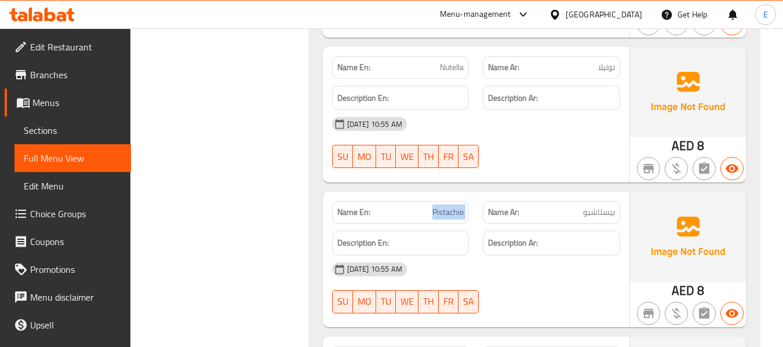
click at [446, 206] on span "Pistachio" at bounding box center [448, 212] width 31 height 12
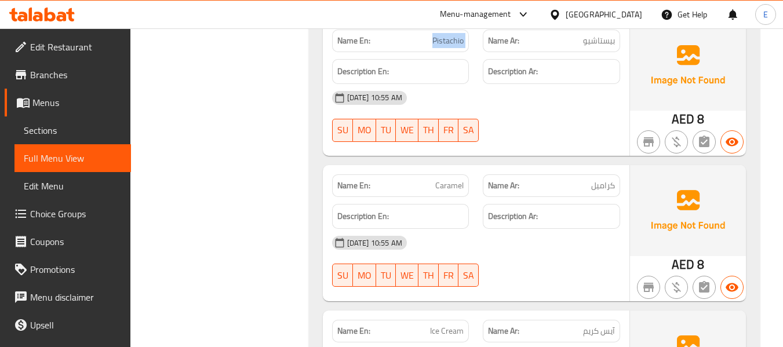
scroll to position [2377, 0]
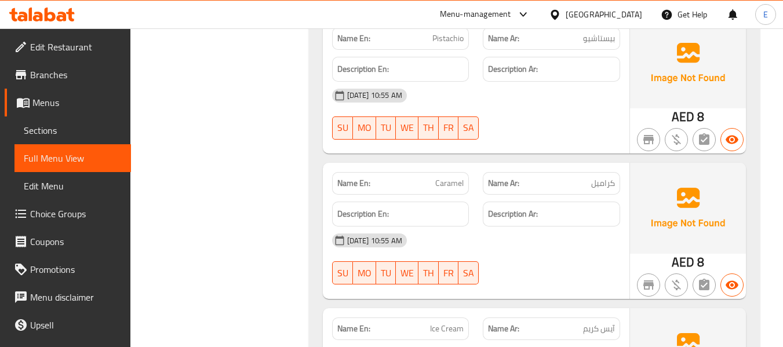
click at [600, 172] on div "Name Ar: كراميل" at bounding box center [551, 183] width 137 height 23
click at [443, 177] on span "Caramel" at bounding box center [449, 183] width 28 height 12
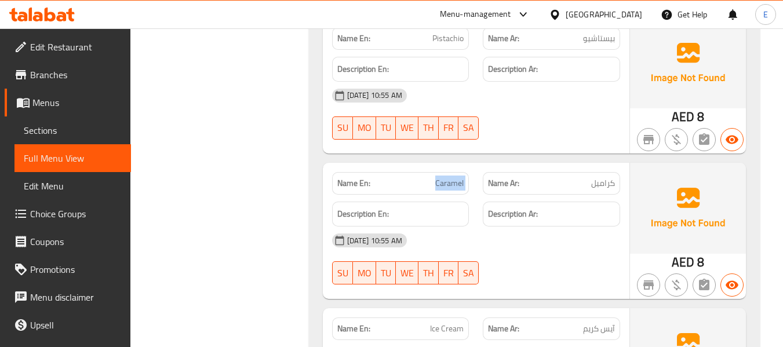
click at [443, 177] on span "Caramel" at bounding box center [449, 183] width 28 height 12
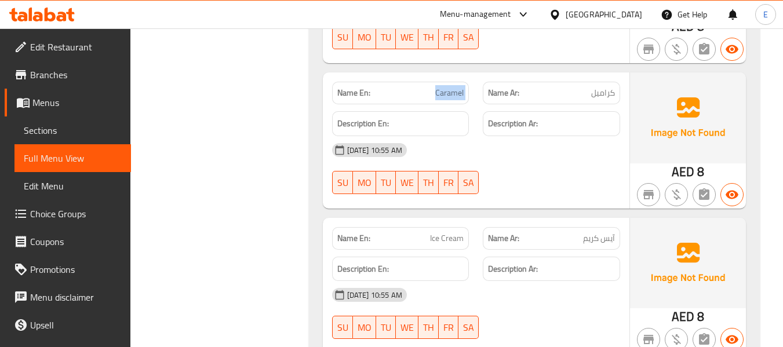
scroll to position [2478, 0]
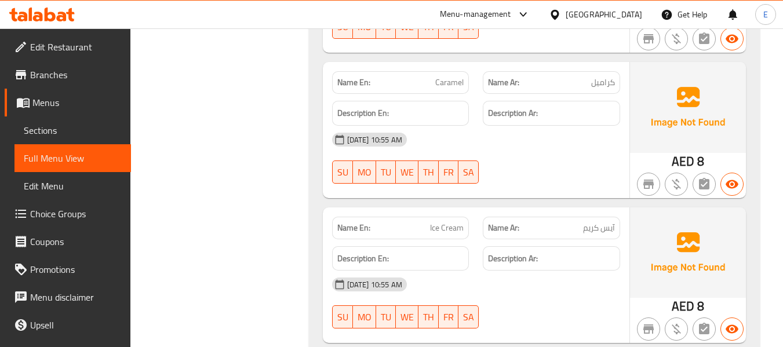
click at [600, 222] on span "آيس كريم" at bounding box center [599, 228] width 32 height 12
click at [444, 222] on span "Ice Cream" at bounding box center [447, 228] width 34 height 12
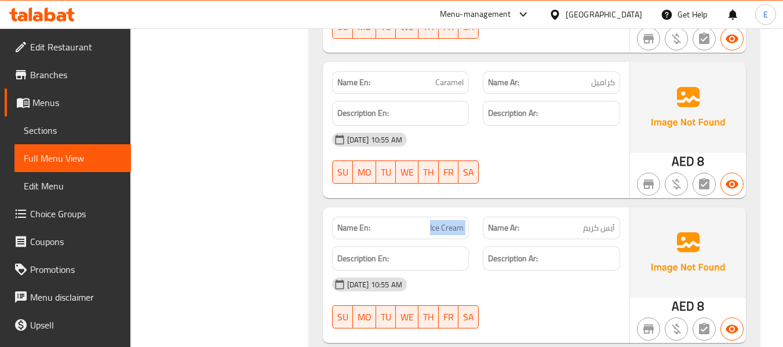
click at [444, 222] on span "Ice Cream" at bounding box center [447, 228] width 34 height 12
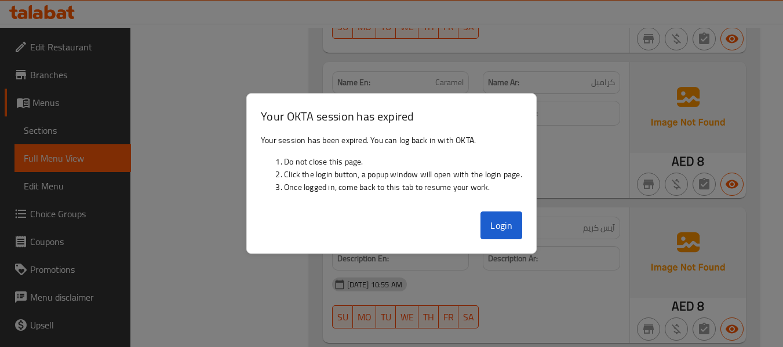
scroll to position [2464, 0]
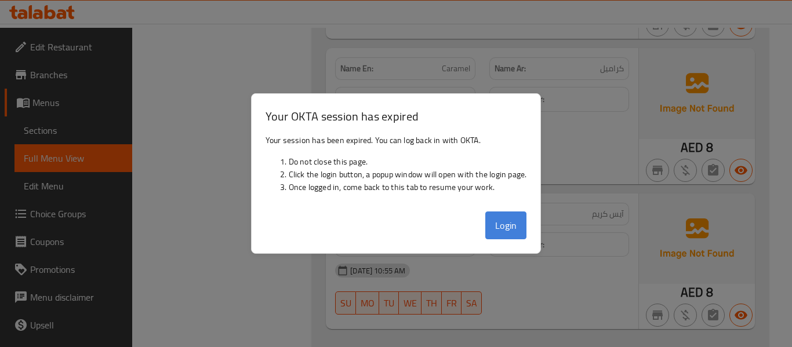
click at [511, 230] on button "Login" at bounding box center [506, 226] width 42 height 28
click at [511, 238] on strong "Description Ar:" at bounding box center [520, 245] width 50 height 14
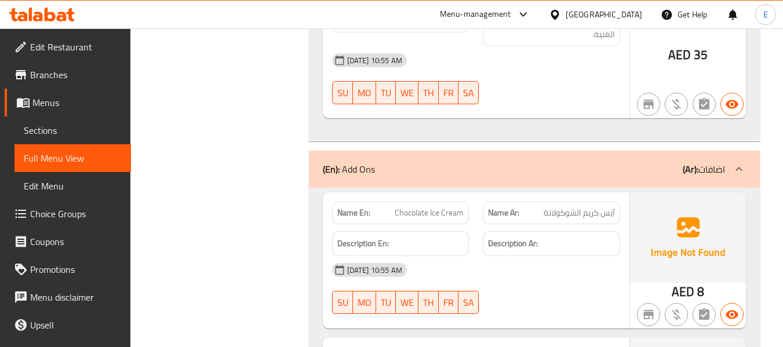
scroll to position [1826, 0]
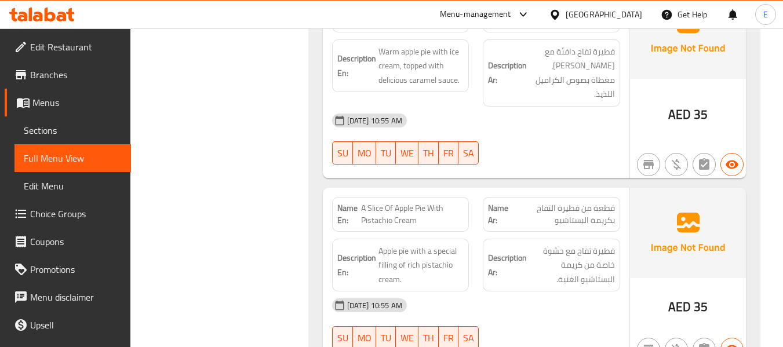
scroll to position [348, 0]
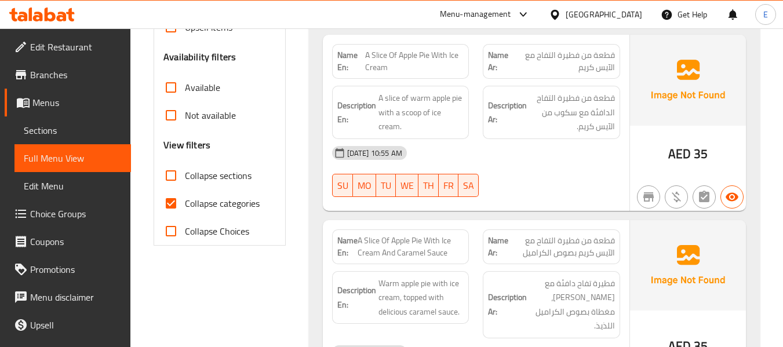
click at [175, 201] on input "Collapse categories" at bounding box center [171, 204] width 28 height 28
checkbox input "false"
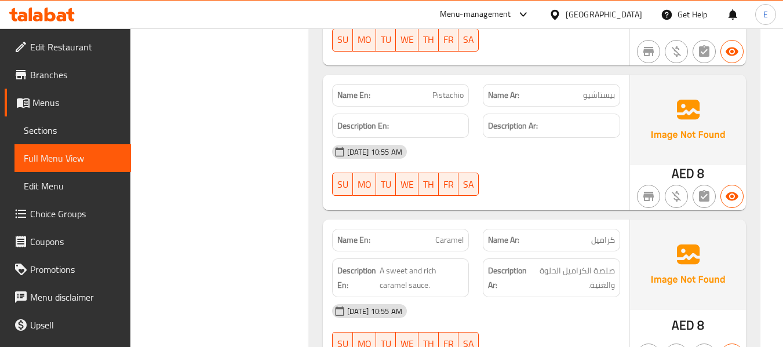
scroll to position [2331, 0]
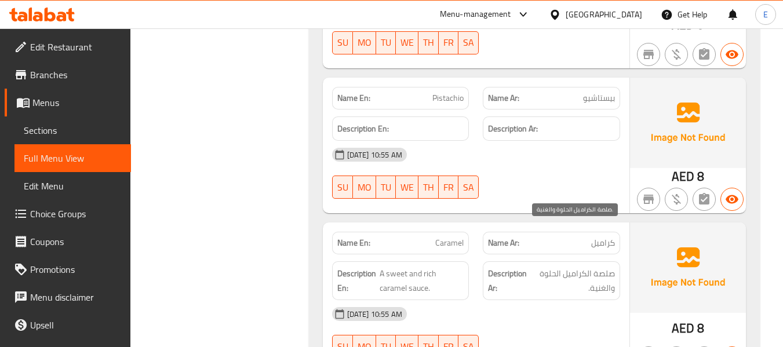
click at [552, 267] on span "صلصة الكراميل الحلوة والغنية." at bounding box center [573, 281] width 84 height 28
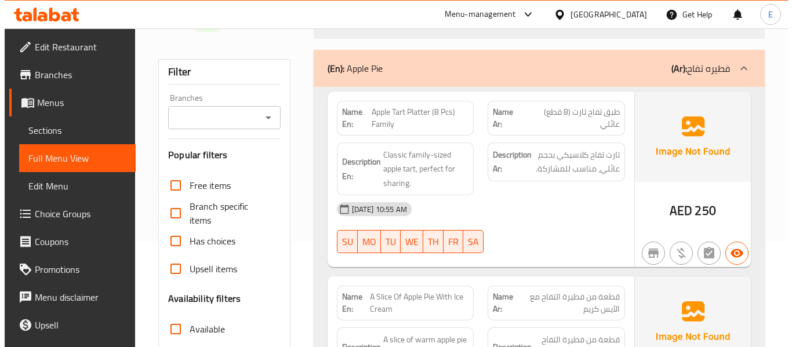
scroll to position [0, 0]
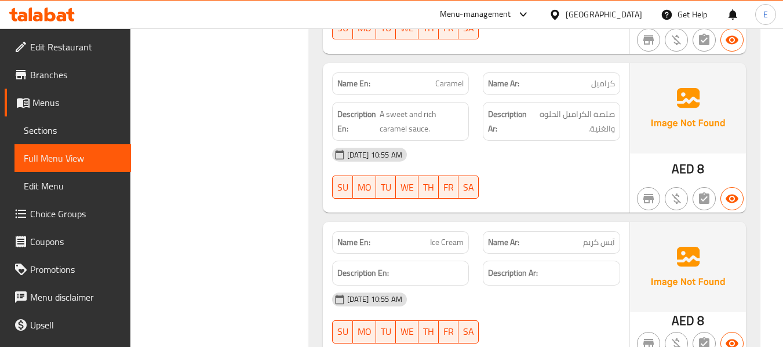
scroll to position [2201, 0]
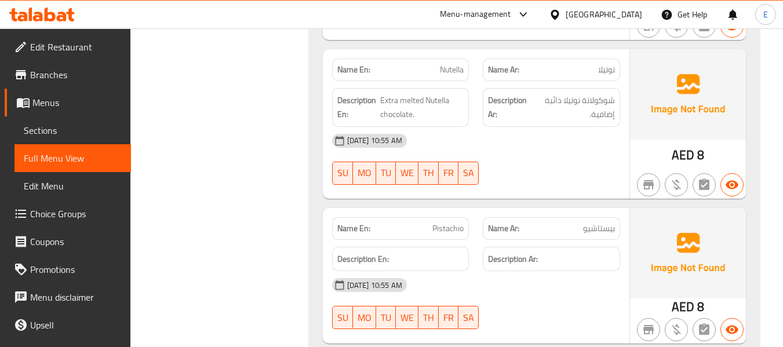
click at [580, 17] on div "[GEOGRAPHIC_DATA]" at bounding box center [604, 14] width 77 height 13
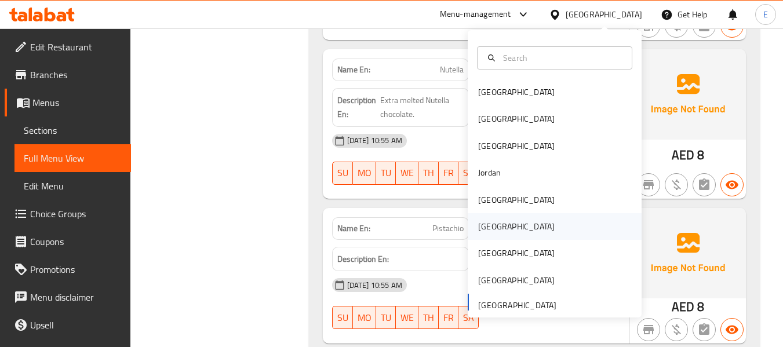
click at [485, 224] on div "[GEOGRAPHIC_DATA]" at bounding box center [516, 226] width 77 height 13
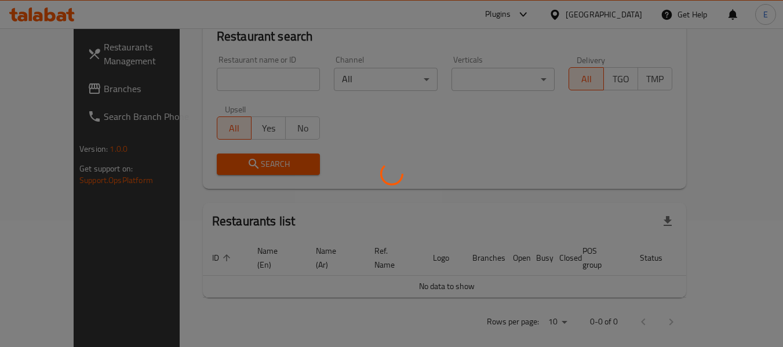
scroll to position [531, 0]
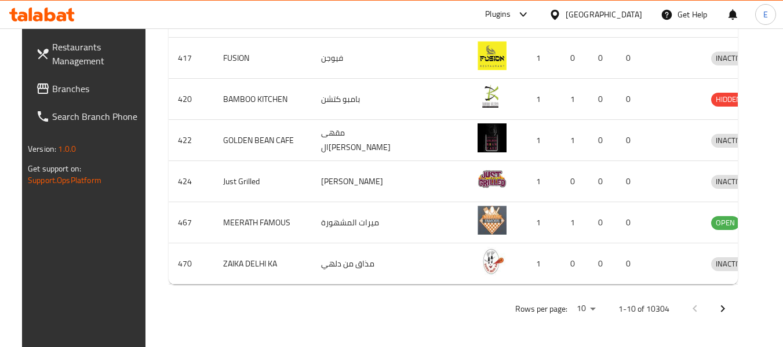
click at [52, 93] on span "Branches" at bounding box center [98, 89] width 92 height 14
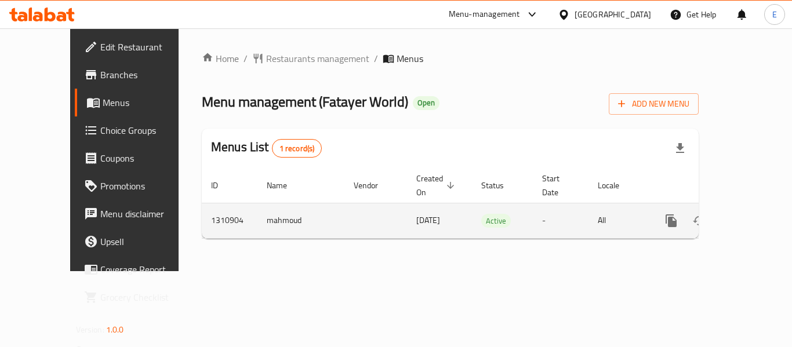
click at [749, 214] on icon "enhanced table" at bounding box center [755, 221] width 14 height 14
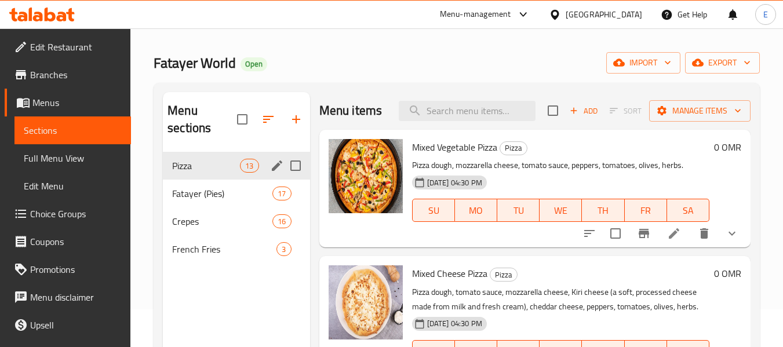
scroll to position [58, 0]
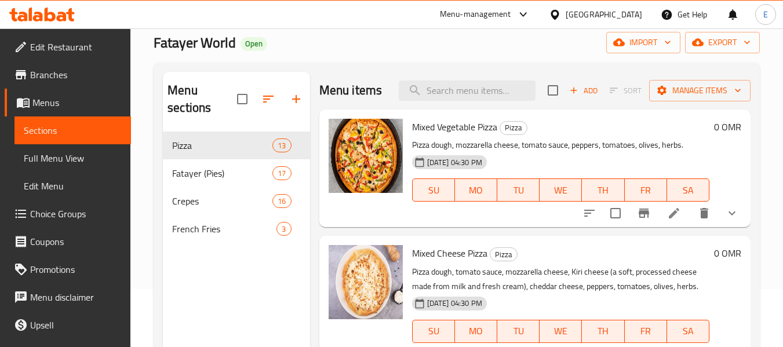
click at [77, 156] on span "Full Menu View" at bounding box center [73, 158] width 98 height 14
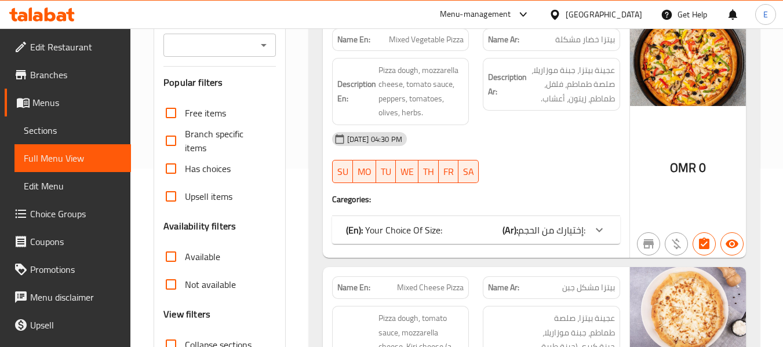
scroll to position [232, 0]
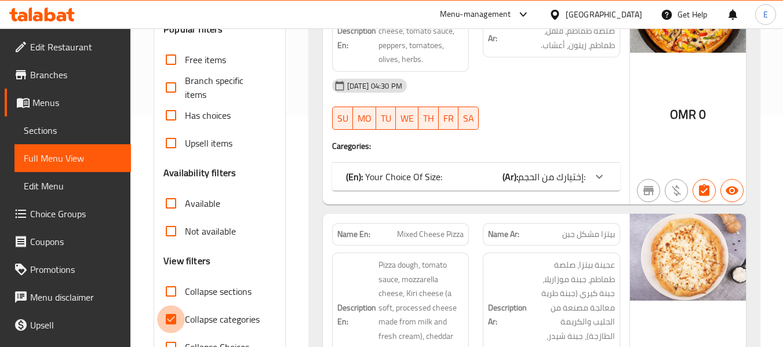
click at [165, 319] on input "Collapse categories" at bounding box center [171, 320] width 28 height 28
checkbox input "false"
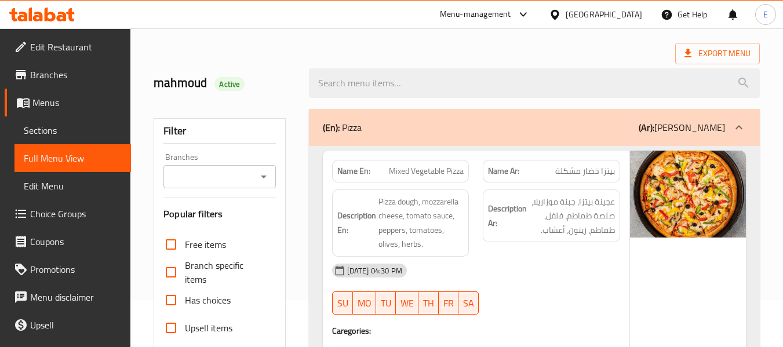
scroll to position [0, 0]
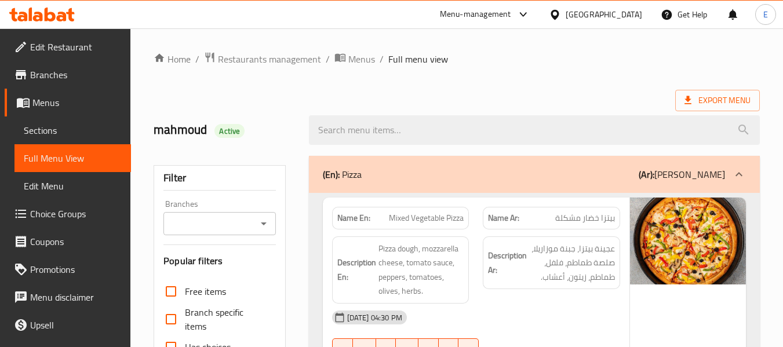
click at [564, 95] on div "Export Menu" at bounding box center [457, 100] width 606 height 21
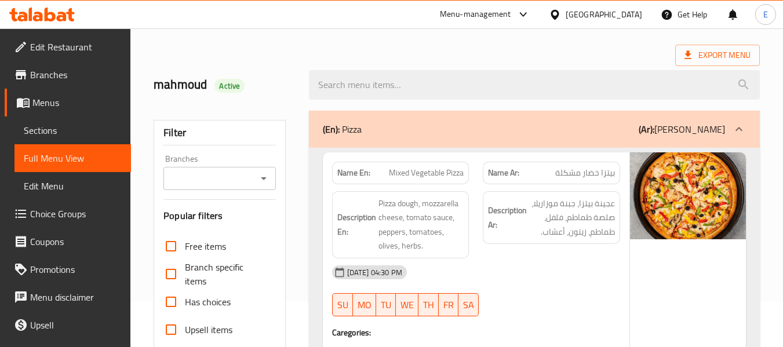
scroll to position [116, 0]
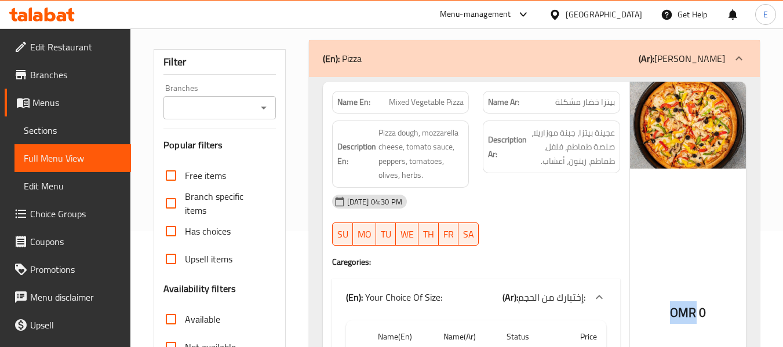
drag, startPoint x: 666, startPoint y: 311, endPoint x: 695, endPoint y: 311, distance: 28.4
click at [695, 311] on div "OMR 0" at bounding box center [688, 284] width 116 height 404
copy span "OMR"
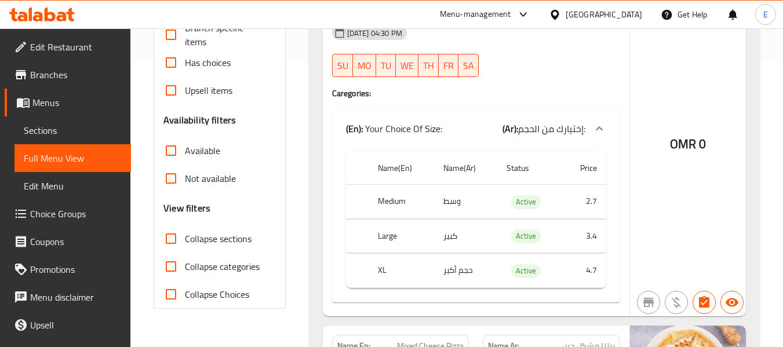
scroll to position [59, 0]
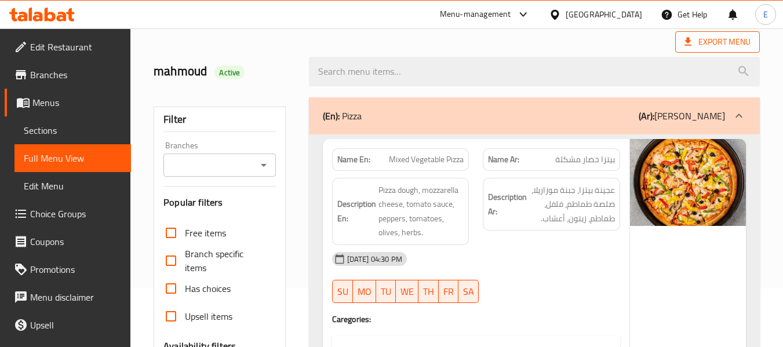
click at [691, 43] on icon at bounding box center [688, 42] width 12 height 12
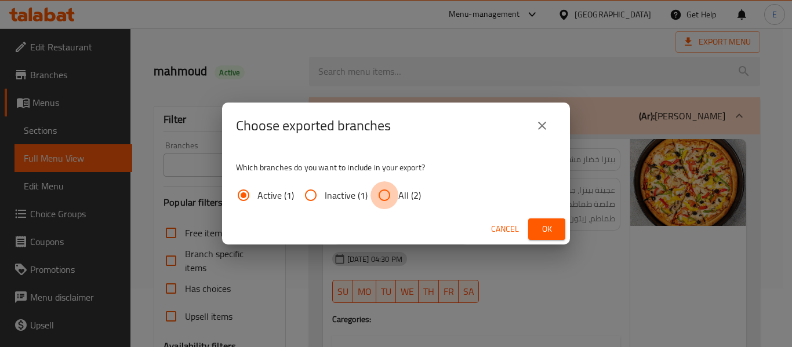
click at [393, 199] on input "All (2)" at bounding box center [384, 195] width 28 height 28
radio input "true"
click at [547, 223] on span "Ok" at bounding box center [546, 229] width 19 height 14
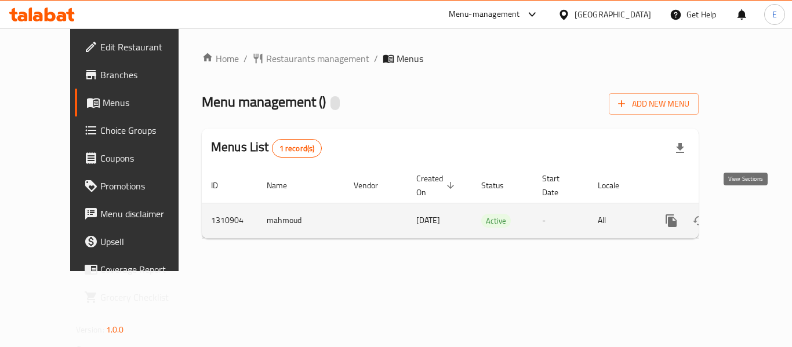
click at [750, 214] on icon "enhanced table" at bounding box center [755, 221] width 14 height 14
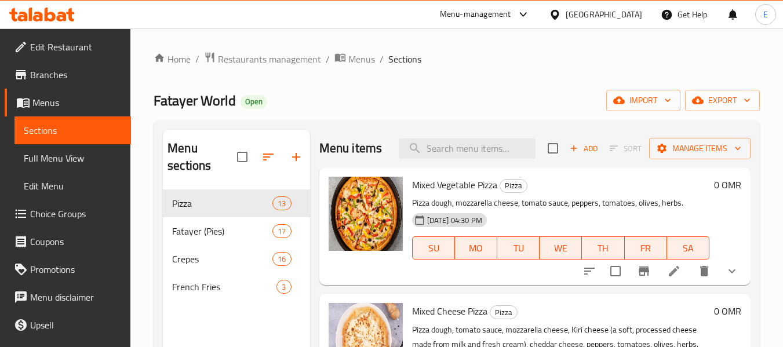
click at [68, 158] on span "Full Menu View" at bounding box center [73, 158] width 98 height 14
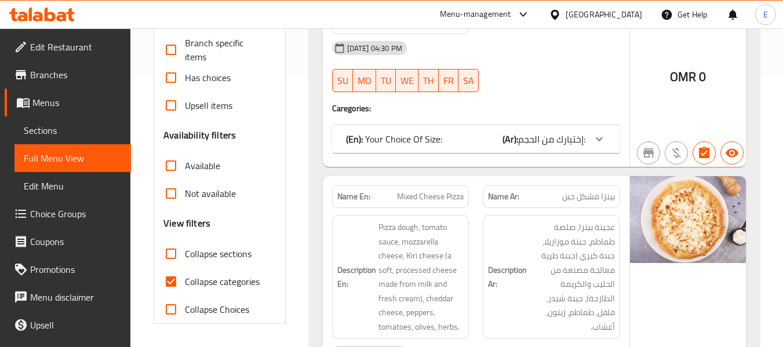
scroll to position [290, 0]
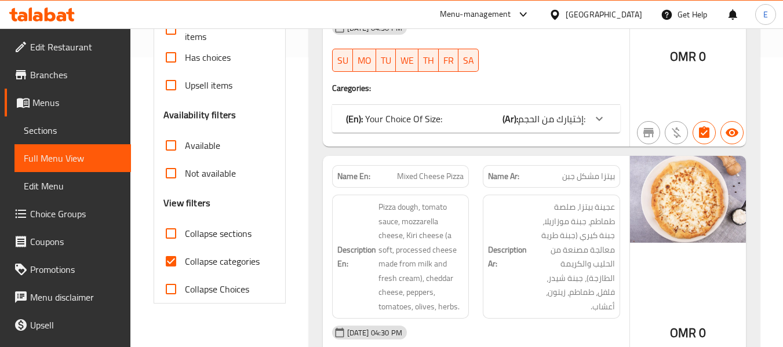
click at [169, 259] on input "Collapse categories" at bounding box center [171, 262] width 28 height 28
checkbox input "false"
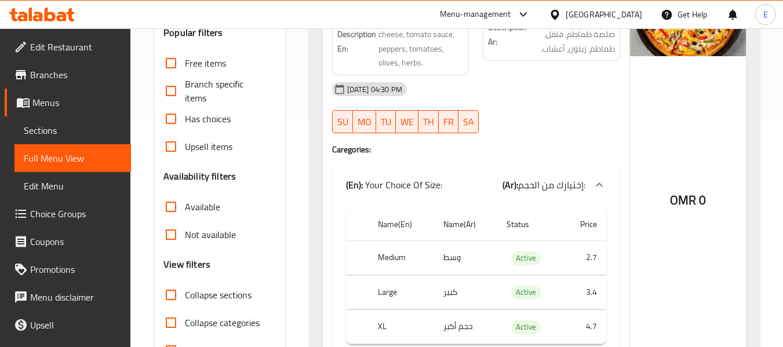
scroll to position [116, 0]
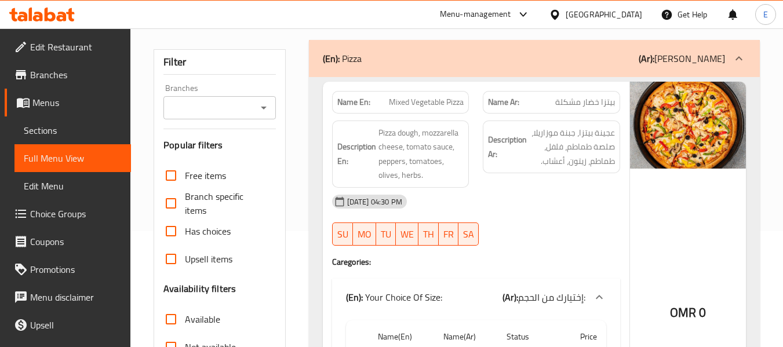
click at [220, 107] on input "Branches" at bounding box center [210, 108] width 86 height 16
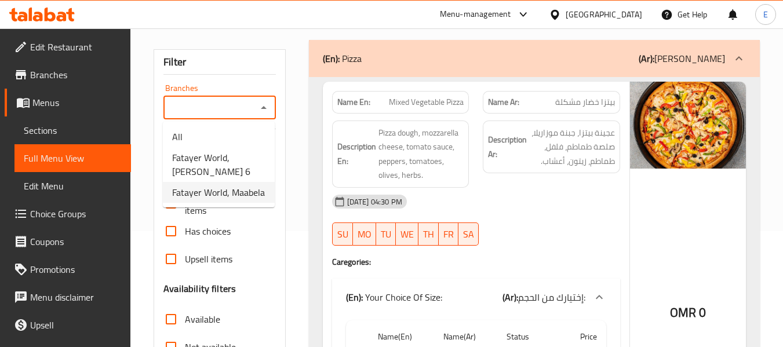
click at [216, 194] on span "Fatayer World, Maabela" at bounding box center [218, 193] width 93 height 14
type input "Fatayer World, Maabela"
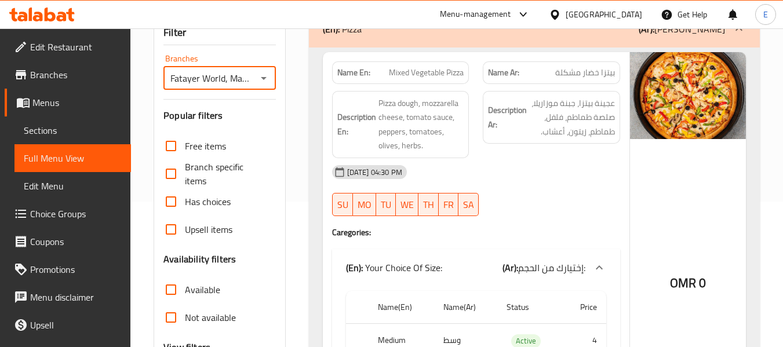
scroll to position [0, 0]
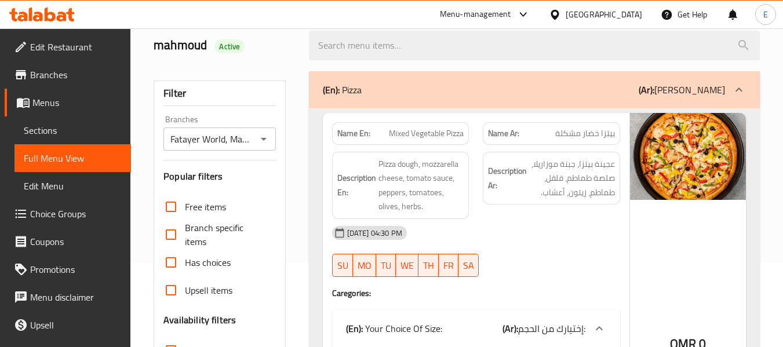
scroll to position [174, 0]
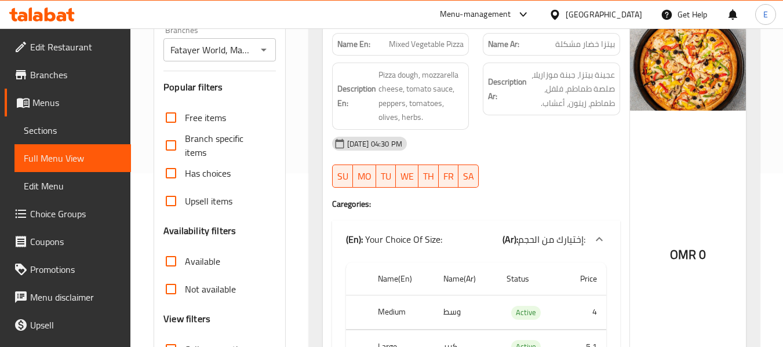
click at [671, 257] on span "OMR" at bounding box center [683, 255] width 26 height 23
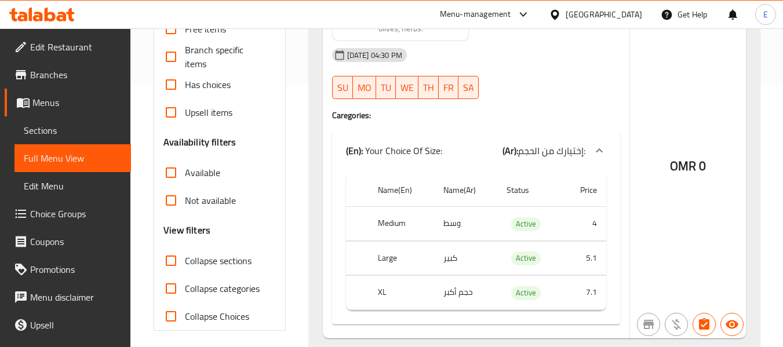
scroll to position [290, 0]
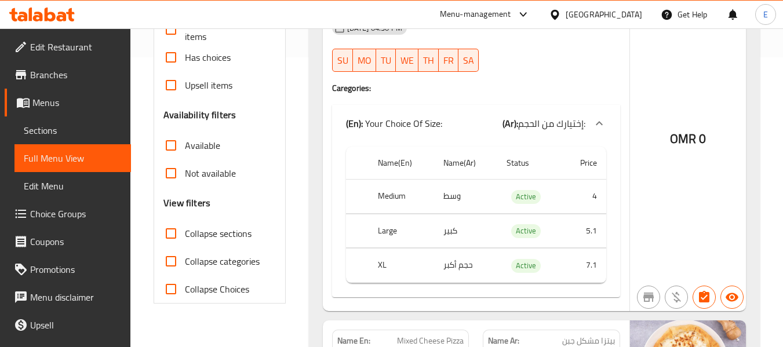
click at [177, 147] on input "Available" at bounding box center [171, 146] width 28 height 28
checkbox input "true"
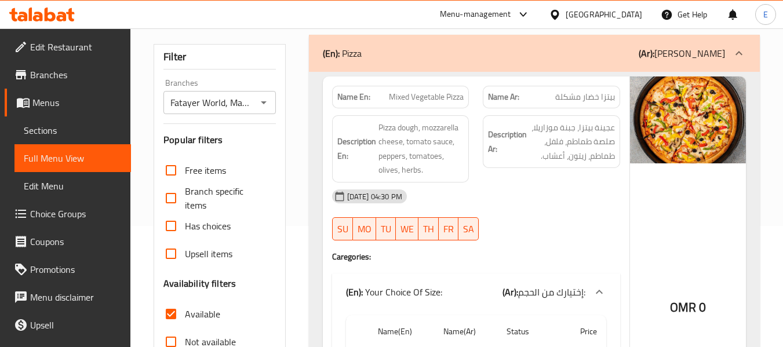
scroll to position [0, 0]
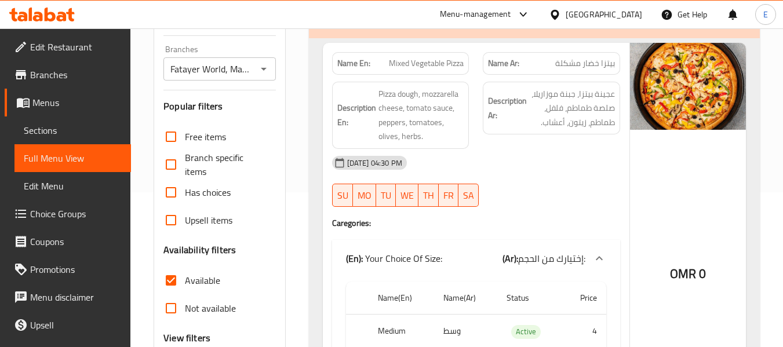
scroll to position [174, 0]
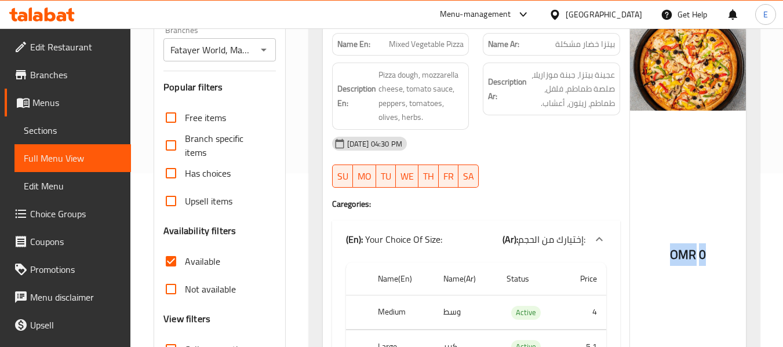
drag, startPoint x: 666, startPoint y: 250, endPoint x: 704, endPoint y: 252, distance: 37.8
click at [704, 252] on div "OMR 0" at bounding box center [688, 226] width 116 height 404
click at [704, 252] on span "0" at bounding box center [702, 255] width 7 height 23
drag, startPoint x: 667, startPoint y: 259, endPoint x: 694, endPoint y: 256, distance: 26.8
click at [694, 256] on div "OMR 0" at bounding box center [688, 226] width 116 height 404
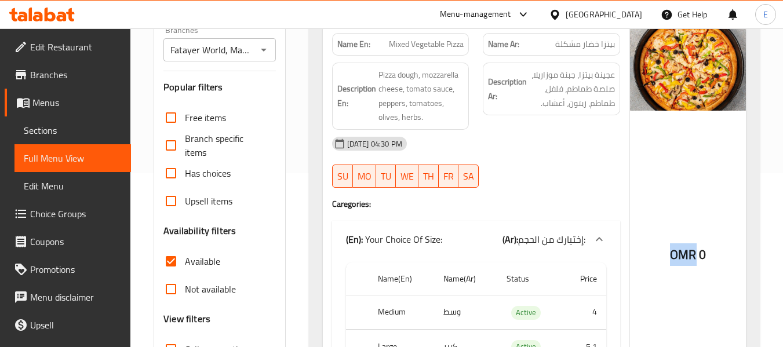
copy span "OMR"
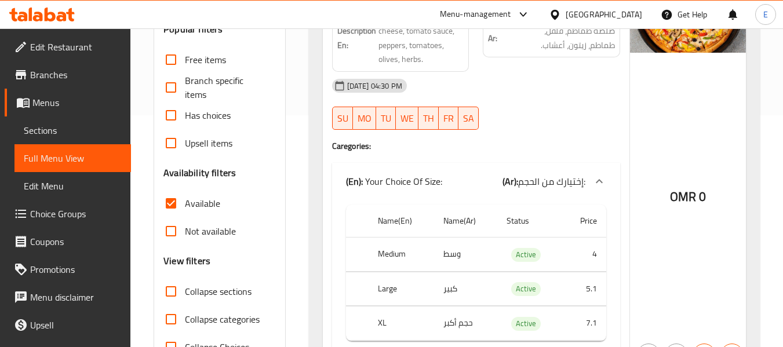
scroll to position [348, 0]
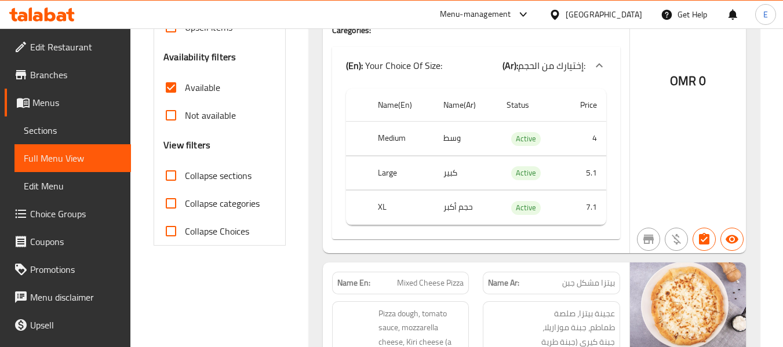
click at [173, 179] on input "Collapse sections" at bounding box center [171, 176] width 28 height 28
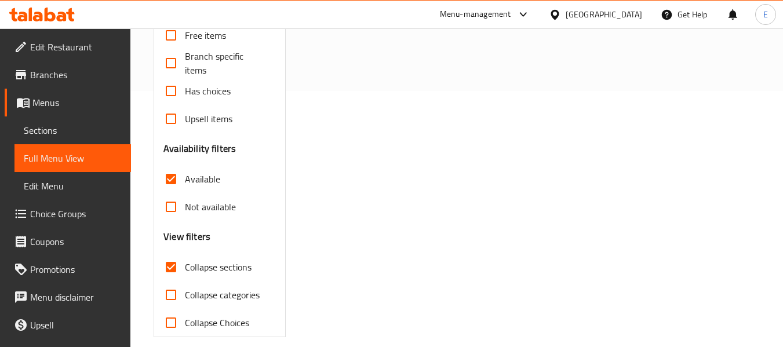
scroll to position [270, 0]
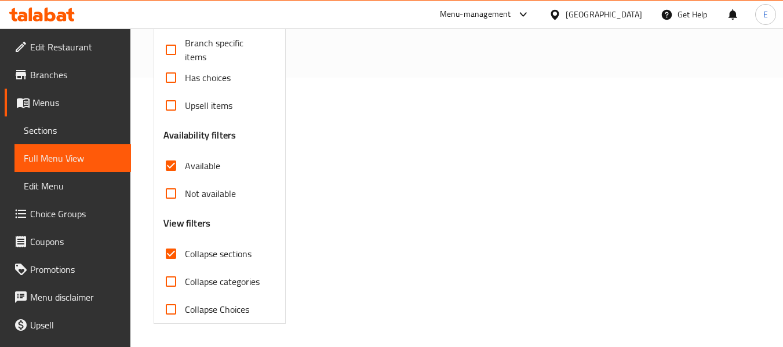
click at [173, 252] on input "Collapse sections" at bounding box center [171, 254] width 28 height 28
checkbox input "false"
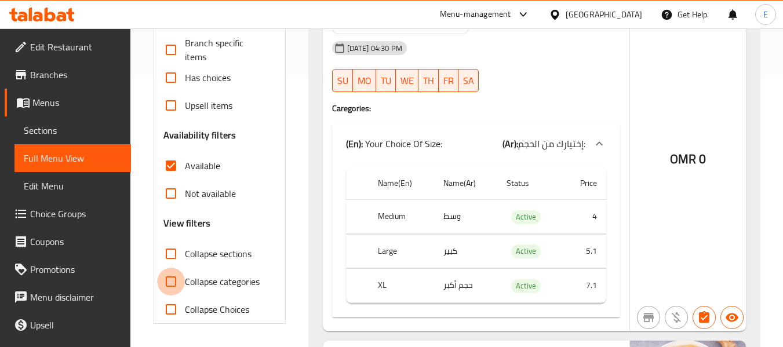
click at [175, 282] on input "Collapse categories" at bounding box center [171, 282] width 28 height 28
checkbox input "true"
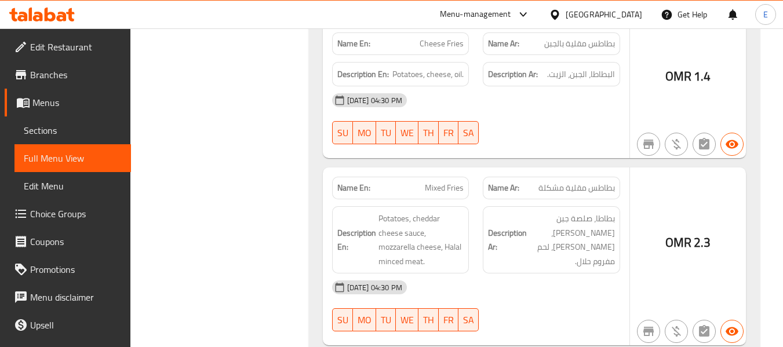
scroll to position [11157, 0]
